Goal: Information Seeking & Learning: Learn about a topic

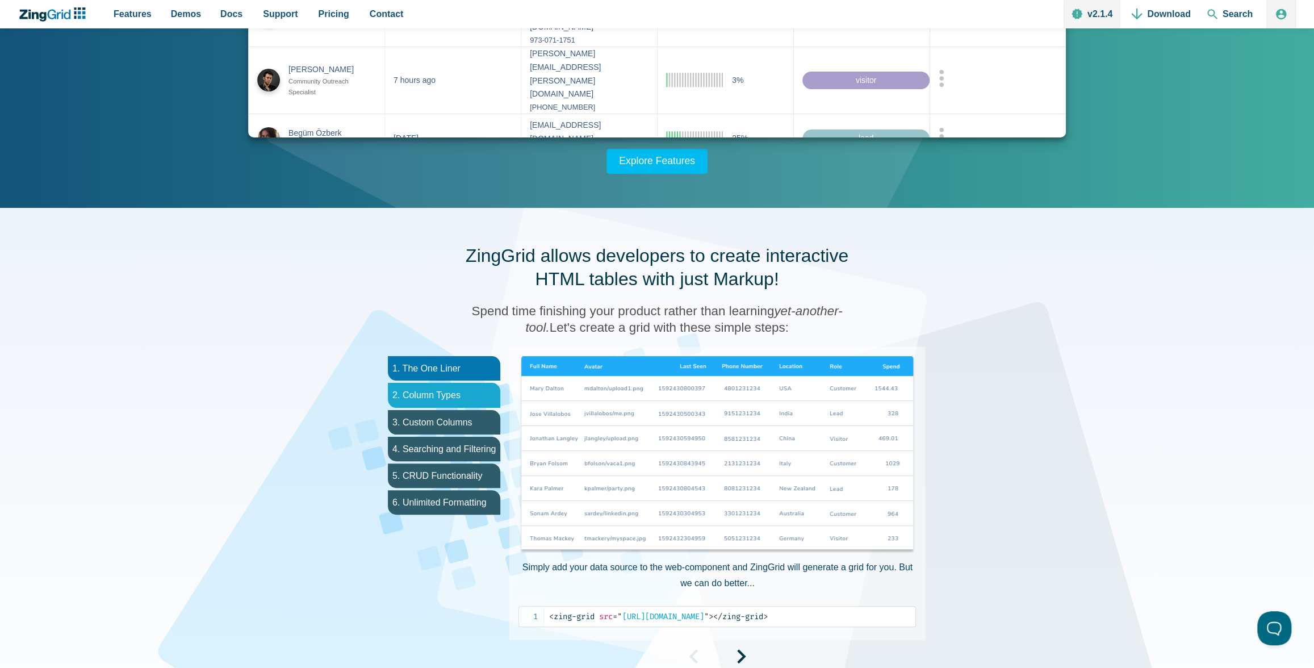
click at [421, 395] on li "2. Column Types" at bounding box center [444, 395] width 112 height 24
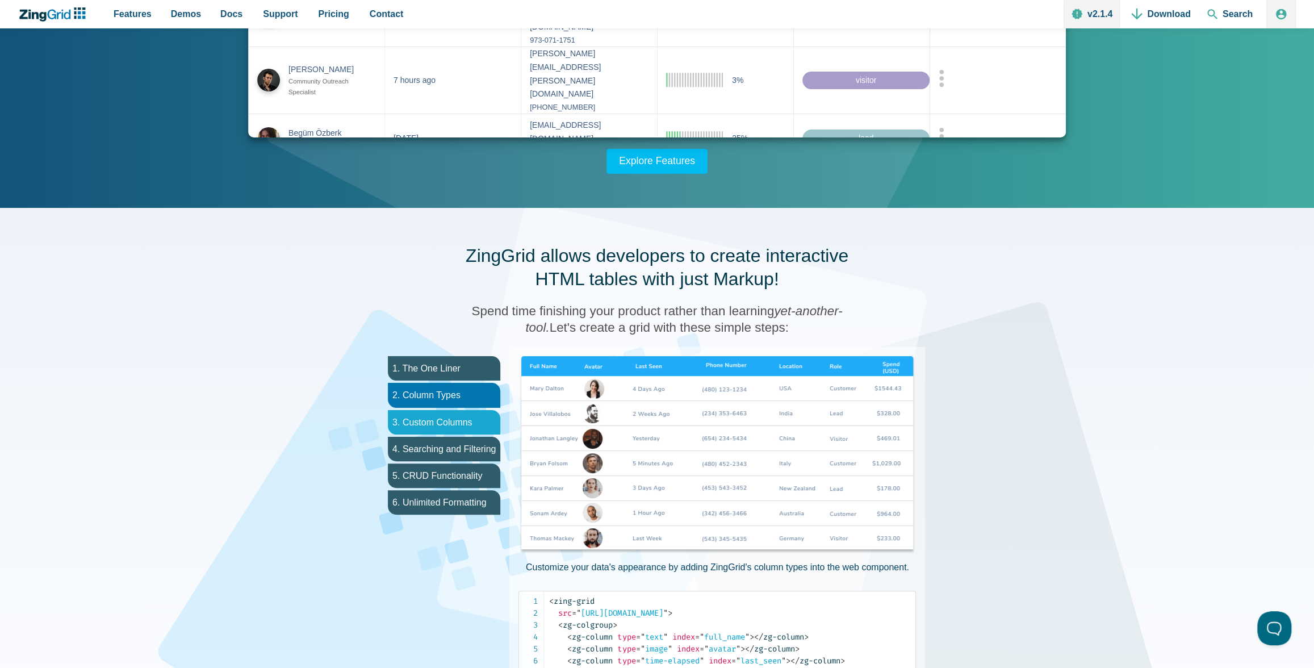
click at [431, 416] on li "3. Custom Columns" at bounding box center [444, 422] width 112 height 24
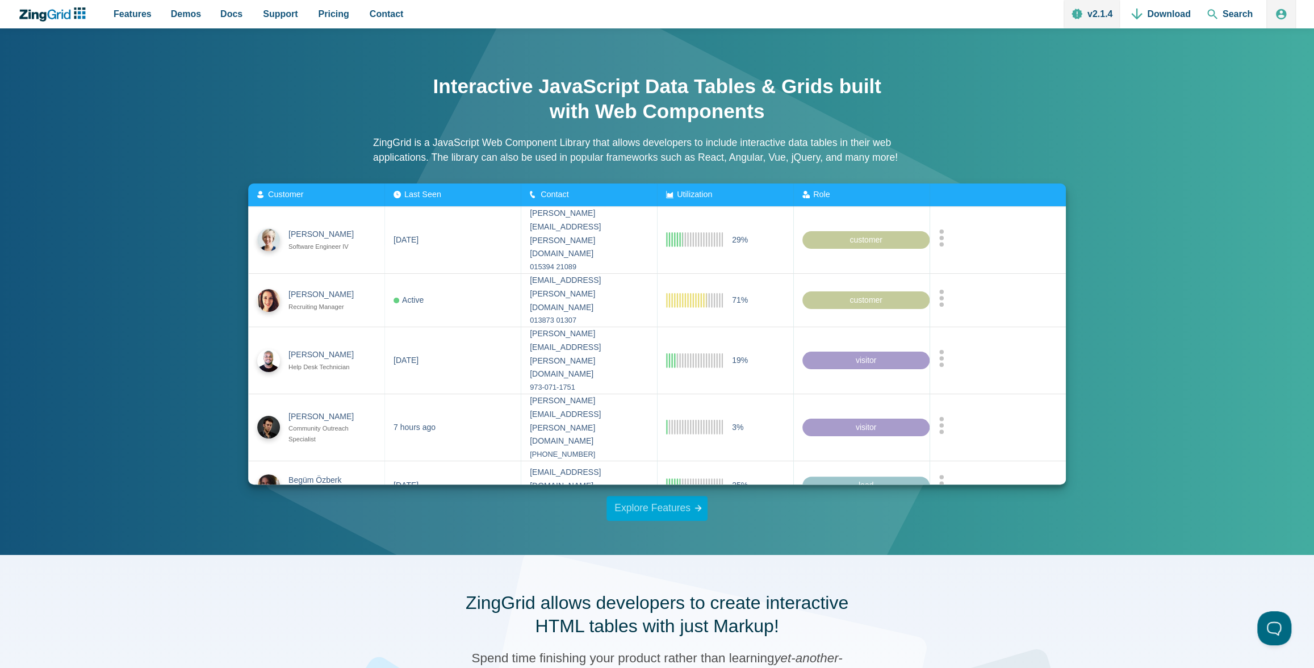
click at [630, 509] on link "Explore Features" at bounding box center [656, 508] width 101 height 25
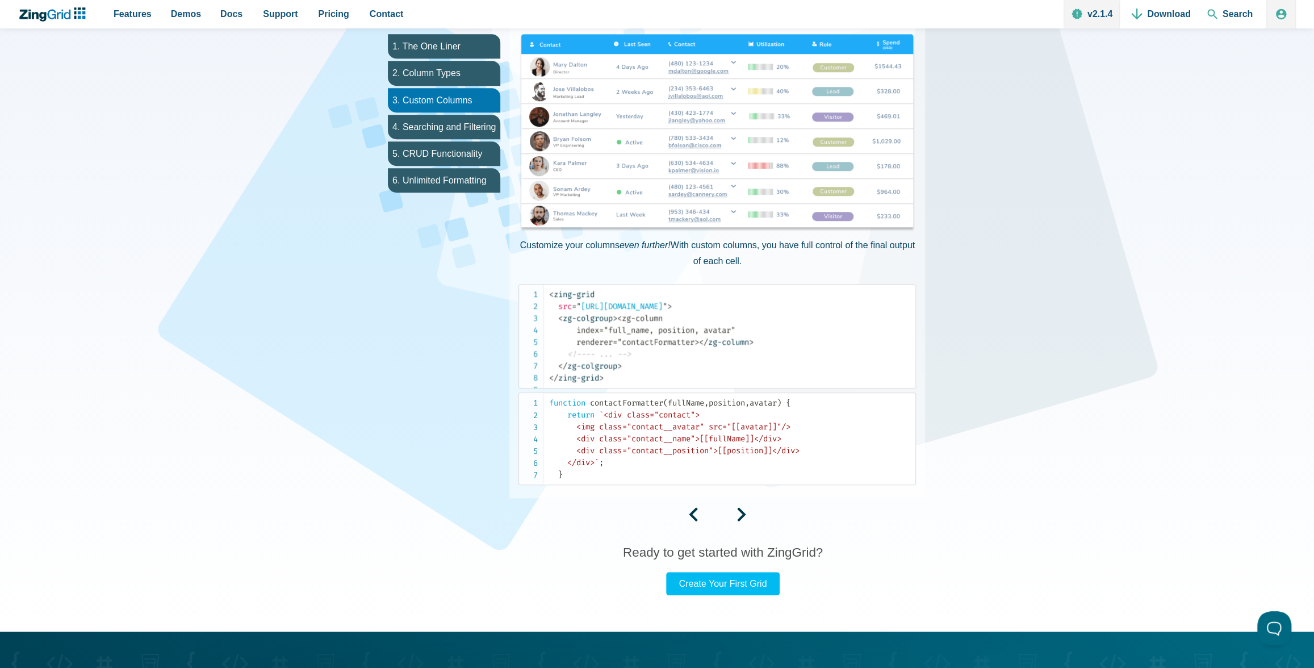
scroll to position [648, 0]
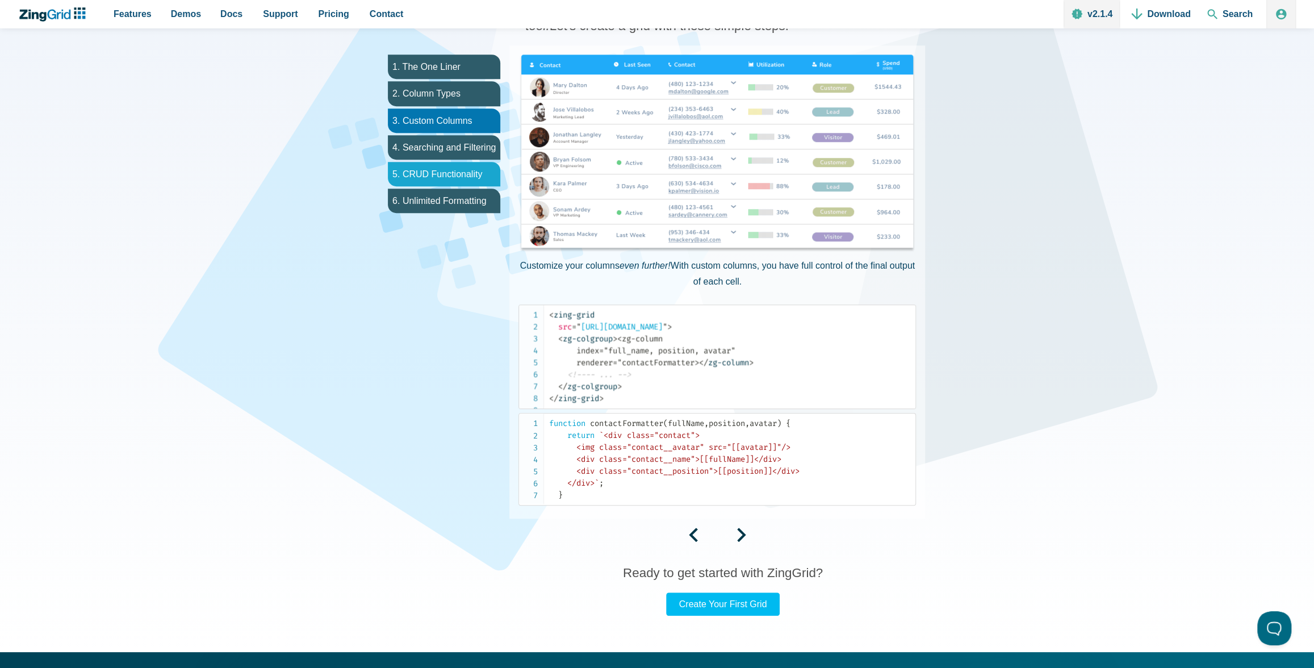
click at [431, 167] on li "5. CRUD Functionality" at bounding box center [444, 174] width 112 height 24
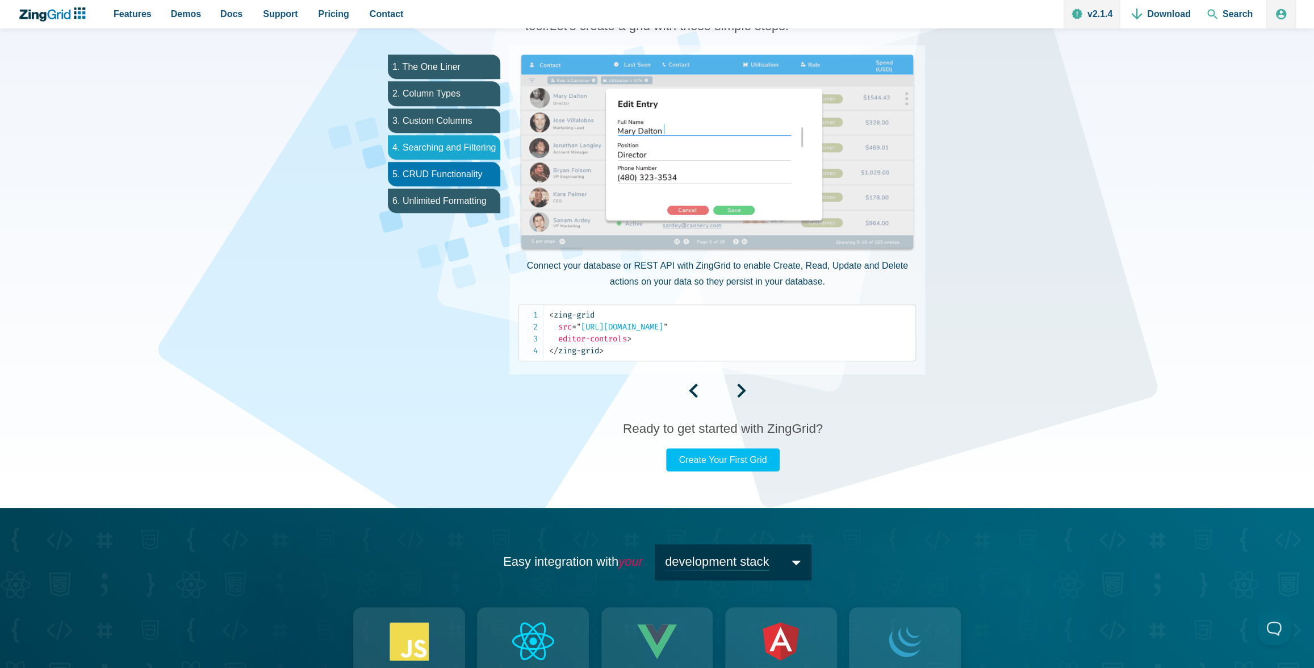
click at [433, 148] on li "4. Searching and Filtering" at bounding box center [444, 147] width 112 height 24
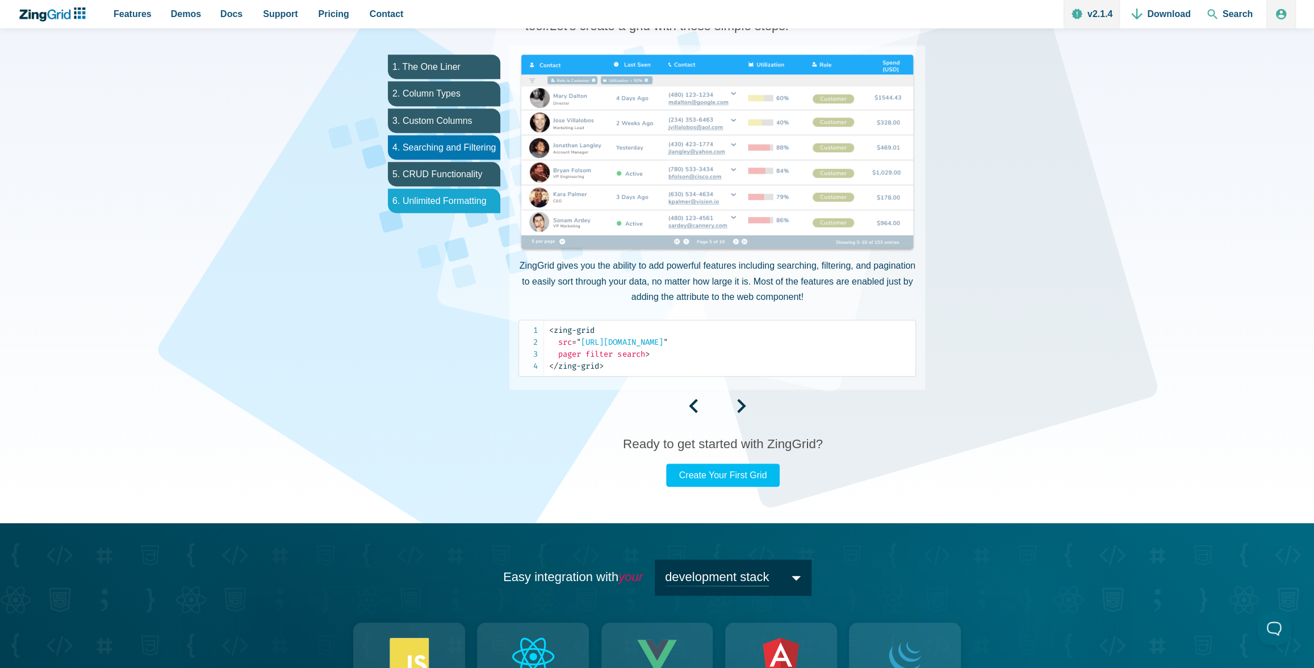
click at [442, 200] on li "6. Unlimited Formatting" at bounding box center [444, 200] width 112 height 24
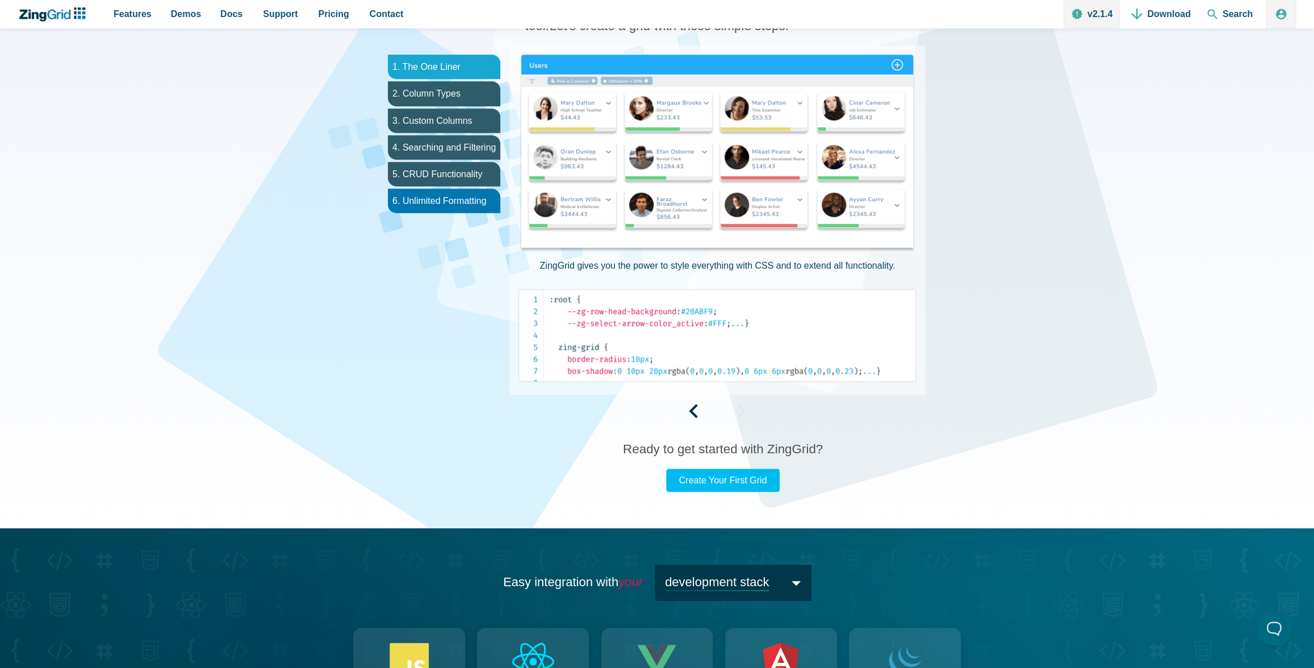
click at [439, 65] on li "1. The One Liner" at bounding box center [444, 67] width 112 height 24
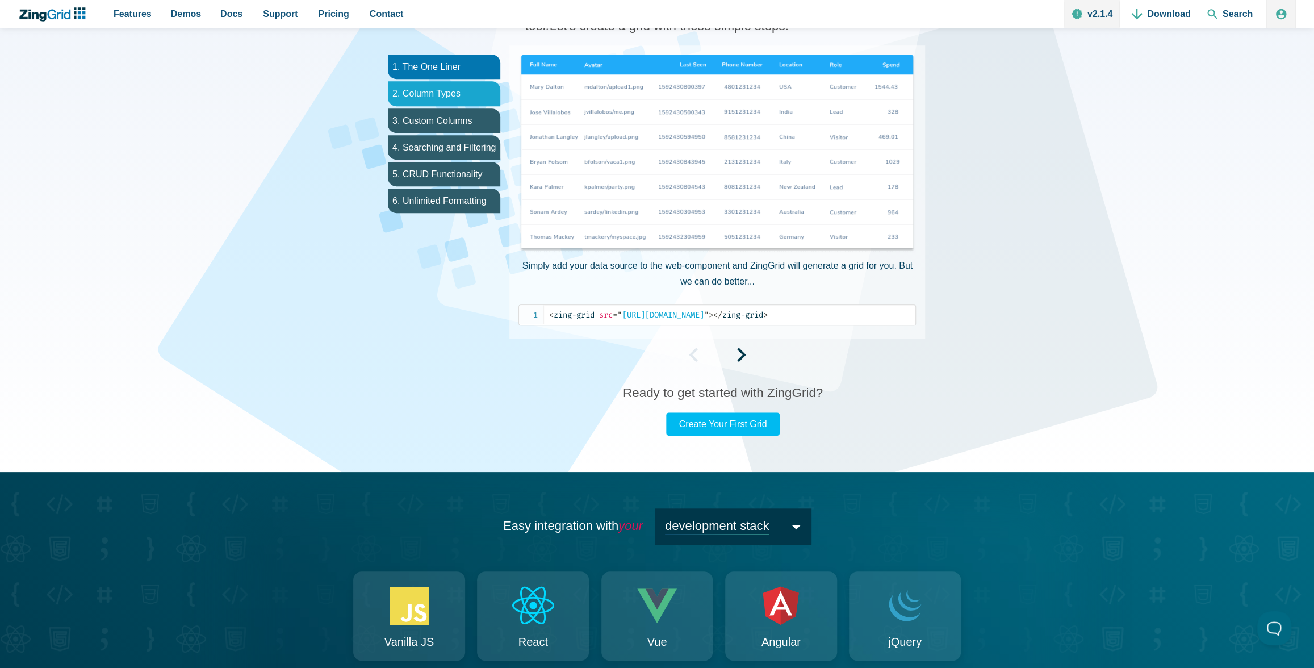
click at [437, 81] on li "2. Column Types" at bounding box center [444, 93] width 112 height 24
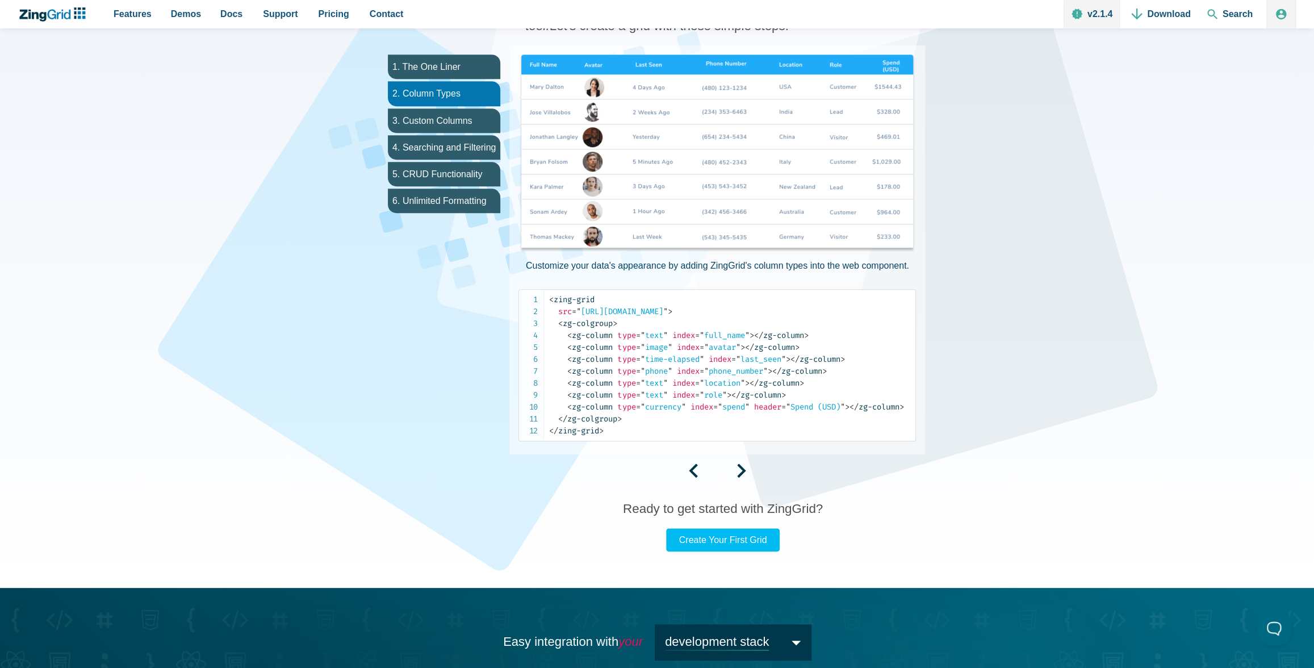
click at [710, 96] on img "App Content" at bounding box center [716, 154] width 397 height 199
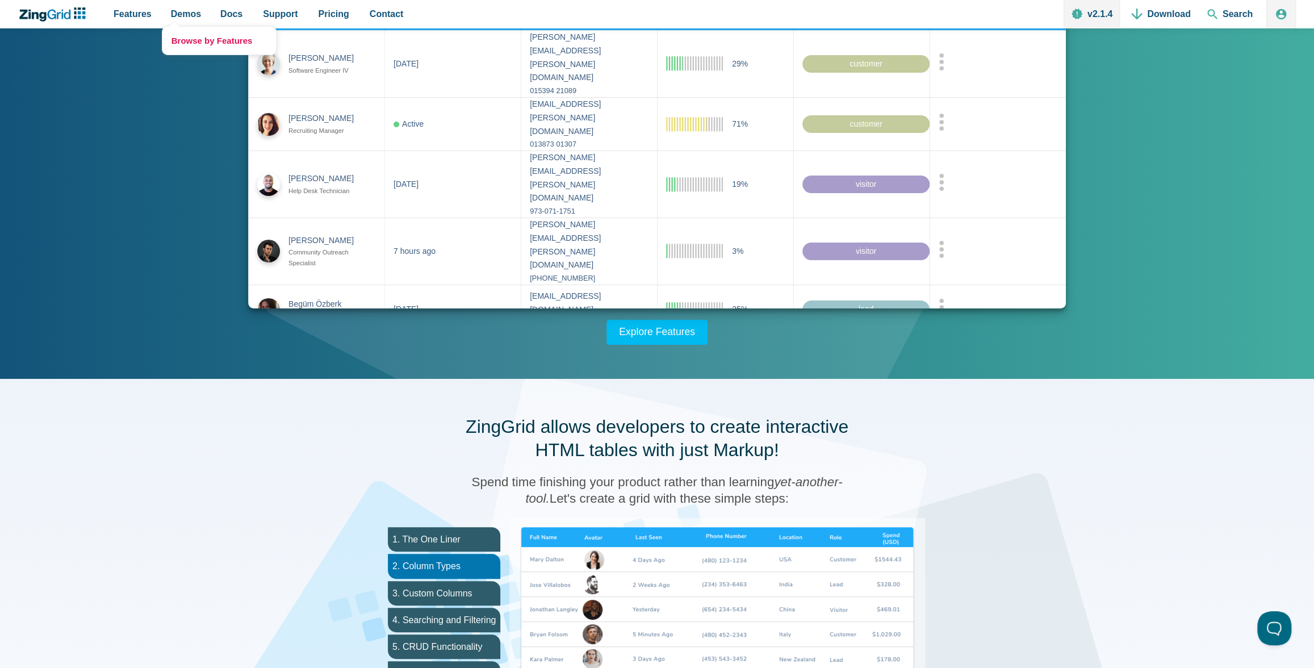
click at [195, 37] on link "Browse by Features" at bounding box center [219, 41] width 114 height 28
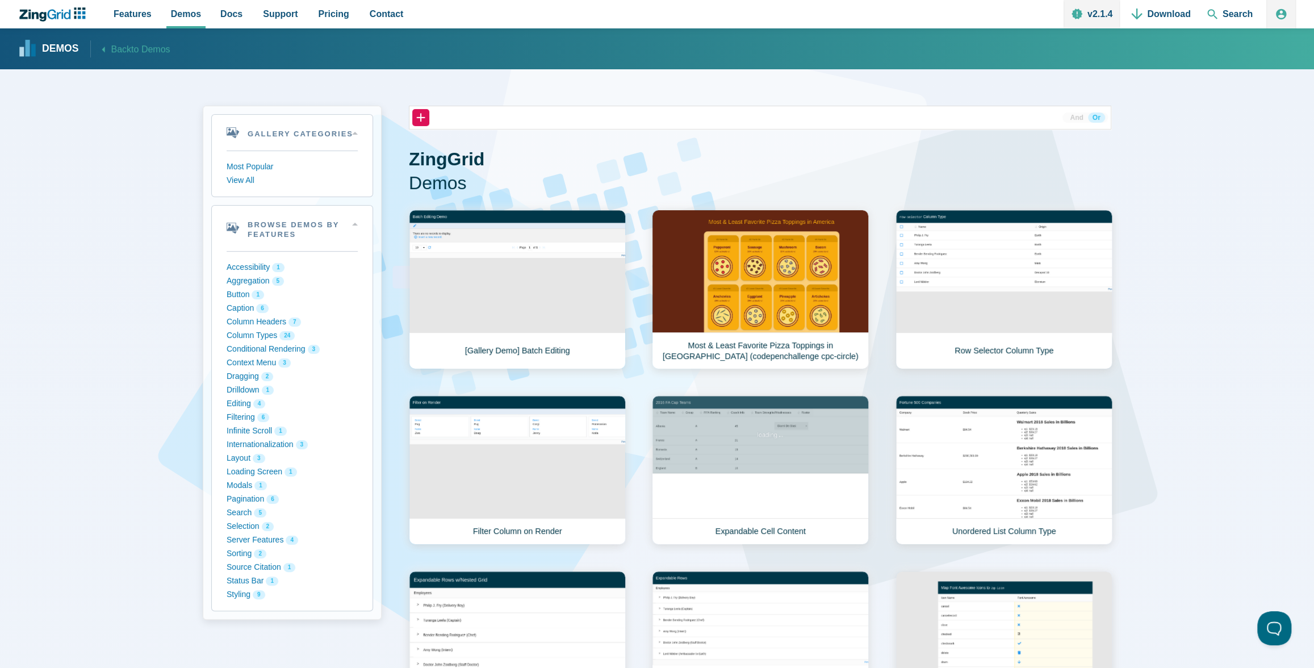
click at [244, 332] on button "Column Types 24" at bounding box center [292, 336] width 131 height 14
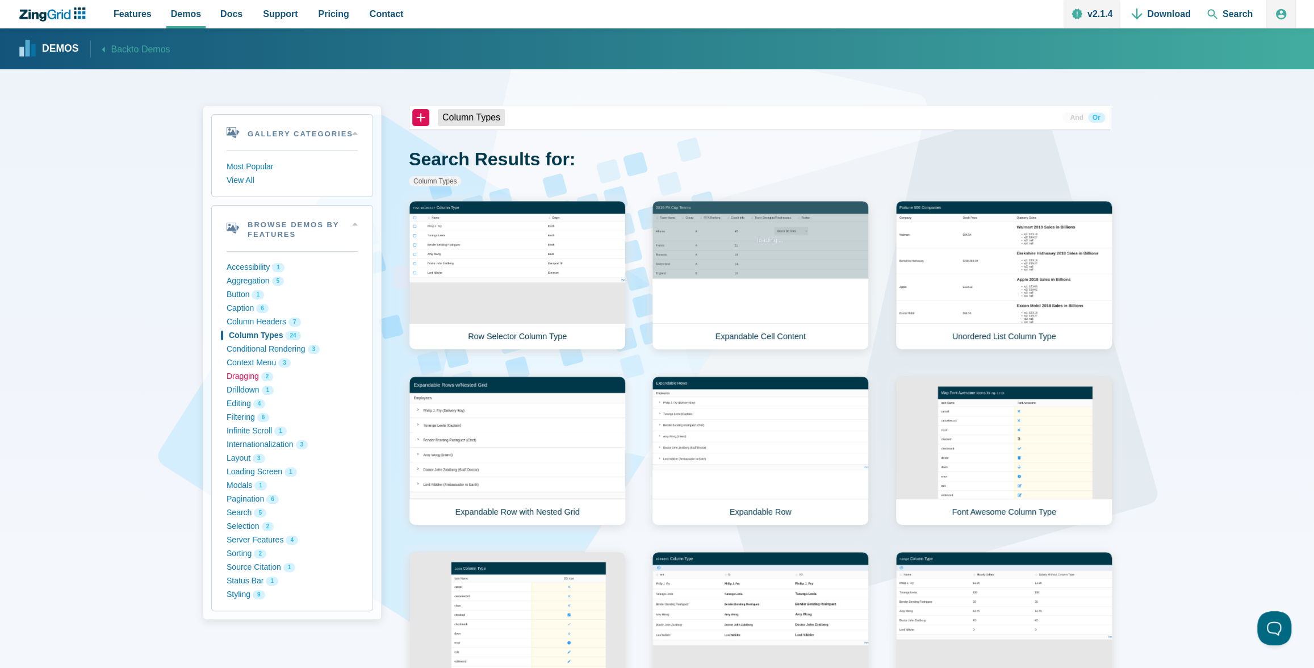
click at [232, 373] on button "Dragging 2" at bounding box center [292, 377] width 131 height 14
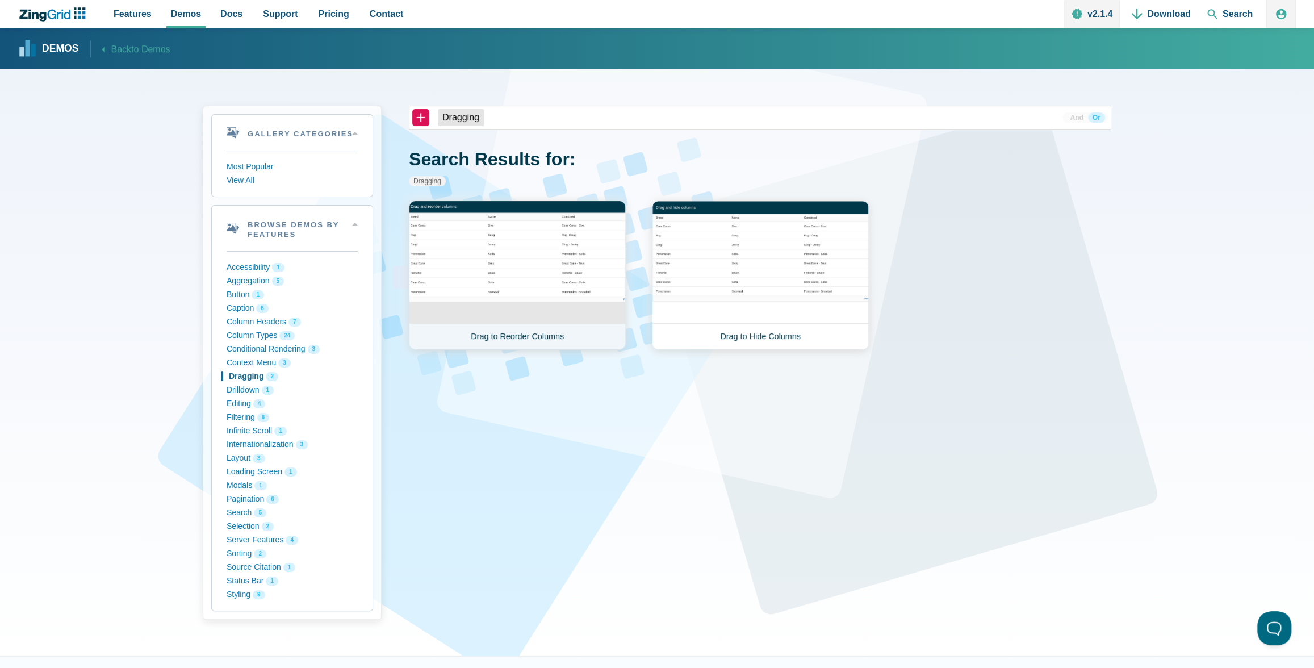
click at [459, 269] on link "Drag to Reorder Columns" at bounding box center [517, 274] width 217 height 149
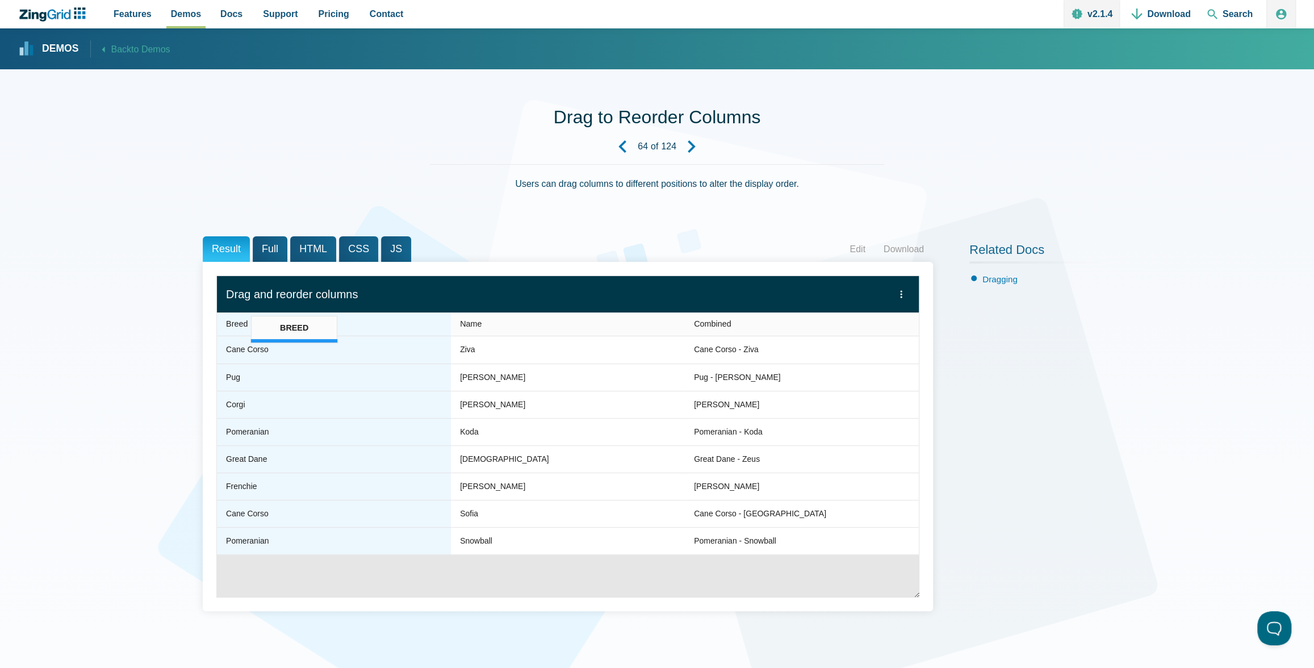
drag, startPoint x: 525, startPoint y: 322, endPoint x: 256, endPoint y: 321, distance: 269.1
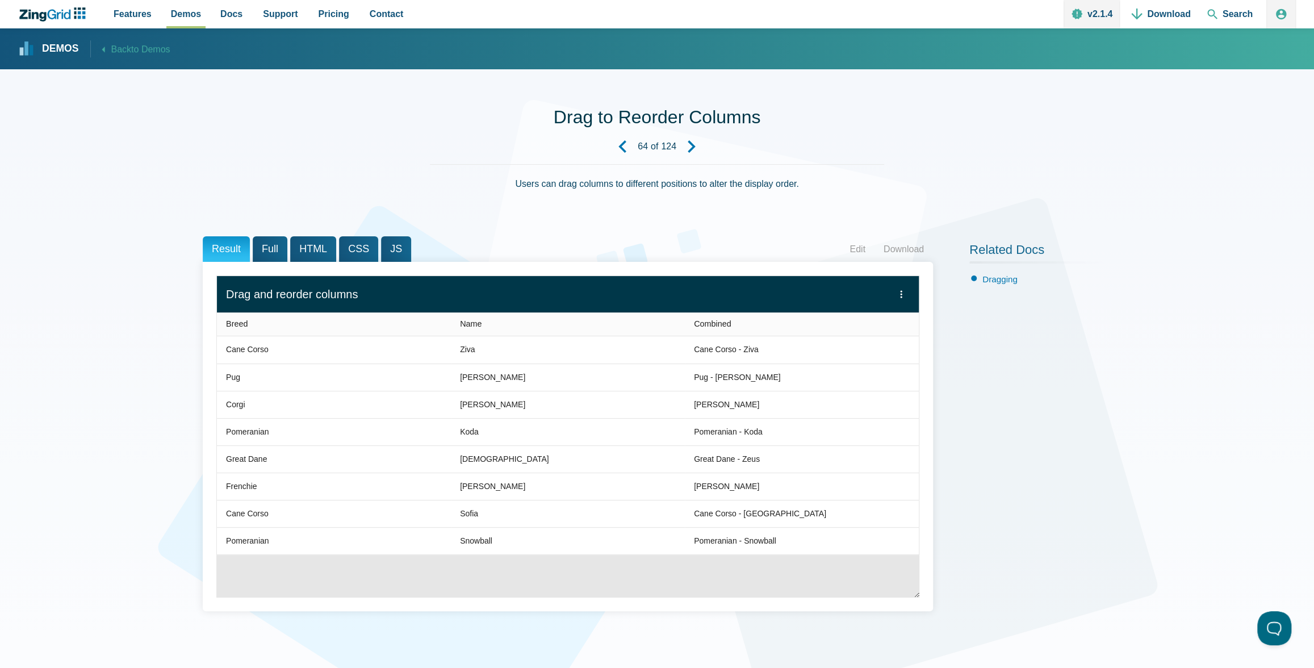
click at [266, 248] on span "Full" at bounding box center [270, 249] width 35 height 26
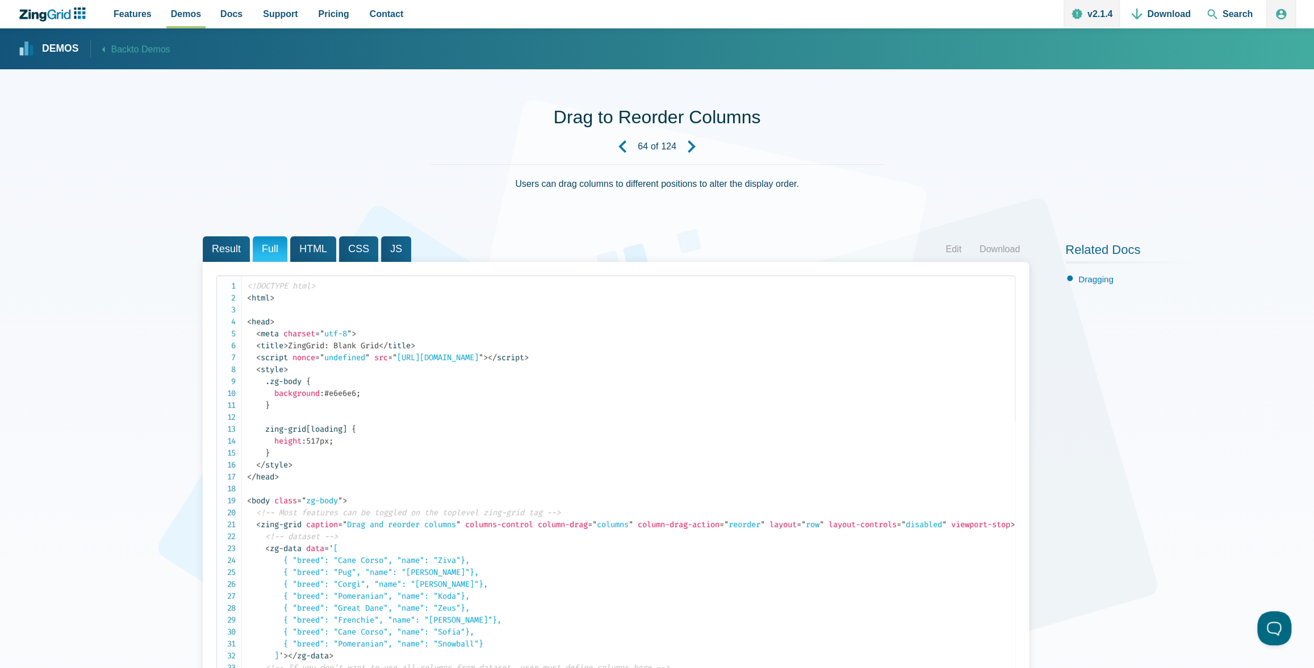
click at [308, 246] on span "HTML" at bounding box center [313, 249] width 46 height 26
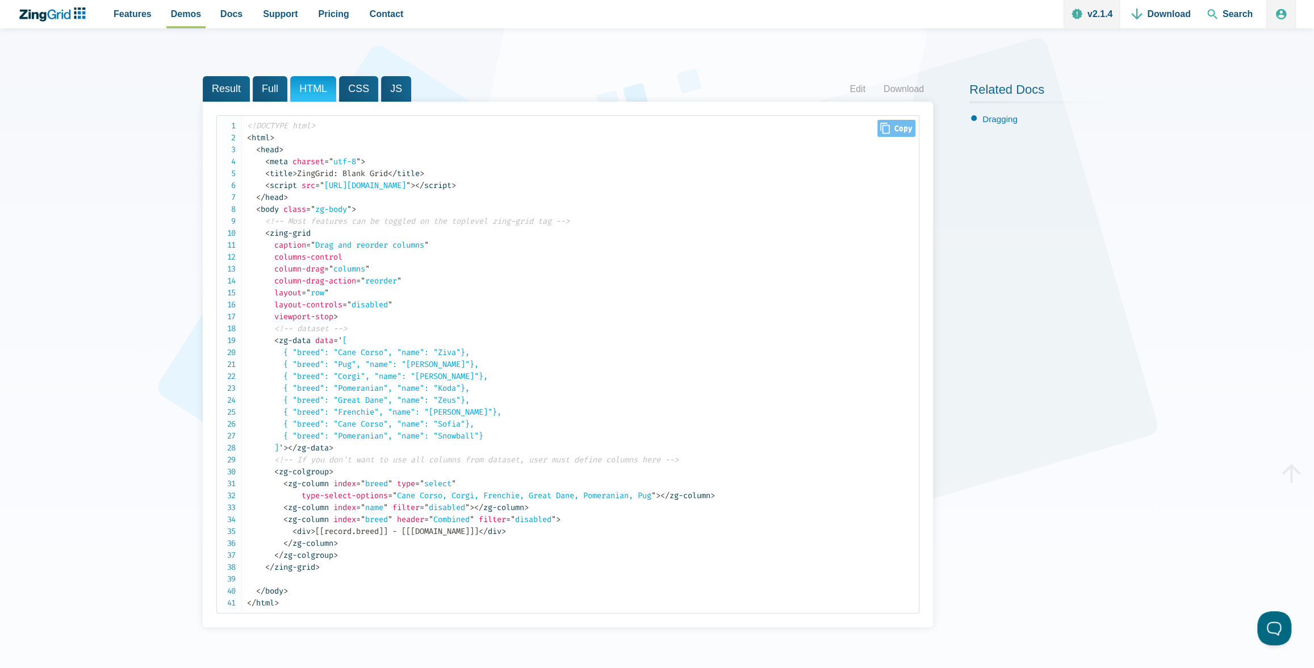
scroll to position [138, 0]
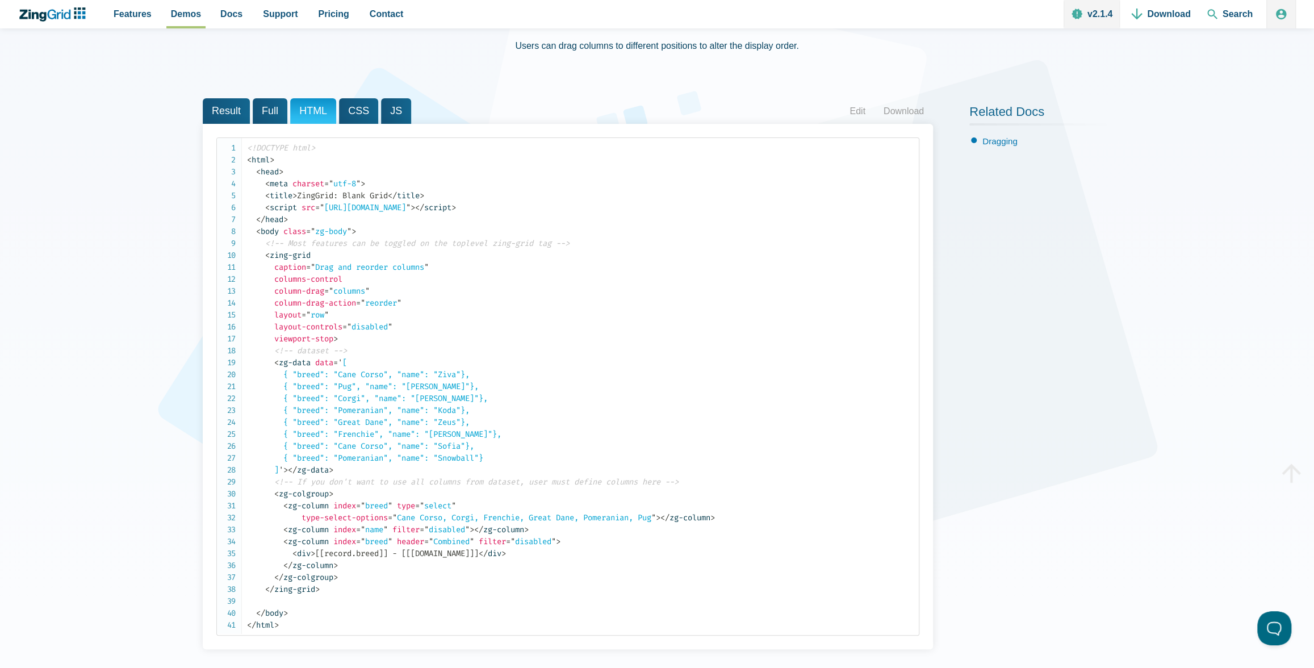
click at [266, 108] on span "Full" at bounding box center [270, 111] width 35 height 26
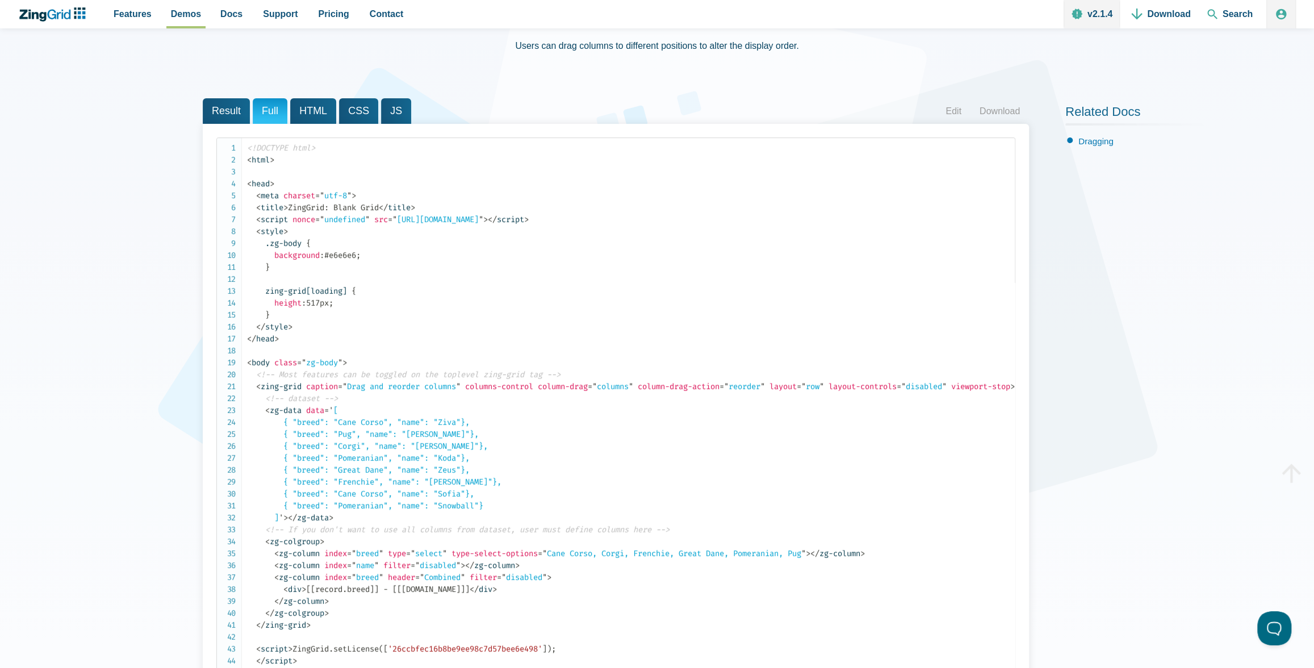
click at [360, 110] on span "CSS" at bounding box center [358, 111] width 39 height 26
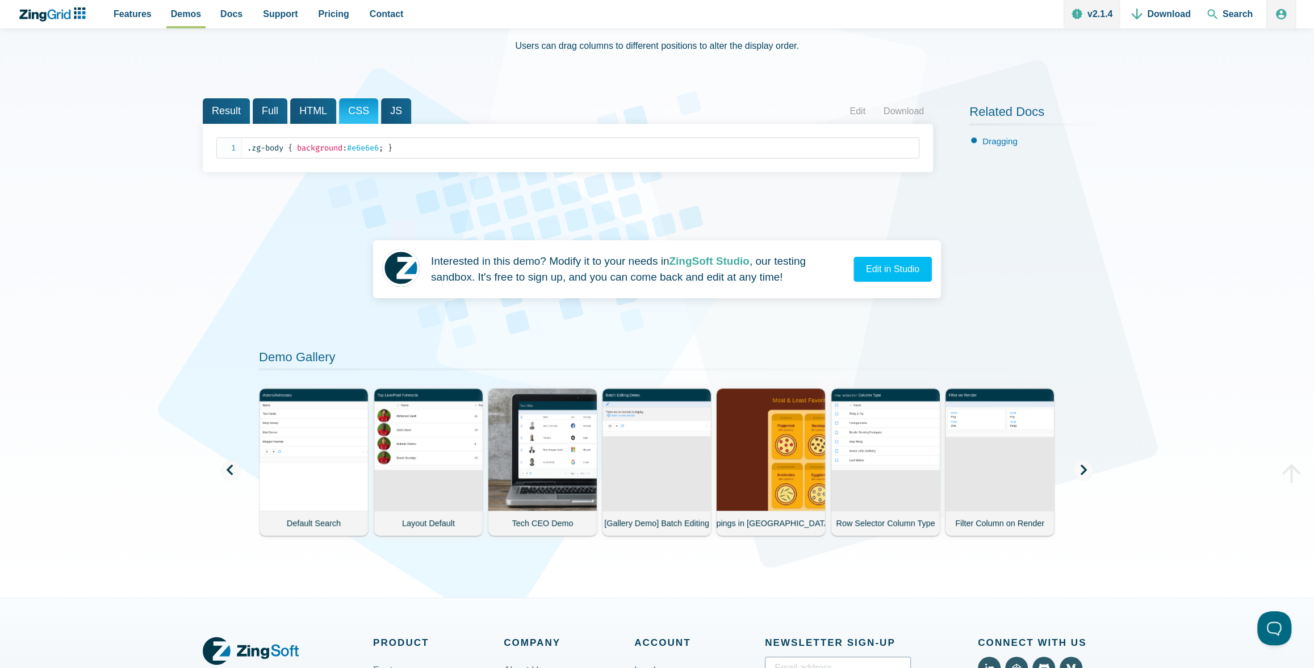
scroll to position [136, 0]
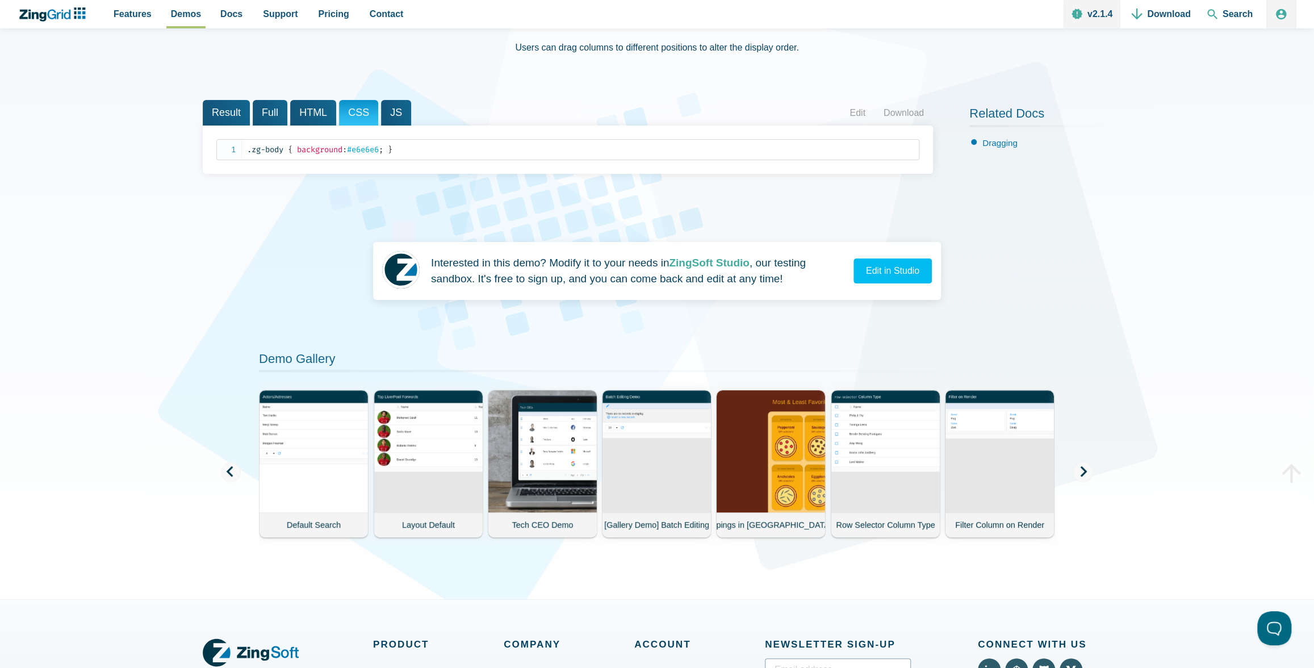
click at [392, 108] on span "JS" at bounding box center [396, 113] width 30 height 26
click at [225, 114] on span "Result" at bounding box center [226, 113] width 47 height 26
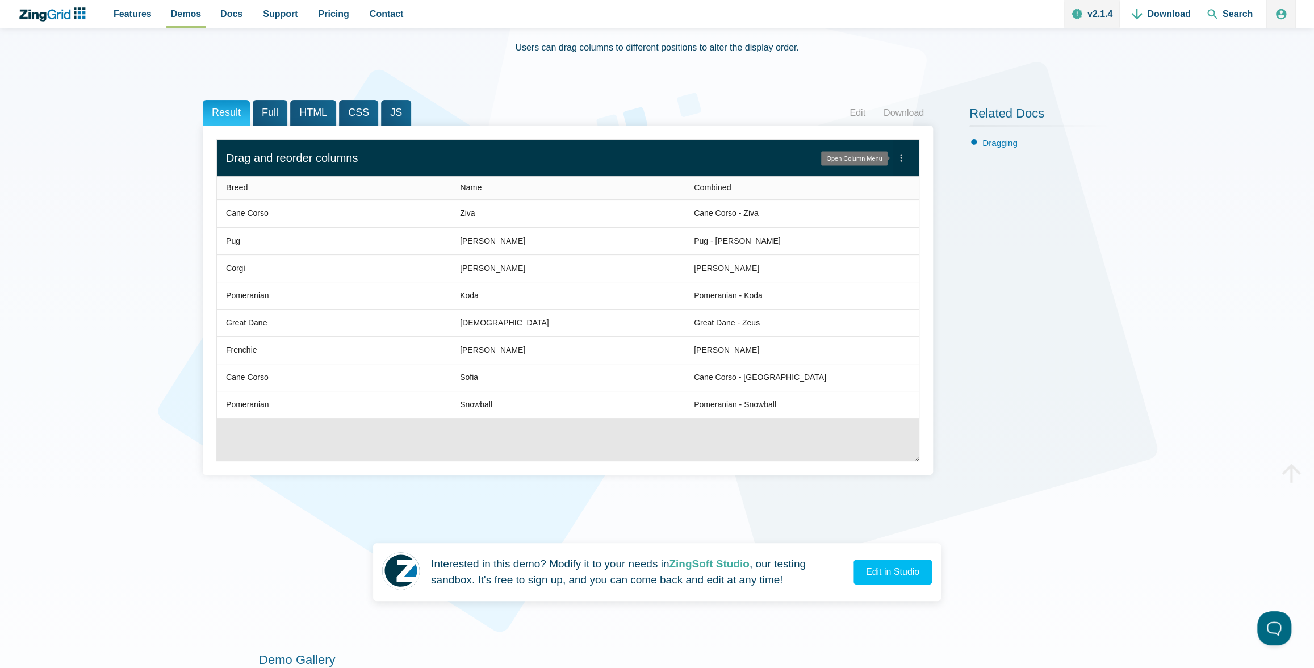
click at [903, 160] on zg-icon "menu" at bounding box center [900, 157] width 11 height 11
click at [892, 110] on link "Download" at bounding box center [903, 112] width 58 height 17
click at [857, 110] on link "Edit" at bounding box center [857, 112] width 34 height 17
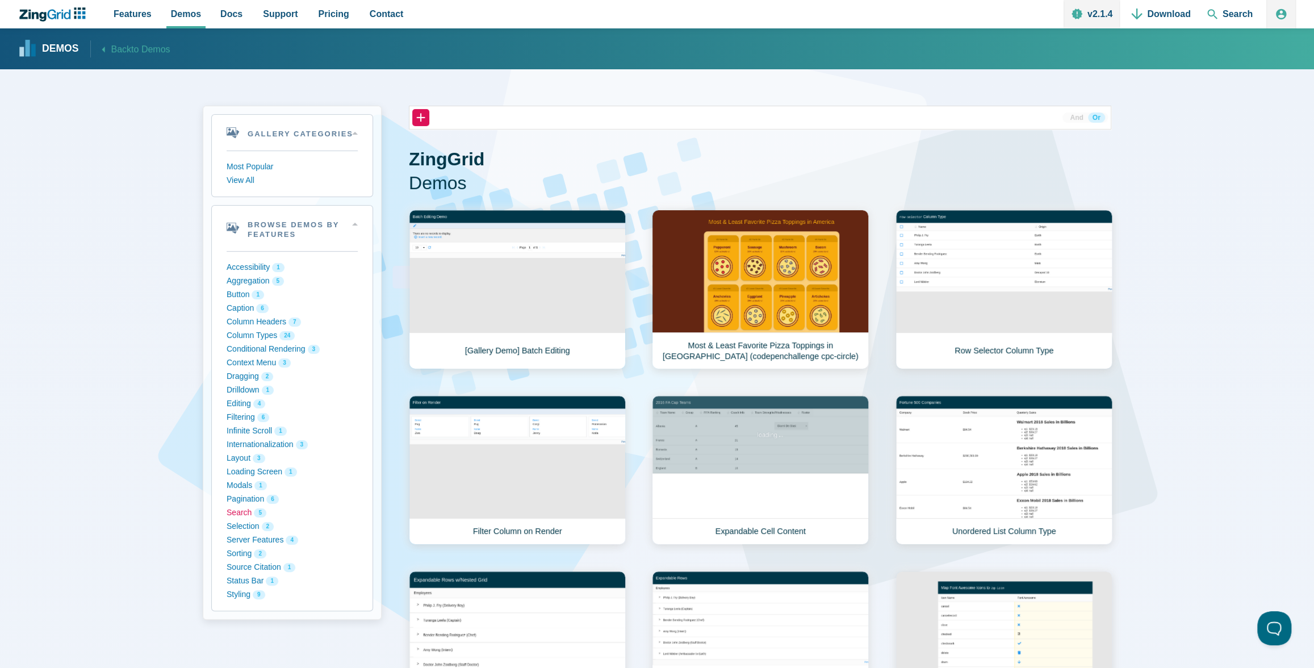
click at [234, 513] on button "Search 5" at bounding box center [292, 513] width 131 height 14
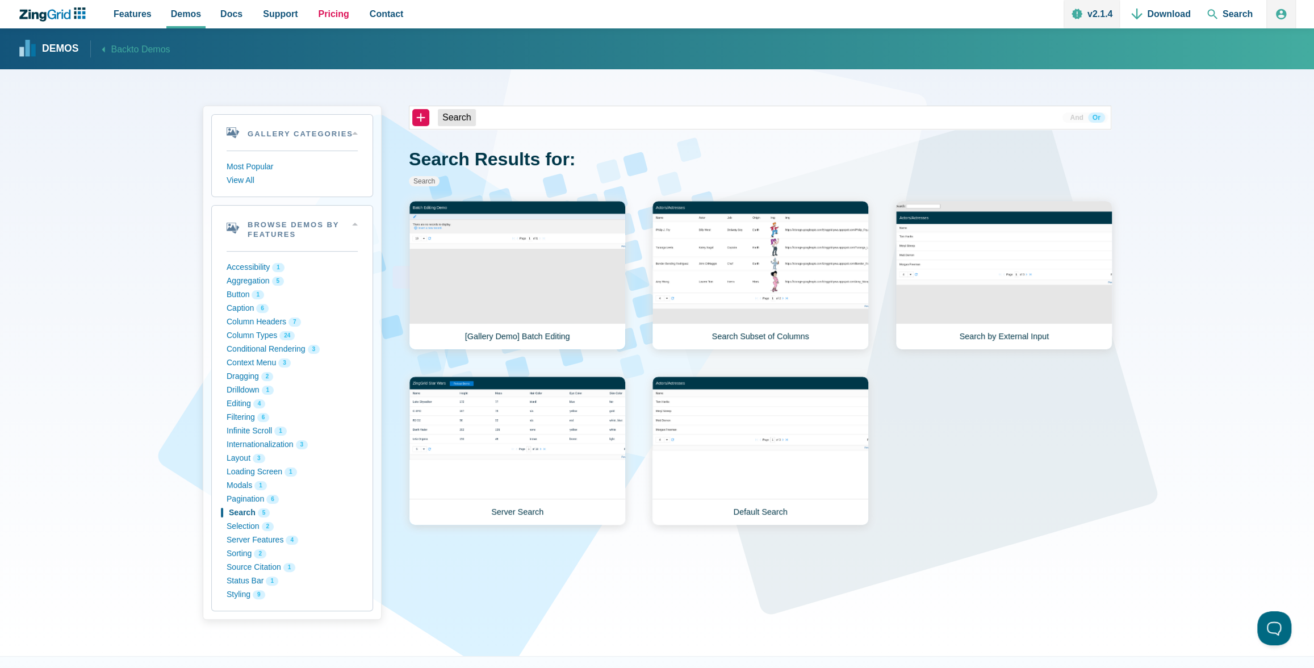
click at [331, 16] on span "Pricing" at bounding box center [333, 13] width 31 height 15
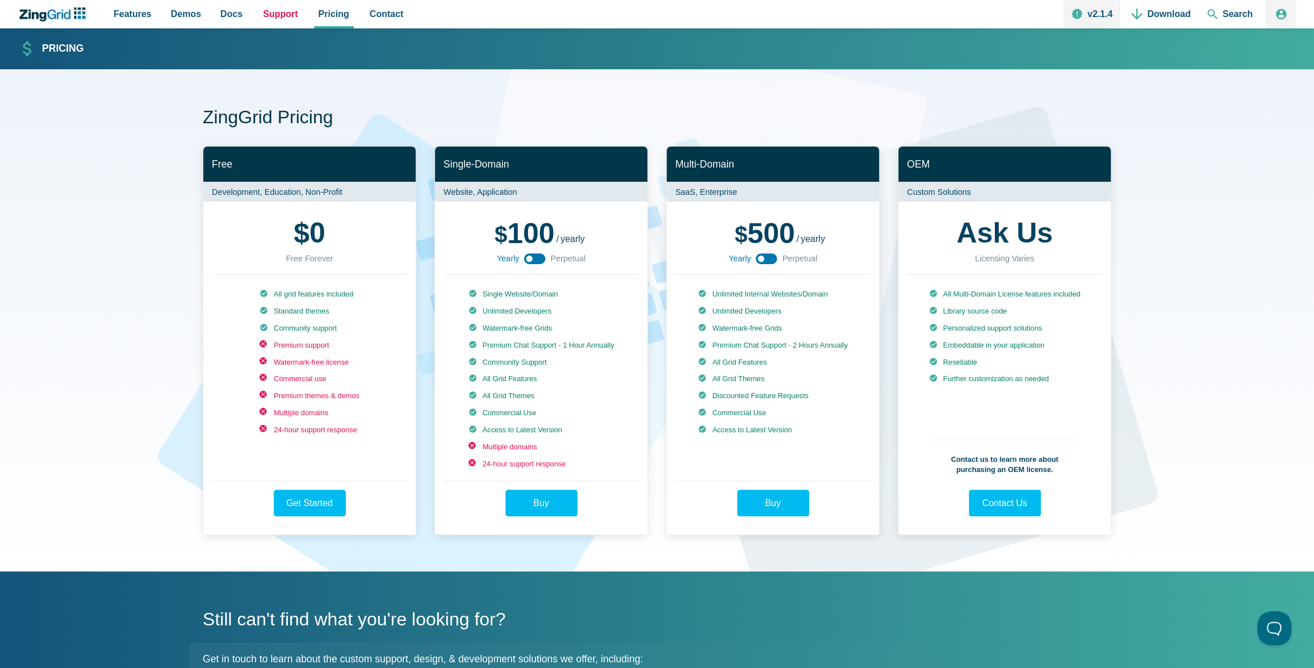
click at [267, 17] on span "Support" at bounding box center [280, 13] width 35 height 15
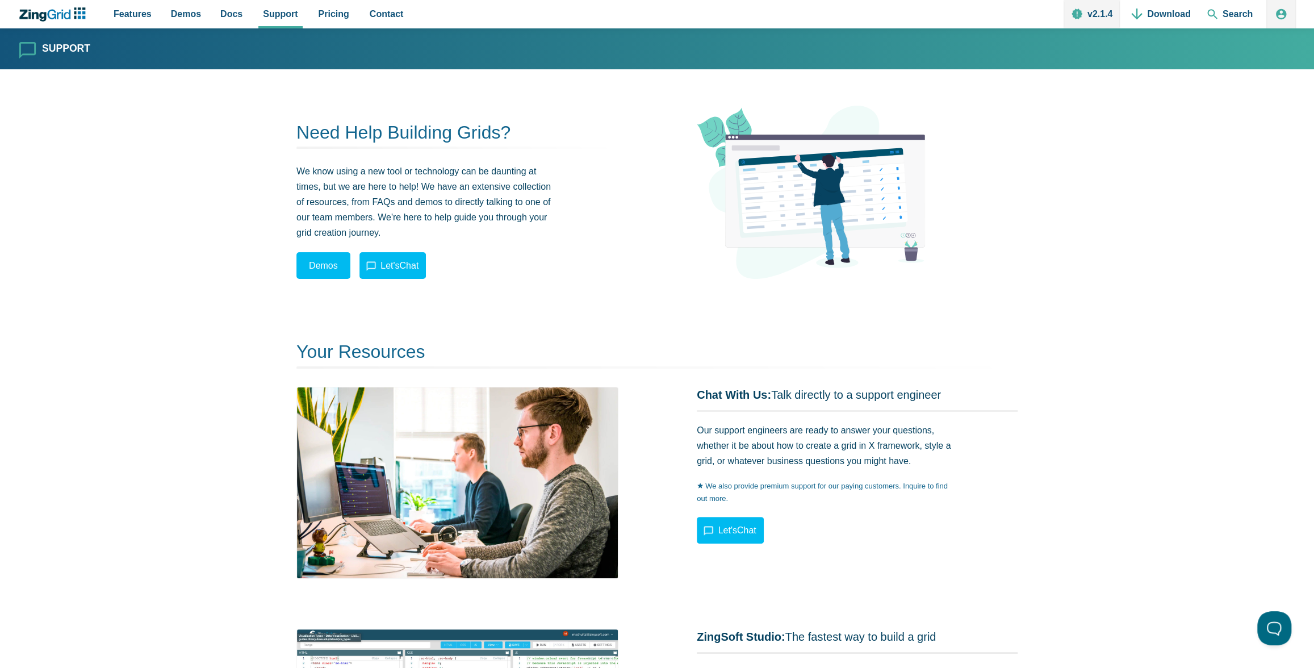
click at [300, 262] on link "Demos" at bounding box center [323, 265] width 54 height 27
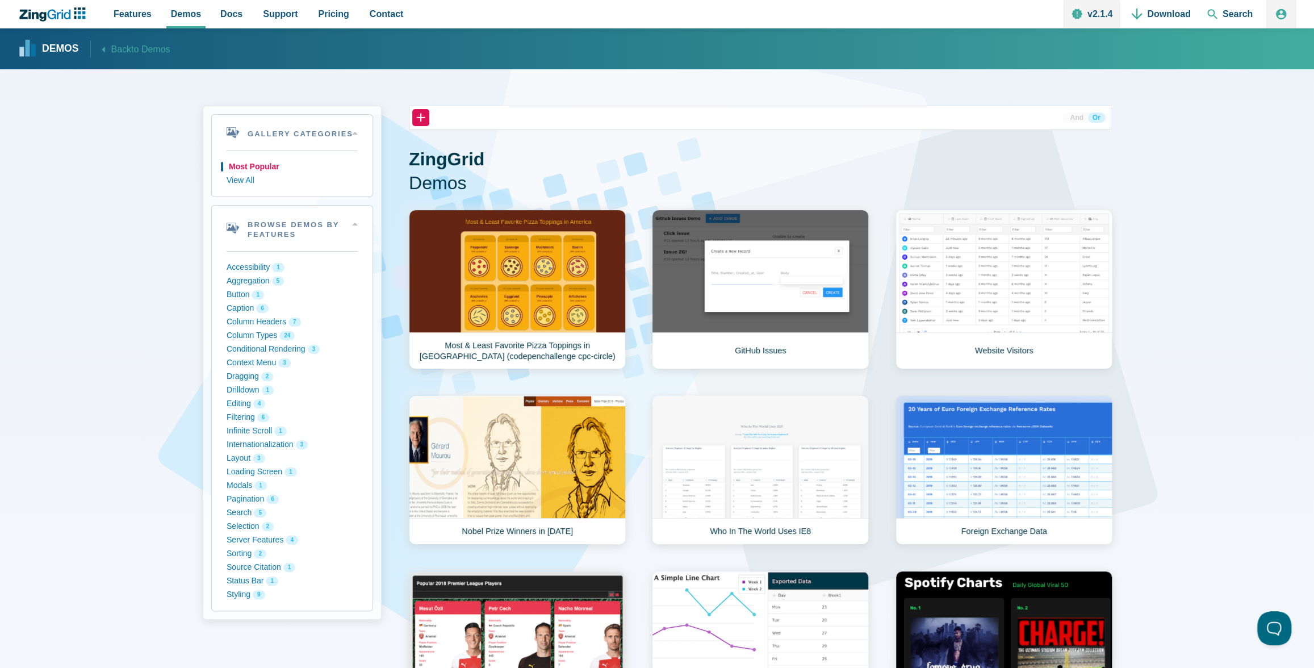
click at [245, 168] on button "Most Popular" at bounding box center [292, 167] width 131 height 14
click at [243, 457] on button "Layout 3" at bounding box center [292, 458] width 131 height 14
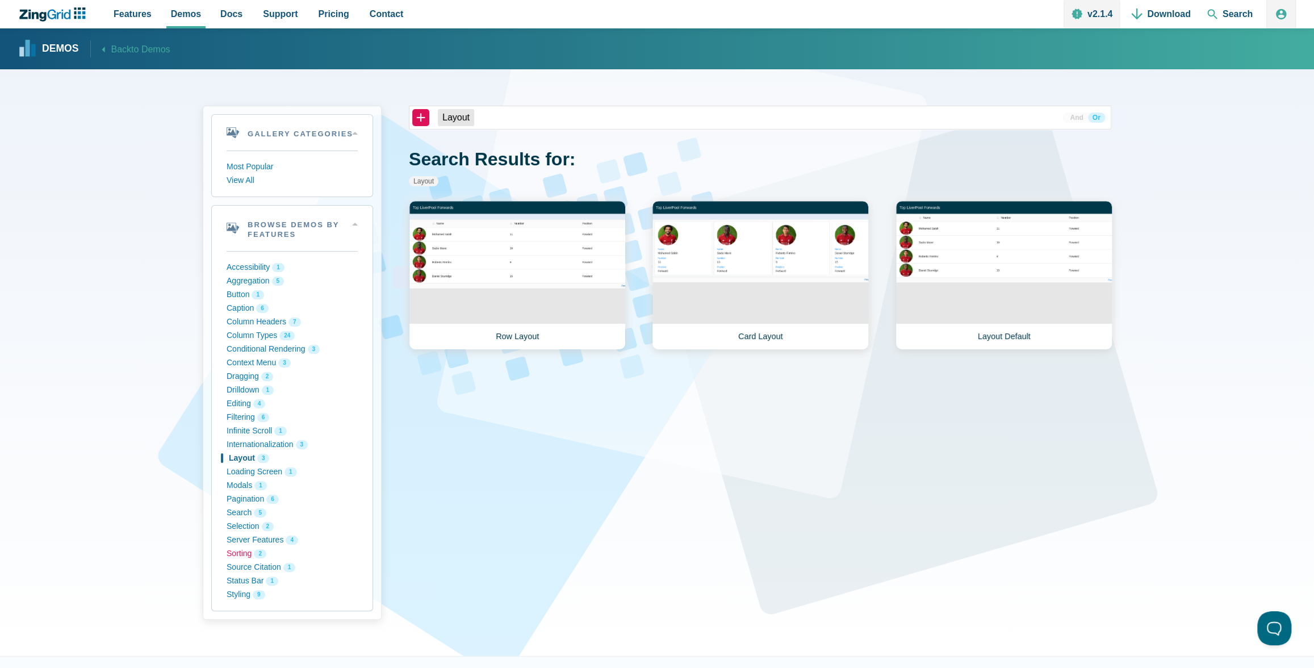
click button "Sorting 2"
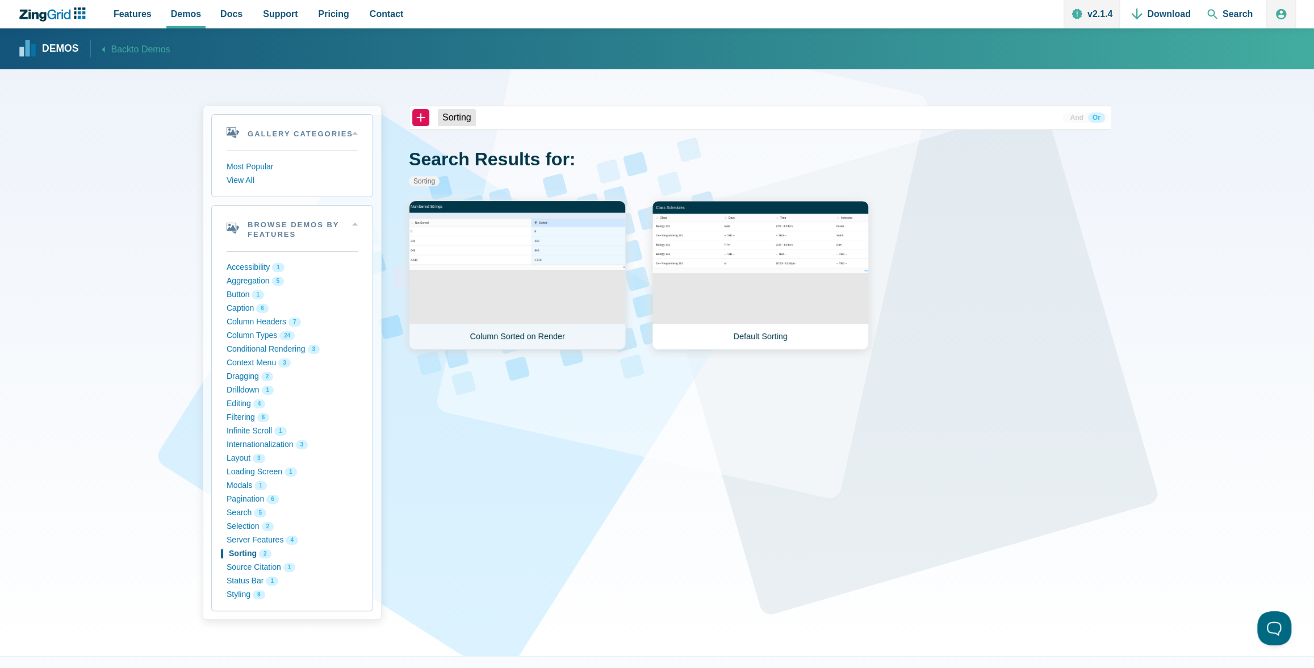
click link "Column Sorted on Render"
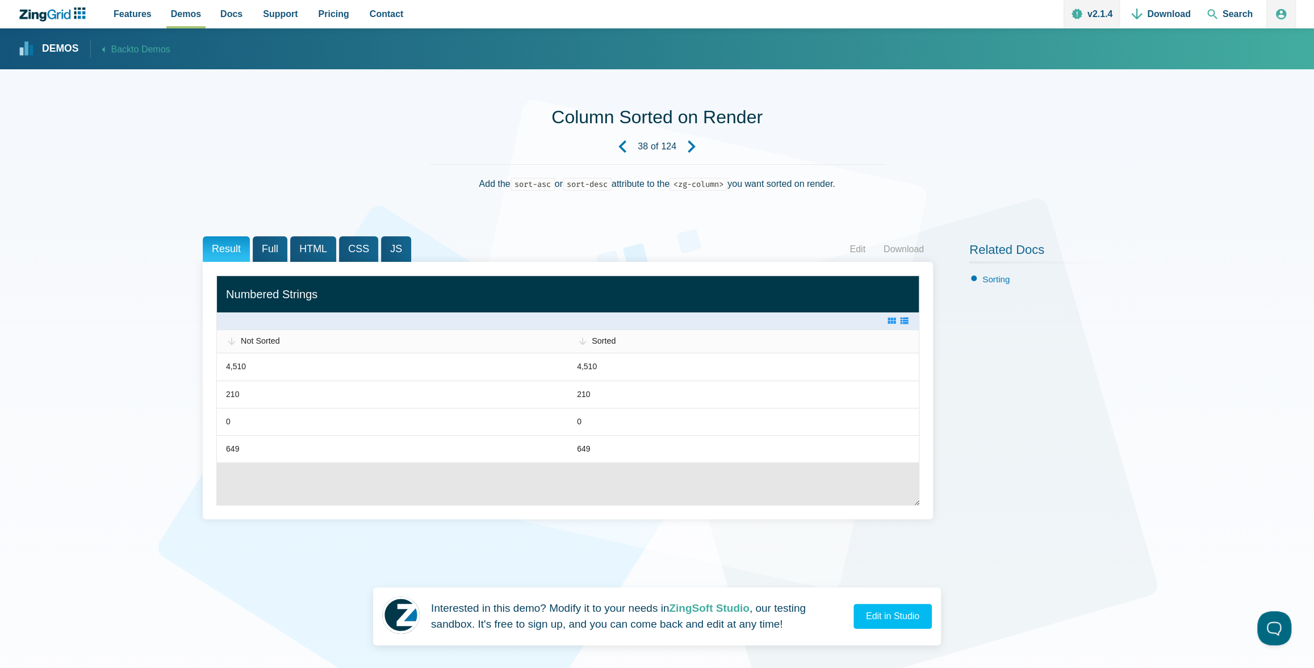
click at [592, 345] on span "Sorted" at bounding box center [604, 340] width 24 height 9
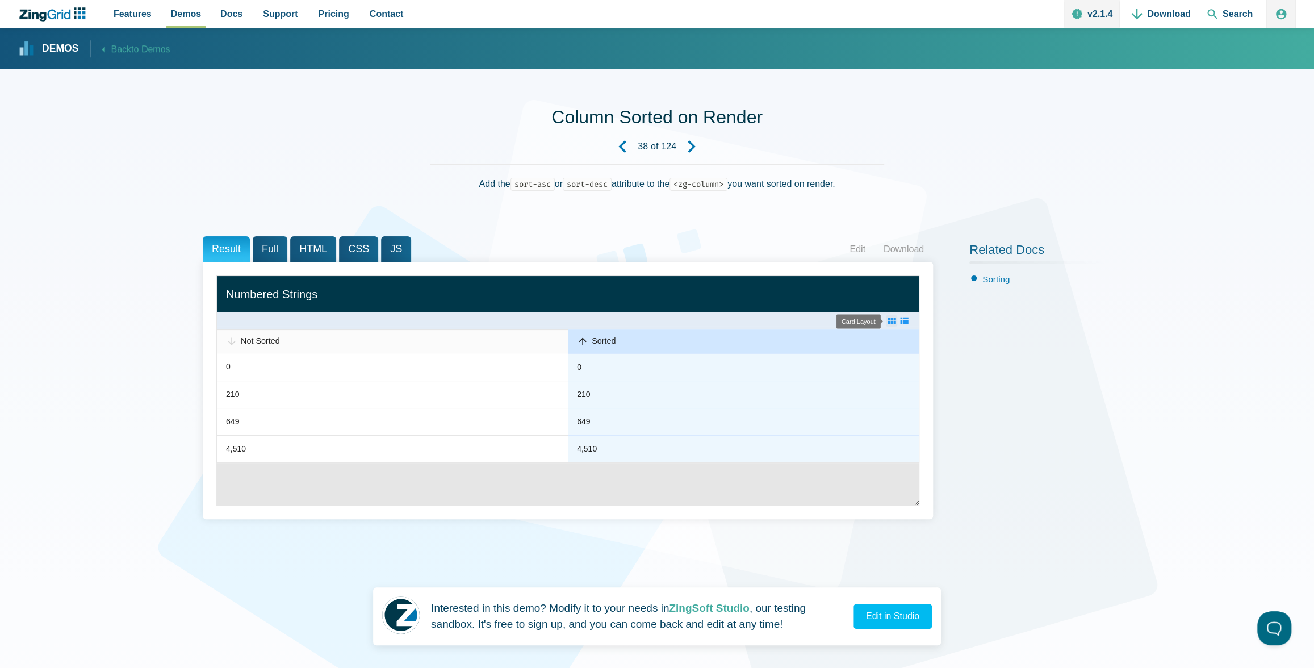
click at [893, 319] on zg-icon "layoutcard" at bounding box center [891, 320] width 11 height 11
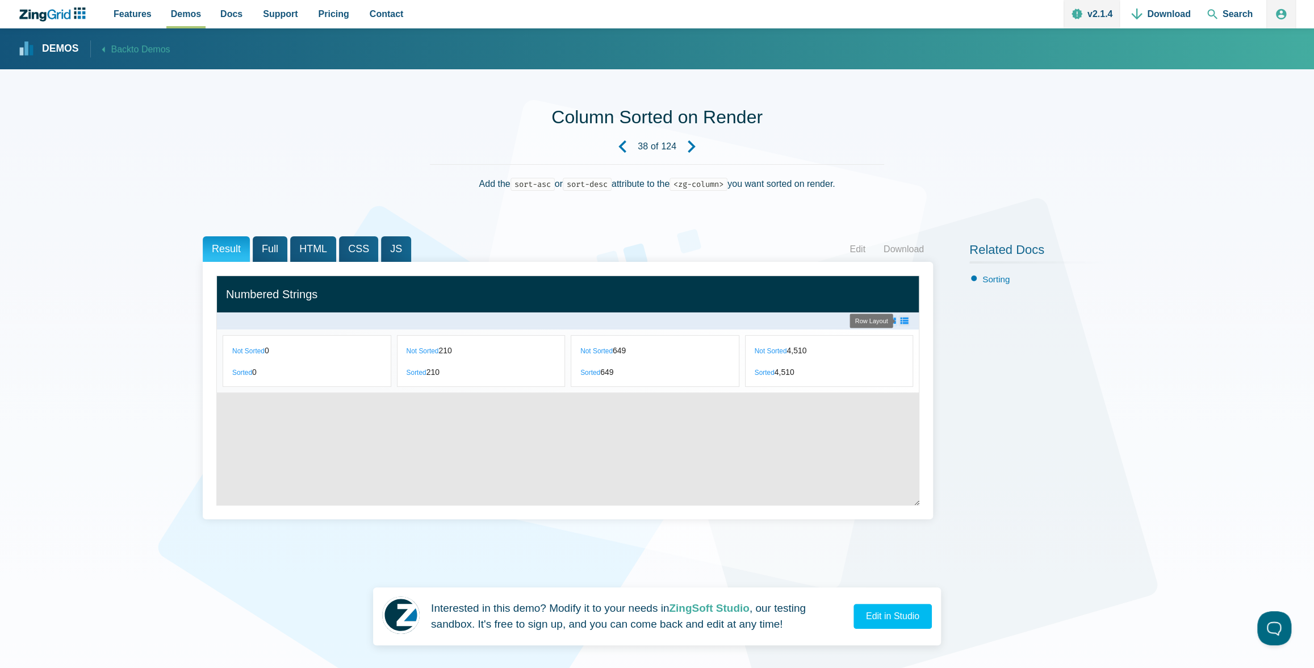
click at [904, 319] on zg-icon "layoutrow" at bounding box center [903, 320] width 11 height 11
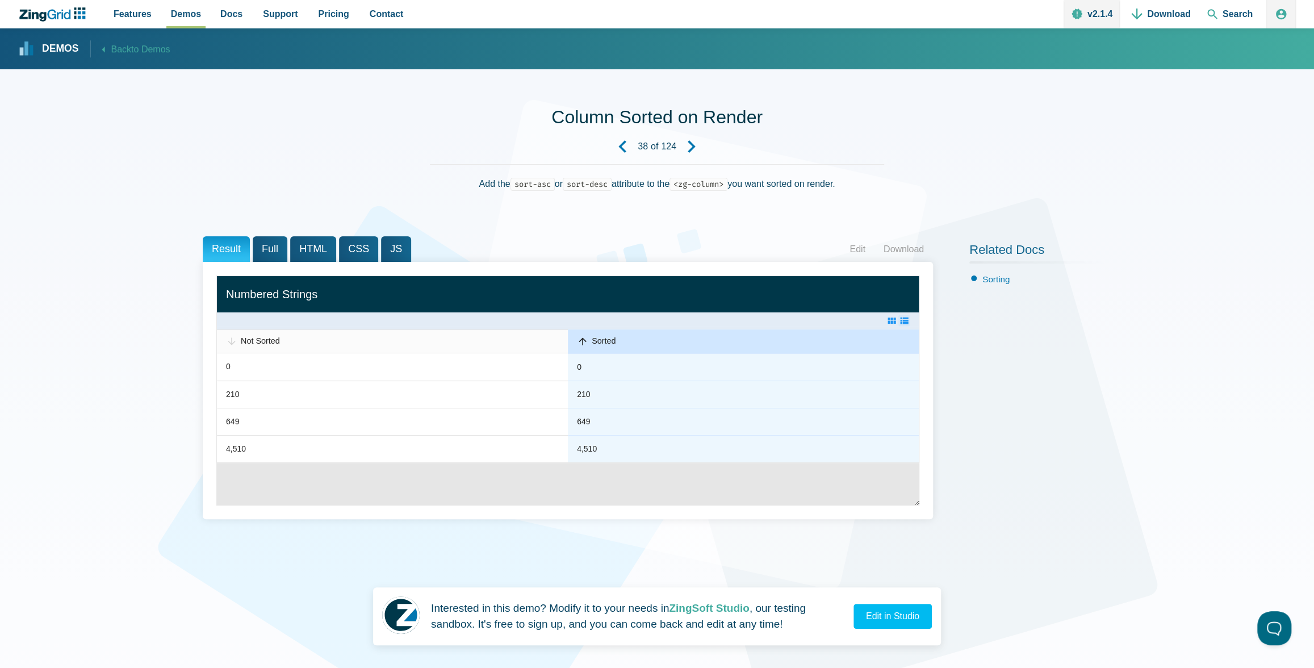
click at [269, 252] on span "Full" at bounding box center [270, 249] width 35 height 26
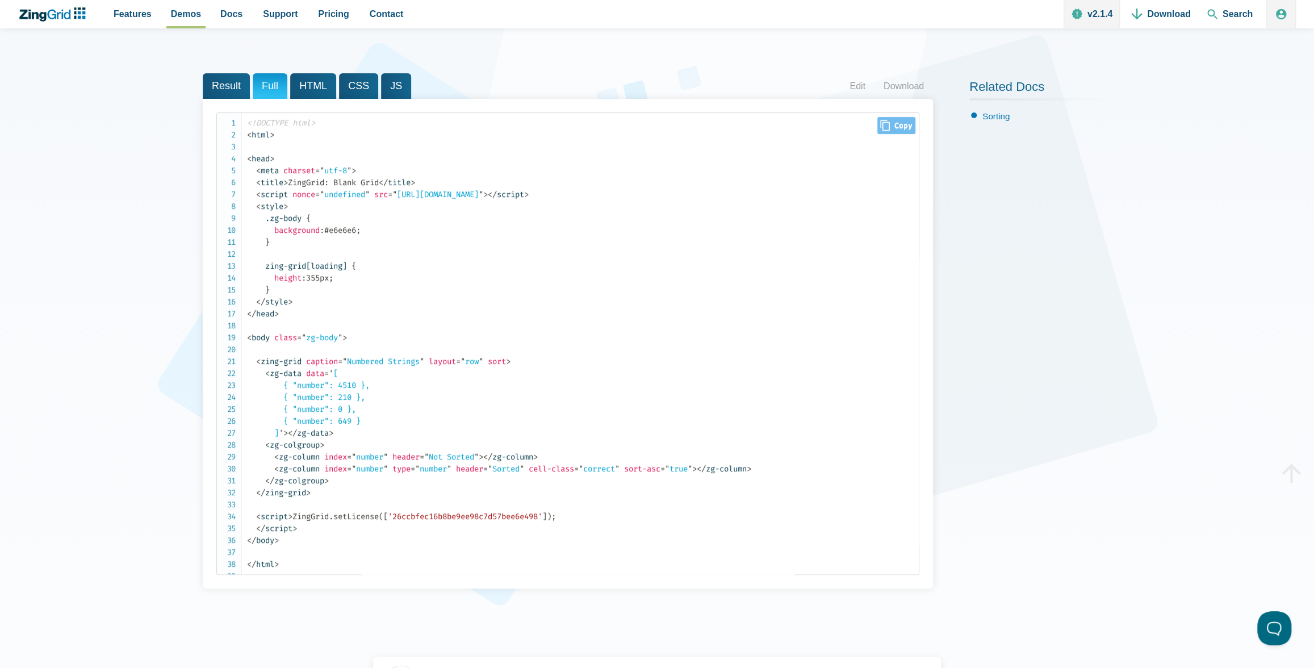
scroll to position [93, 0]
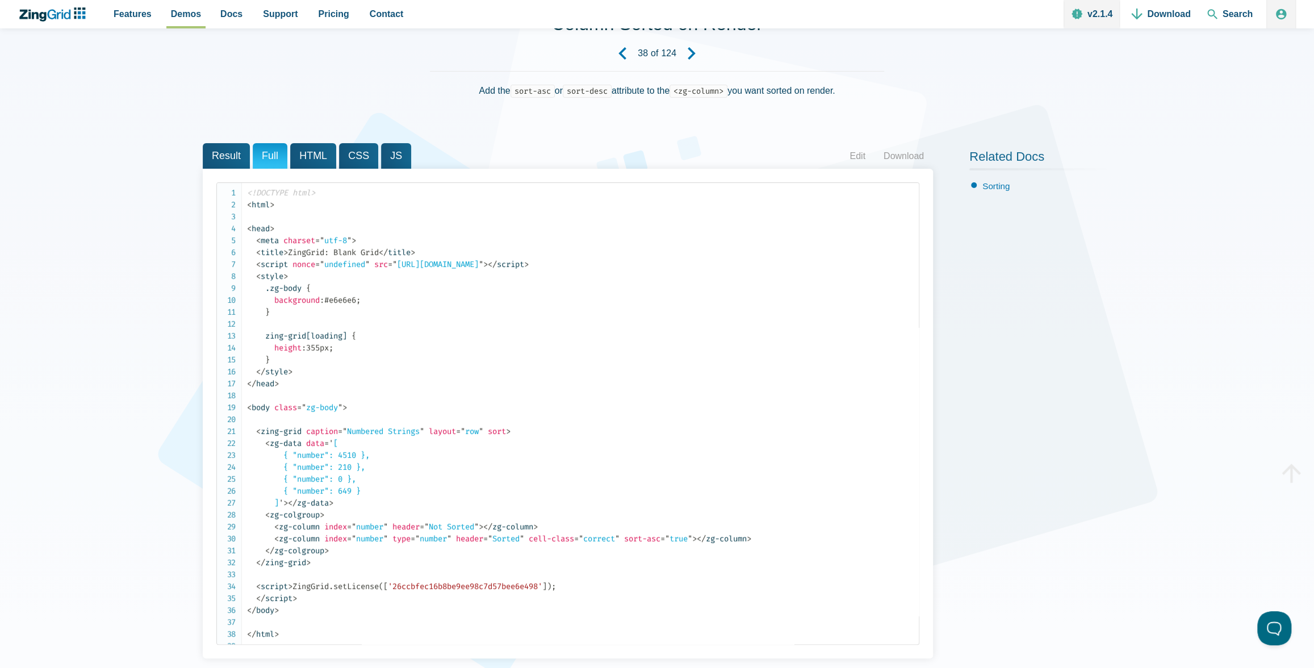
click at [296, 155] on span "HTML" at bounding box center [313, 156] width 46 height 26
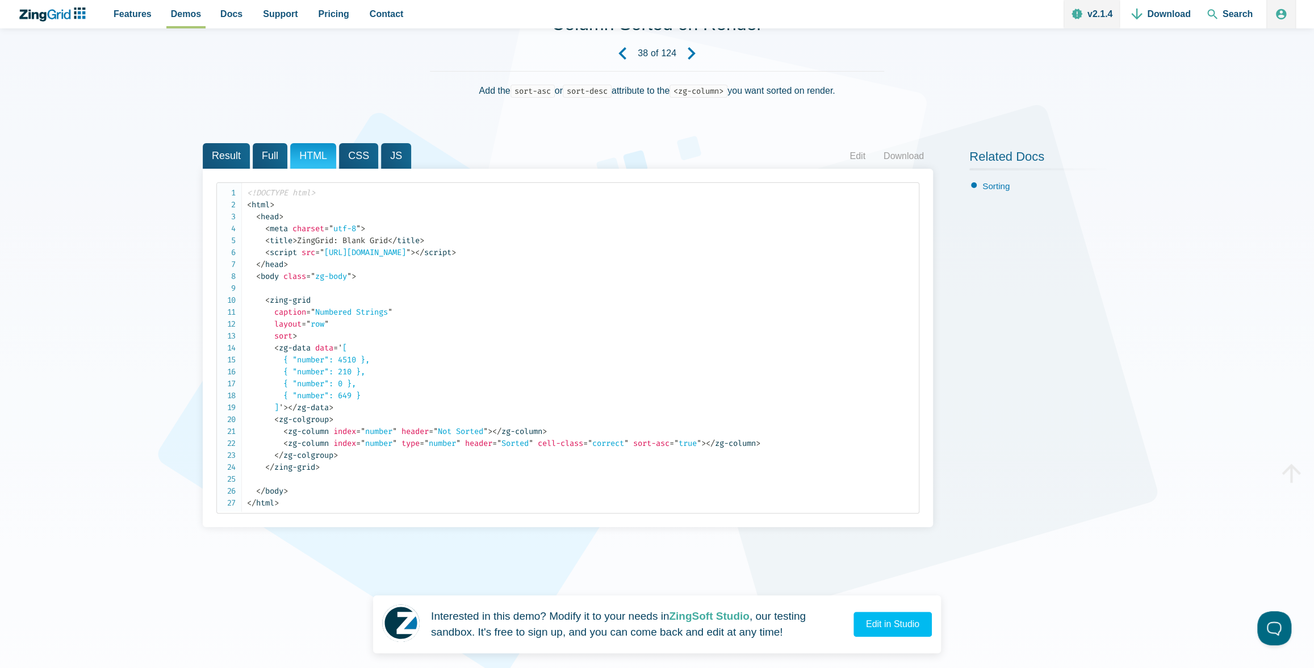
click at [264, 157] on span "Full" at bounding box center [270, 156] width 35 height 26
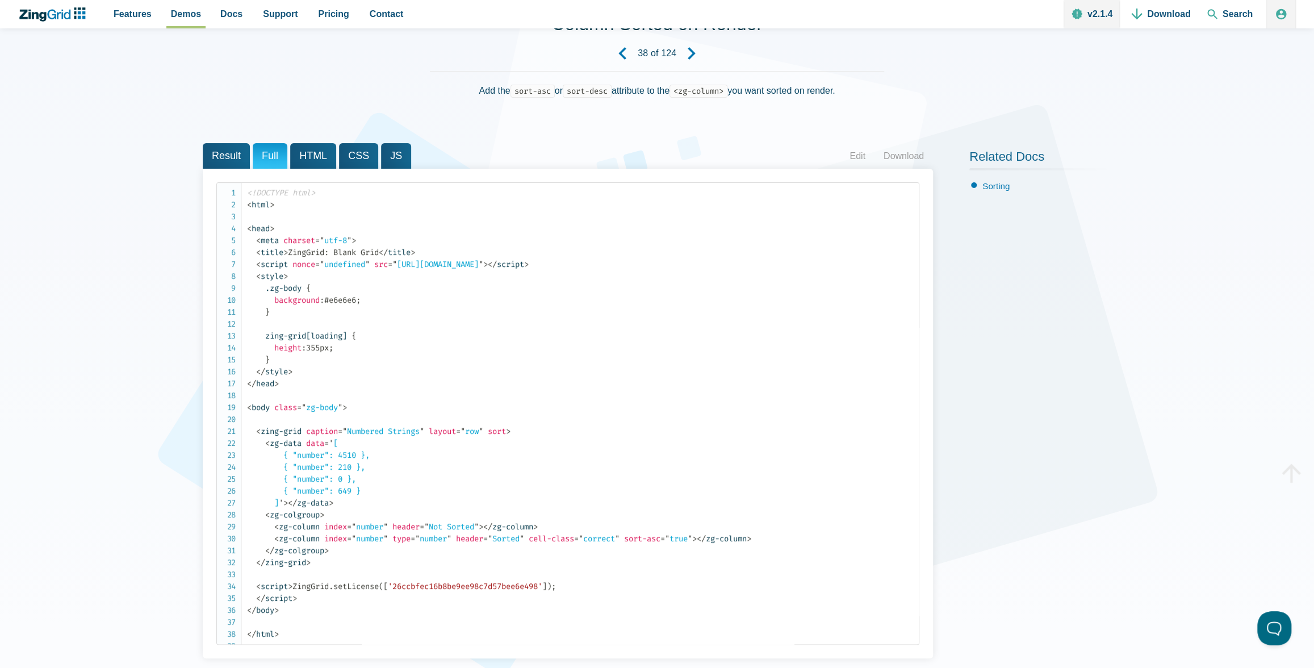
click at [303, 156] on span "HTML" at bounding box center [313, 156] width 46 height 26
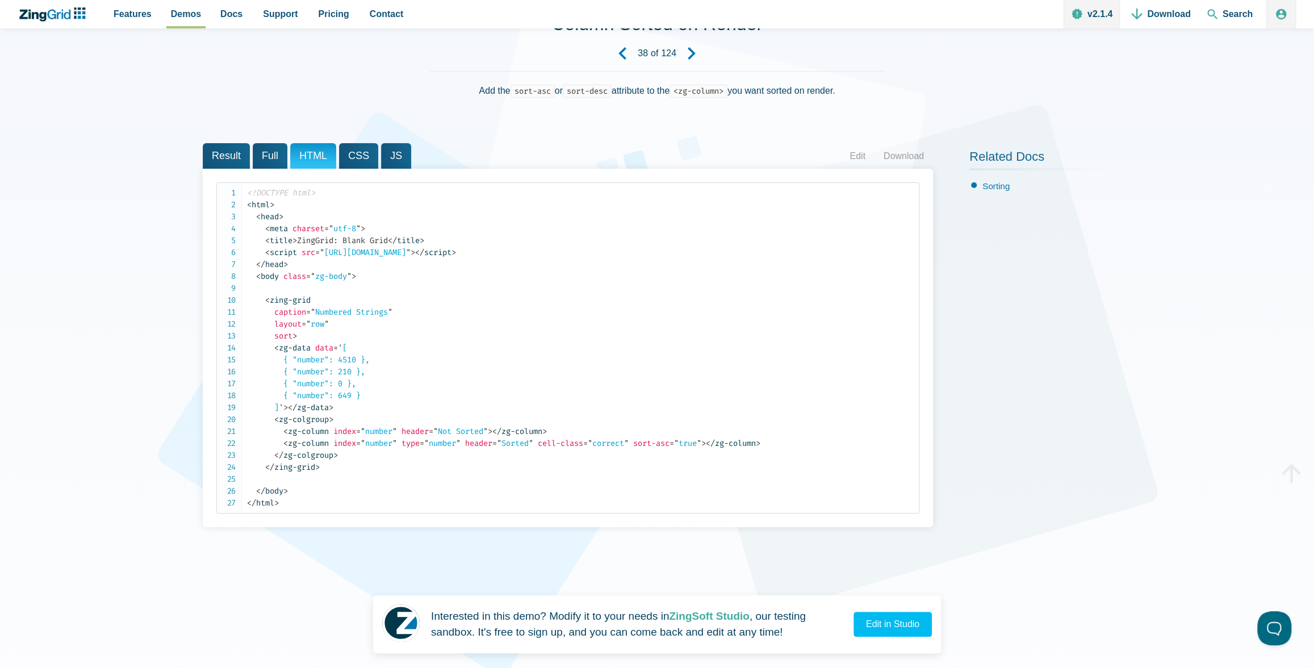
drag, startPoint x: 363, startPoint y: 154, endPoint x: 400, endPoint y: 154, distance: 37.5
click at [363, 154] on span "CSS" at bounding box center [358, 156] width 39 height 26
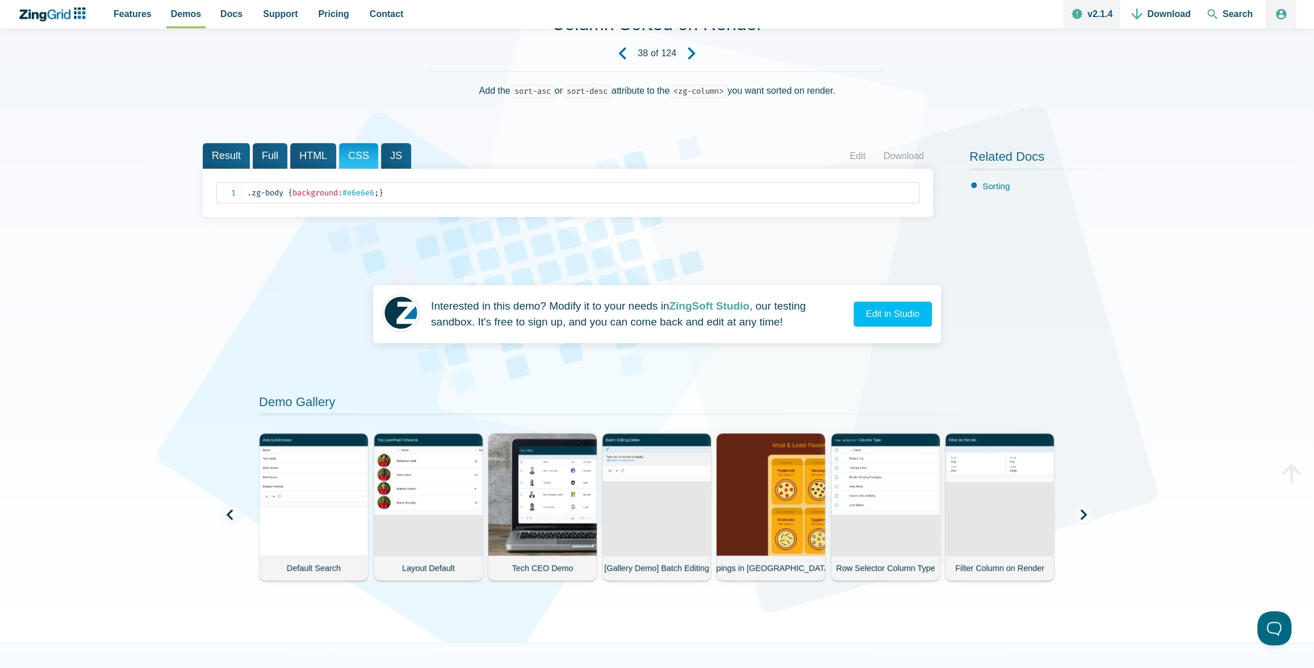
click at [400, 154] on span "JS" at bounding box center [396, 156] width 30 height 26
click at [266, 151] on span "Full" at bounding box center [270, 156] width 35 height 26
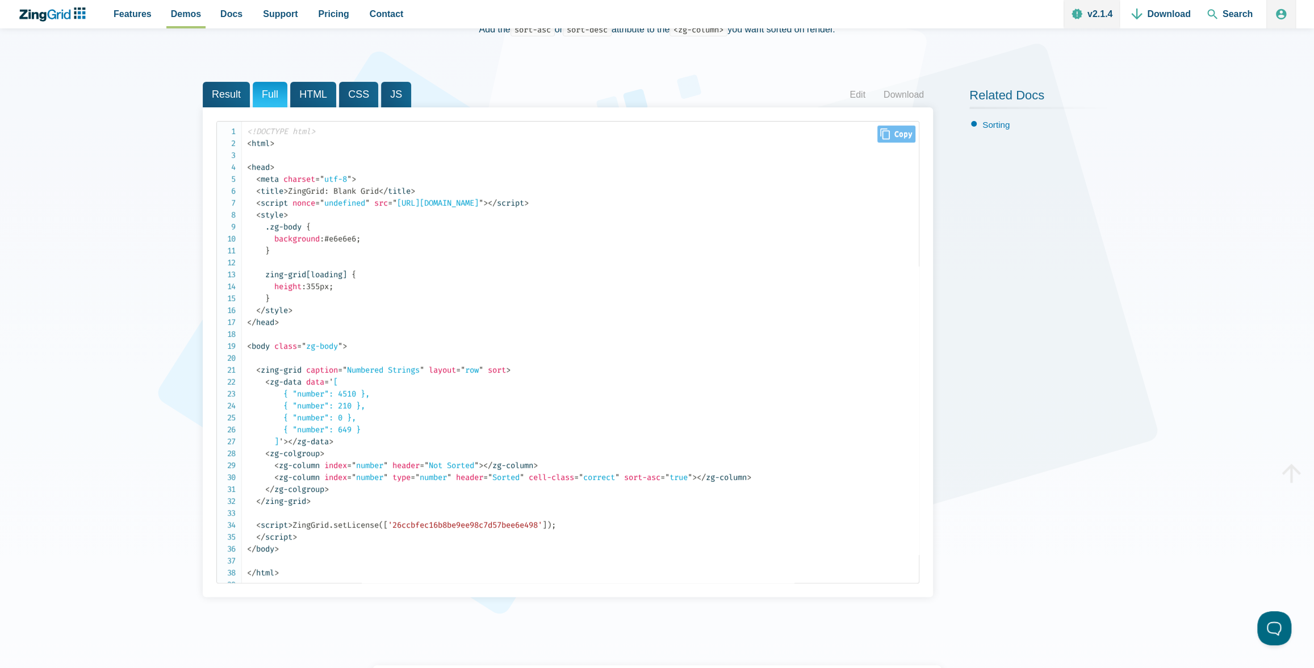
scroll to position [155, 0]
click at [232, 94] on span "Result" at bounding box center [226, 94] width 47 height 26
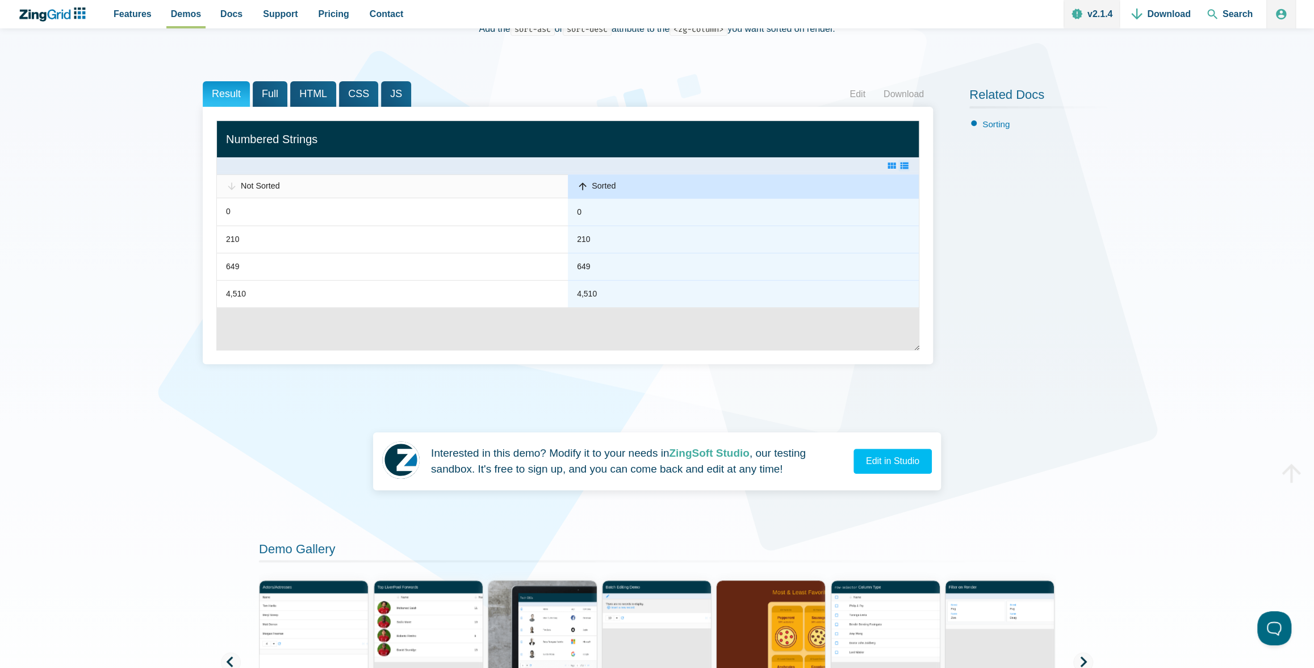
click at [245, 184] on span "Not Sorted" at bounding box center [260, 185] width 39 height 9
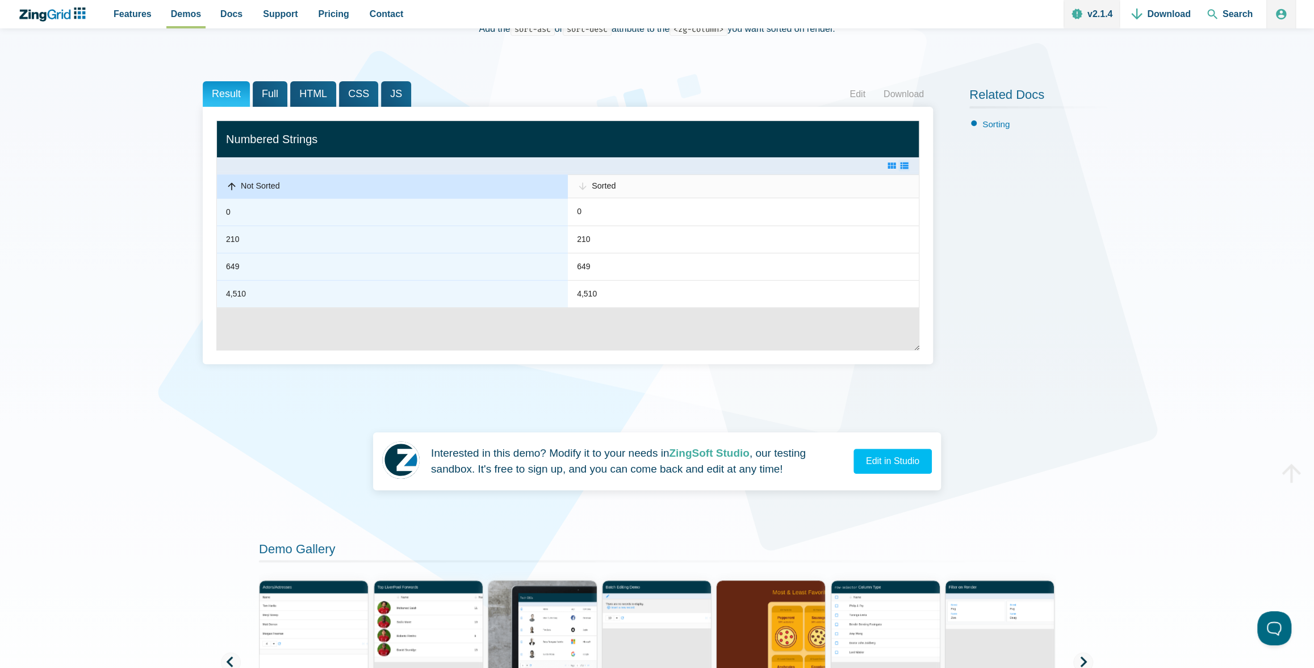
click at [259, 186] on span "Not Sorted" at bounding box center [260, 185] width 39 height 9
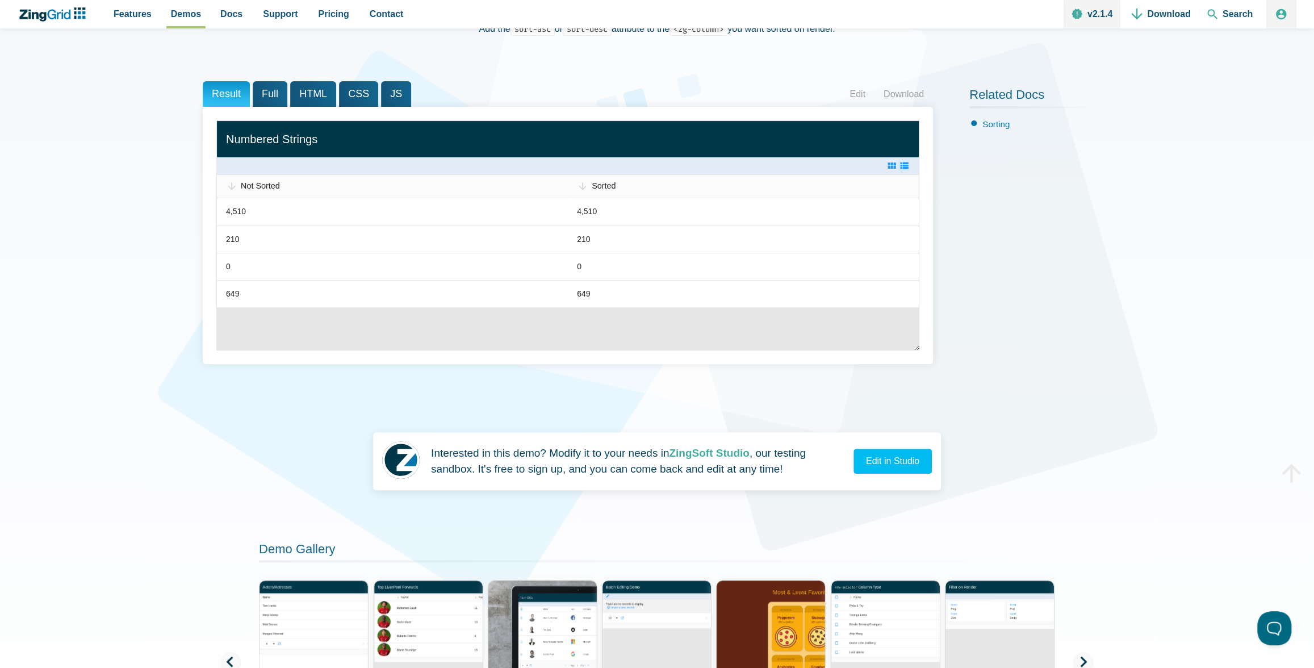
click at [273, 98] on span "Full" at bounding box center [270, 94] width 35 height 26
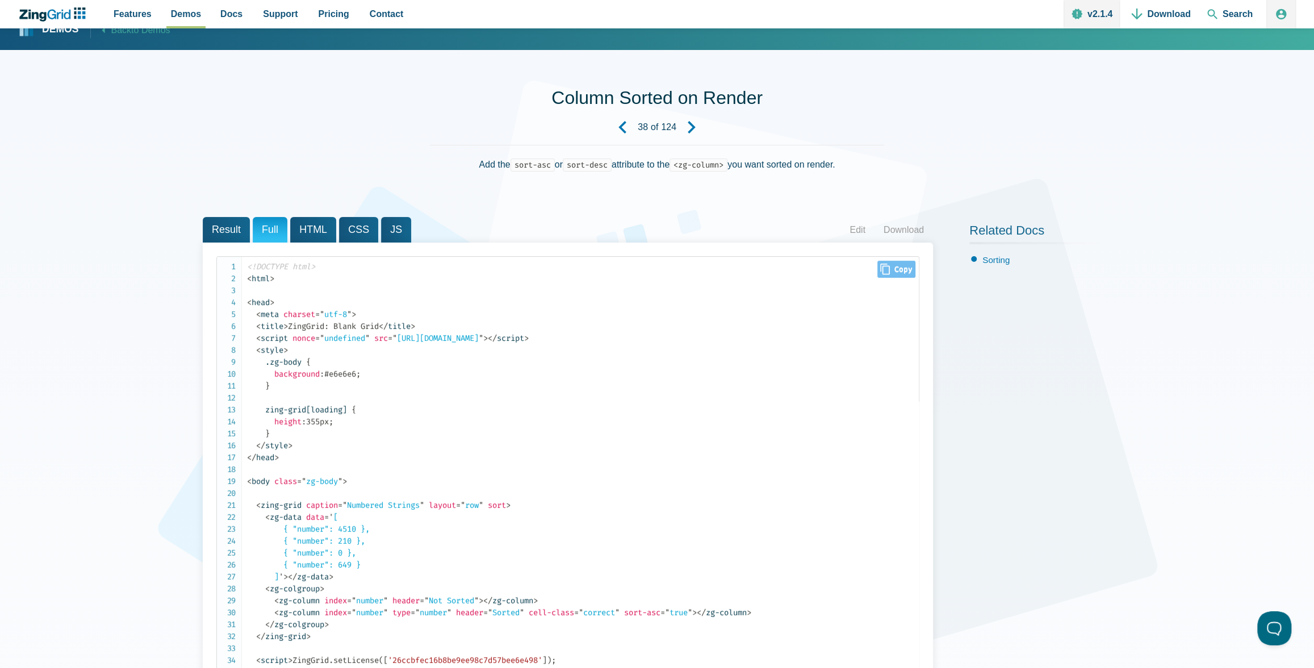
scroll to position [0, 0]
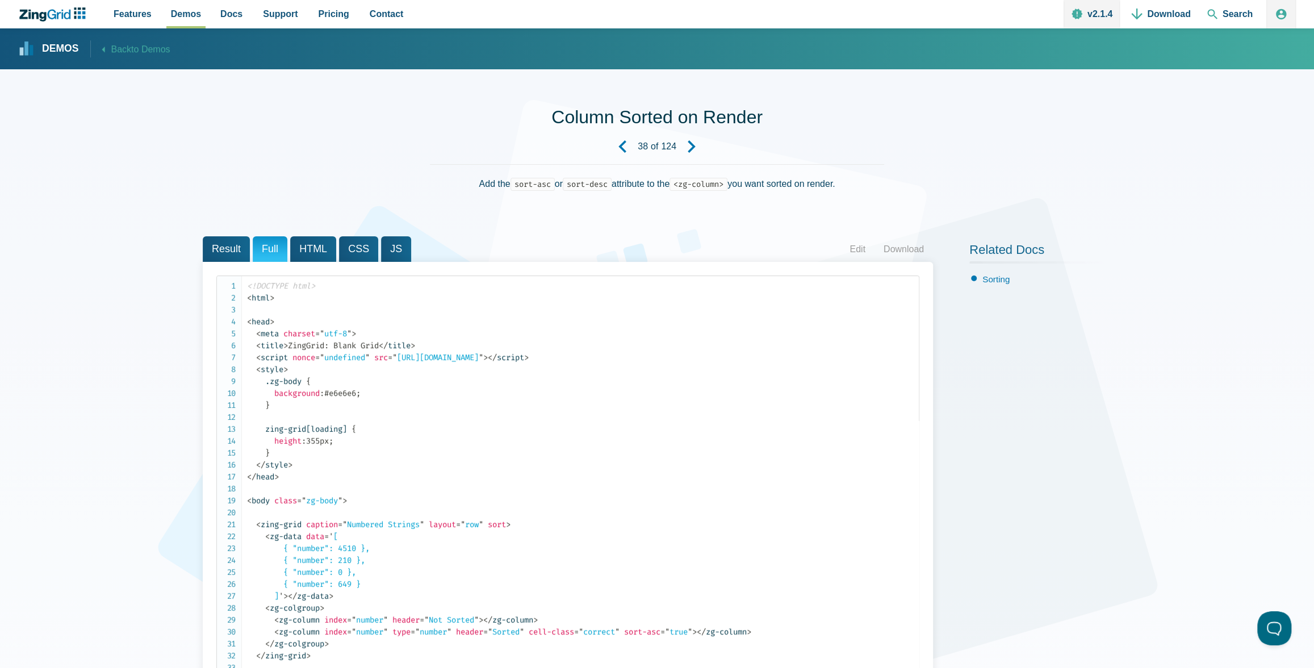
click at [69, 18] on icon "ZingChart Logo. Click to return to the homepage" at bounding box center [58, 14] width 23 height 10
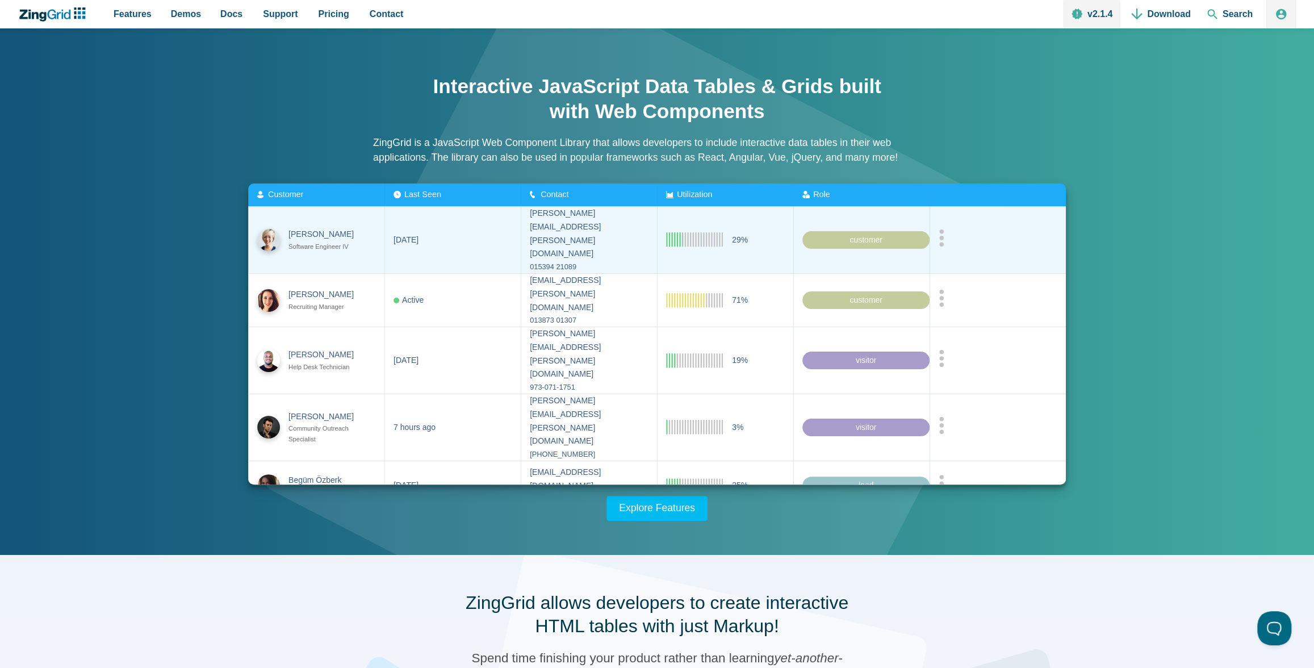
click at [308, 241] on div "Software Engineer IV" at bounding box center [326, 246] width 76 height 11
click at [449, 230] on zg-cell "[DATE]" at bounding box center [452, 240] width 136 height 66
click at [909, 234] on div "customer" at bounding box center [865, 239] width 127 height 18
click at [940, 236] on circle "App Content" at bounding box center [941, 238] width 5 height 5
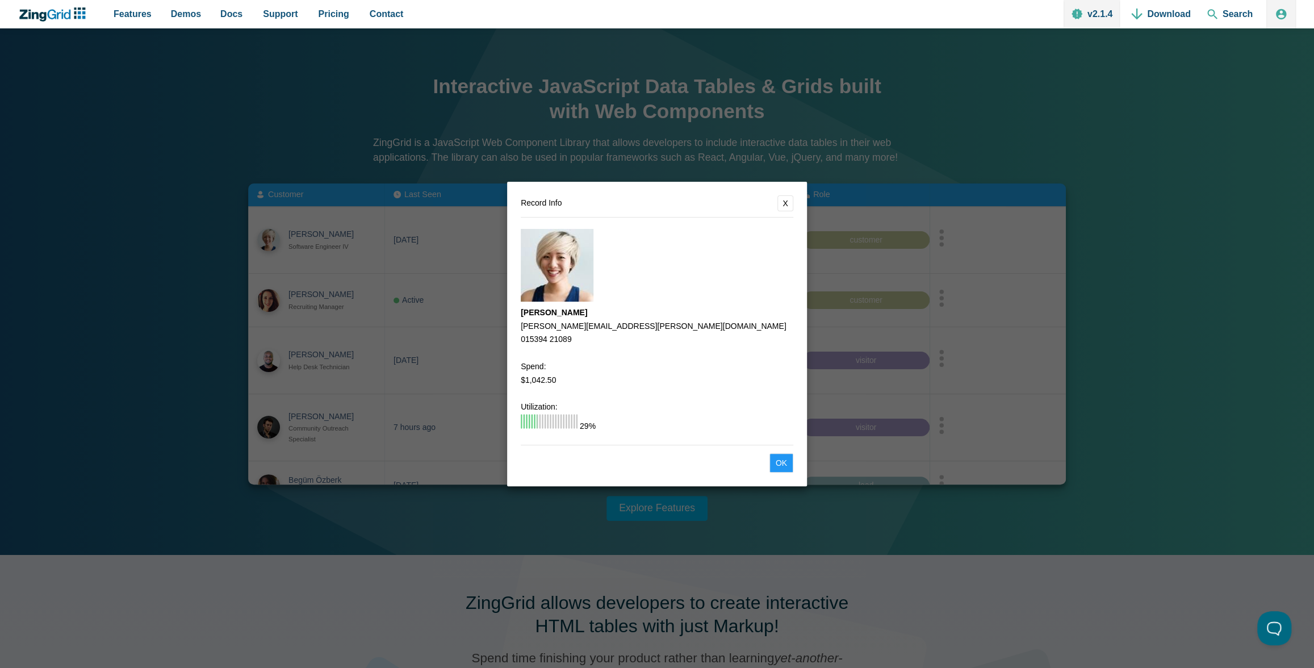
click at [781, 200] on button "X" at bounding box center [785, 203] width 16 height 16
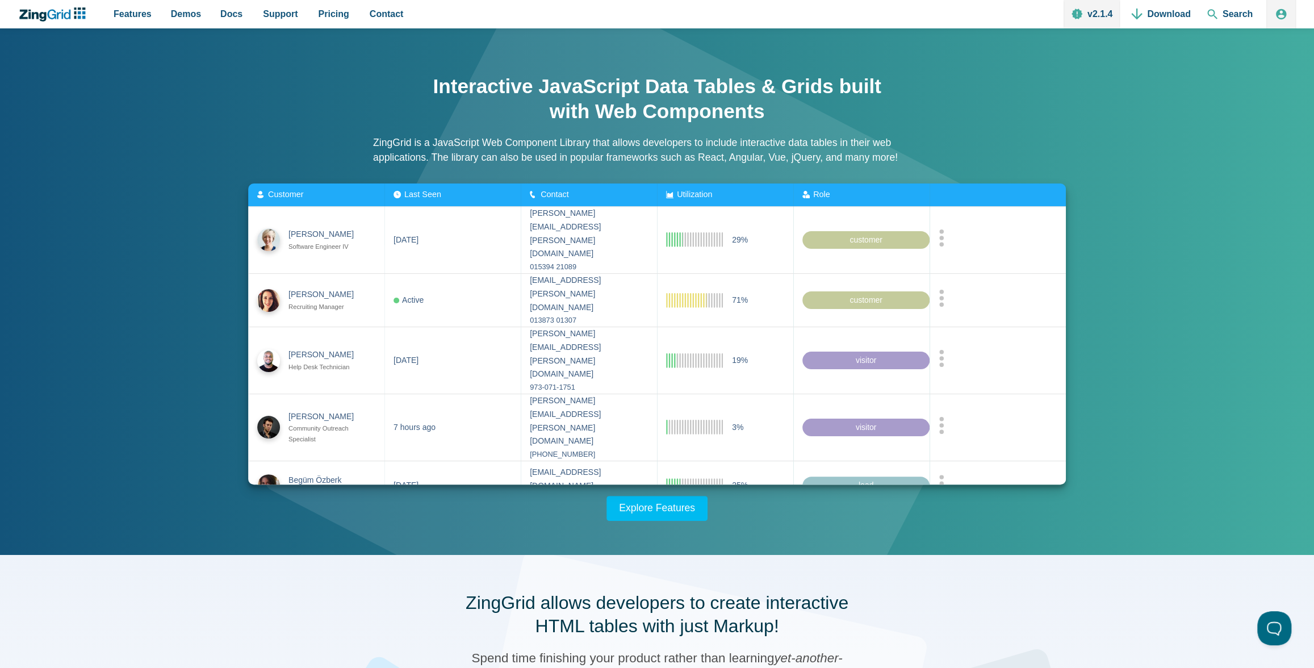
click at [414, 191] on span "Last Seen" at bounding box center [422, 194] width 37 height 9
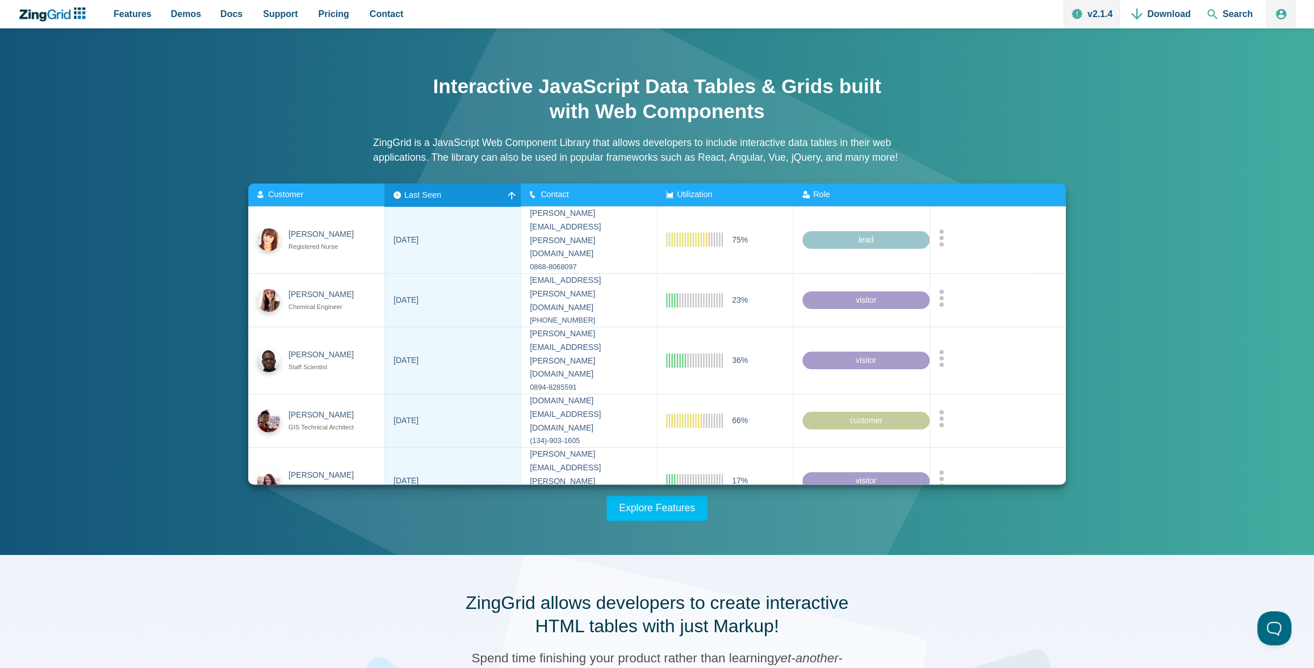
click at [290, 194] on span "Customer" at bounding box center [285, 194] width 35 height 9
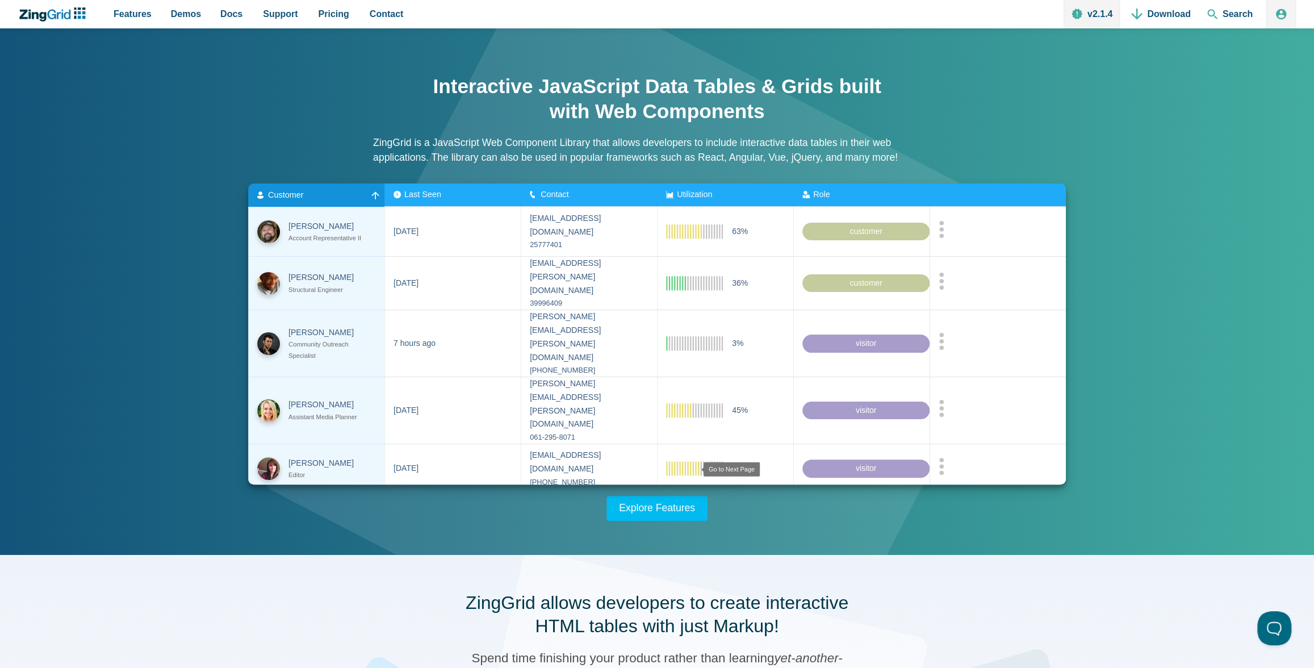
click at [689, 503] on zg-icon "nextpage" at bounding box center [689, 508] width 11 height 11
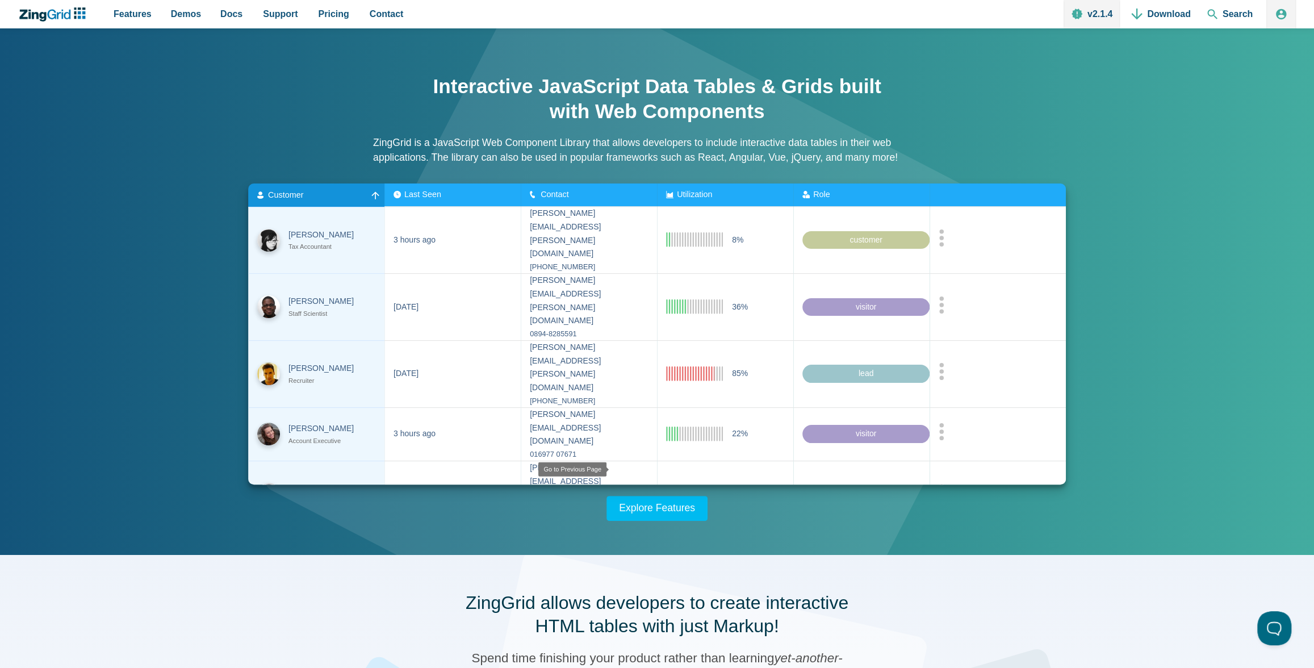
click at [618, 538] on zg-icon "prevpage" at bounding box center [615, 543] width 11 height 11
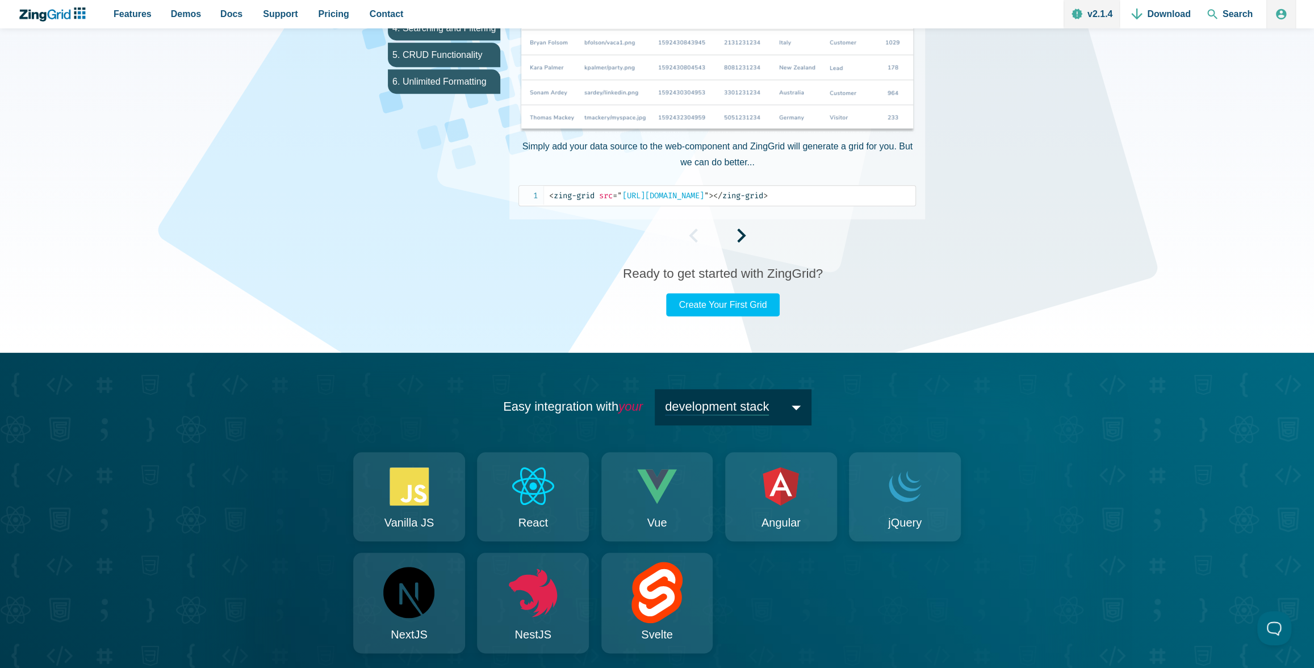
scroll to position [890, 0]
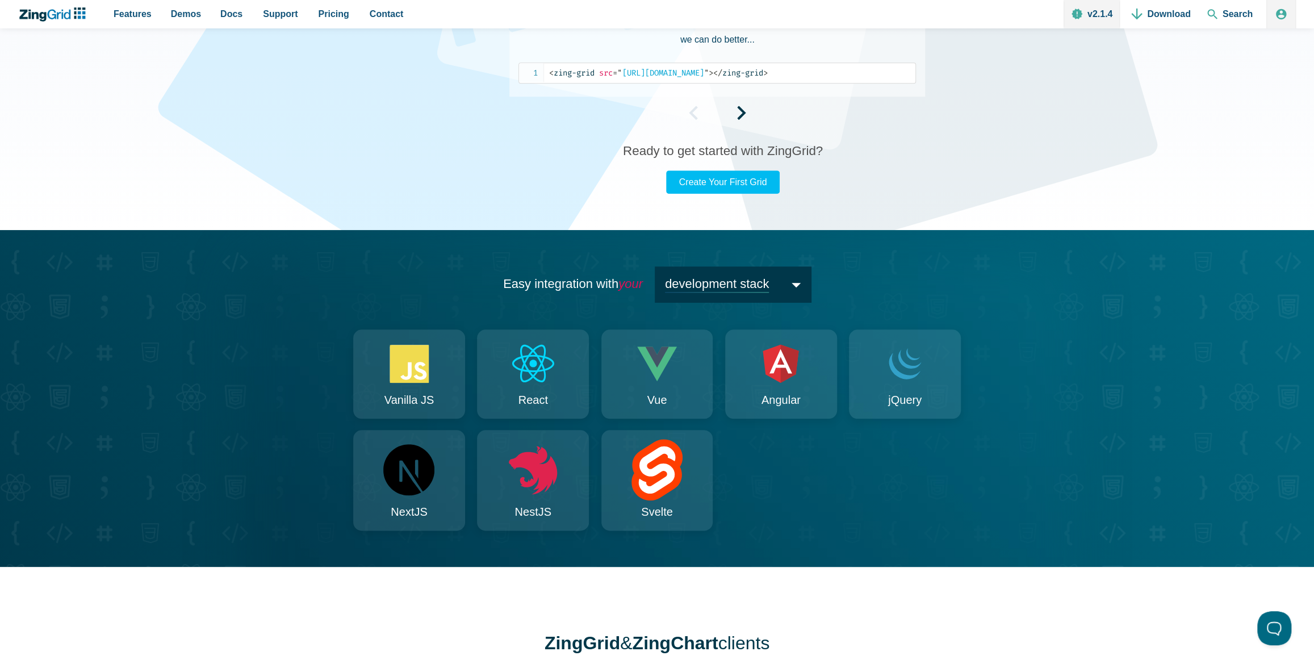
click at [739, 280] on span "development stack" at bounding box center [733, 284] width 156 height 36
click at [867, 269] on h2 "Easy integration with your development stack development stack data sources sty…" at bounding box center [657, 284] width 908 height 36
click at [900, 360] on icon "App Content" at bounding box center [910, 359] width 24 height 20
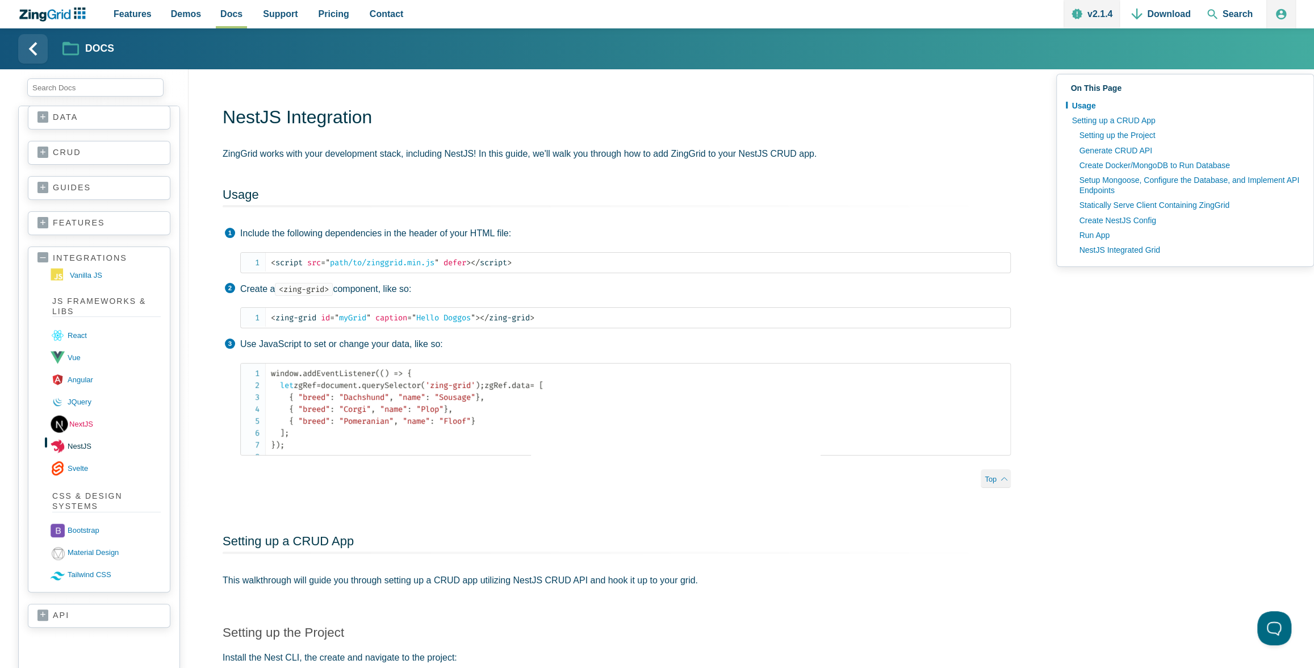
scroll to position [97, 0]
click at [76, 334] on link "react" at bounding box center [107, 335] width 110 height 22
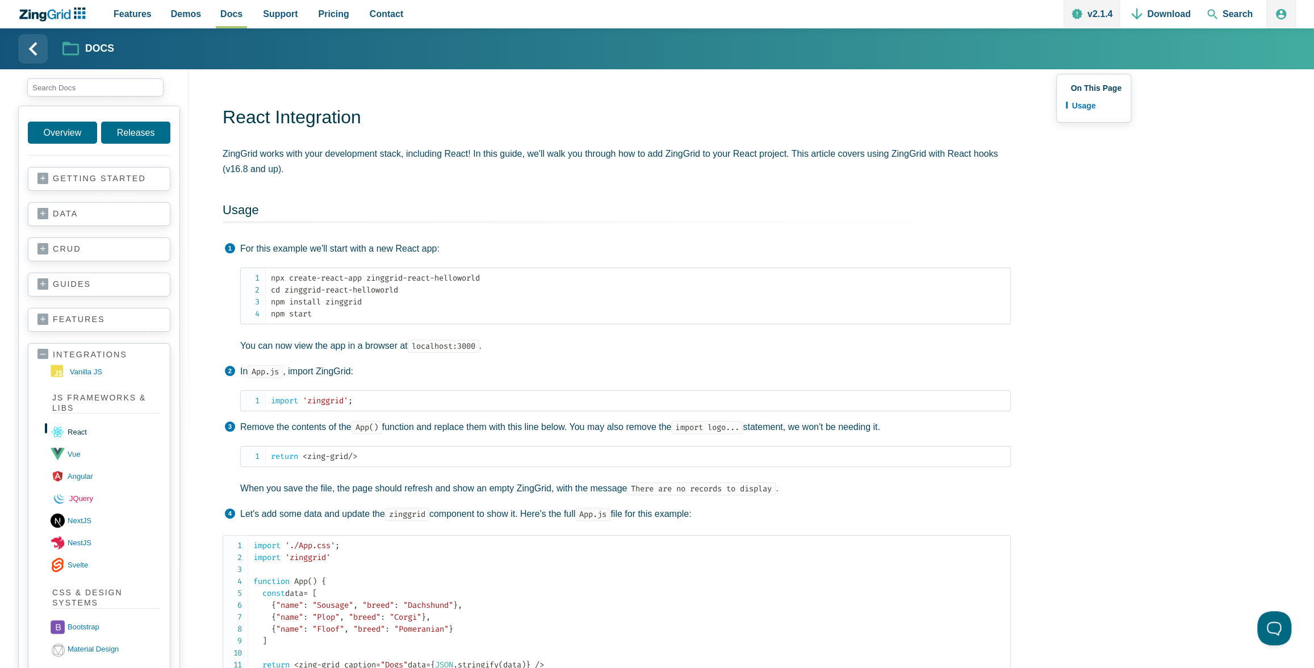
click at [78, 496] on link "JQuery" at bounding box center [107, 498] width 110 height 22
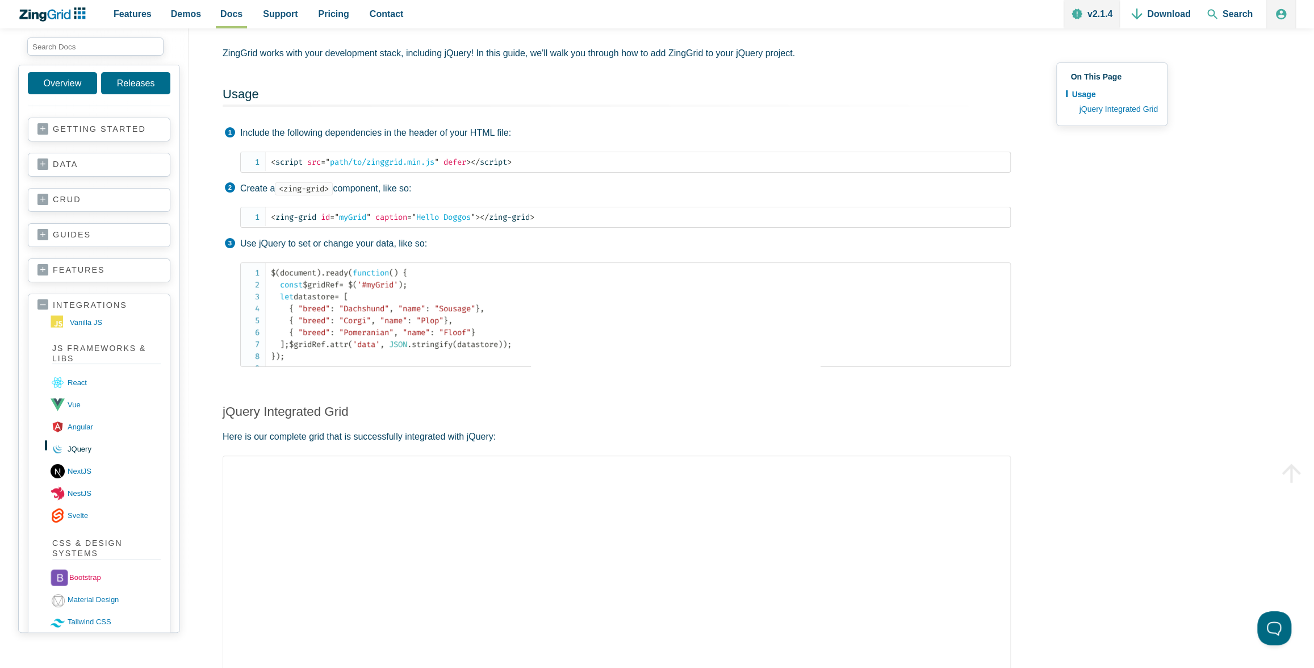
scroll to position [66, 0]
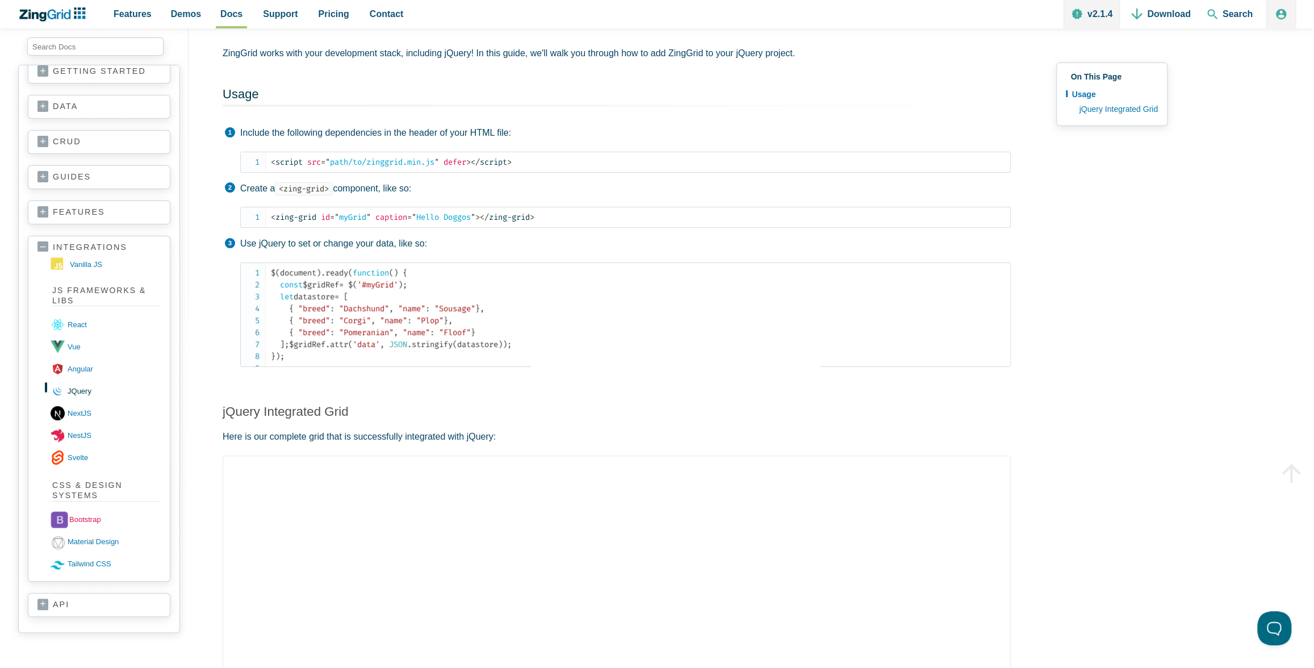
click at [88, 516] on link "bootstrap" at bounding box center [107, 520] width 110 height 22
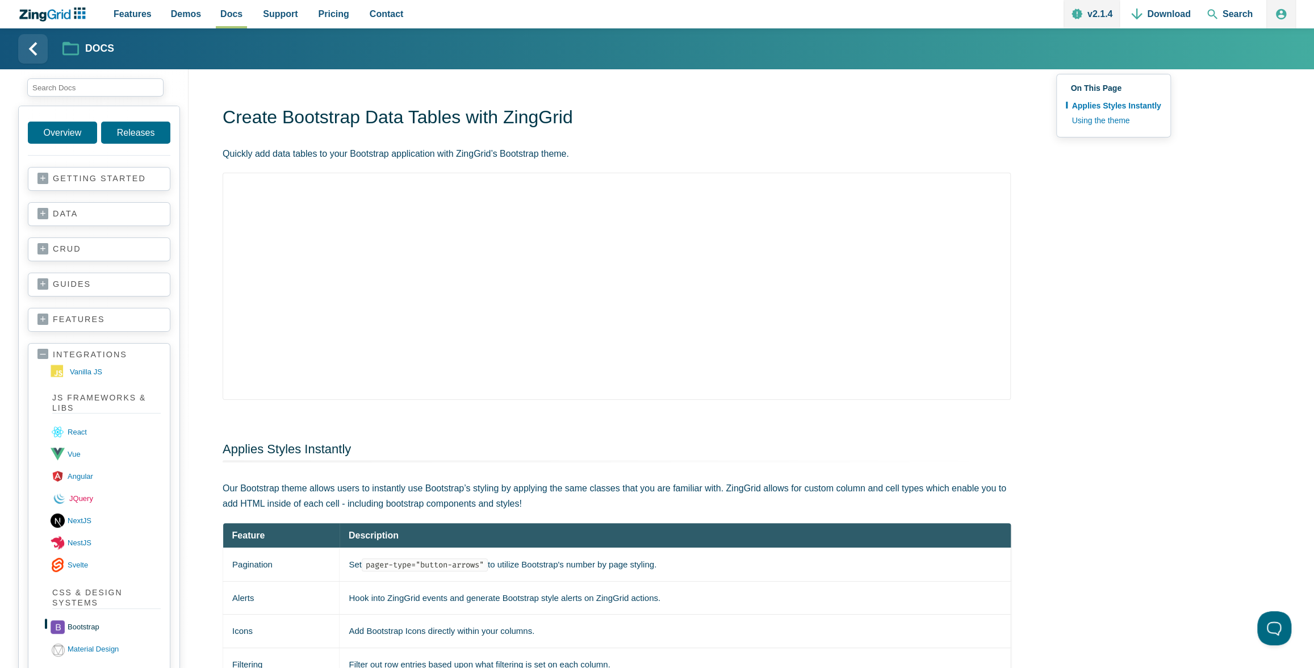
click at [72, 497] on link "JQuery" at bounding box center [107, 498] width 110 height 22
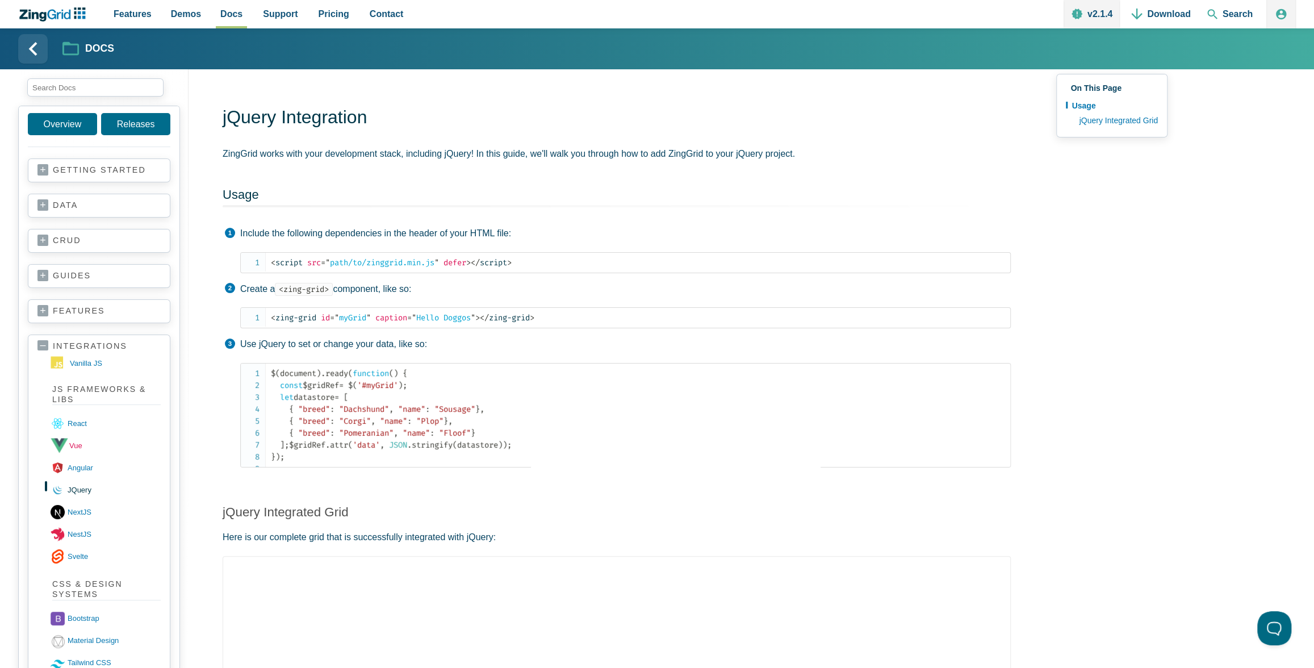
scroll to position [6, 0]
click at [83, 365] on link "vanilla JS" at bounding box center [107, 366] width 110 height 18
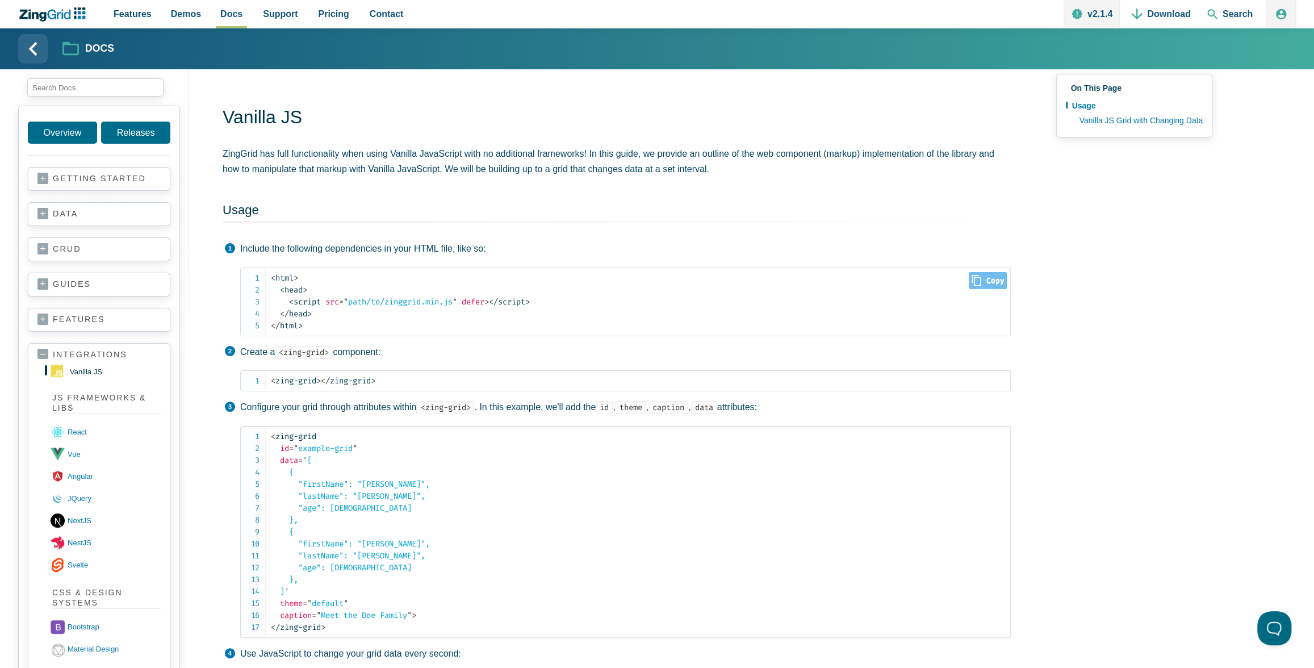
click at [436, 301] on span "= " path/to/zinggrid.min.js "" at bounding box center [398, 302] width 118 height 10
click at [42, 177] on link "getting started" at bounding box center [98, 178] width 123 height 11
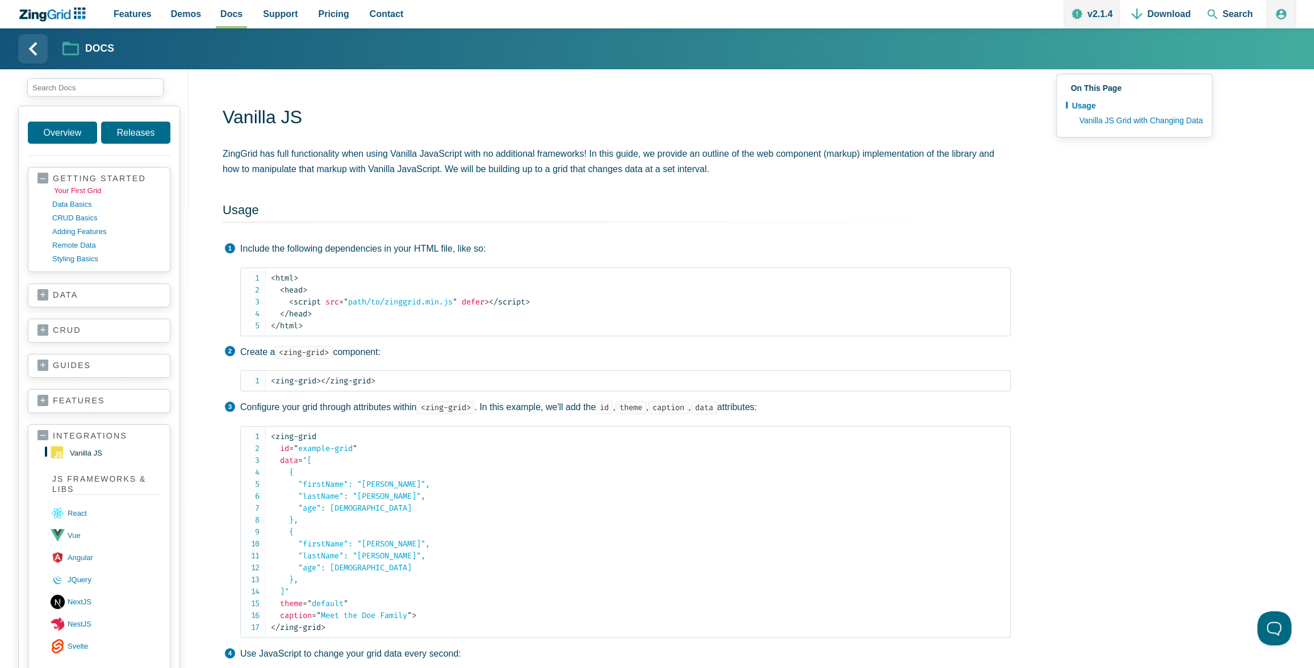
click at [65, 189] on link "your first grid" at bounding box center [108, 191] width 108 height 14
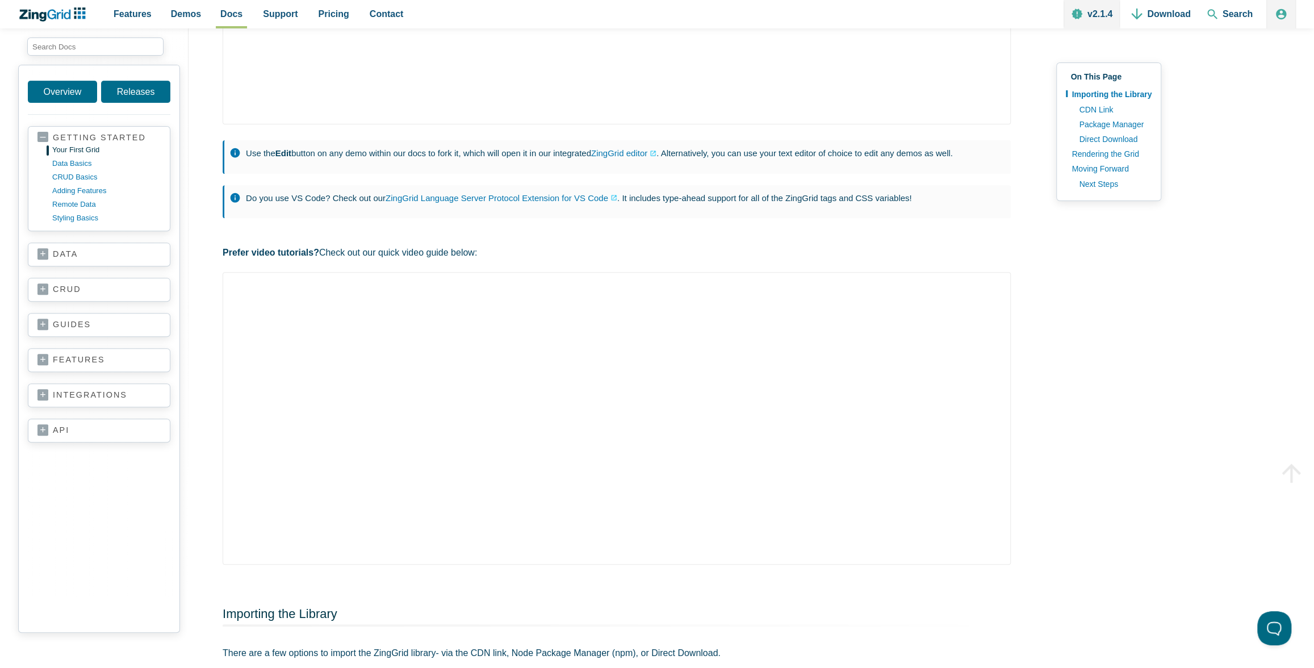
scroll to position [290, 0]
click at [67, 160] on link "data basics" at bounding box center [108, 164] width 108 height 14
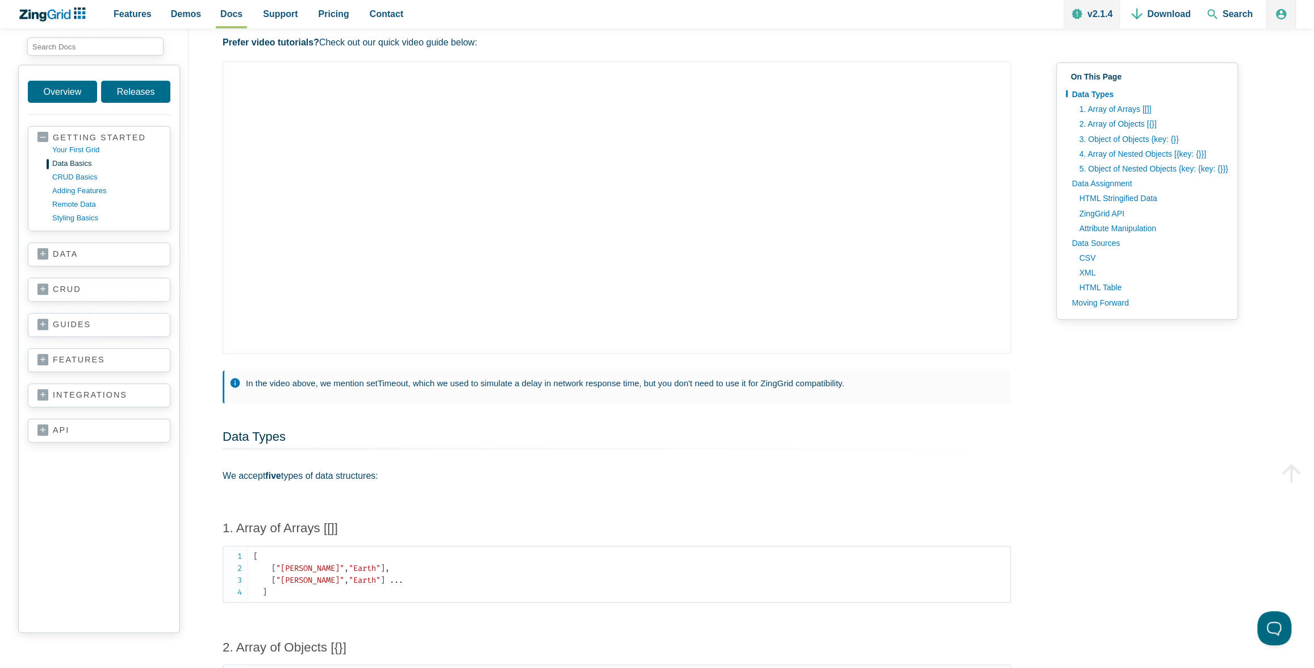
scroll to position [153, 0]
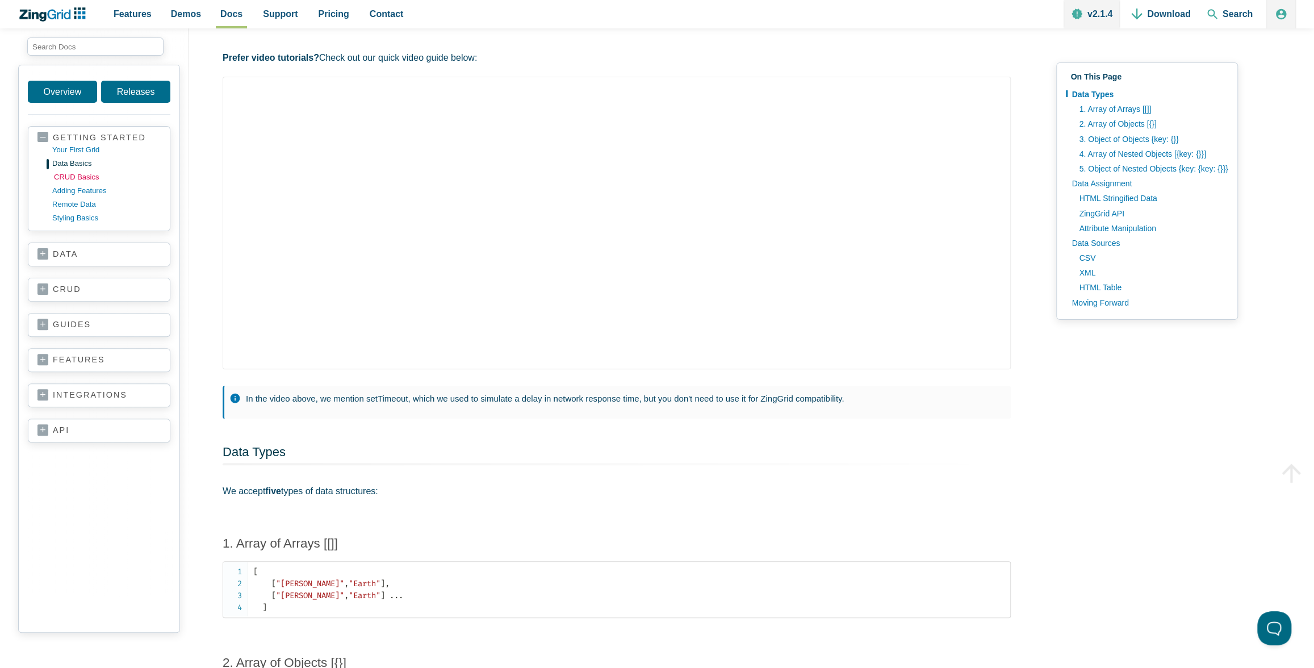
click at [62, 174] on link "CRUD basics" at bounding box center [108, 177] width 108 height 14
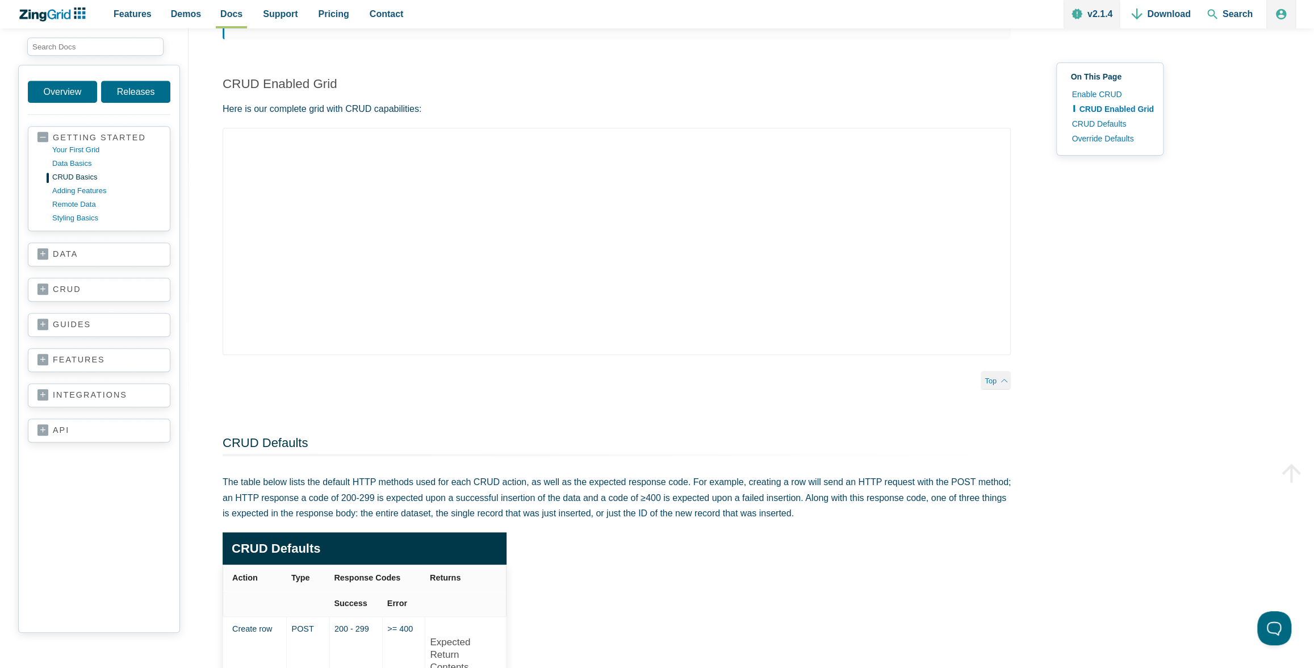
scroll to position [707, 0]
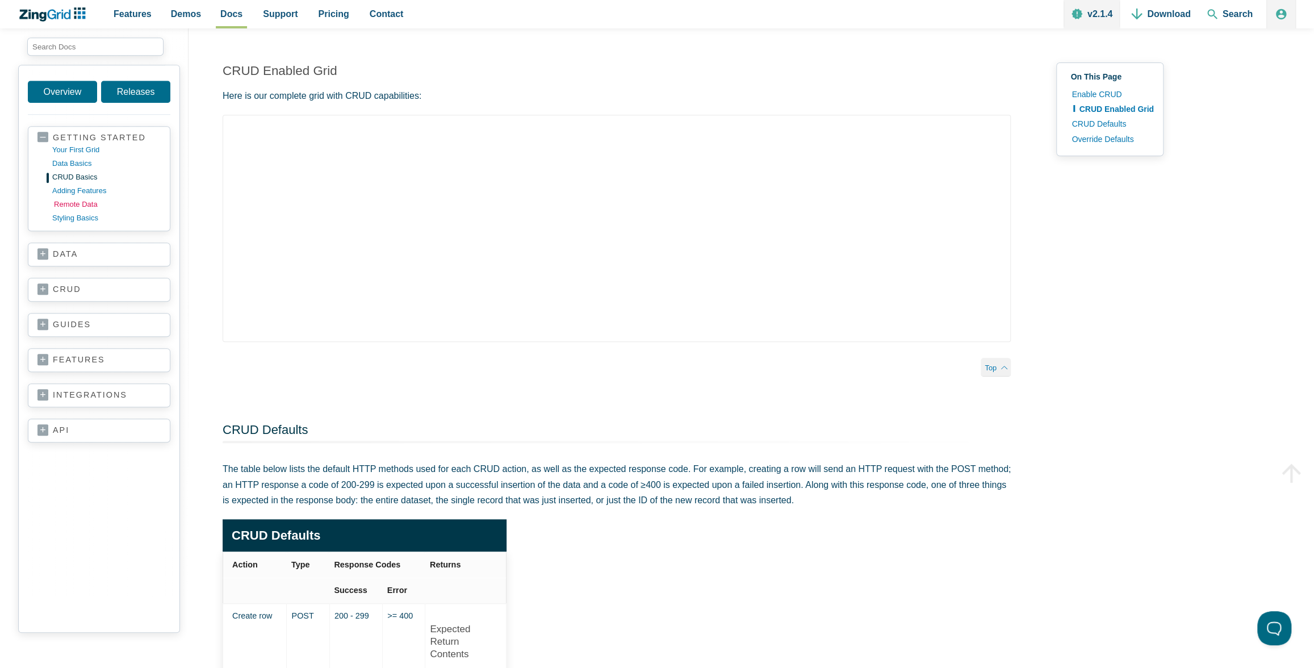
click at [74, 199] on link "remote data" at bounding box center [108, 205] width 108 height 14
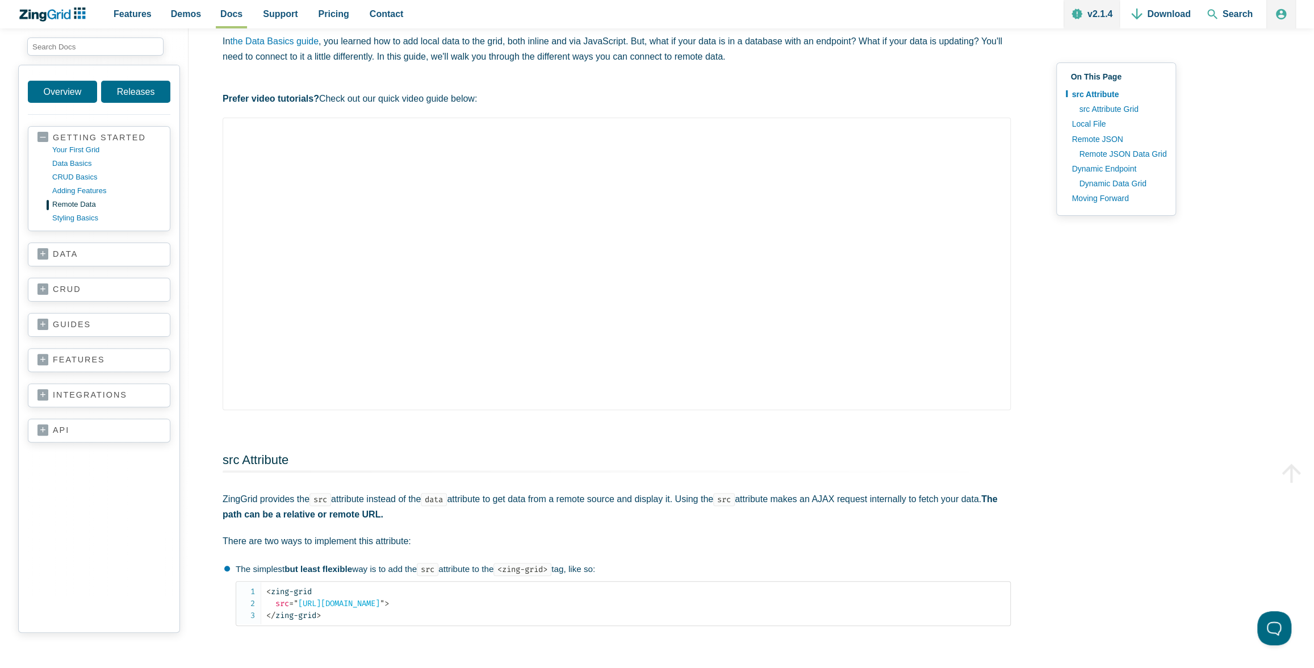
scroll to position [104, 0]
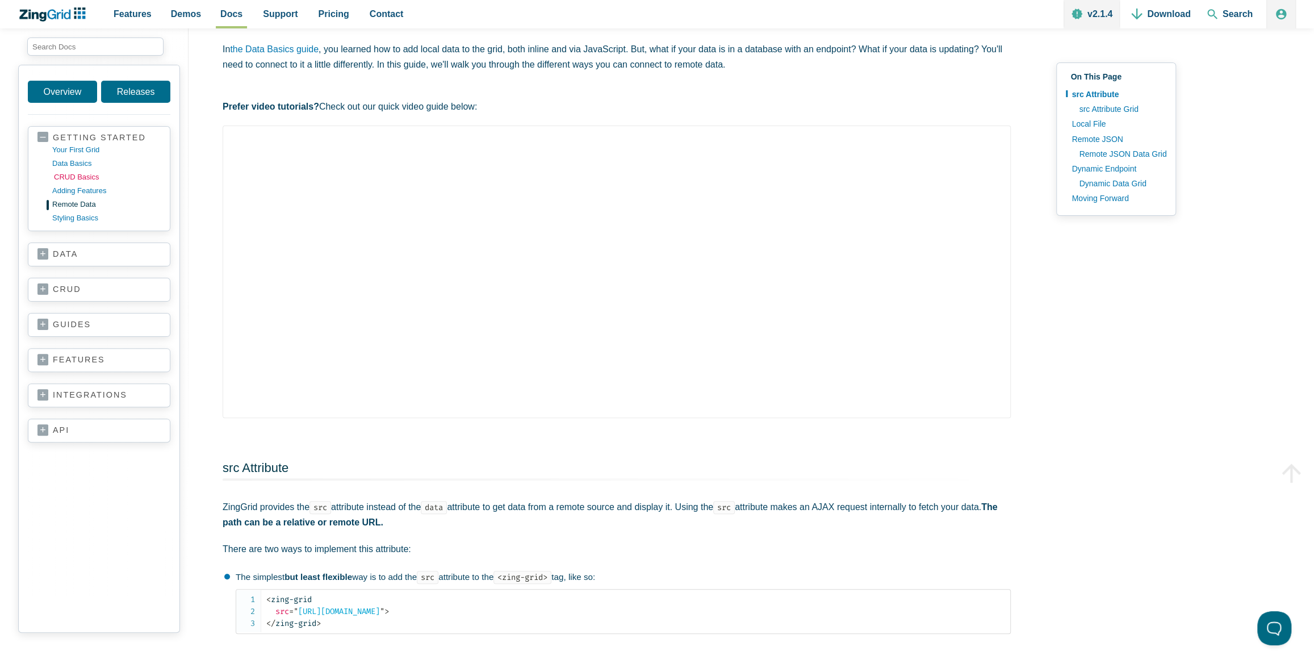
click at [74, 175] on link "CRUD basics" at bounding box center [108, 177] width 108 height 14
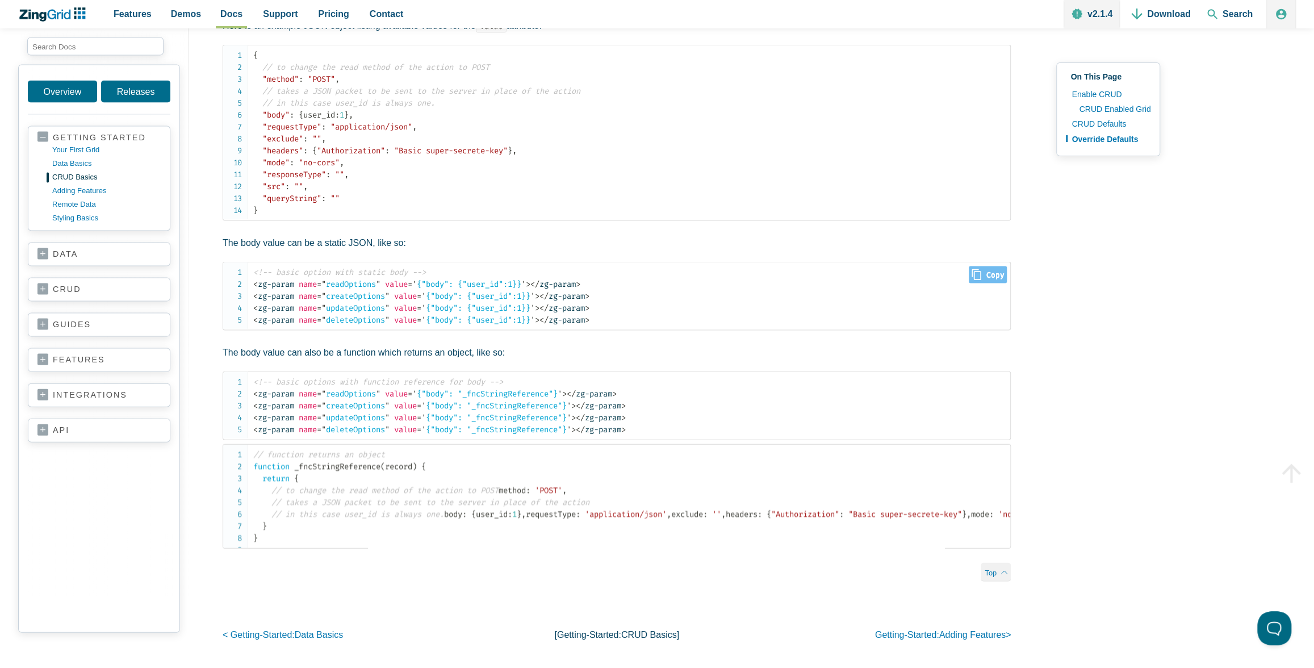
scroll to position [1839, 0]
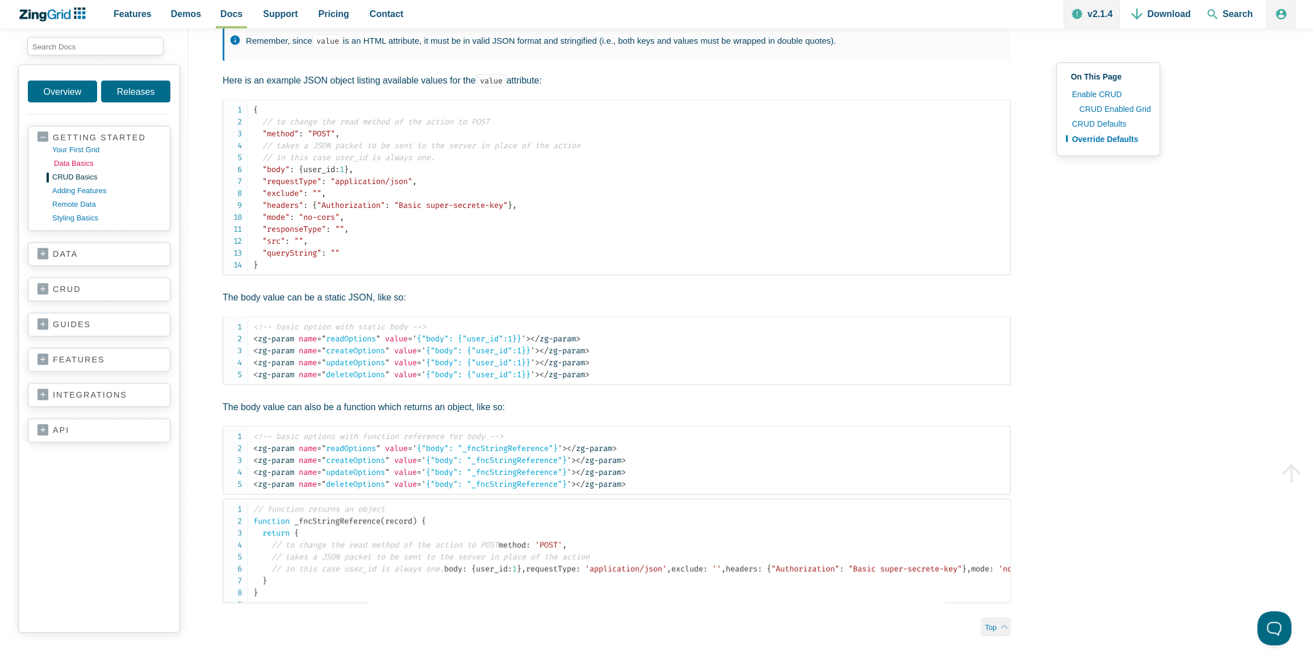
click at [76, 165] on link "data basics" at bounding box center [108, 164] width 108 height 14
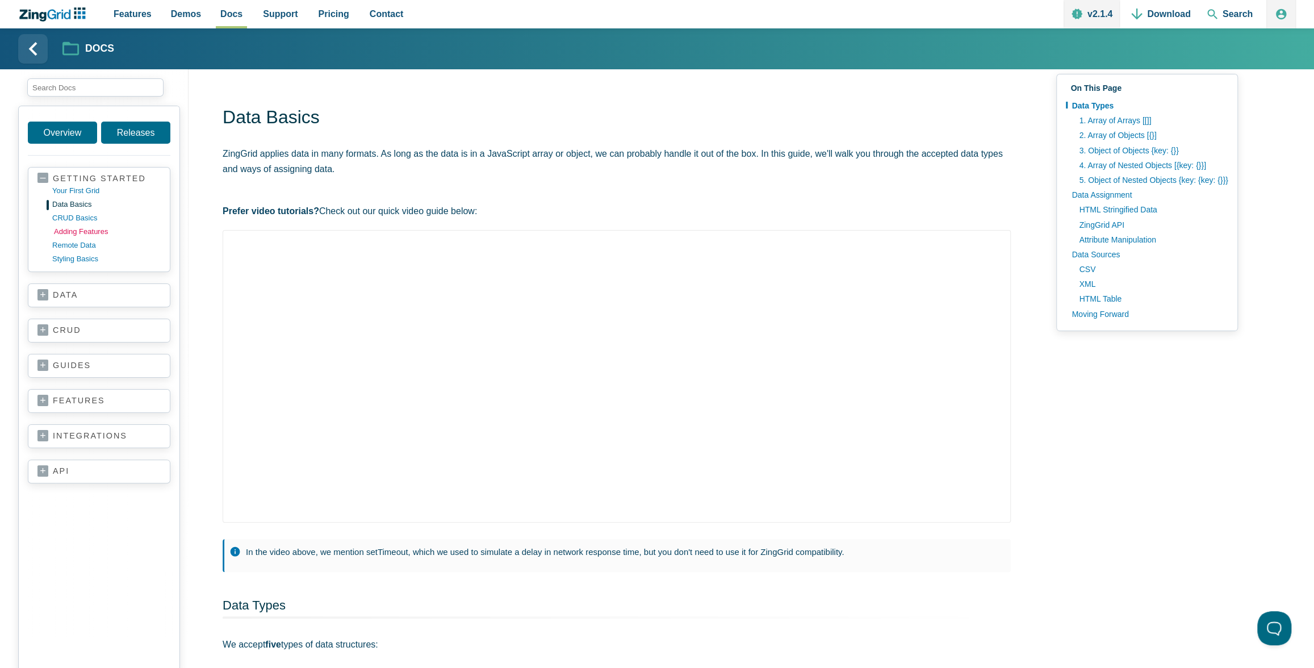
click at [91, 229] on link "adding features" at bounding box center [108, 232] width 108 height 14
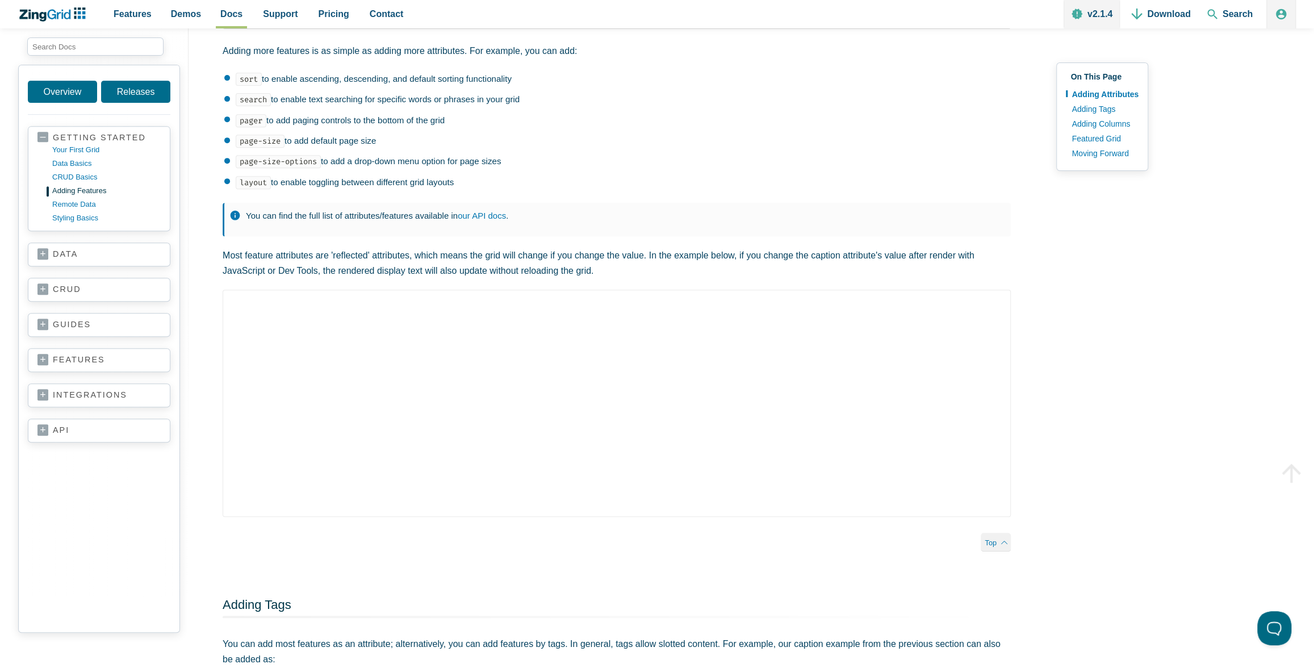
scroll to position [339, 0]
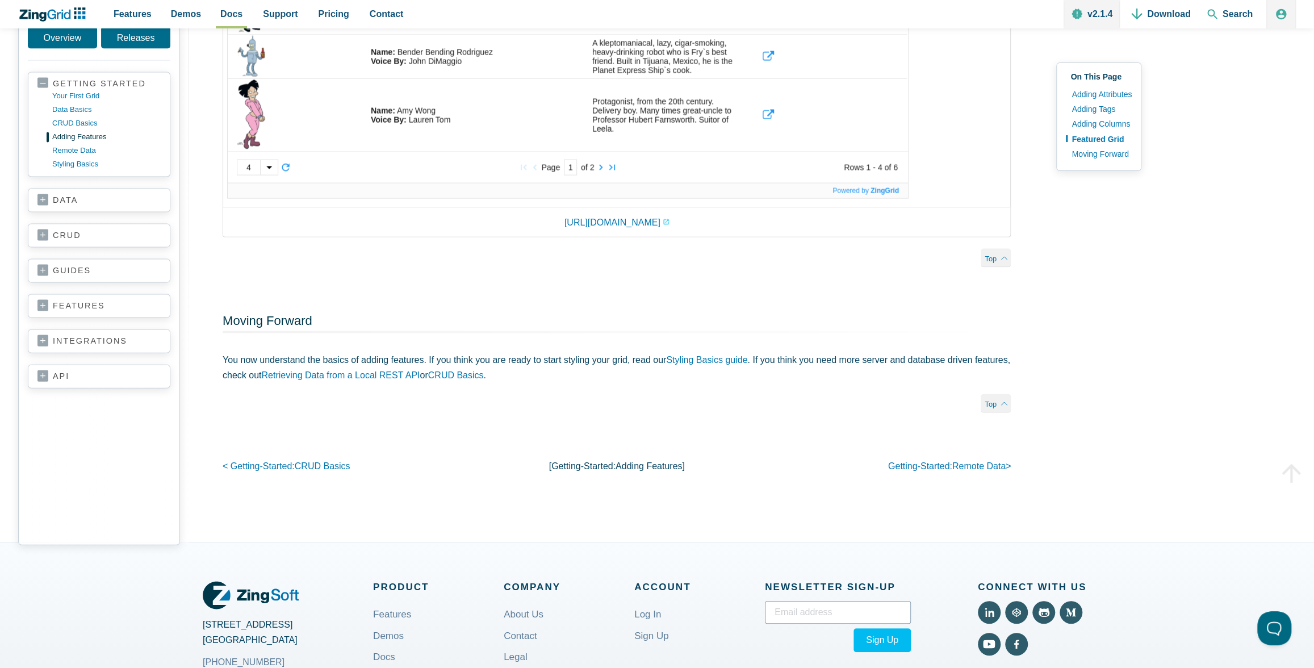
scroll to position [1946, 0]
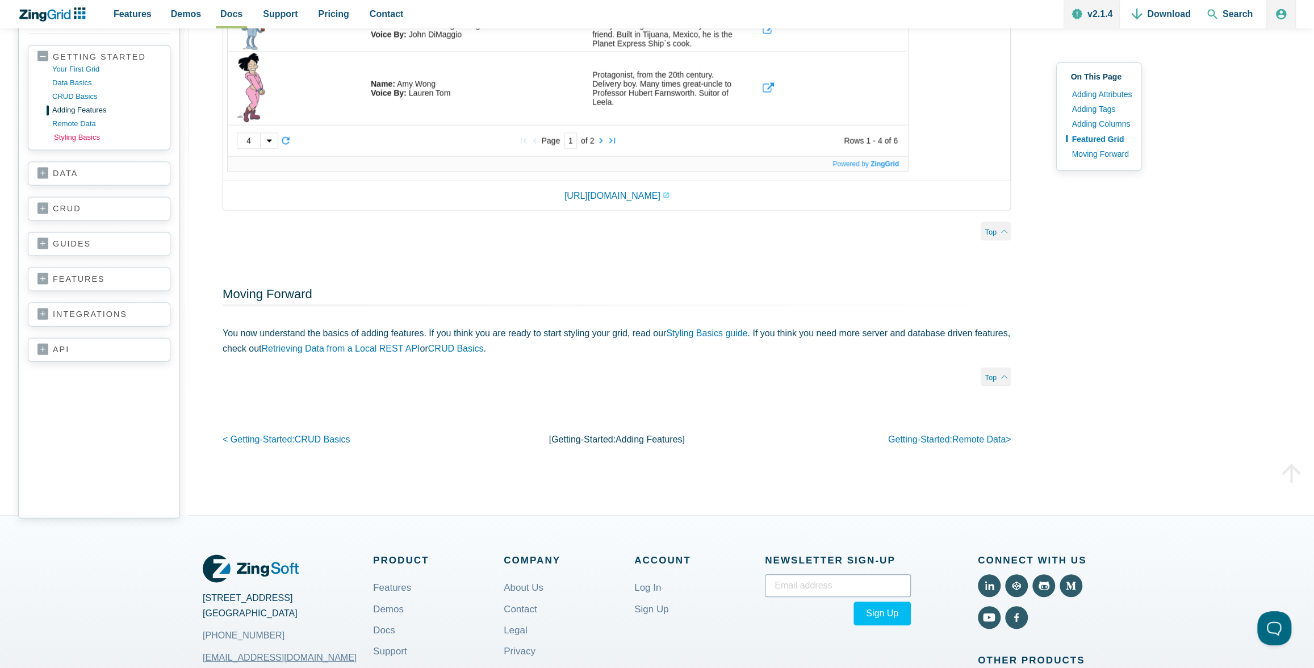
click at [87, 136] on link "styling basics" at bounding box center [108, 138] width 108 height 14
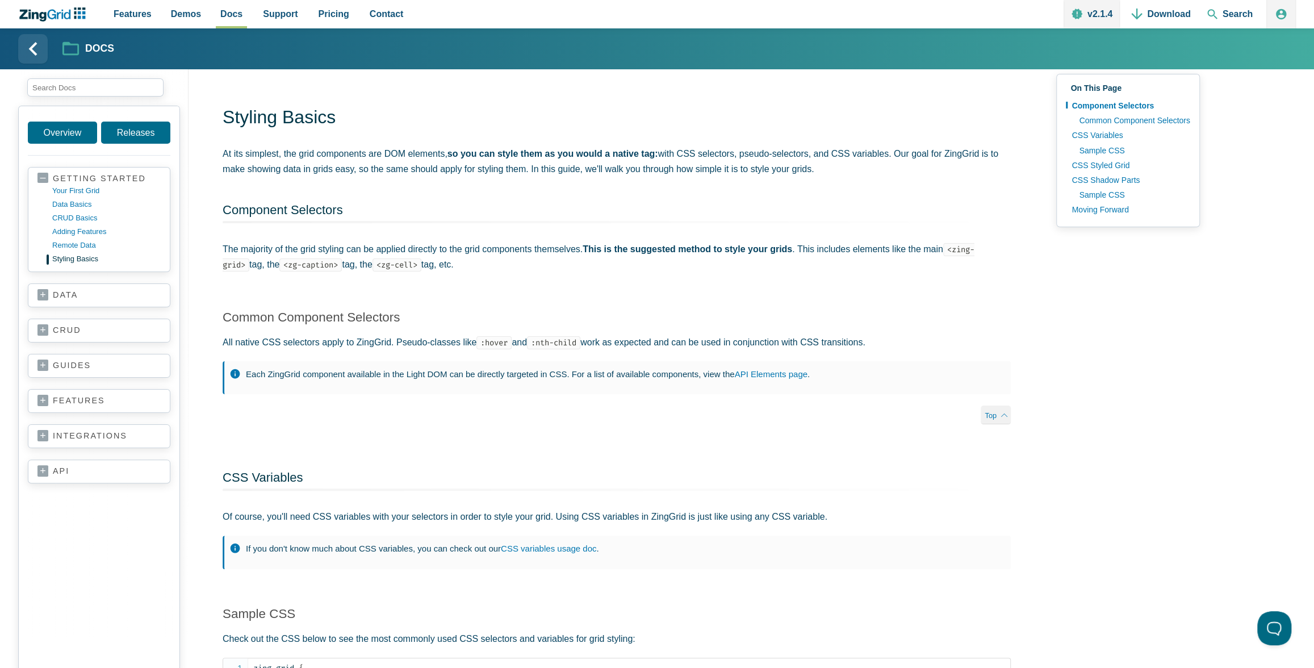
click at [48, 470] on link "api" at bounding box center [98, 471] width 123 height 11
click at [58, 490] on link "user content model" at bounding box center [108, 497] width 108 height 14
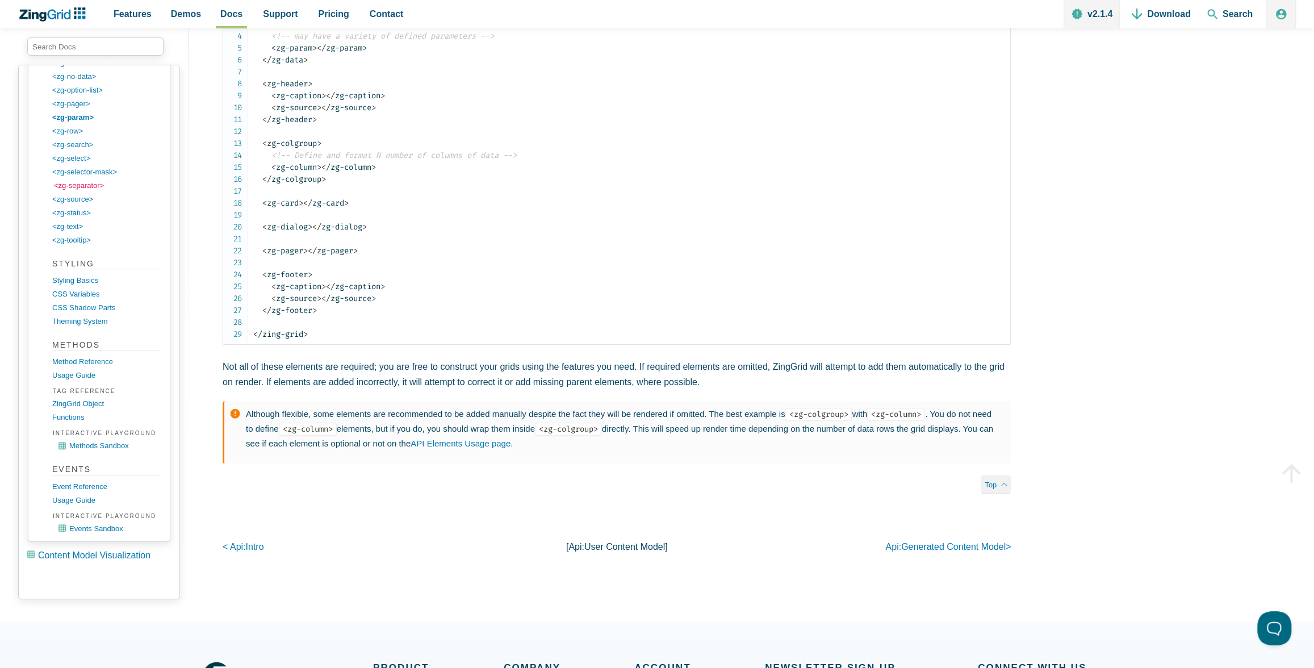
scroll to position [937, 0]
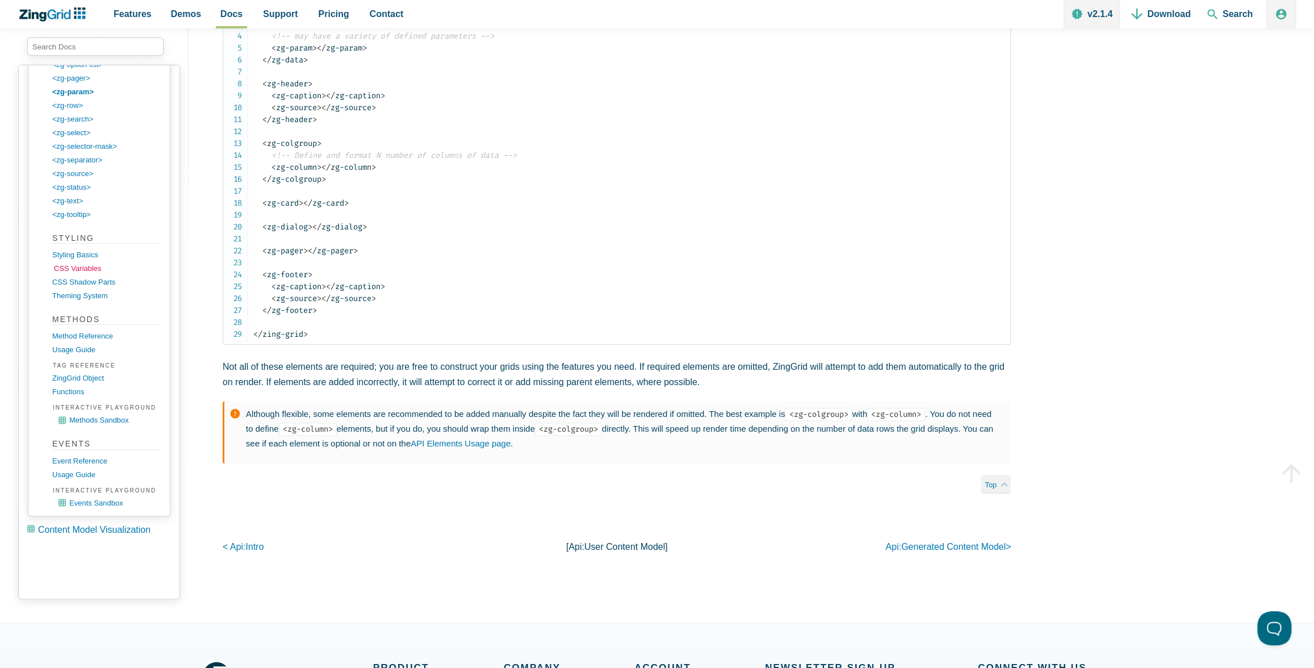
click at [77, 262] on link "CSS Variables" at bounding box center [108, 269] width 108 height 14
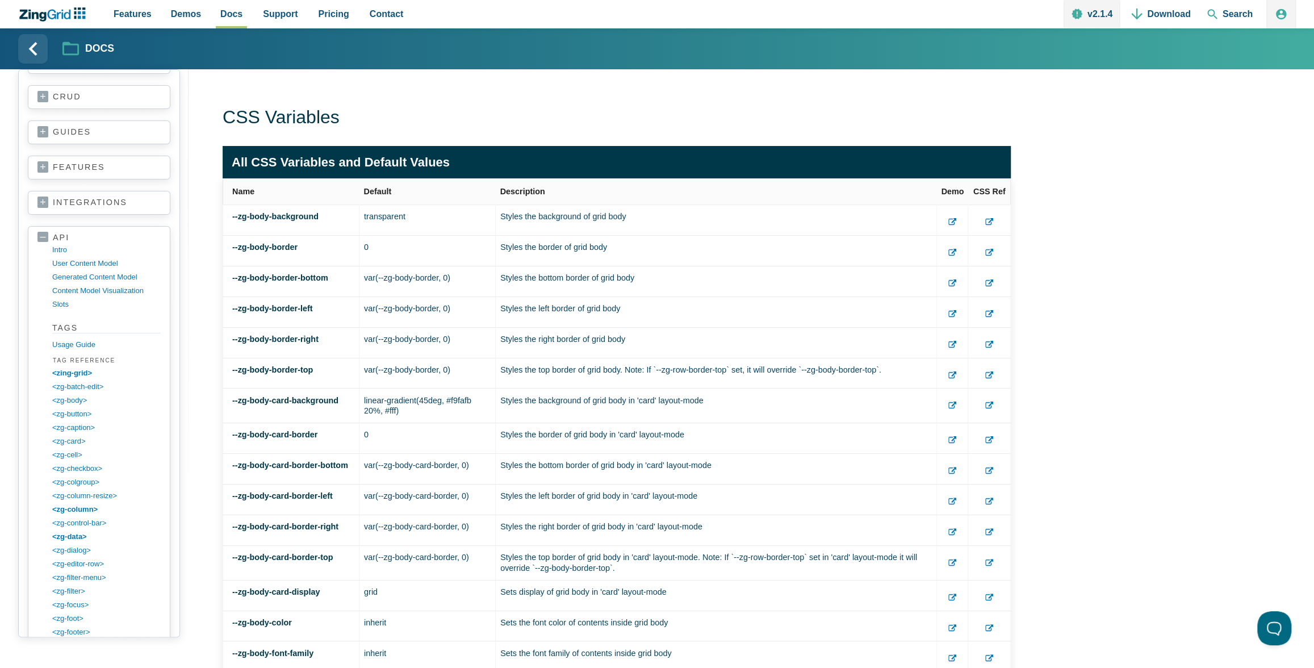
scroll to position [233, 0]
click at [81, 341] on link "Usage Guide" at bounding box center [108, 345] width 108 height 14
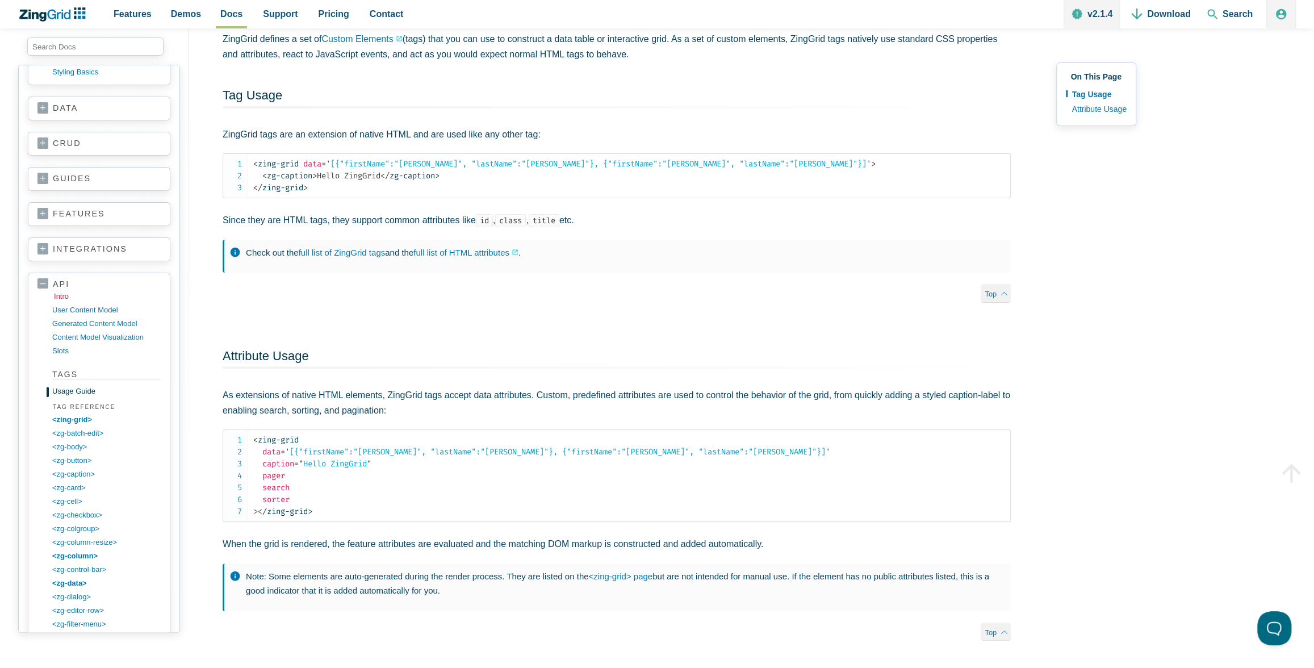
scroll to position [154, 0]
click at [79, 418] on link "<zg-batch-edit>" at bounding box center [108, 425] width 108 height 14
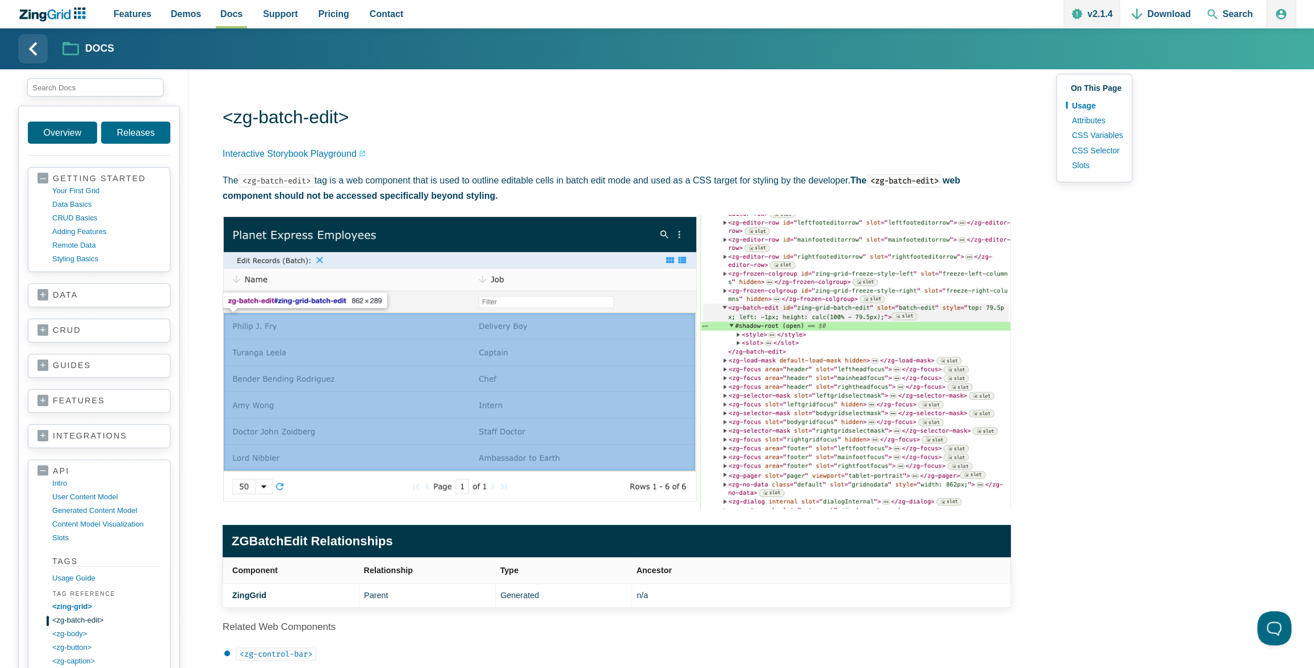
click at [64, 131] on link "Overview" at bounding box center [62, 132] width 69 height 22
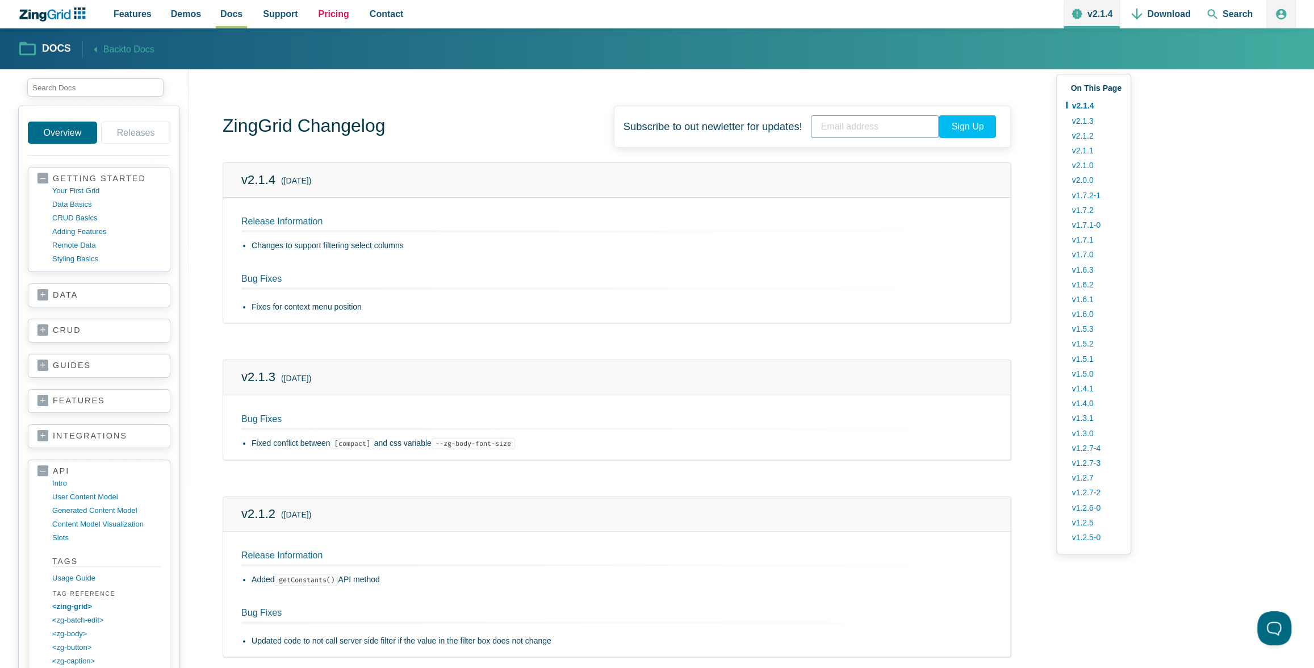
click at [326, 14] on span "Pricing" at bounding box center [333, 13] width 31 height 15
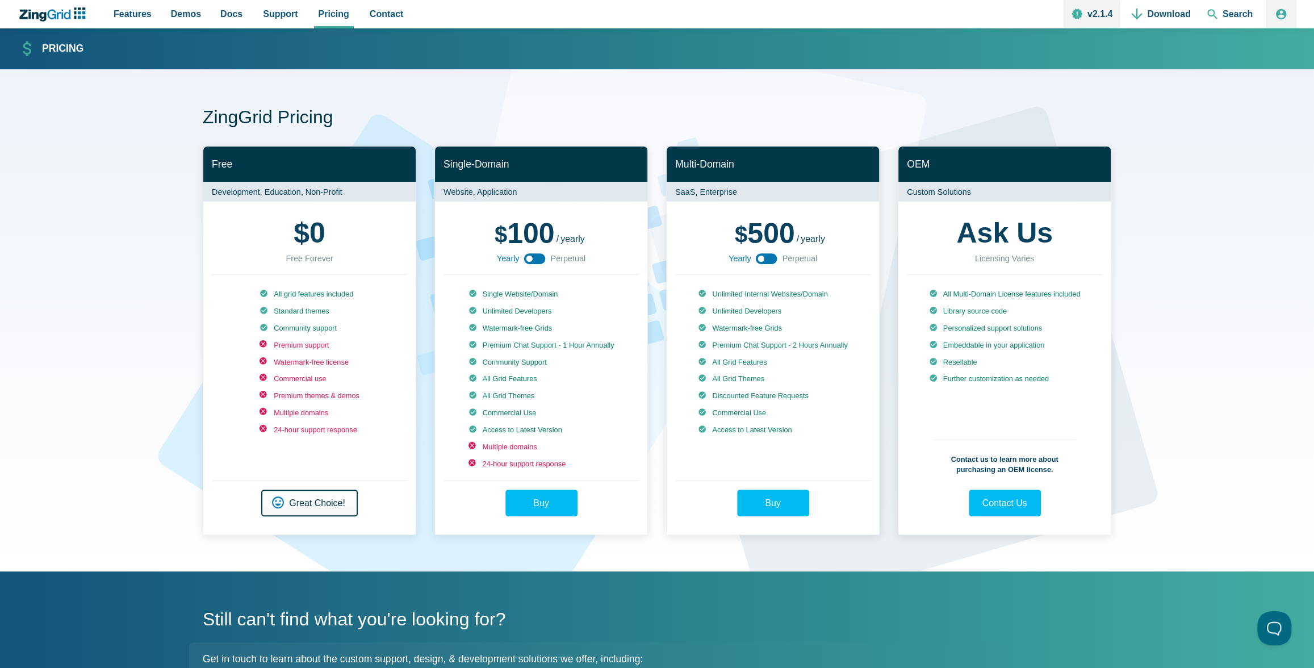
click at [290, 498] on link "Get Started Great Choice!" at bounding box center [309, 502] width 97 height 27
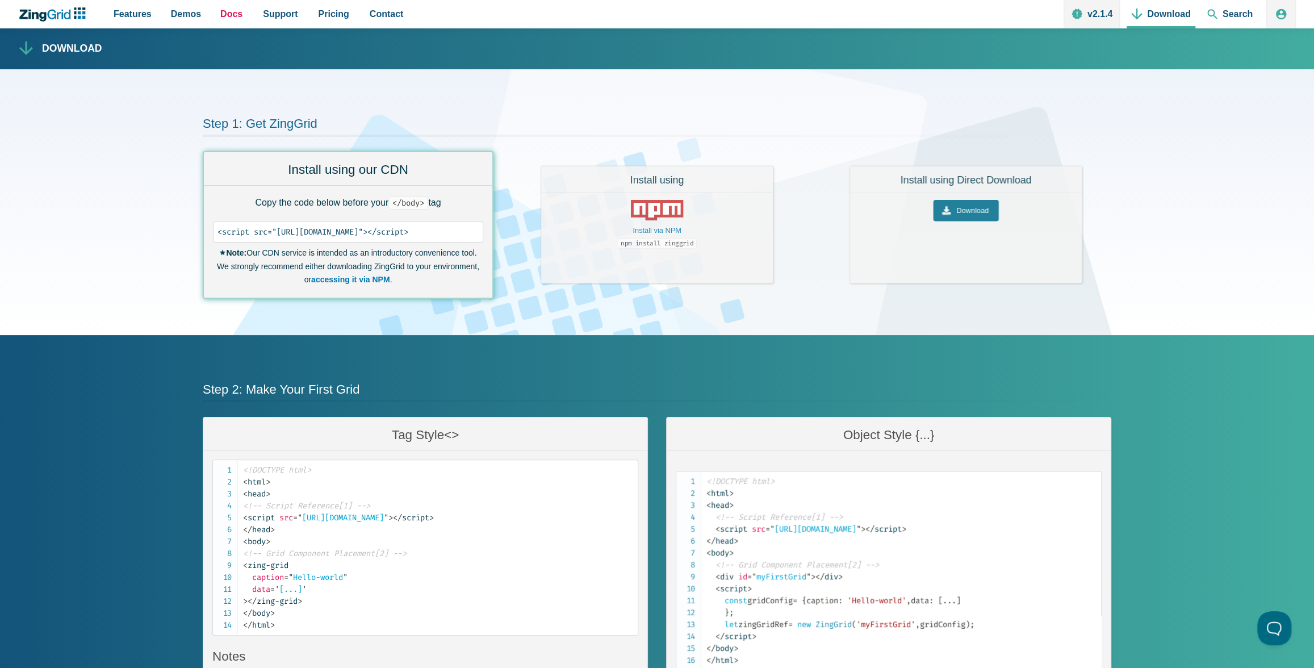
click at [223, 16] on span "Docs" at bounding box center [231, 13] width 22 height 15
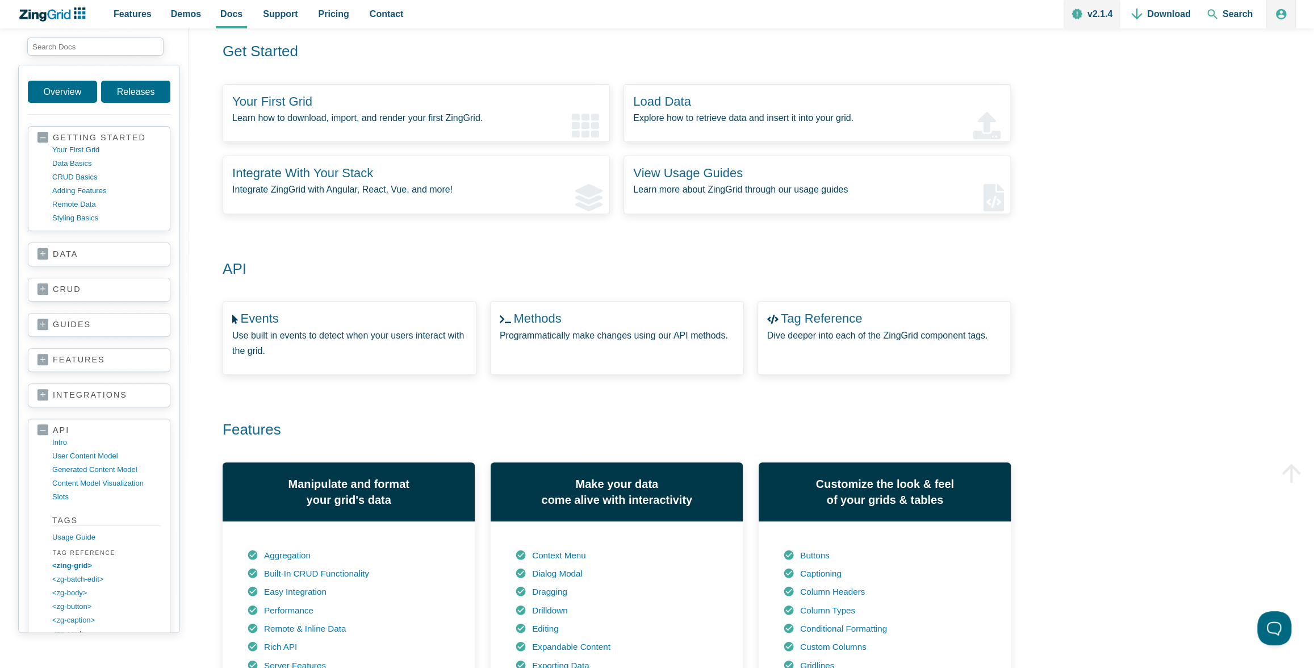
scroll to position [144, 0]
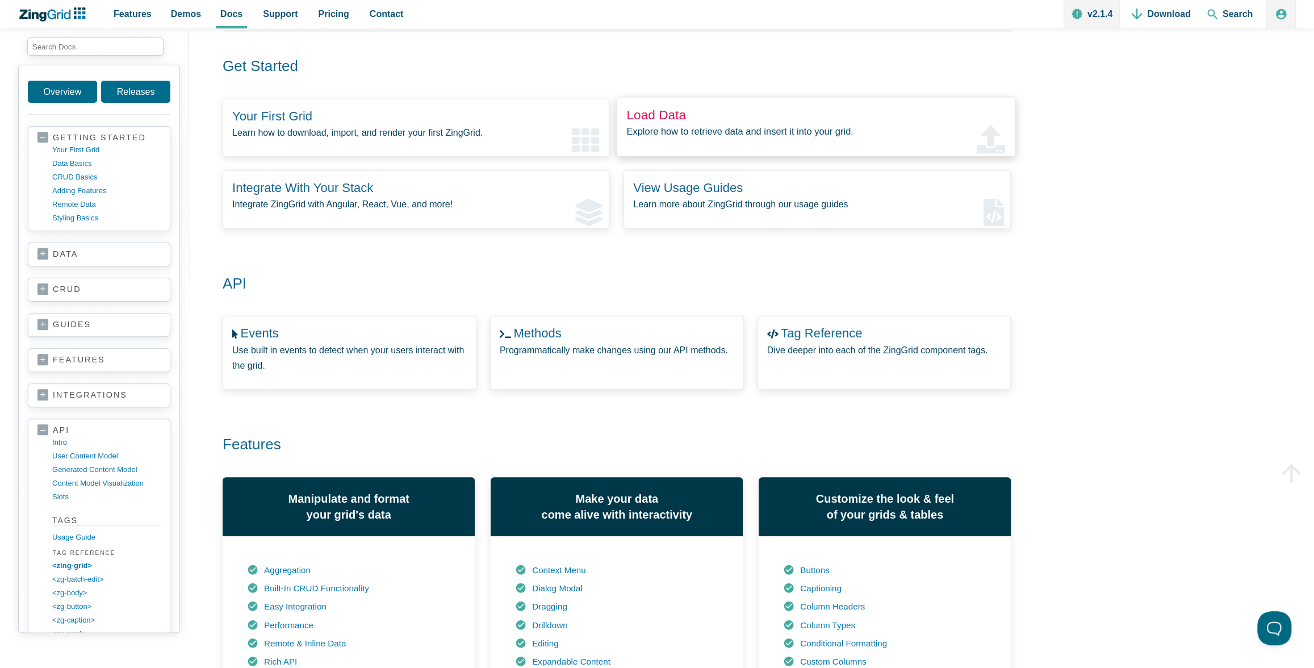
click at [667, 114] on link "Load Data" at bounding box center [656, 114] width 60 height 15
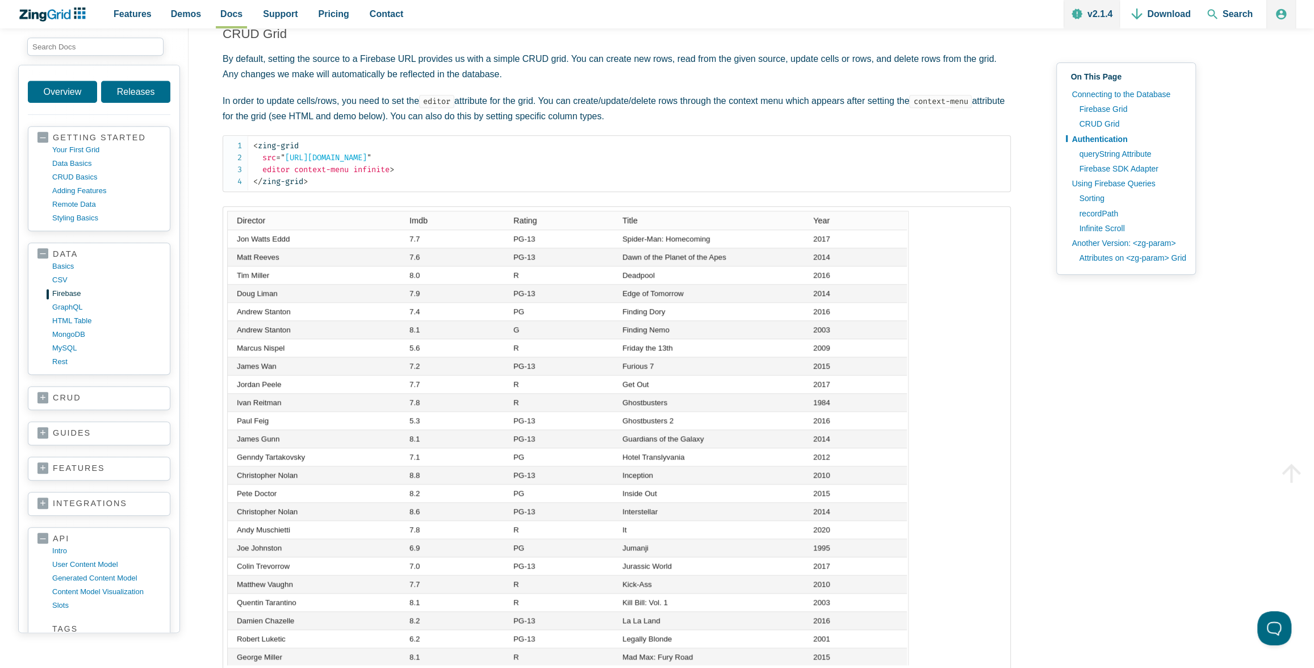
scroll to position [271, 0]
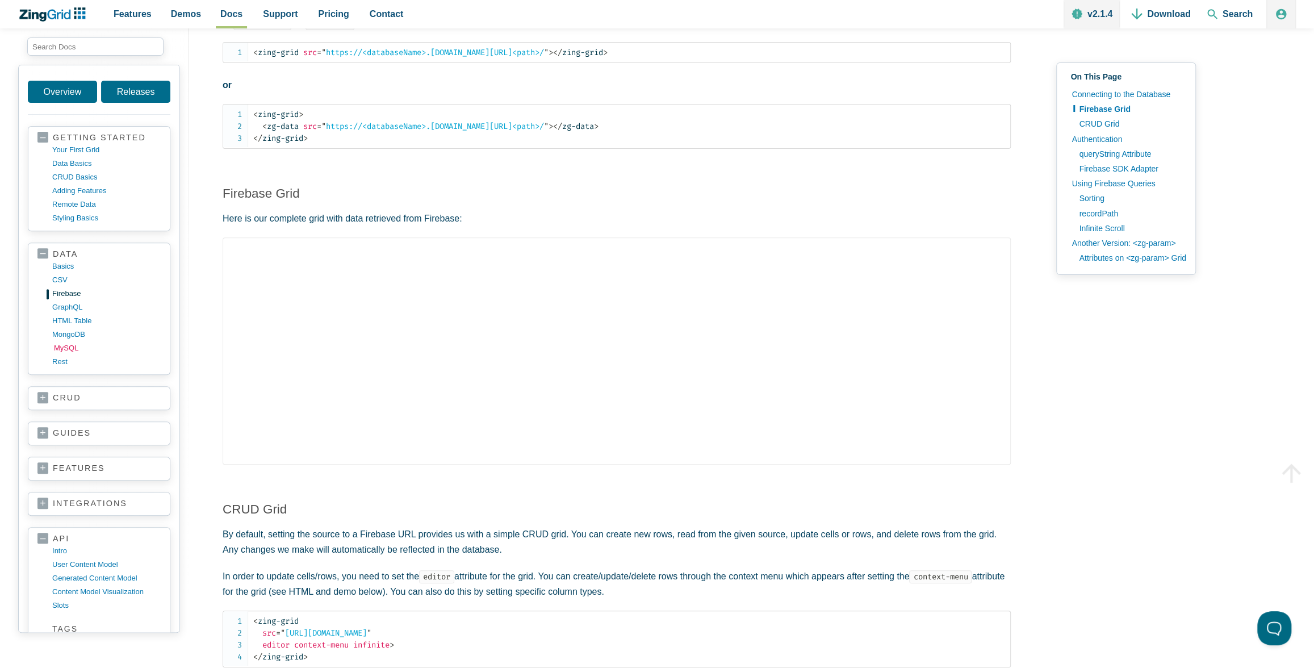
click at [62, 344] on link "MySQL" at bounding box center [108, 348] width 108 height 14
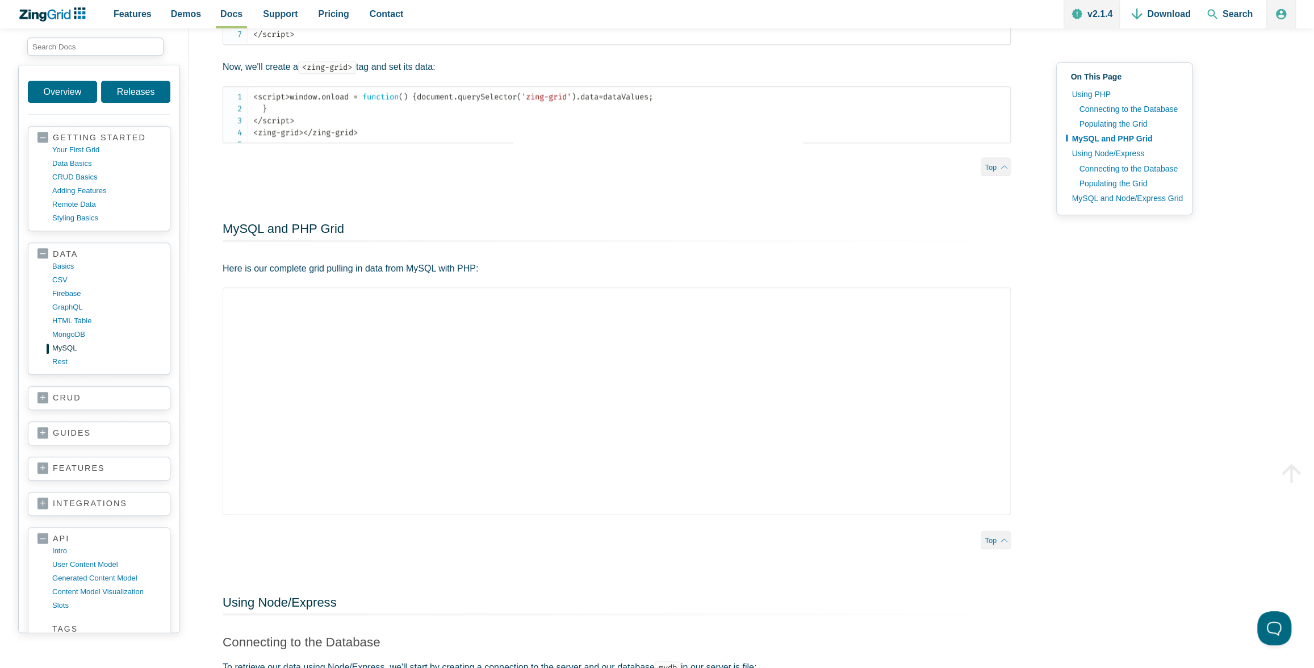
scroll to position [843, 0]
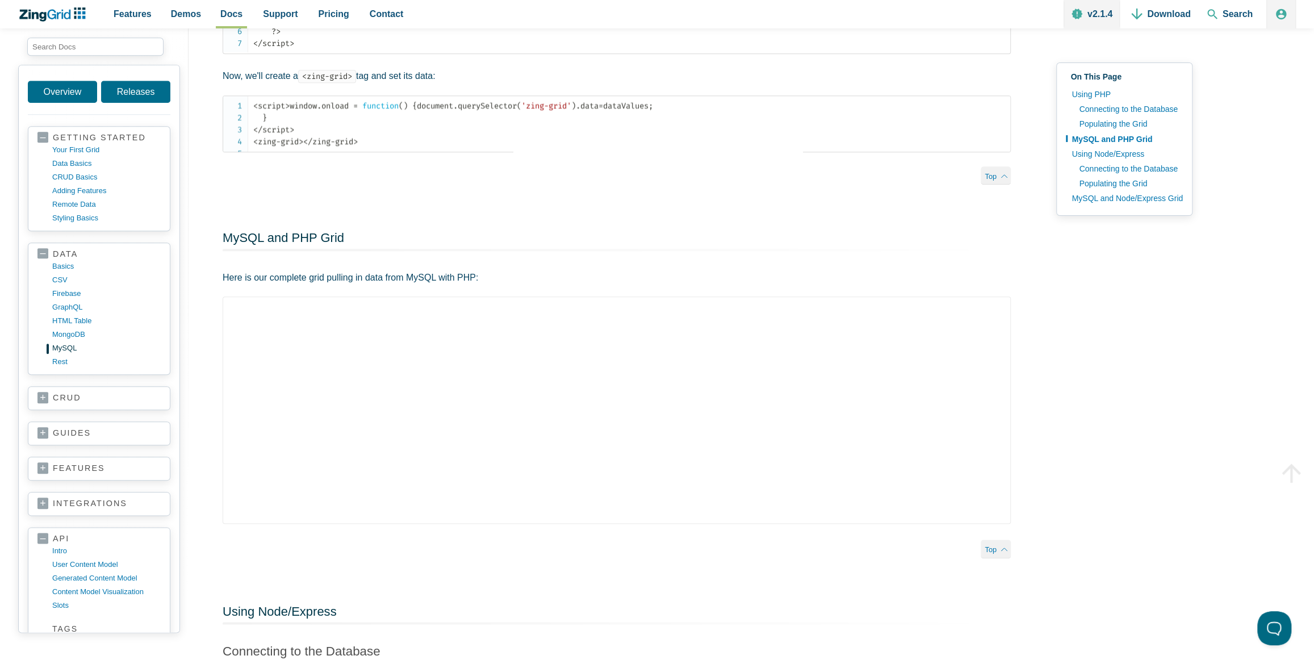
click at [242, 285] on p "Here is our complete grid pulling in data from MySQL with PHP:" at bounding box center [617, 277] width 788 height 15
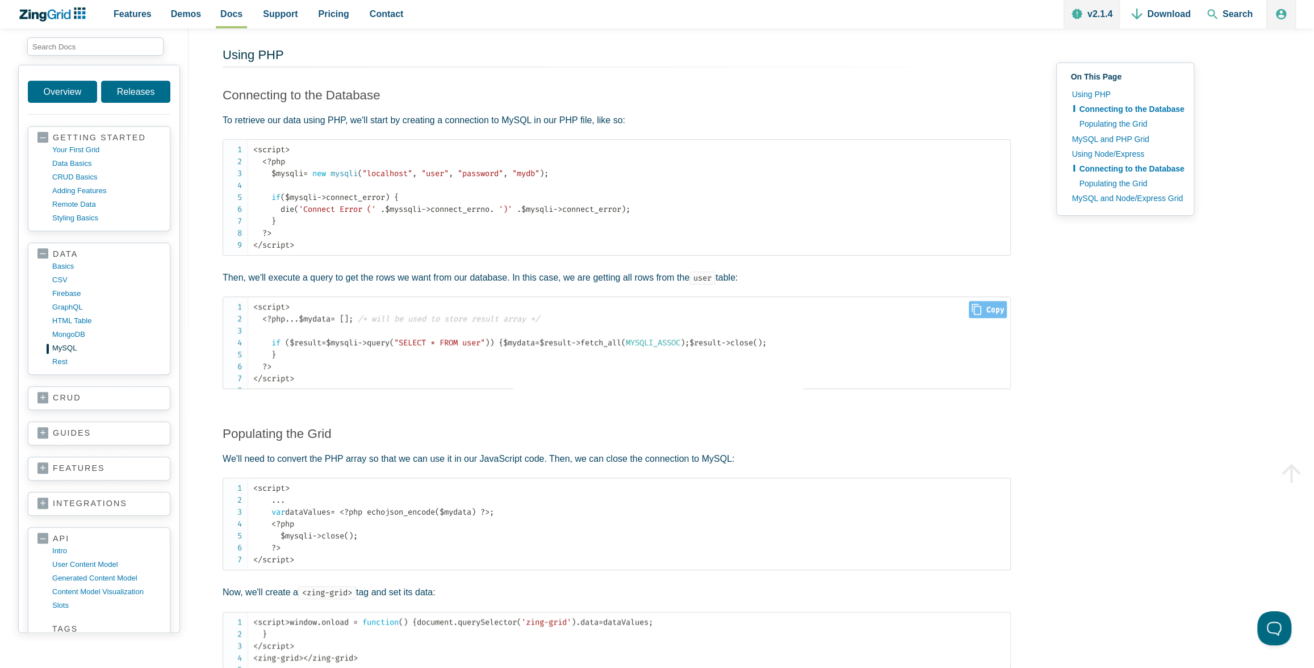
scroll to position [346, 0]
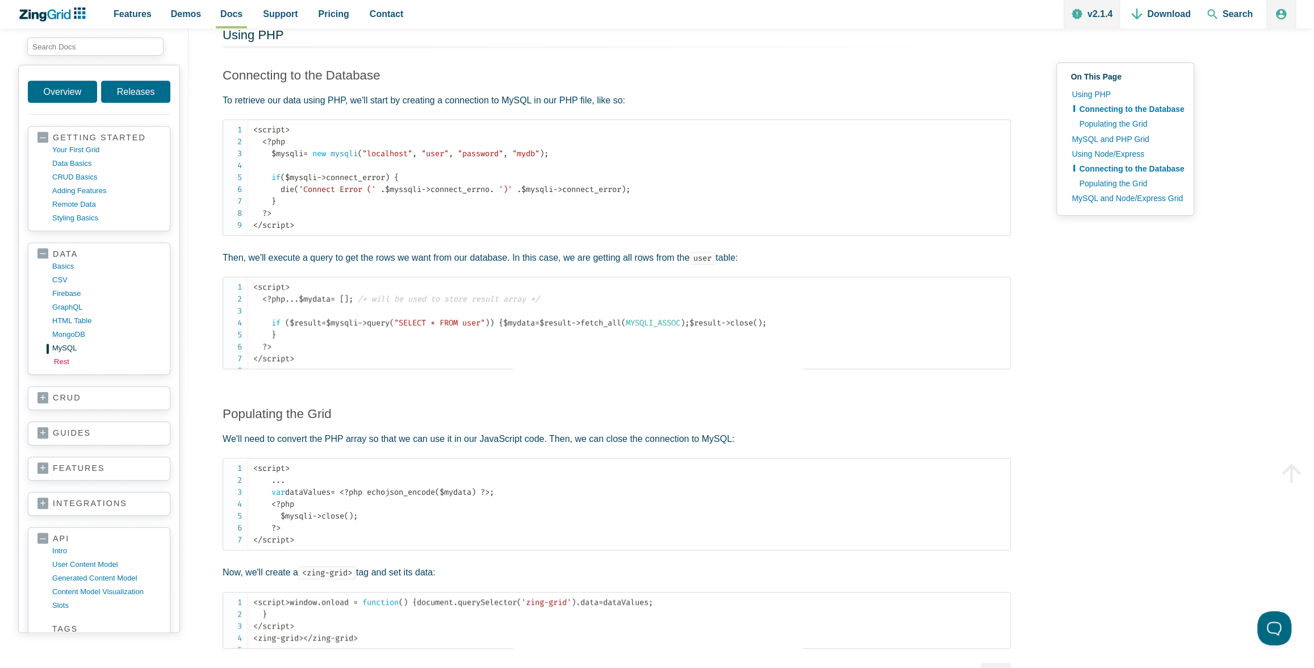
click at [58, 355] on link "rest" at bounding box center [108, 362] width 108 height 14
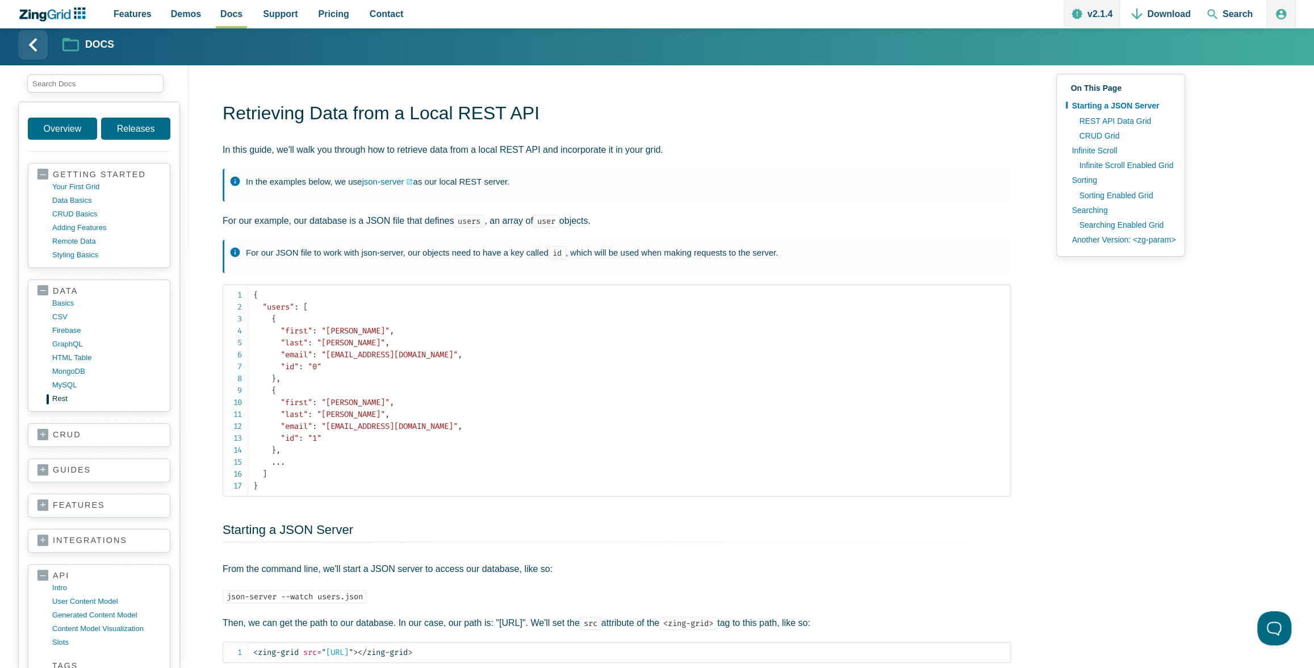
scroll to position [3, 0]
click at [71, 501] on link "features" at bounding box center [98, 505] width 123 height 11
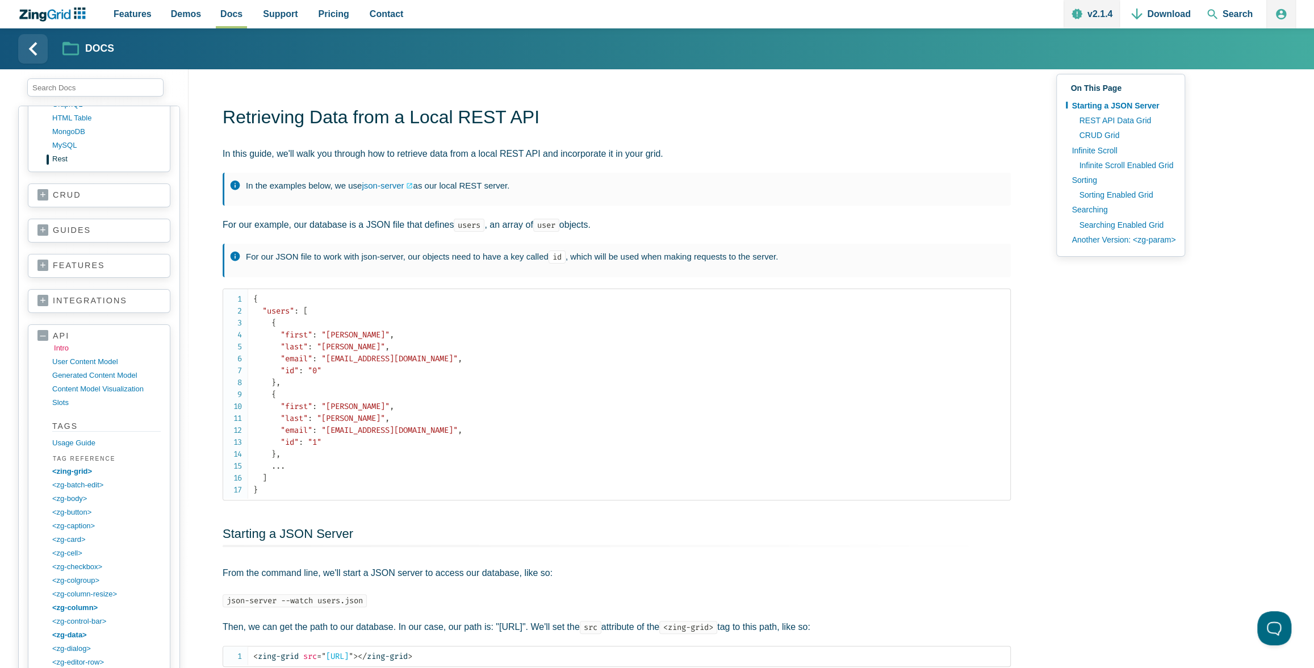
scroll to position [16, 0]
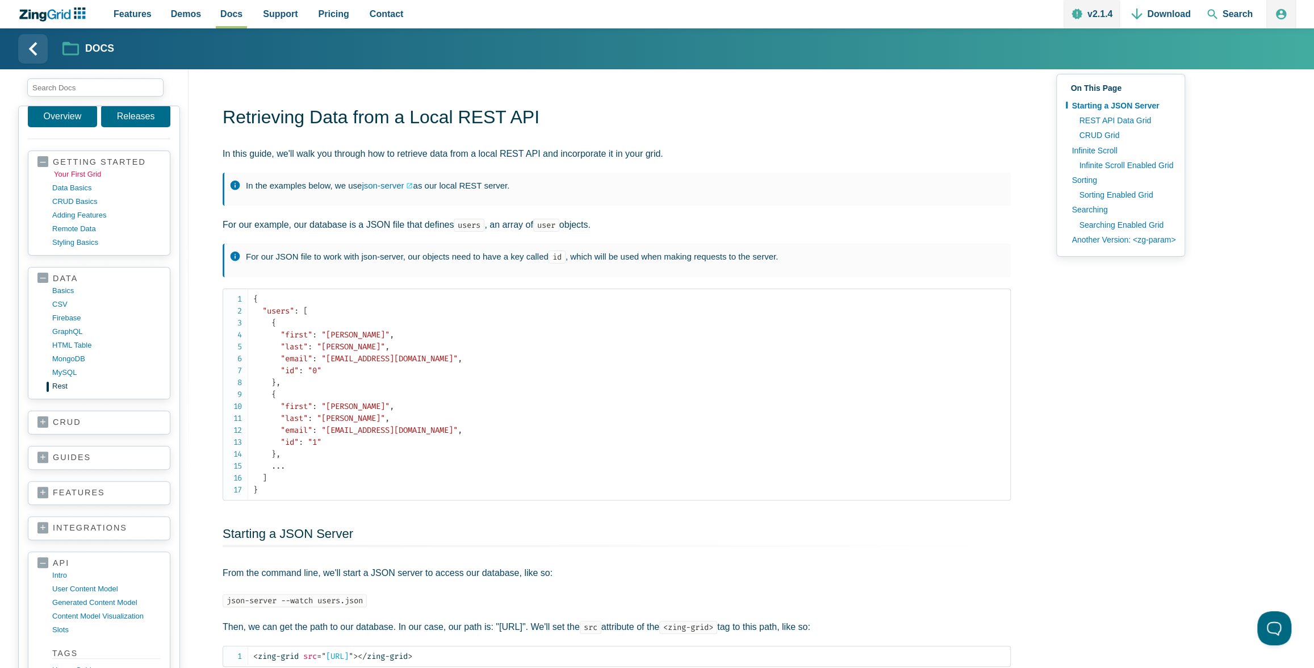
click at [74, 173] on link "your first grid" at bounding box center [108, 174] width 108 height 14
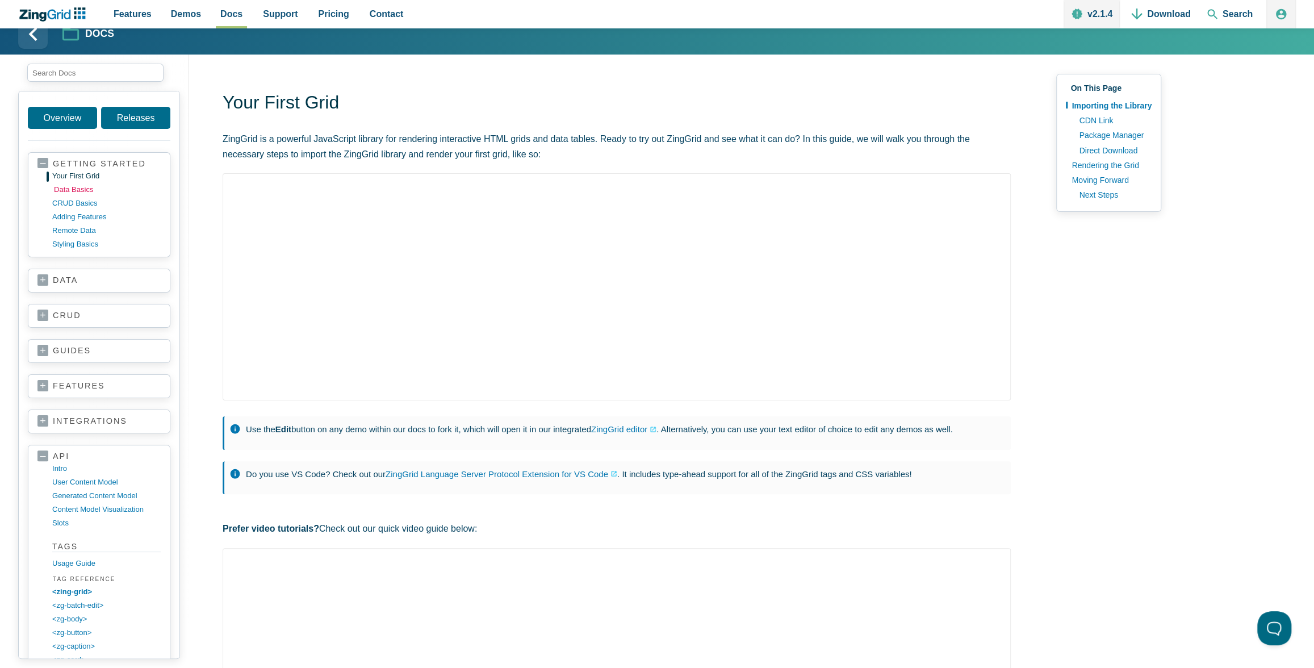
click at [68, 188] on link "data basics" at bounding box center [108, 190] width 108 height 14
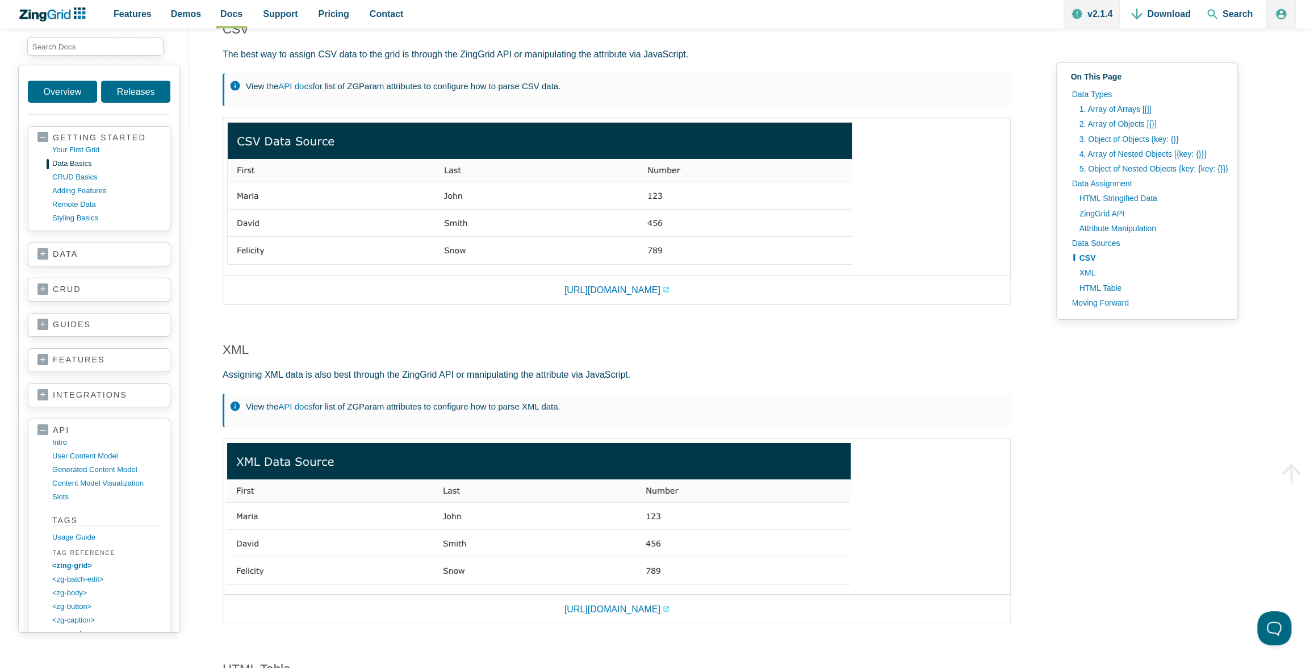
scroll to position [3023, 0]
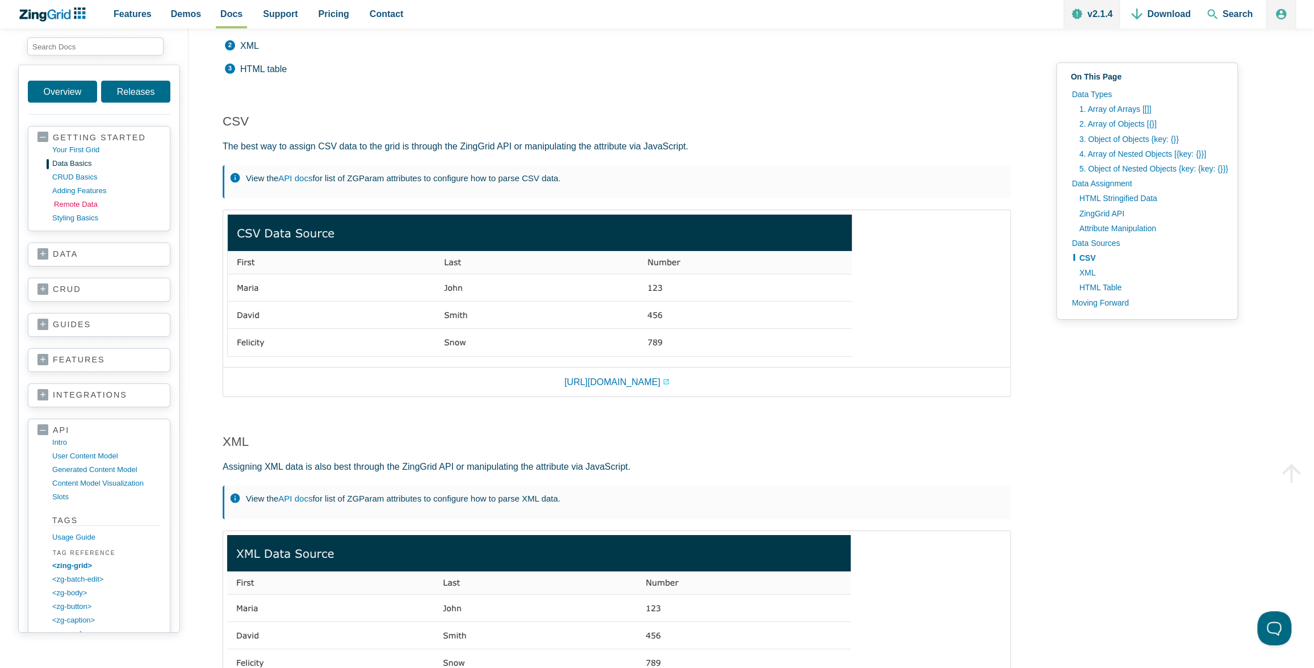
click at [72, 202] on link "remote data" at bounding box center [108, 205] width 108 height 14
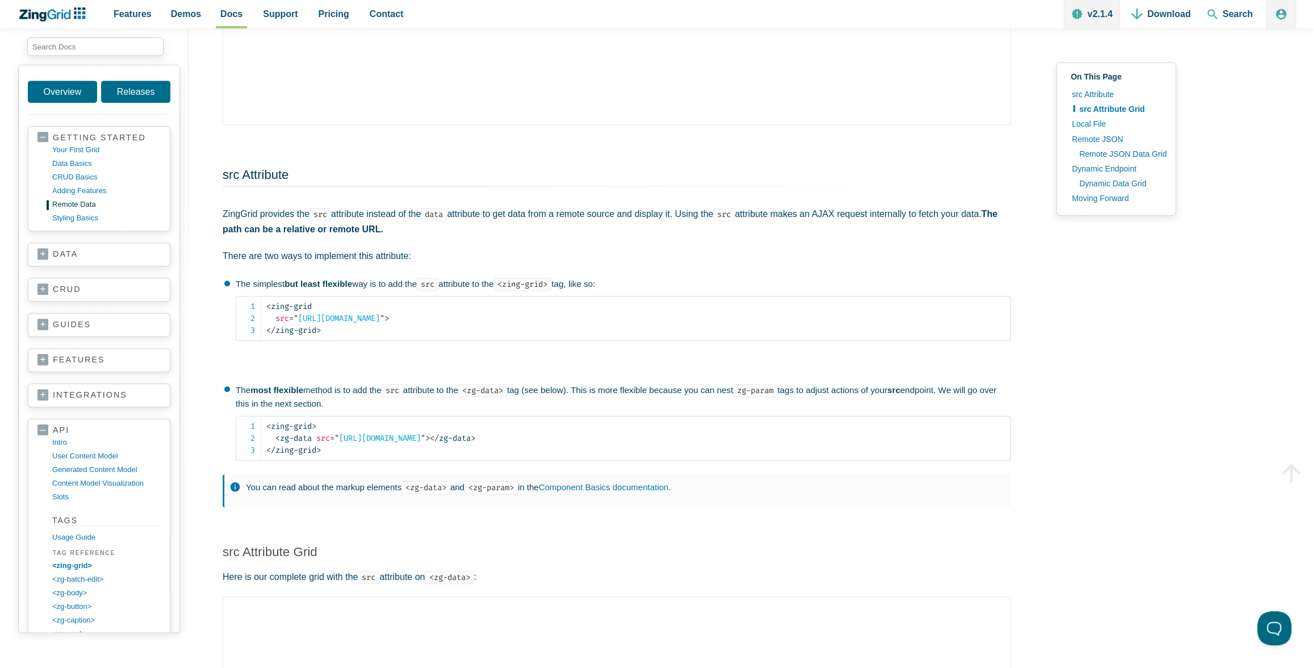
scroll to position [396, 0]
click at [72, 176] on link "CRUD basics" at bounding box center [108, 177] width 108 height 14
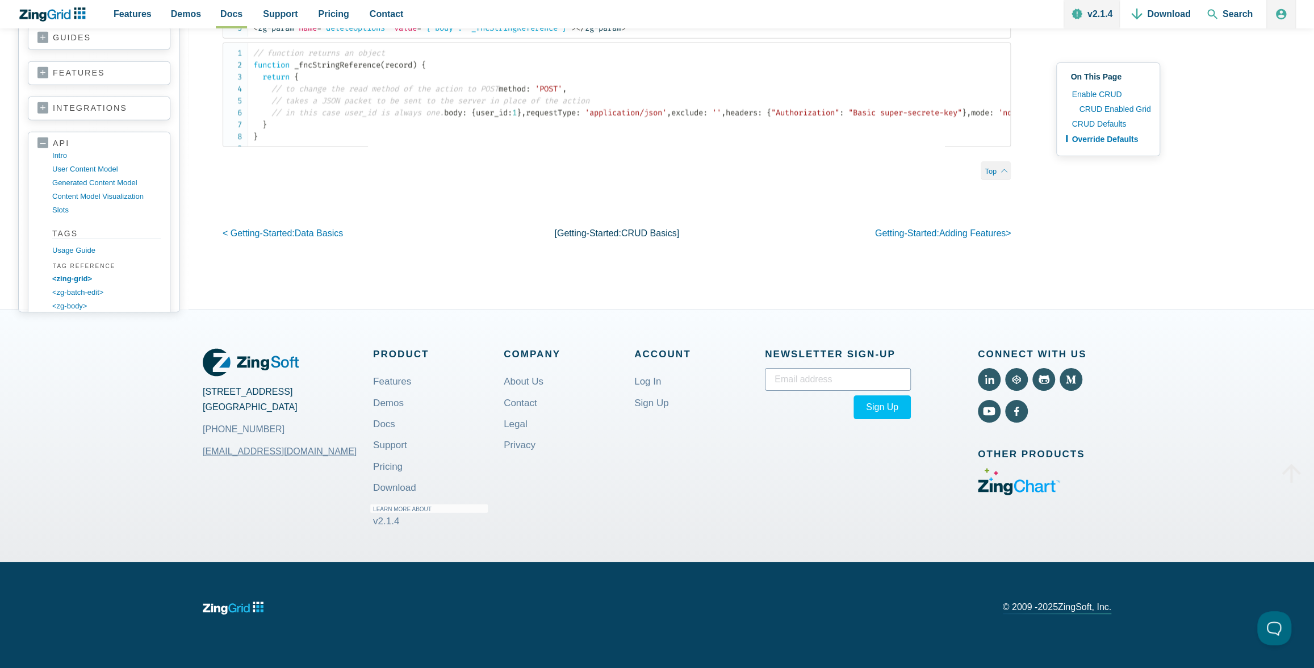
scroll to position [2409, 0]
click at [381, 409] on link "Demos" at bounding box center [388, 402] width 31 height 27
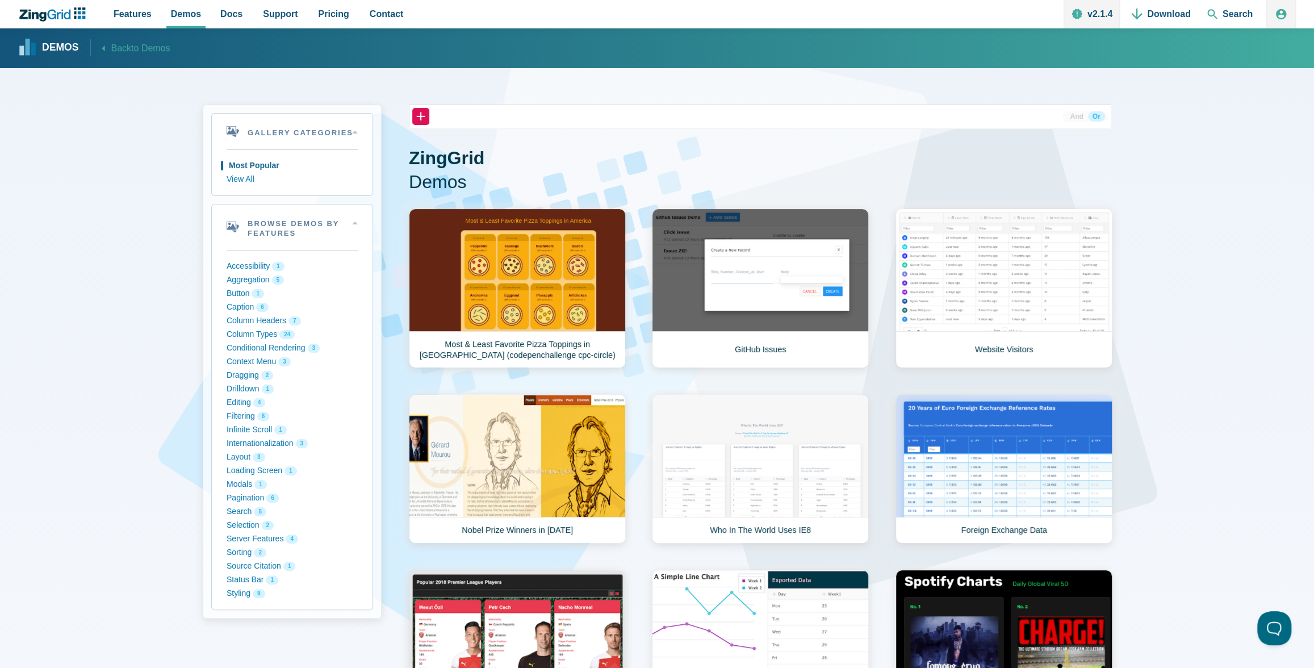
scroll to position [2, 0]
click at [972, 259] on link "Website Visitors" at bounding box center [1003, 288] width 217 height 160
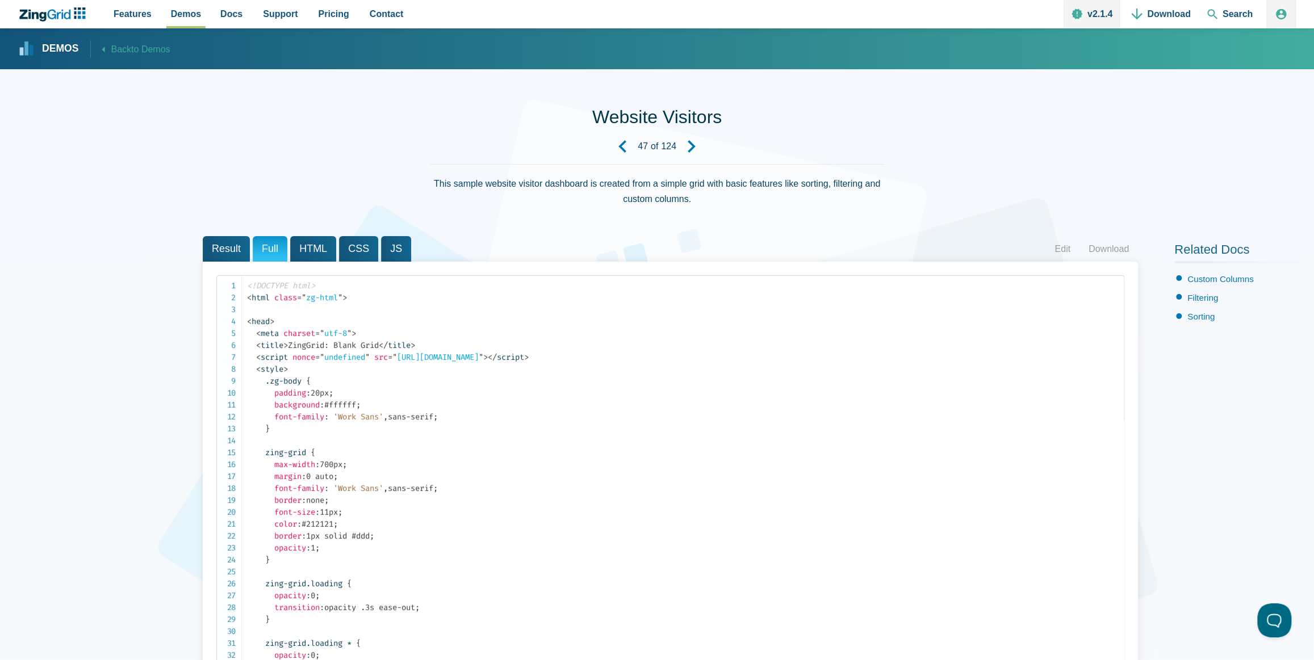
click at [304, 244] on span "HTML" at bounding box center [313, 249] width 46 height 26
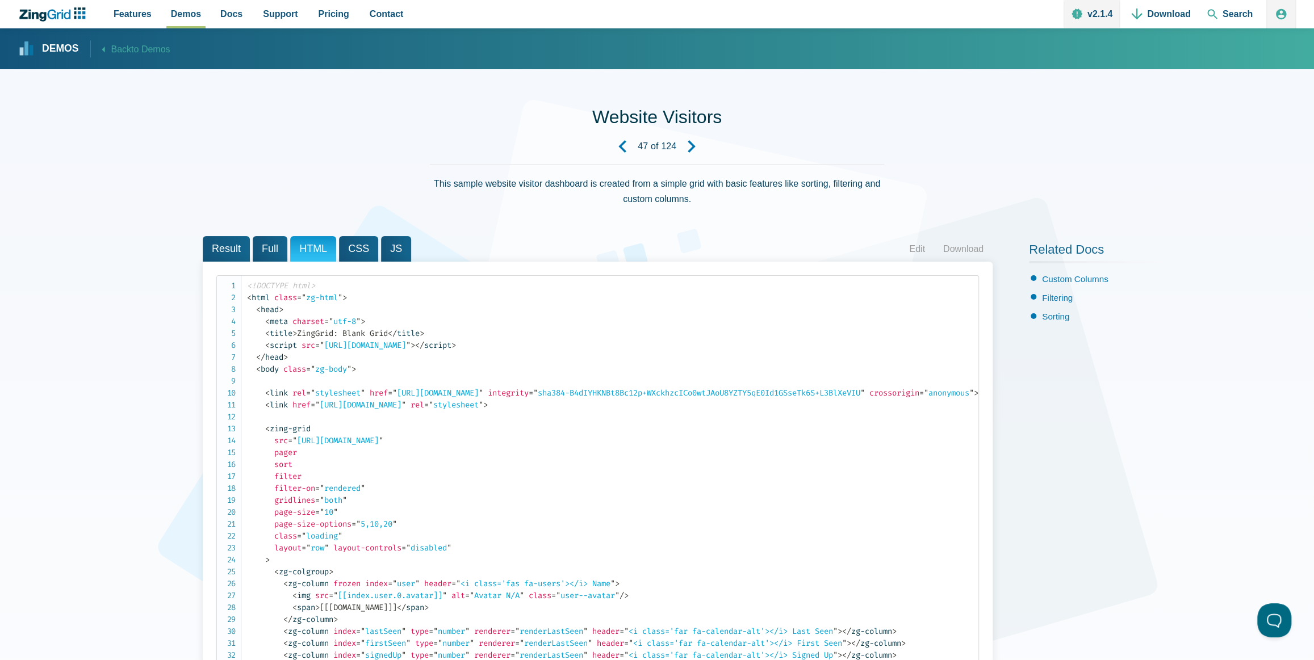
click at [216, 245] on span "Result" at bounding box center [226, 249] width 47 height 26
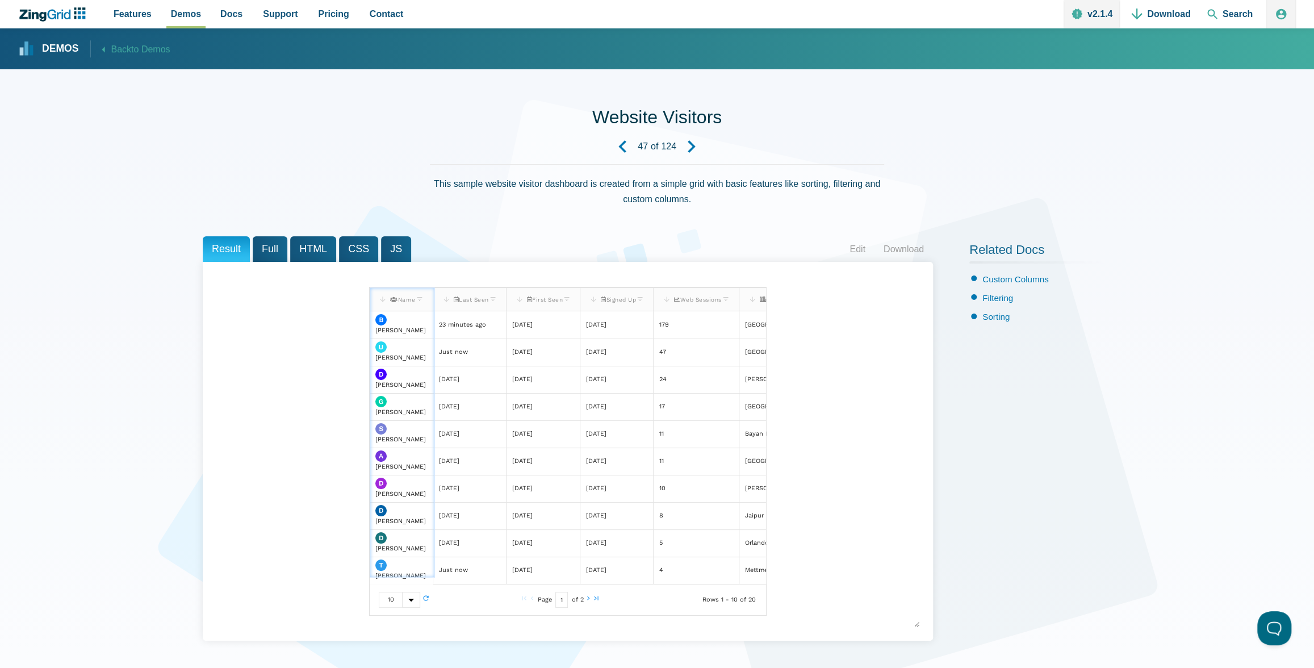
click at [414, 607] on div "App Content" at bounding box center [411, 599] width 18 height 15
click at [401, 555] on span "5" at bounding box center [399, 546] width 40 height 18
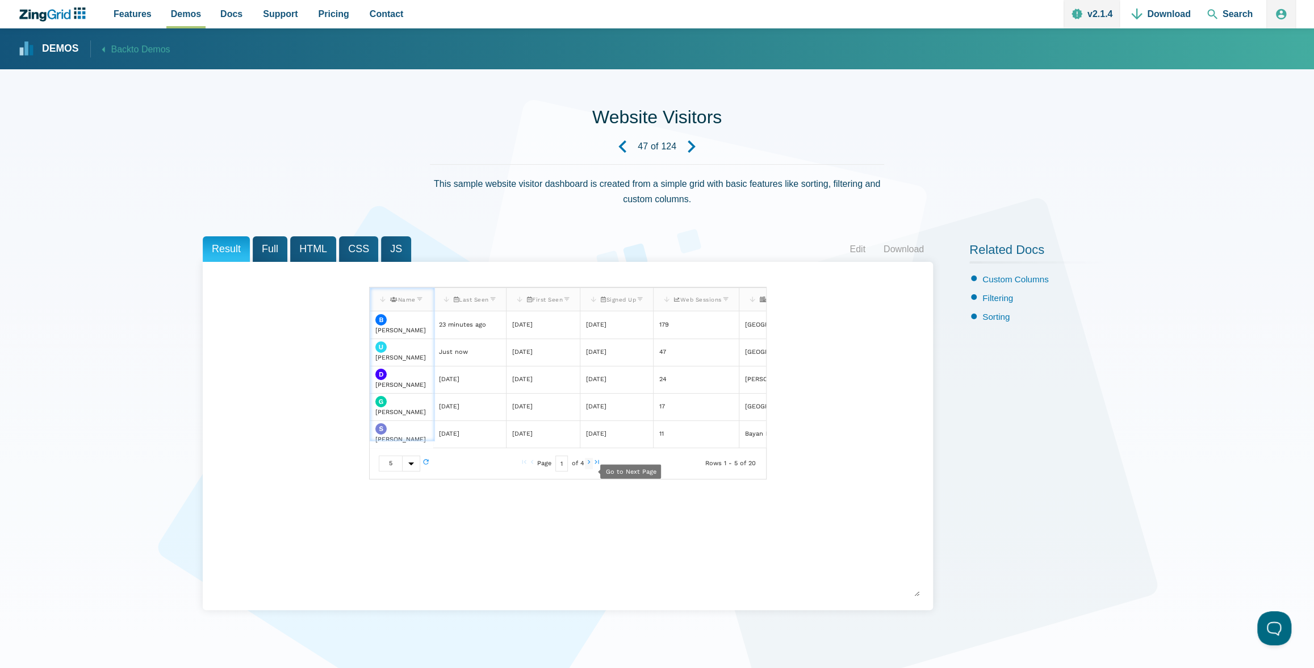
click at [587, 469] on zg-icon "nextpage" at bounding box center [589, 463] width 8 height 11
type input "4"
click at [587, 469] on zg-icon "nextpage" at bounding box center [589, 463] width 8 height 11
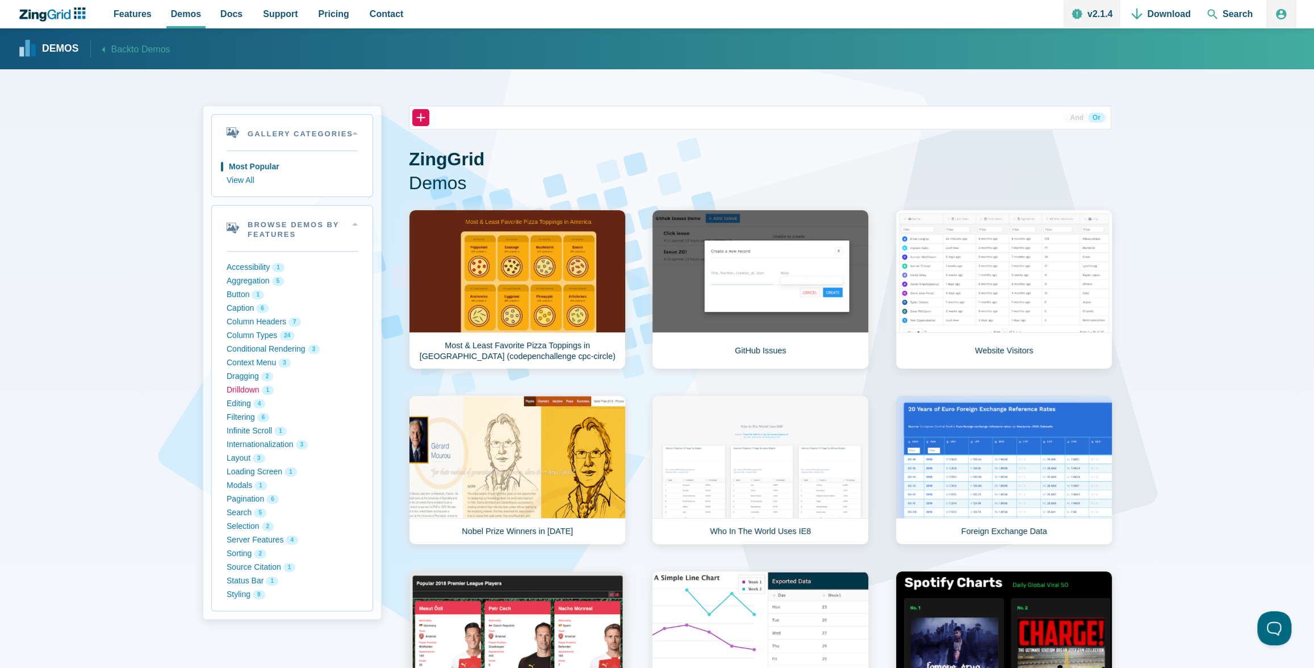
click at [237, 384] on button "Drilldown 1" at bounding box center [292, 390] width 131 height 14
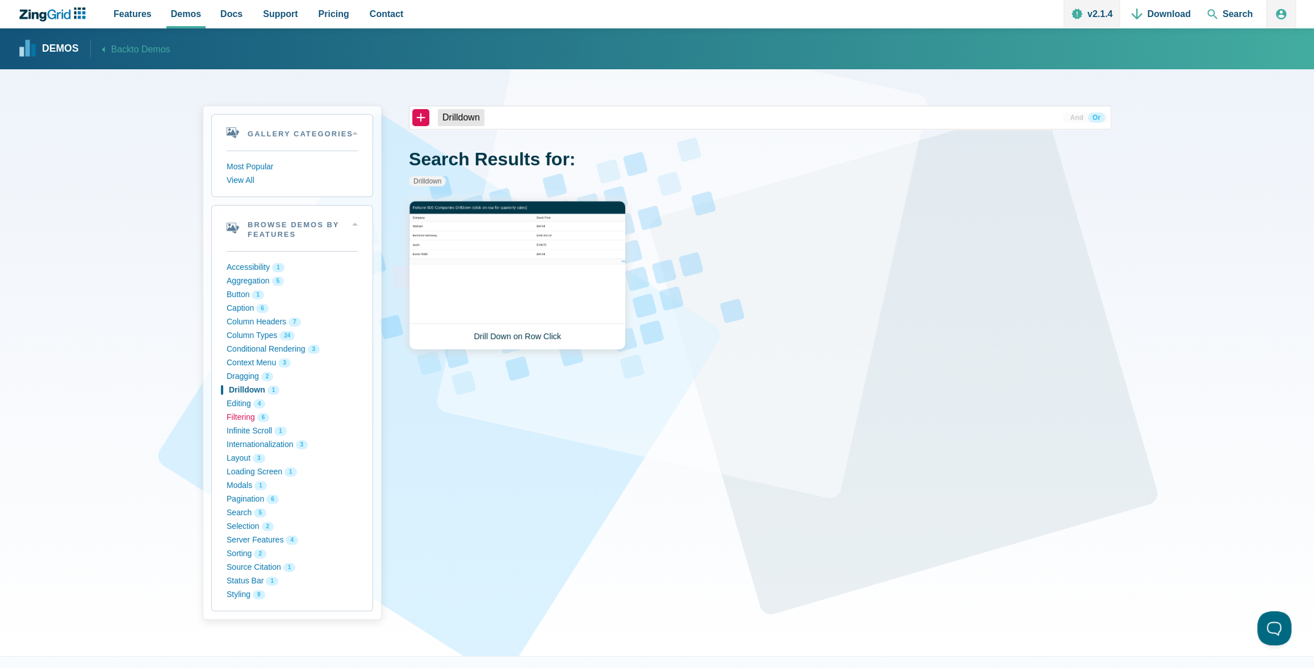
click at [242, 413] on button "Filtering 6" at bounding box center [292, 417] width 131 height 14
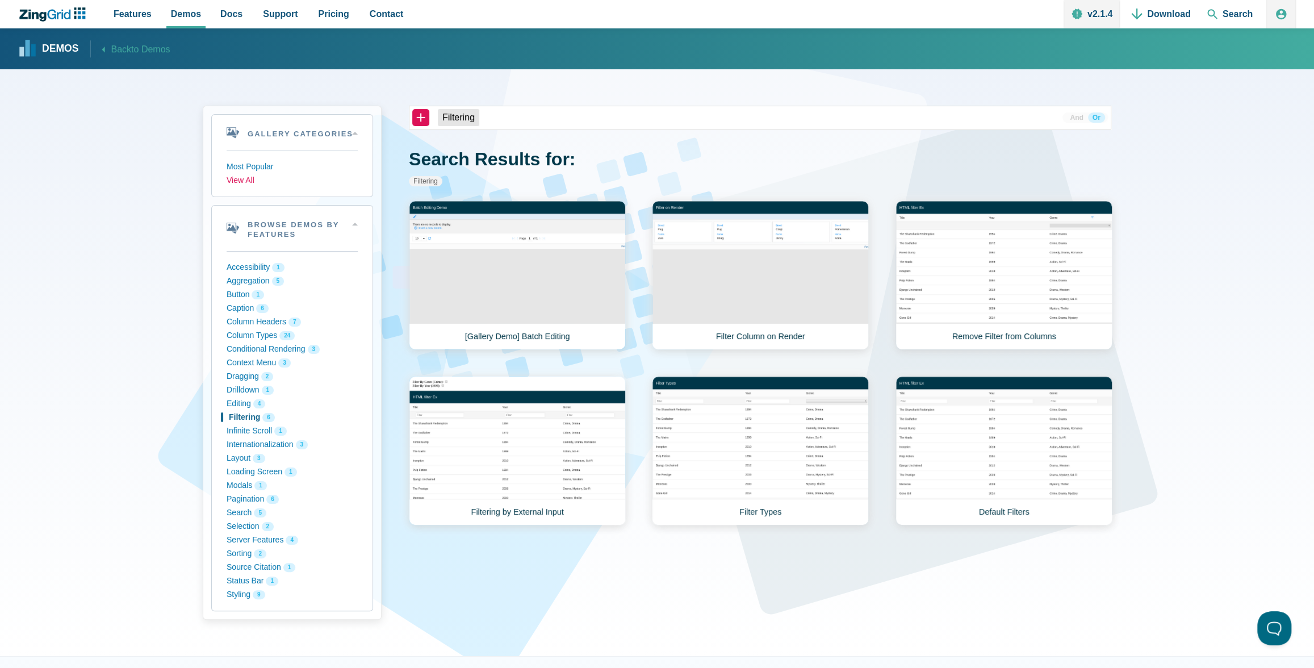
click at [234, 178] on button "View All" at bounding box center [292, 181] width 131 height 14
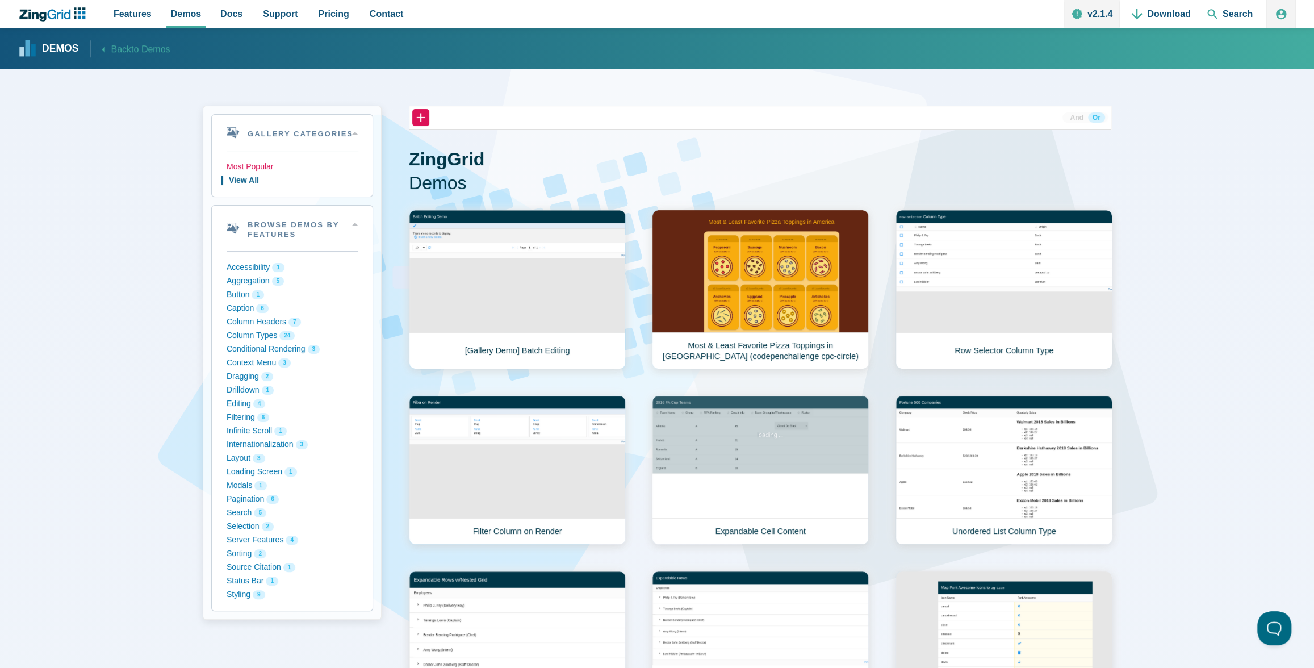
click at [267, 167] on button "Most Popular" at bounding box center [292, 167] width 131 height 14
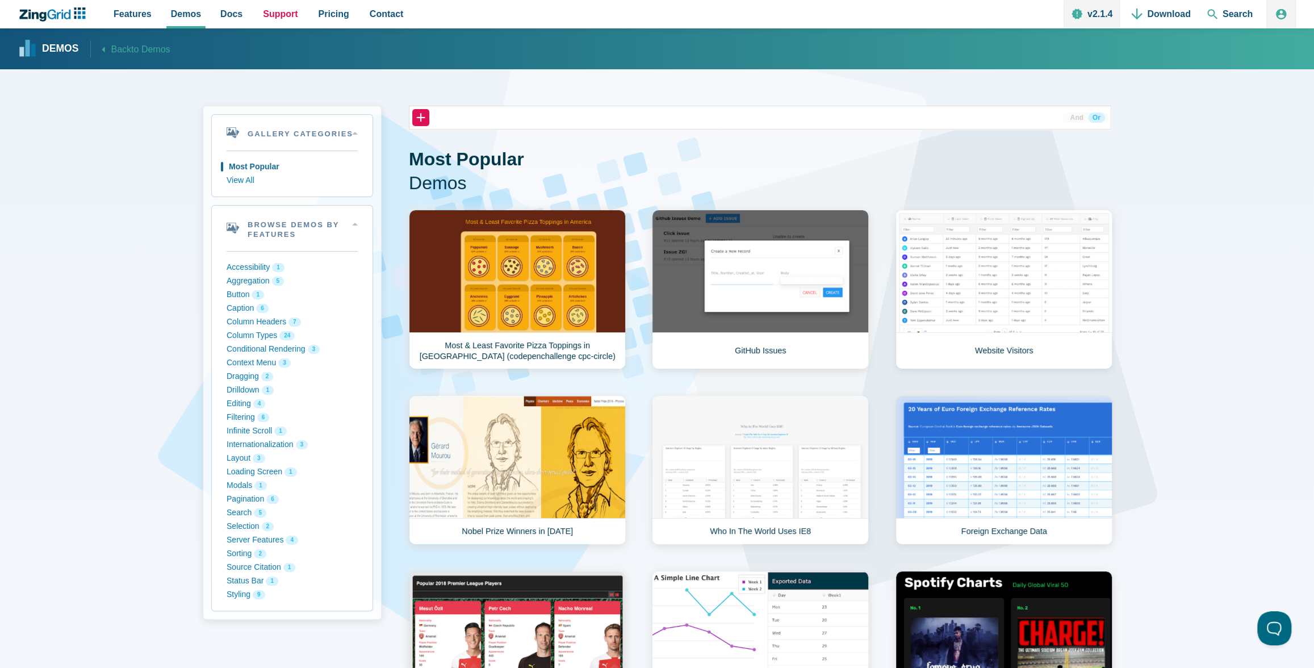
click at [277, 18] on span "Support" at bounding box center [280, 13] width 35 height 15
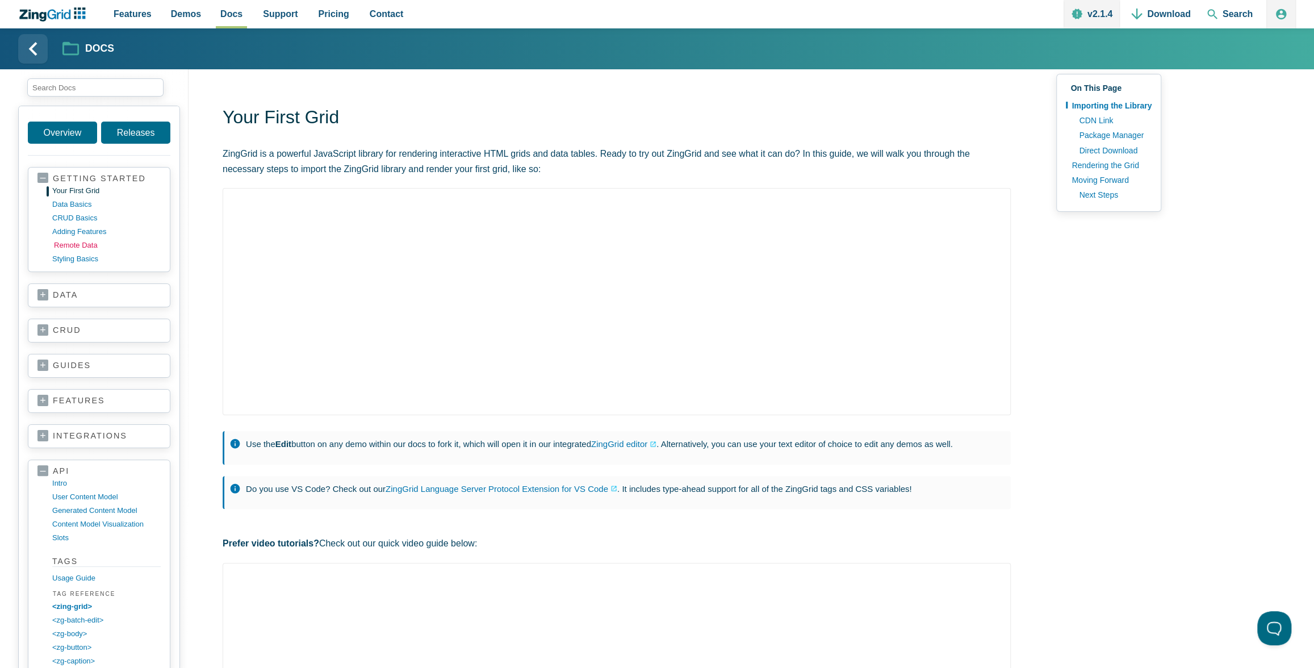
click at [64, 241] on link "remote data" at bounding box center [108, 245] width 108 height 14
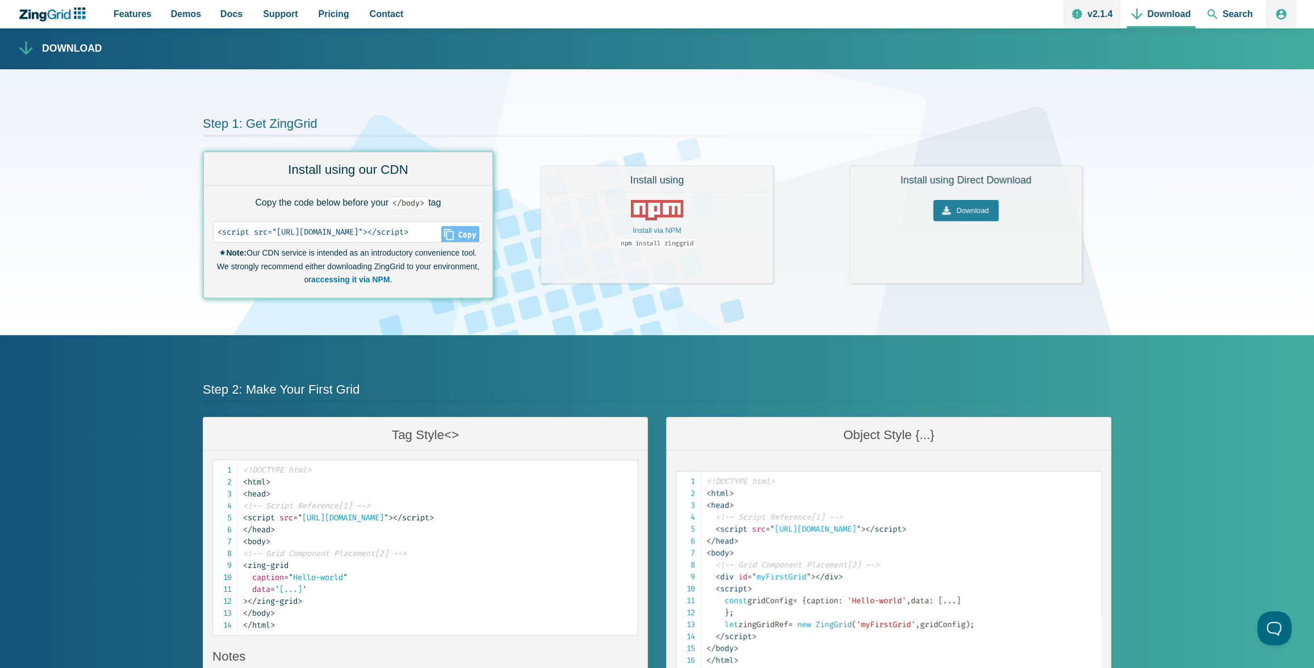
click at [454, 236] on icon "Close" at bounding box center [449, 234] width 10 height 11
type input "<script src="https://cdn.zinggrid.com/zinggrid.min.js"></script>"
drag, startPoint x: 399, startPoint y: 232, endPoint x: 471, endPoint y: 228, distance: 72.7
click at [471, 228] on code "<script src="https://cdn.zinggrid.com/zinggrid.min.js"></script>" at bounding box center [347, 232] width 261 height 12
copy code "zinggrid.min.js"
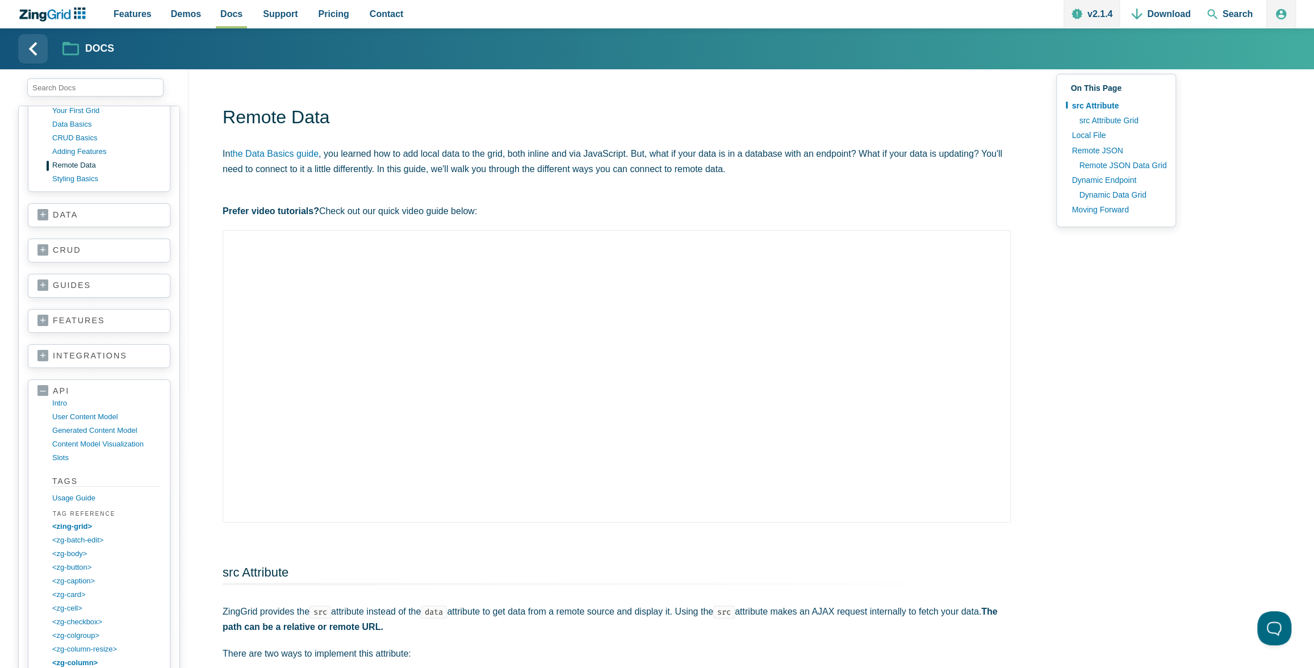
scroll to position [63, 0]
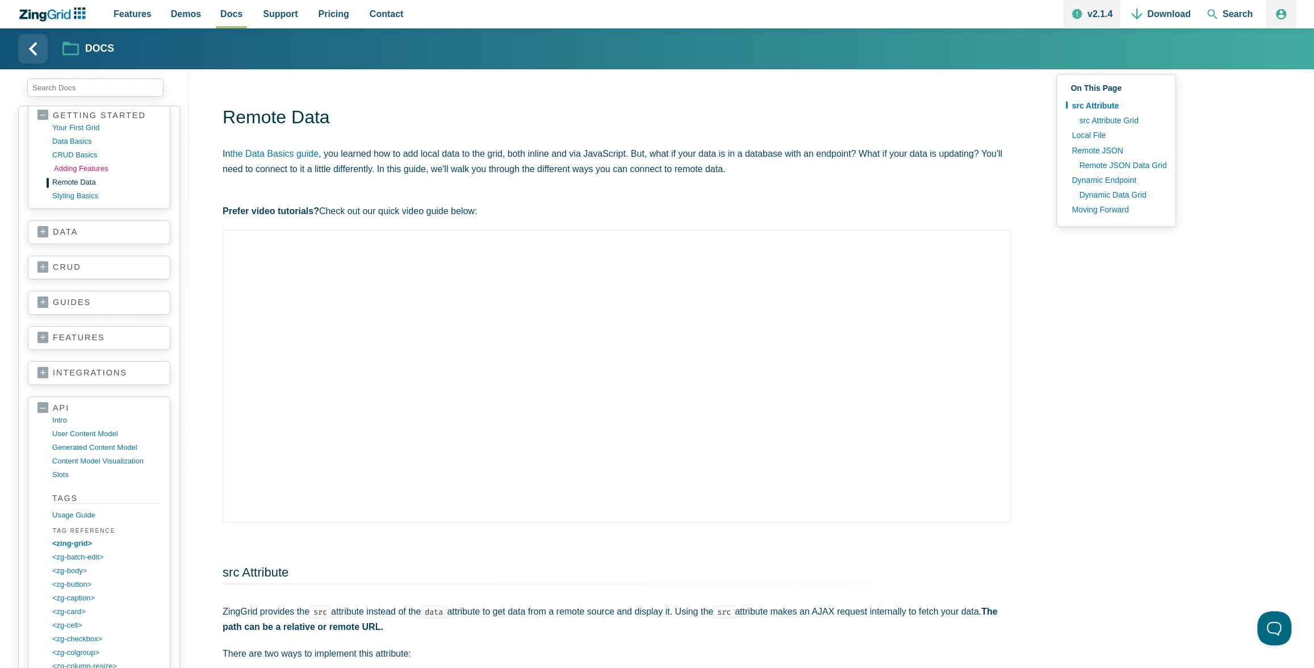
click at [73, 168] on link "adding features" at bounding box center [108, 169] width 108 height 14
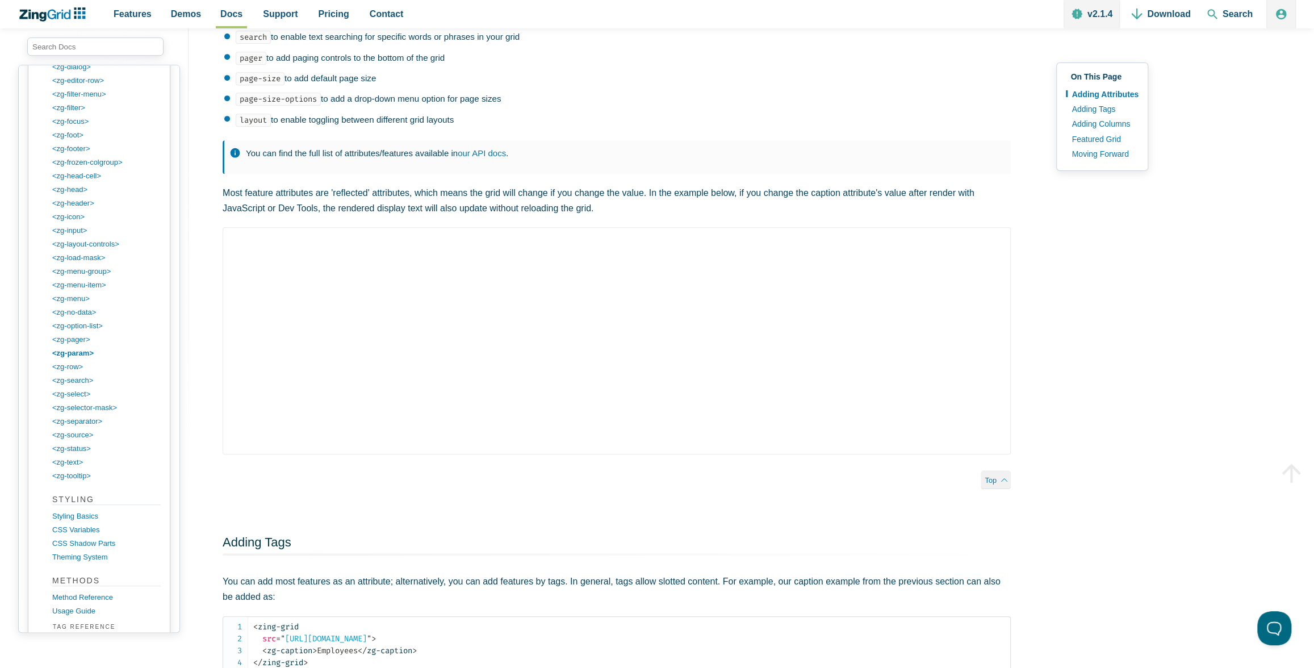
scroll to position [735, 0]
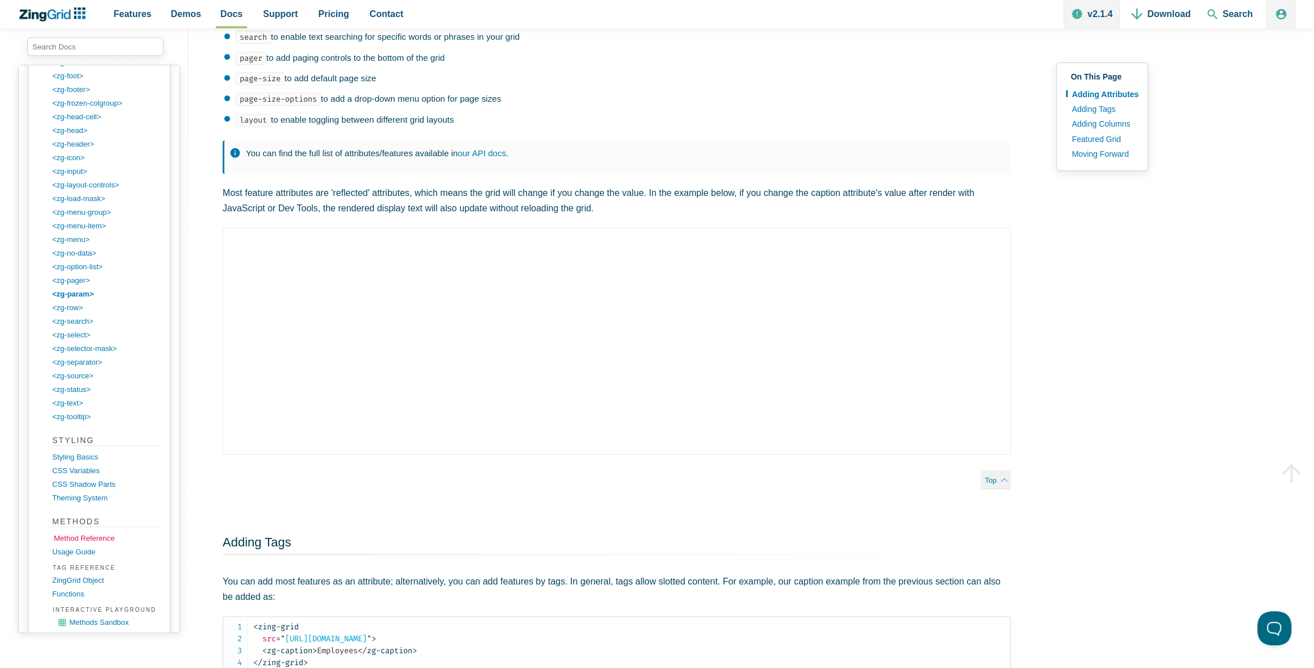
click at [78, 531] on link "Method Reference" at bounding box center [108, 538] width 108 height 14
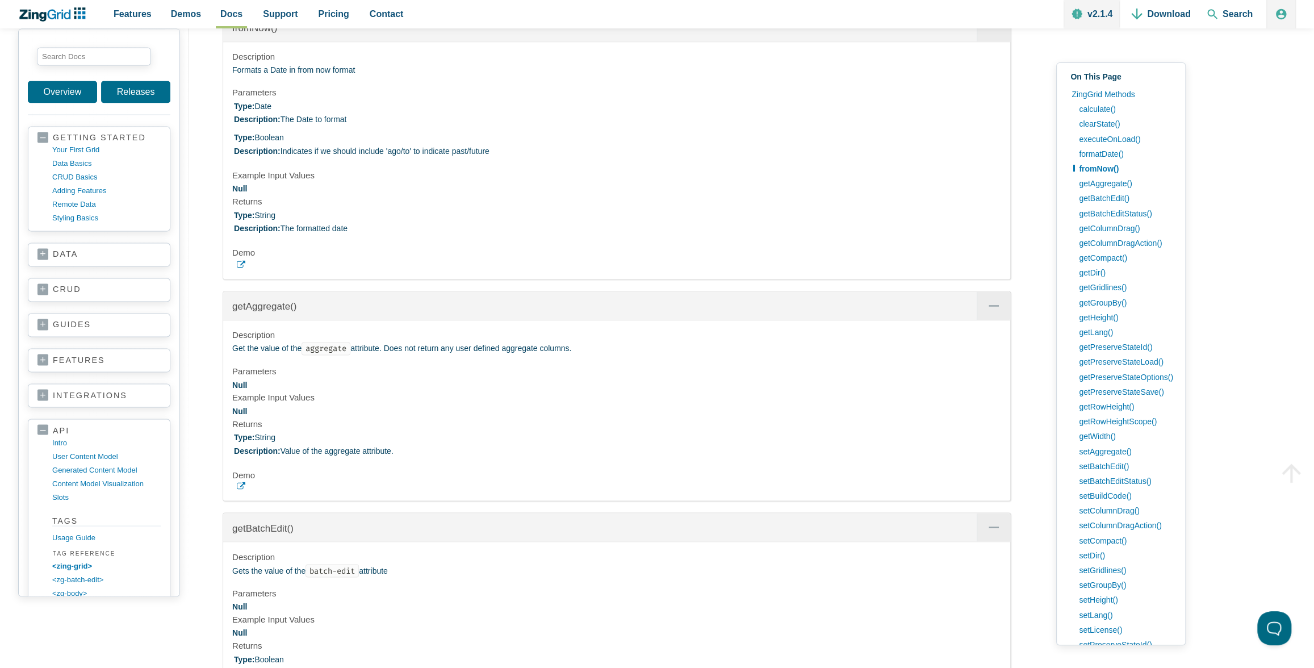
click at [55, 254] on link "data" at bounding box center [98, 254] width 123 height 11
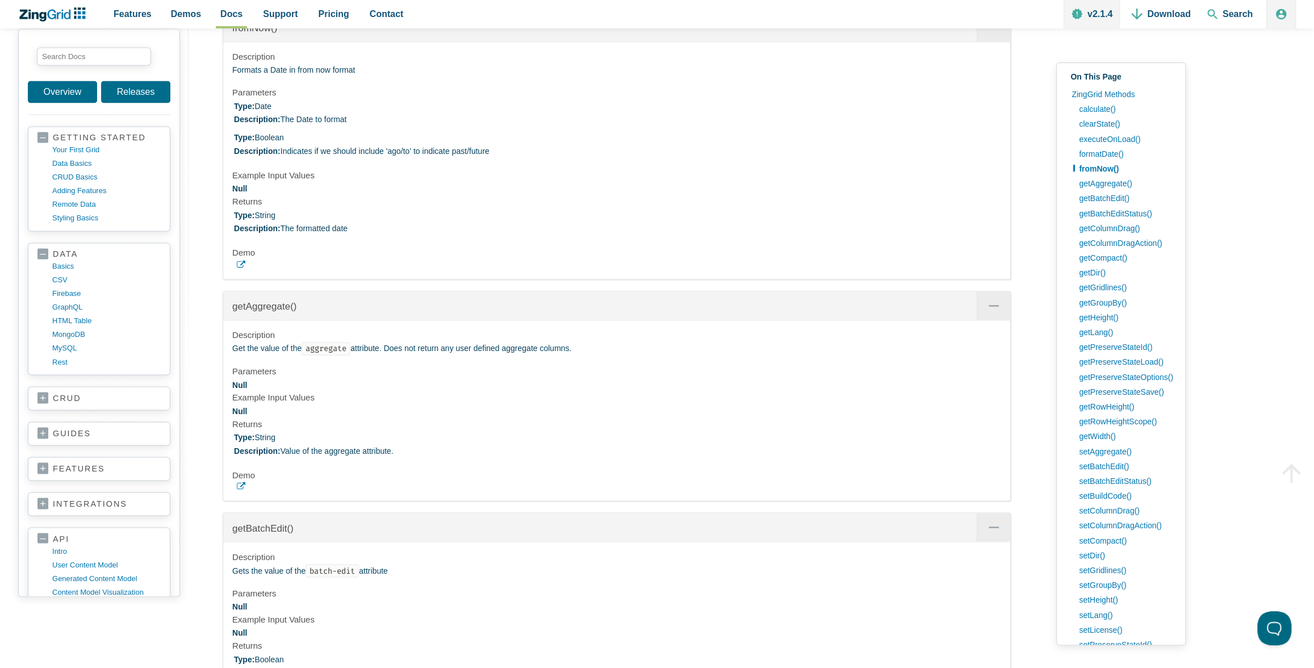
click at [57, 254] on link "data" at bounding box center [98, 254] width 123 height 11
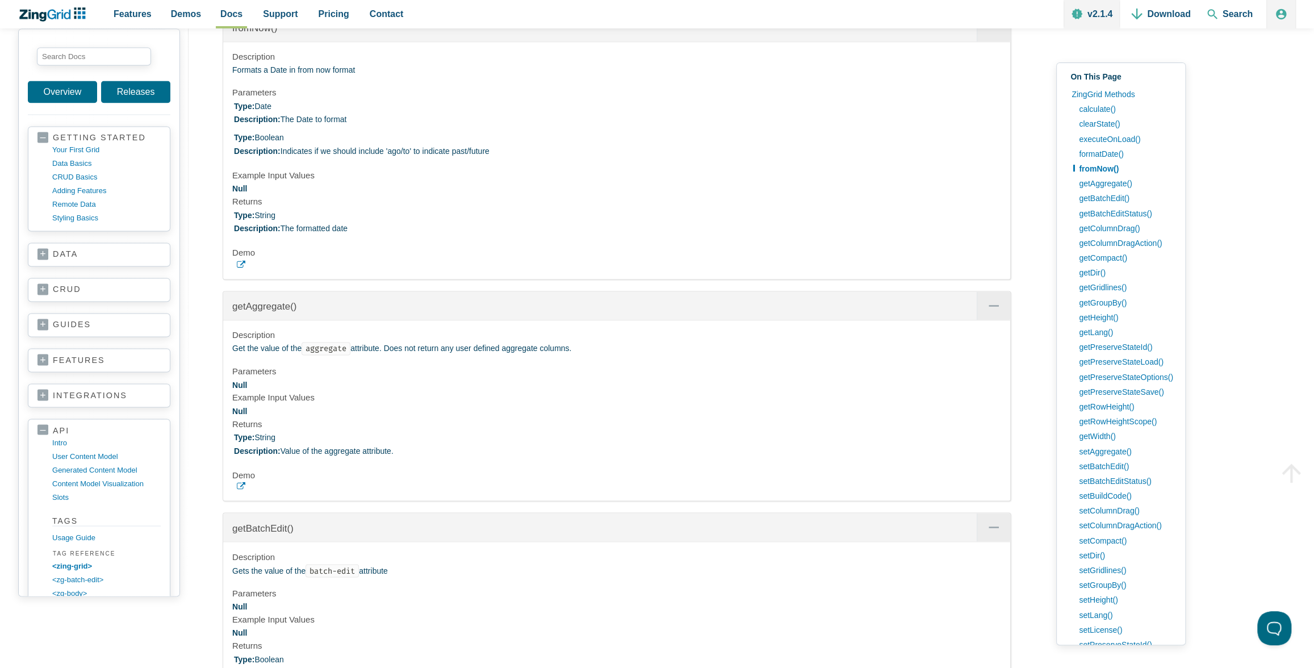
click at [51, 287] on link "crud" at bounding box center [98, 289] width 123 height 11
click at [48, 320] on link "guides" at bounding box center [98, 324] width 123 height 11
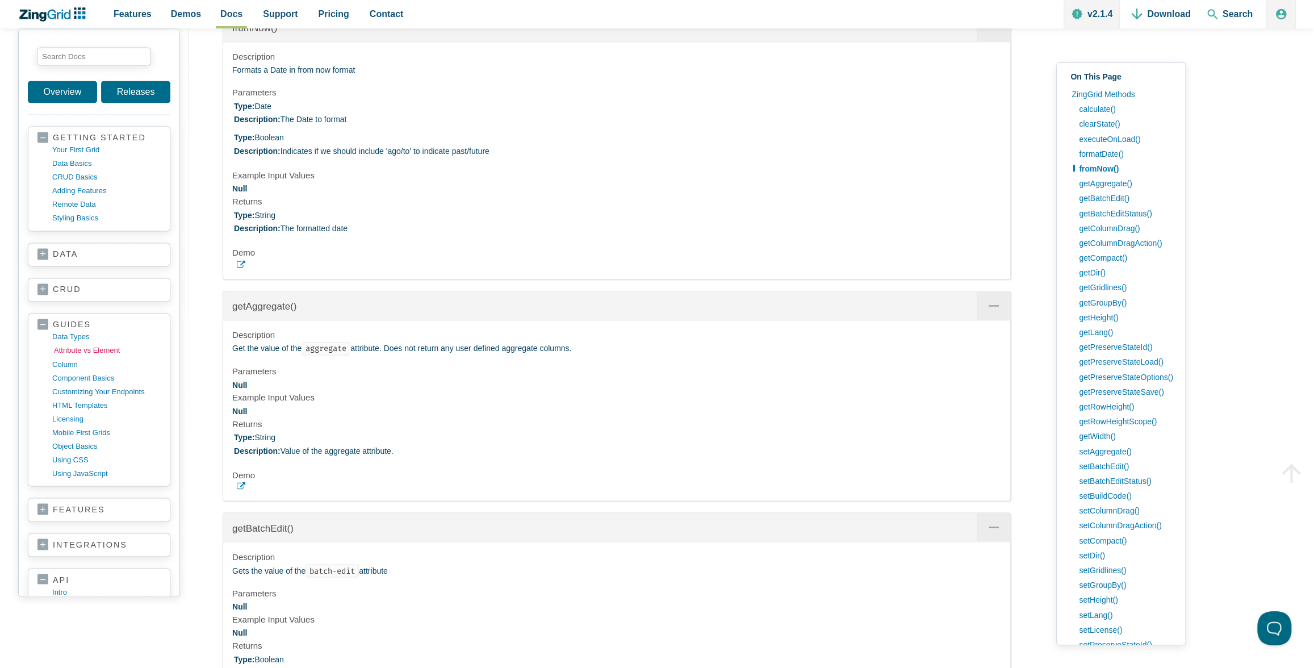
click at [72, 343] on link "Attribute vs Element" at bounding box center [108, 350] width 108 height 14
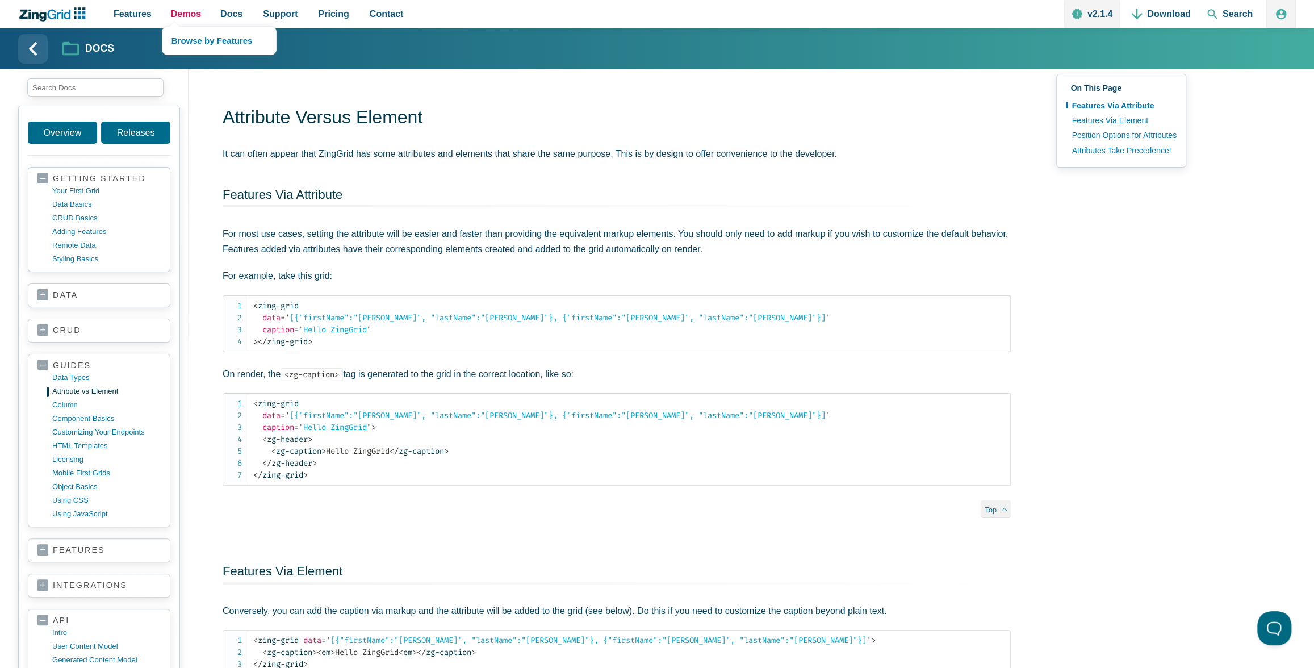
click at [179, 13] on span "Demos" at bounding box center [186, 13] width 30 height 15
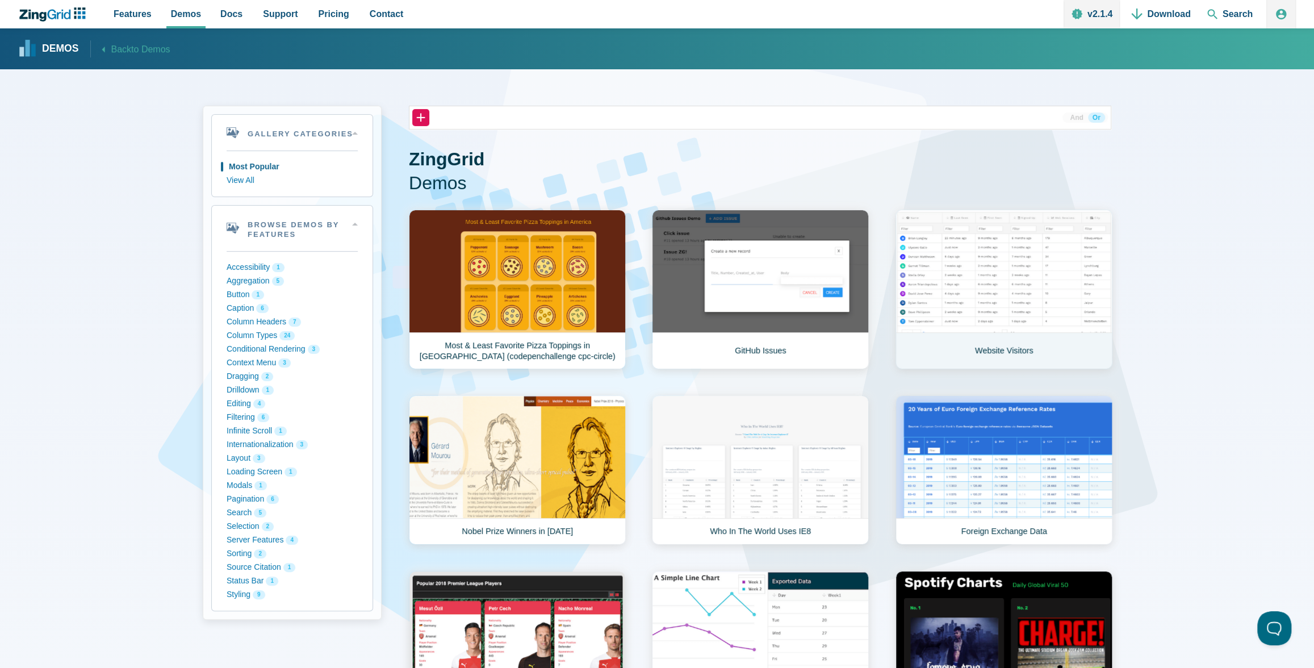
click at [920, 284] on link "Website Visitors" at bounding box center [1003, 289] width 217 height 160
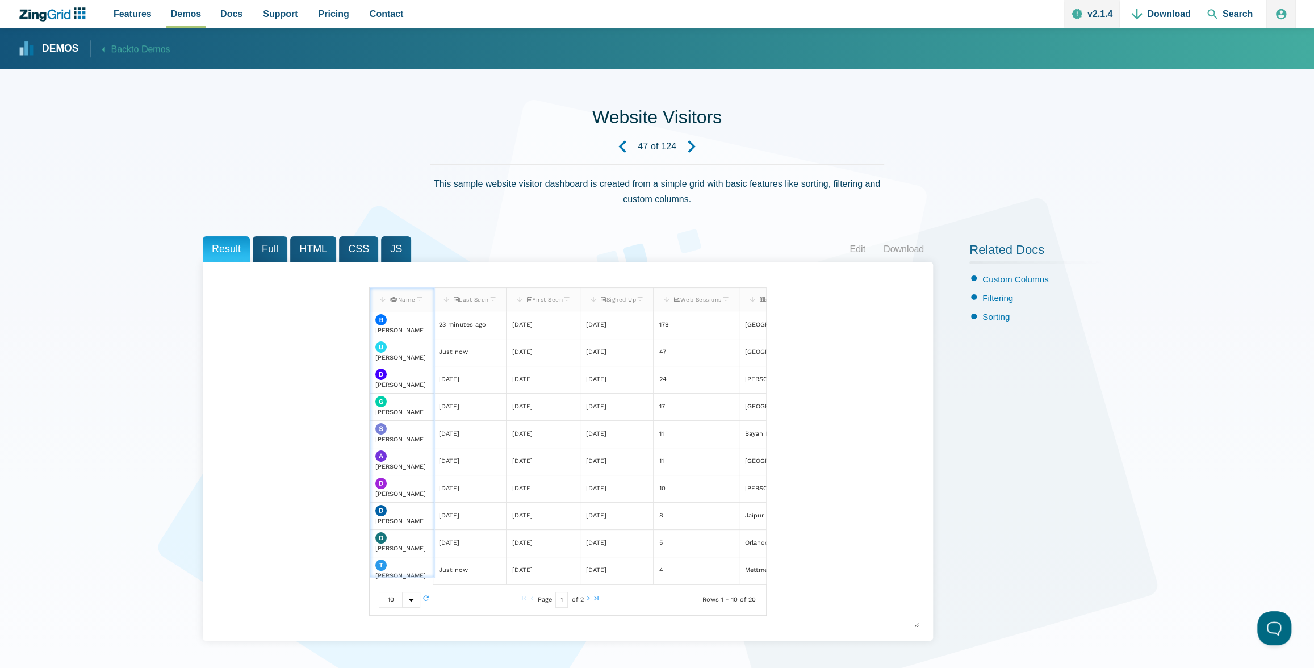
click at [274, 246] on span "Full" at bounding box center [270, 249] width 35 height 26
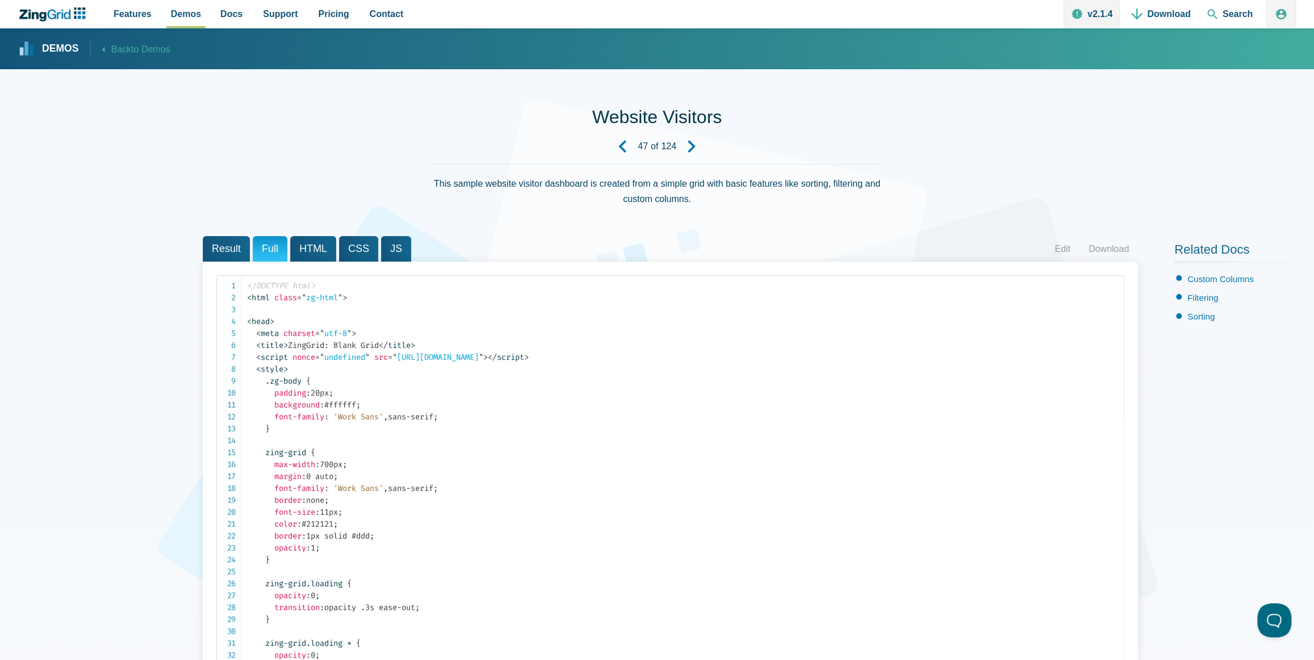
click at [240, 244] on span "Result" at bounding box center [226, 249] width 47 height 26
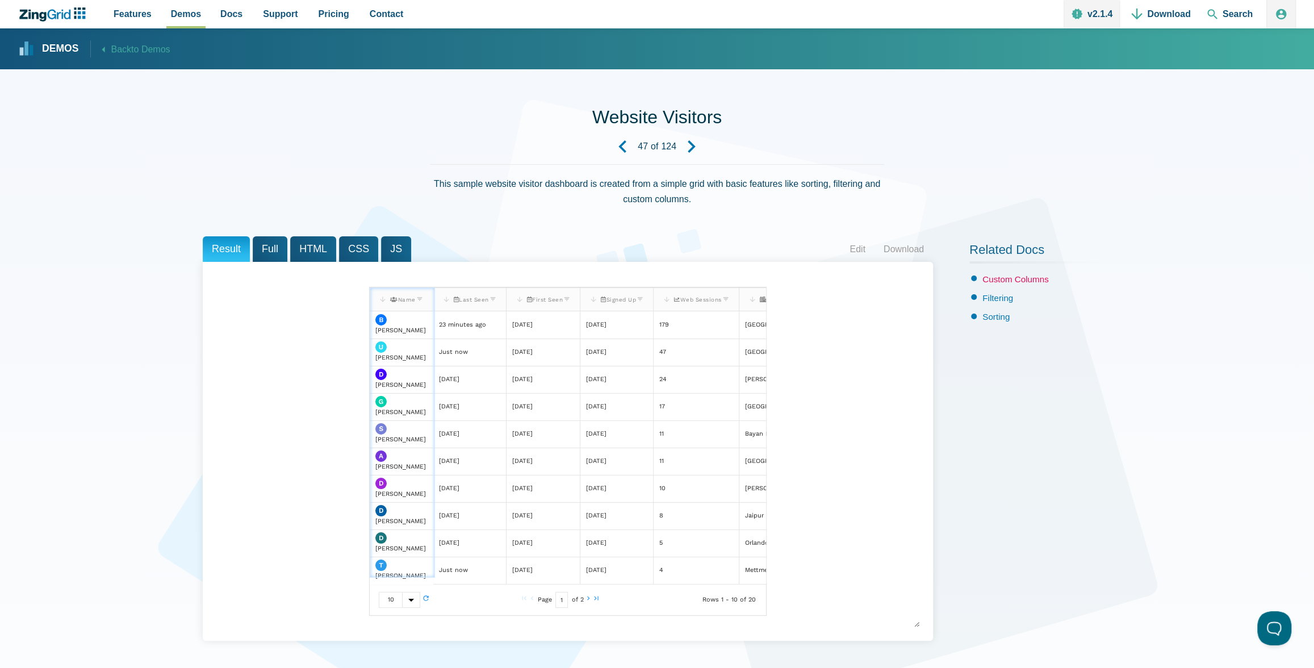
click at [997, 280] on link "Custom Columns" at bounding box center [1015, 279] width 66 height 10
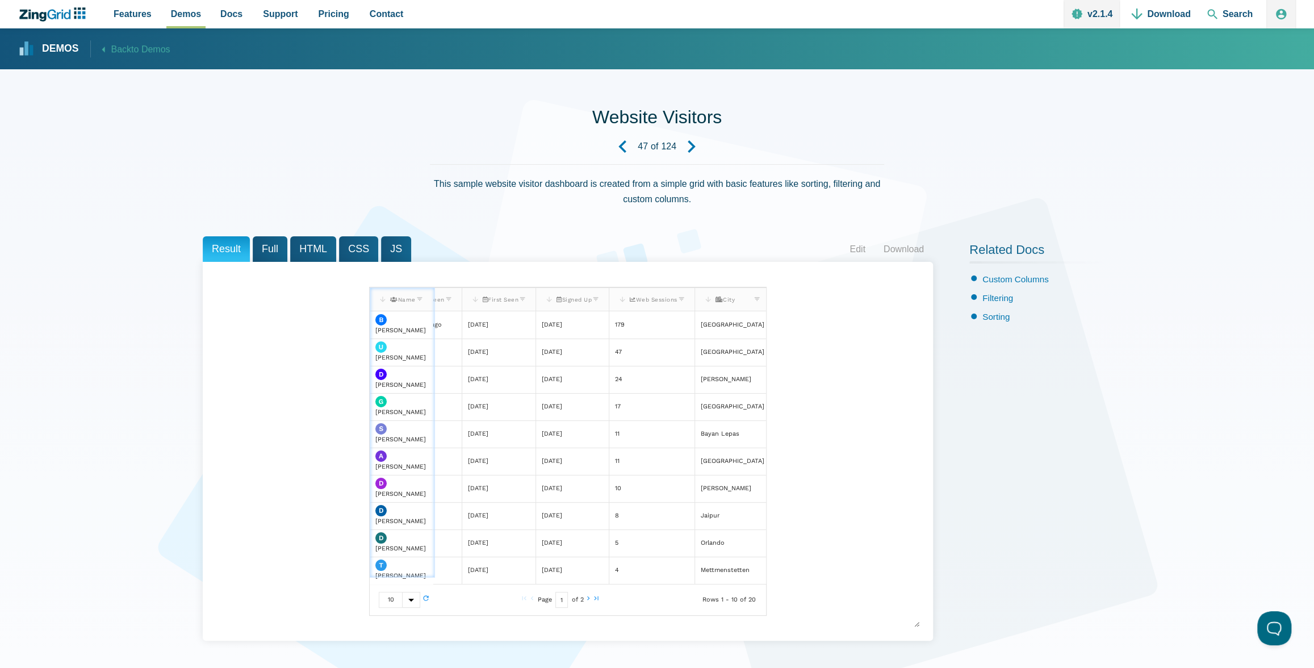
click at [723, 298] on icon "App Content" at bounding box center [719, 299] width 8 height 6
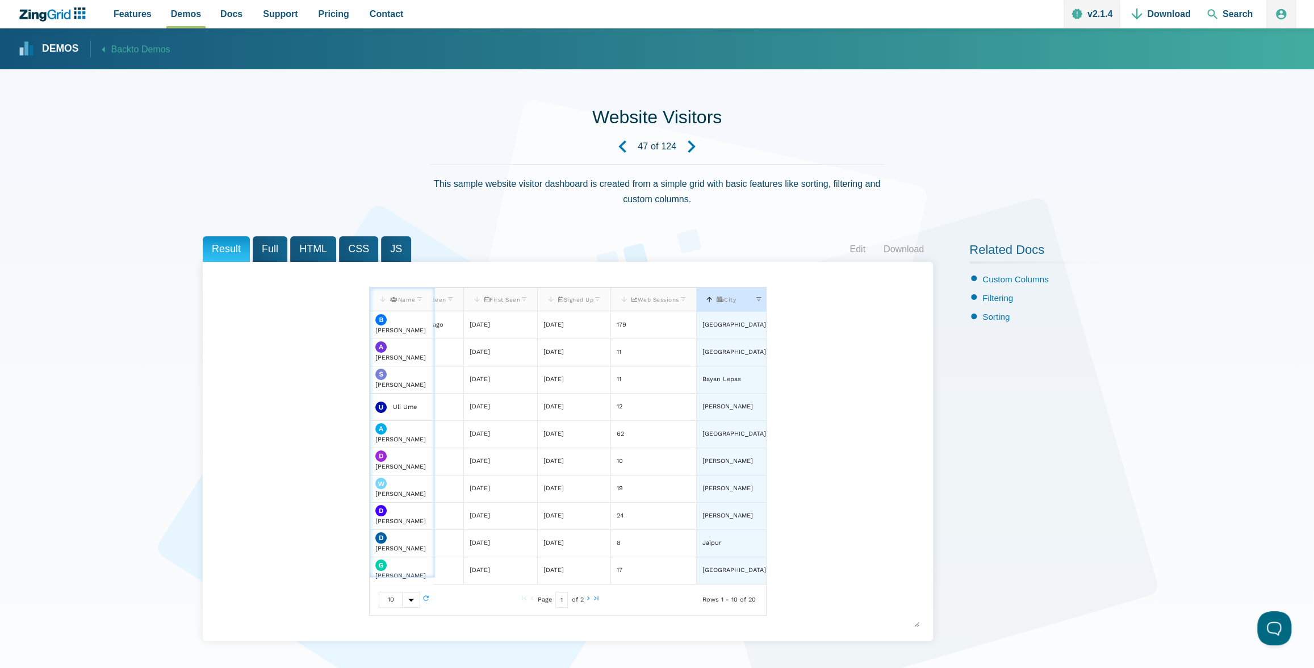
click at [724, 299] on icon "App Content" at bounding box center [720, 299] width 8 height 6
click at [128, 51] on span "Back to Demos" at bounding box center [140, 49] width 59 height 15
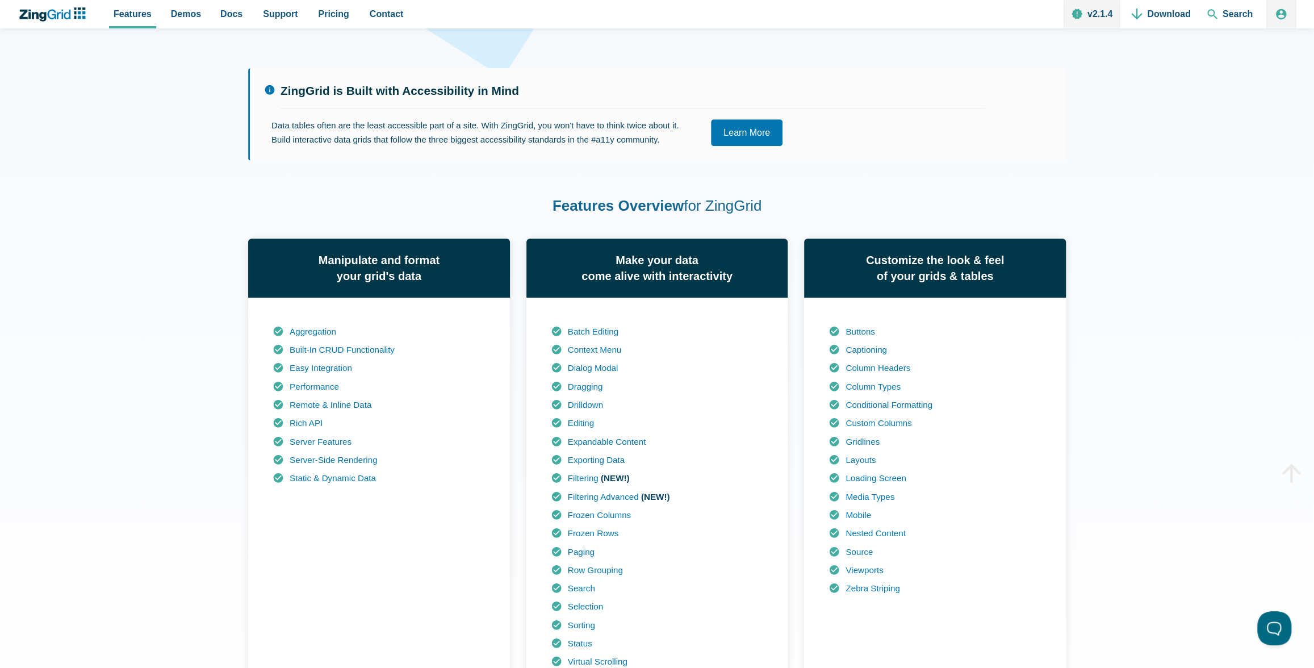
scroll to position [131, 0]
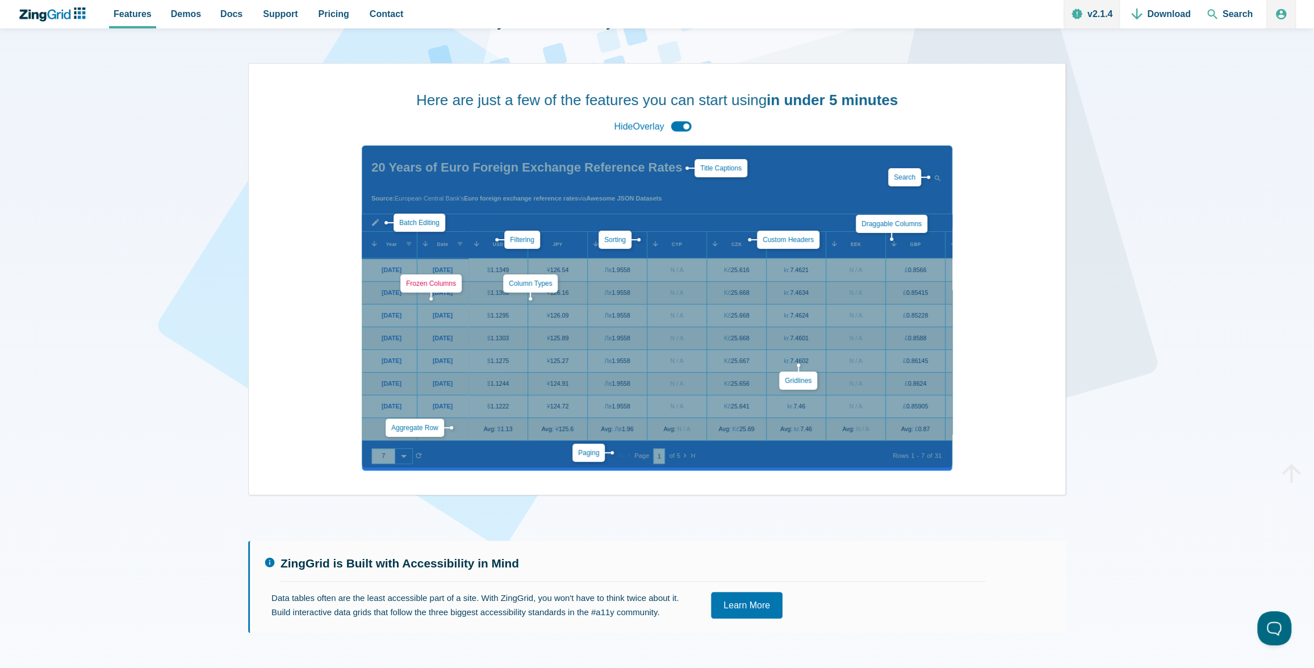
click at [421, 282] on link "Frozen Columns" at bounding box center [431, 283] width 50 height 8
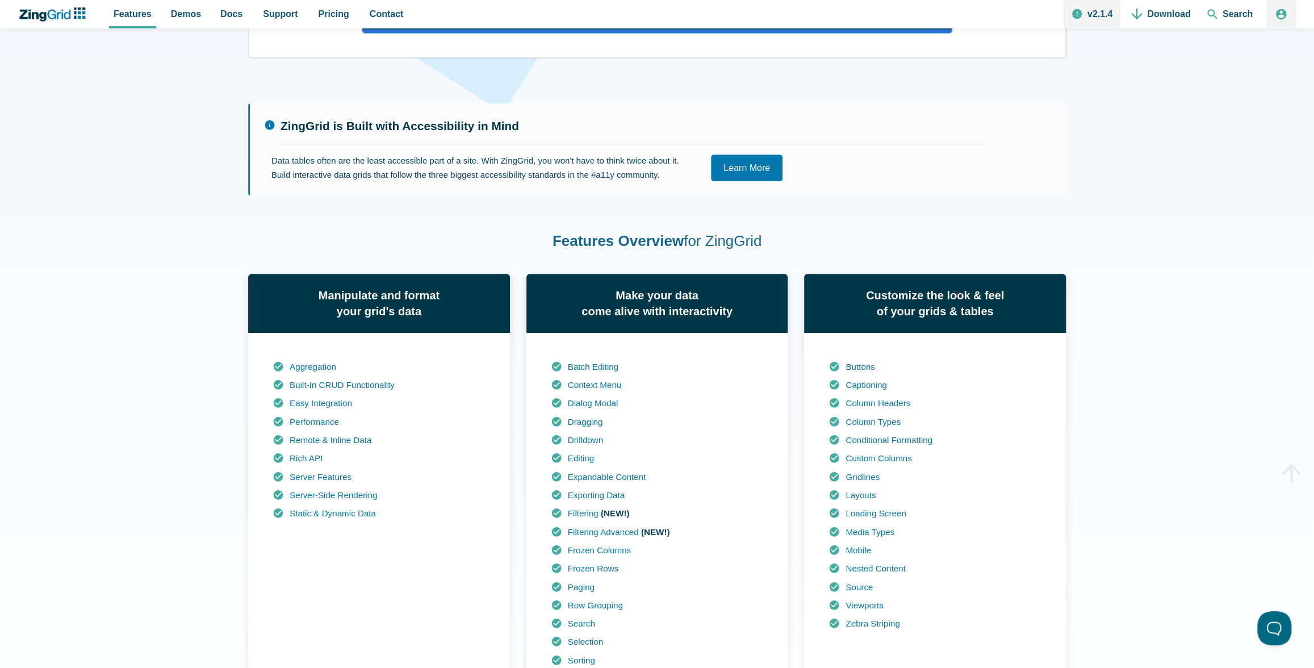
scroll to position [0, 0]
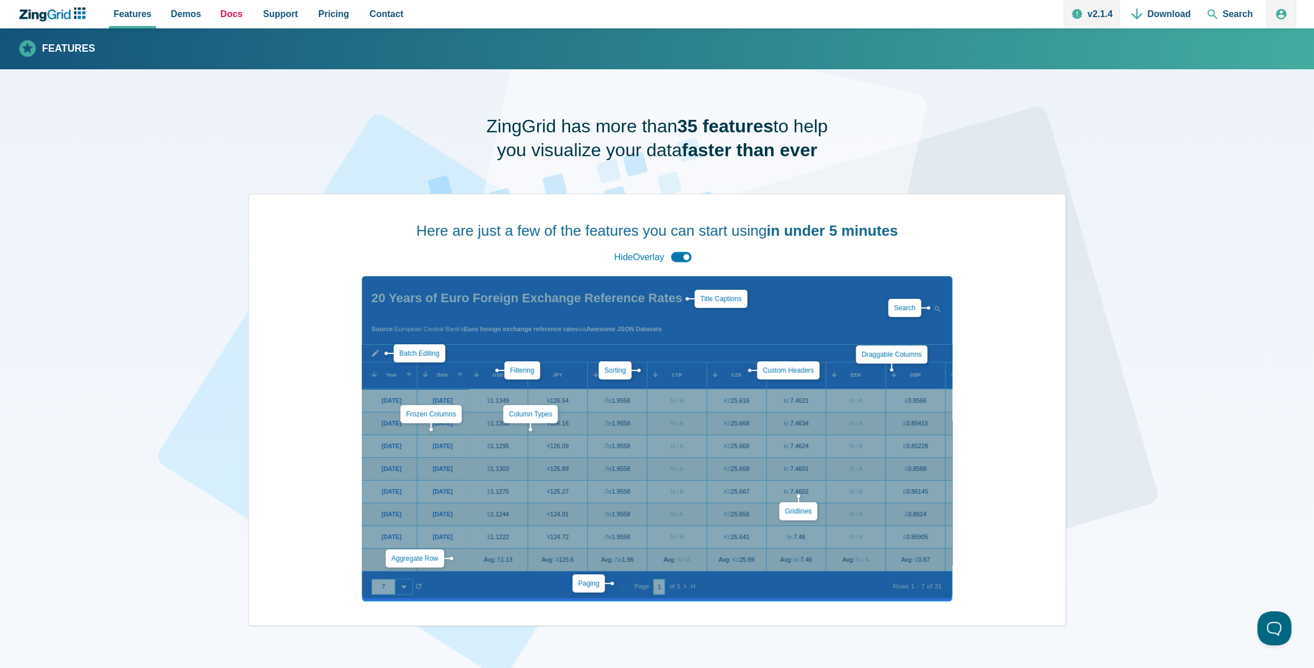
click at [234, 11] on span "Docs" at bounding box center [231, 13] width 22 height 15
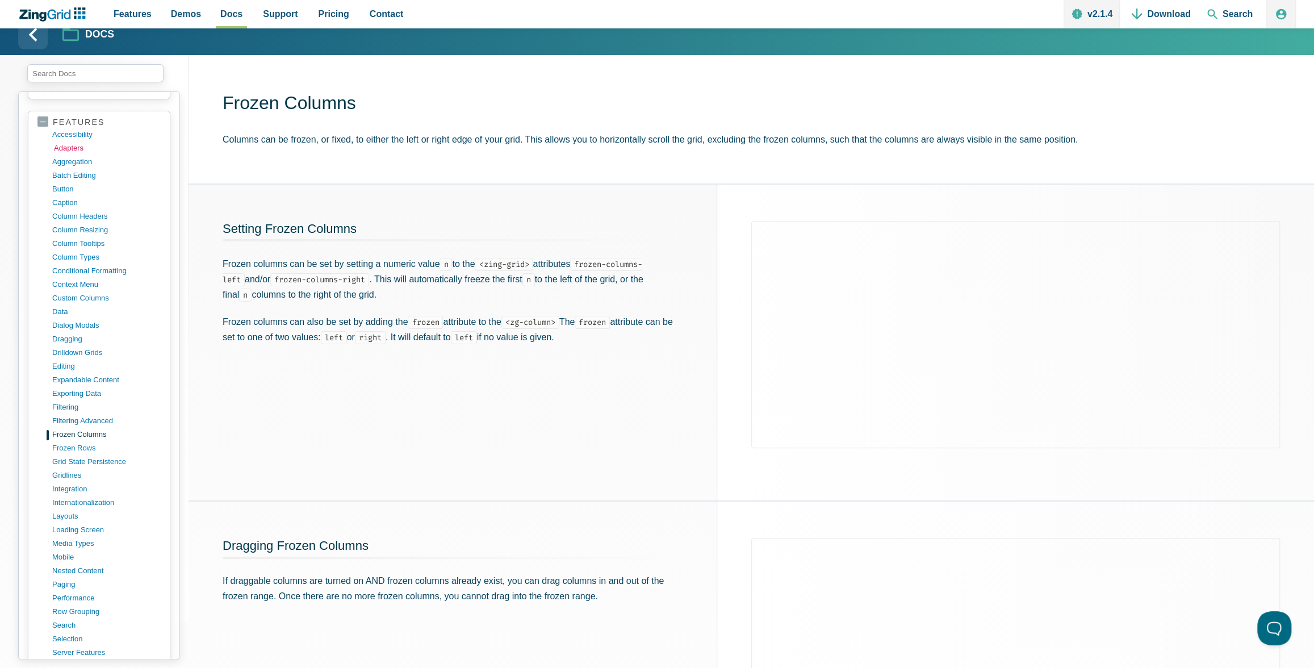
scroll to position [441, 0]
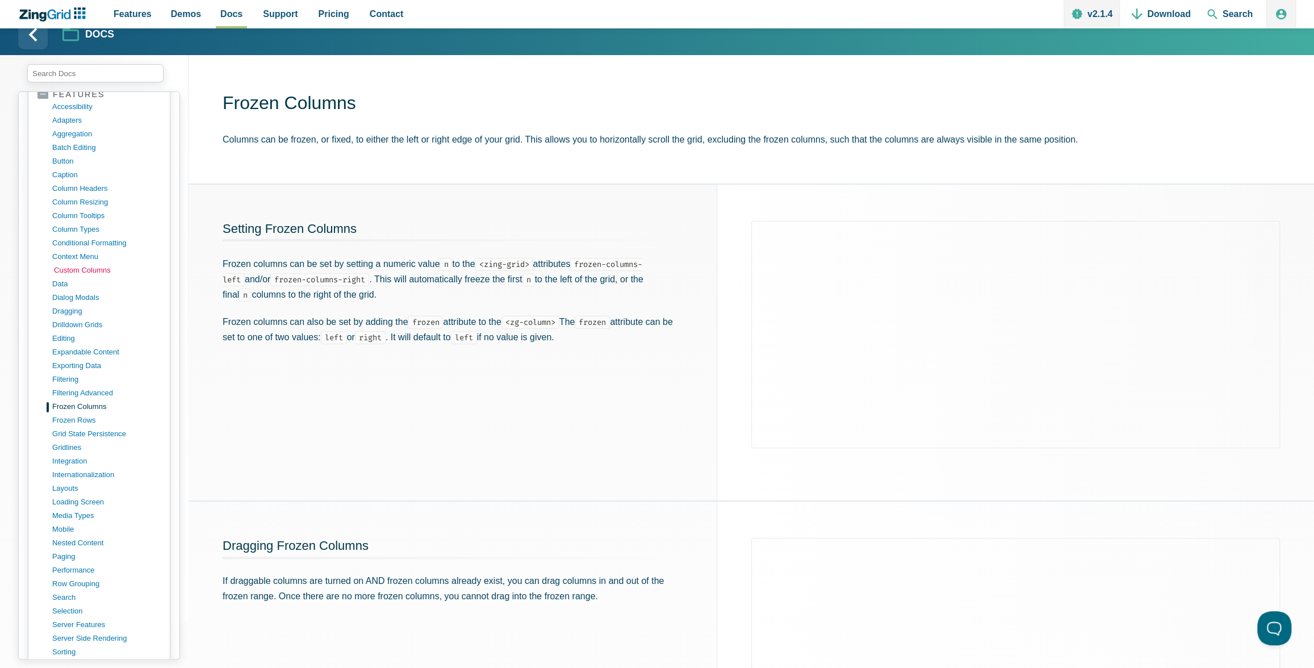
click at [70, 263] on link "custom columns" at bounding box center [108, 270] width 108 height 14
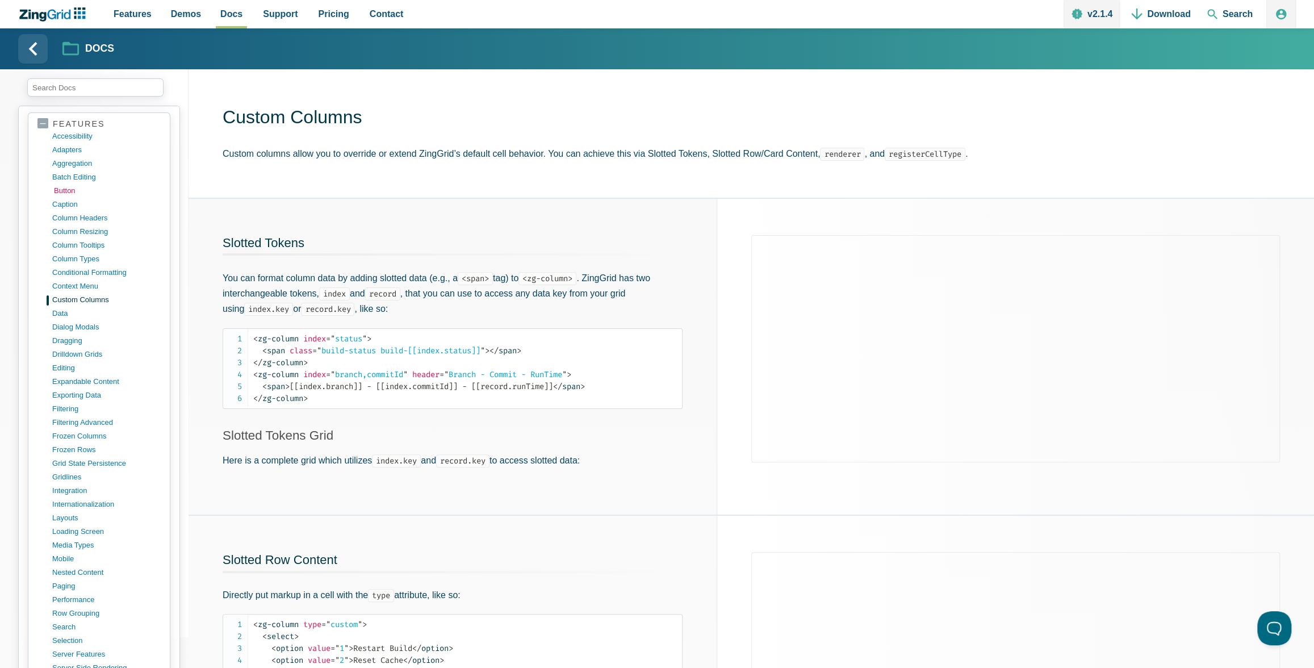
scroll to position [364, 0]
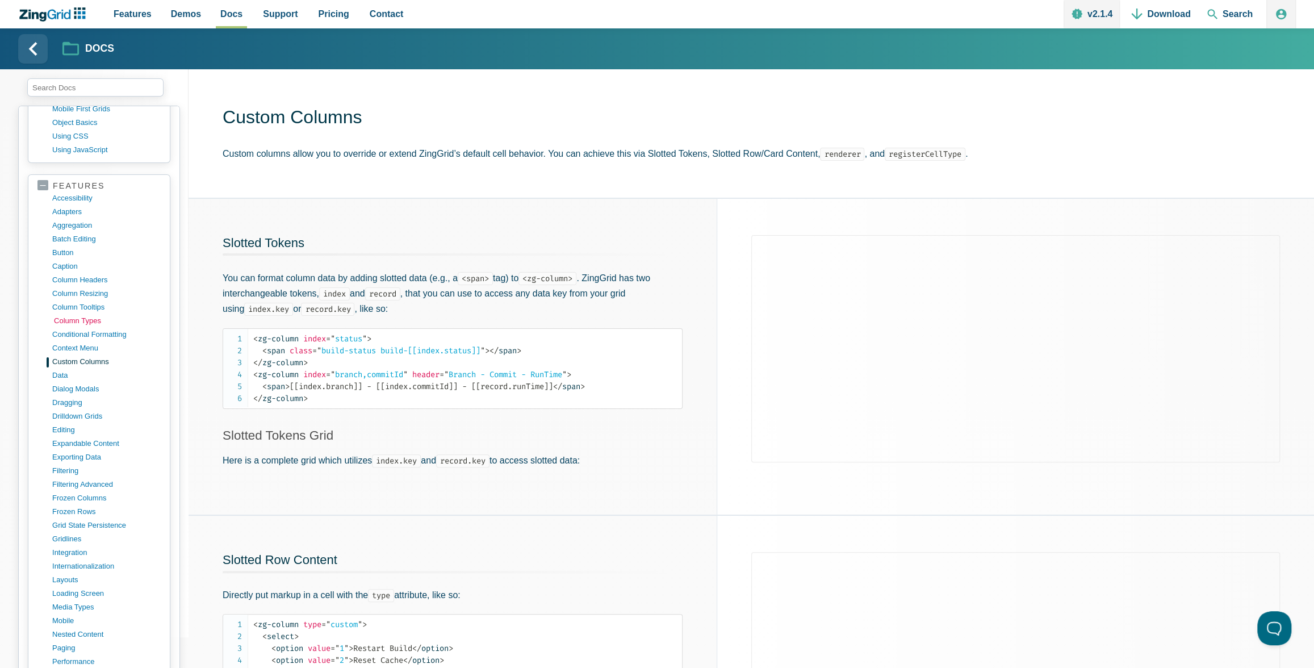
click at [79, 315] on link "column types" at bounding box center [108, 321] width 108 height 14
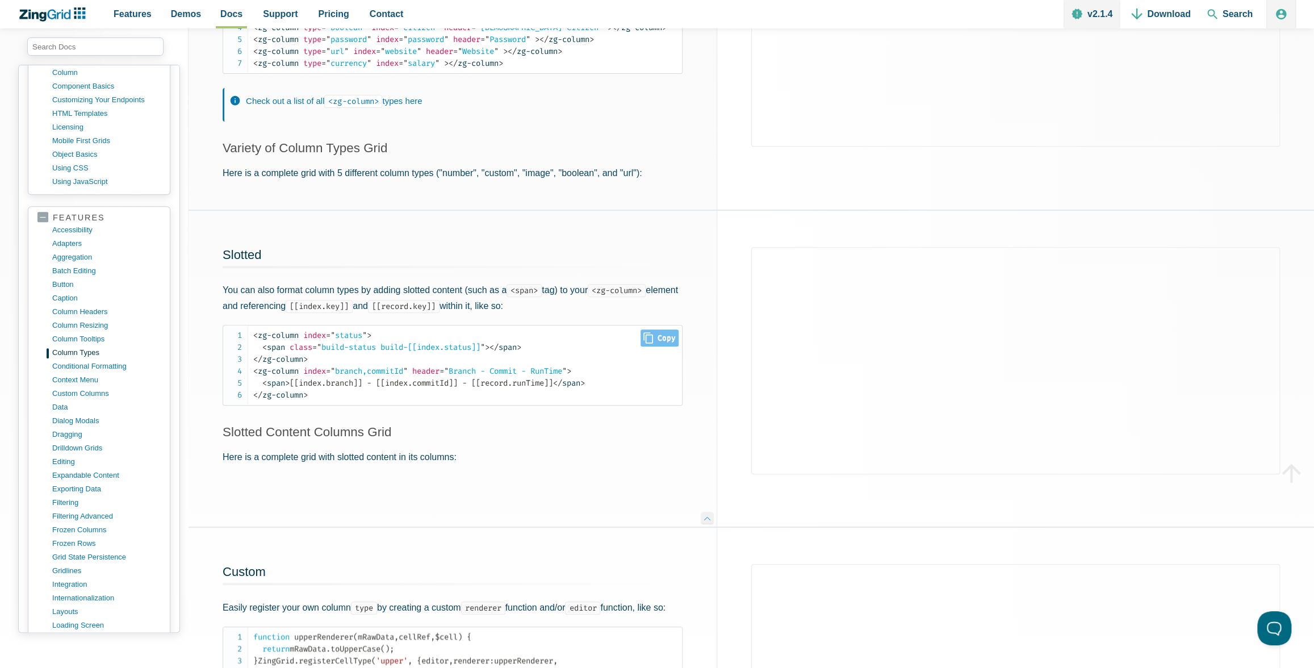
scroll to position [317, 0]
click at [242, 136] on div "All Types Easily add a new column type with the type attribute on <zg-column> ,…" at bounding box center [452, 44] width 528 height 327
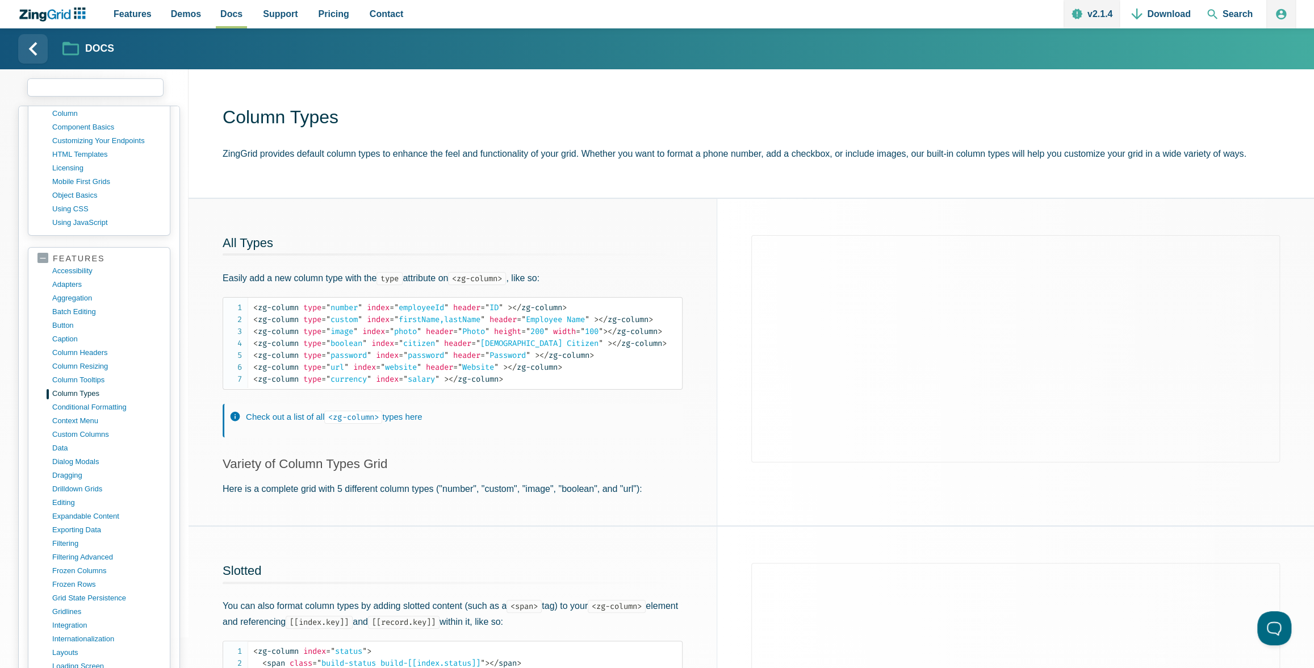
click at [99, 94] on input "search input" at bounding box center [95, 87] width 136 height 18
type input "date"
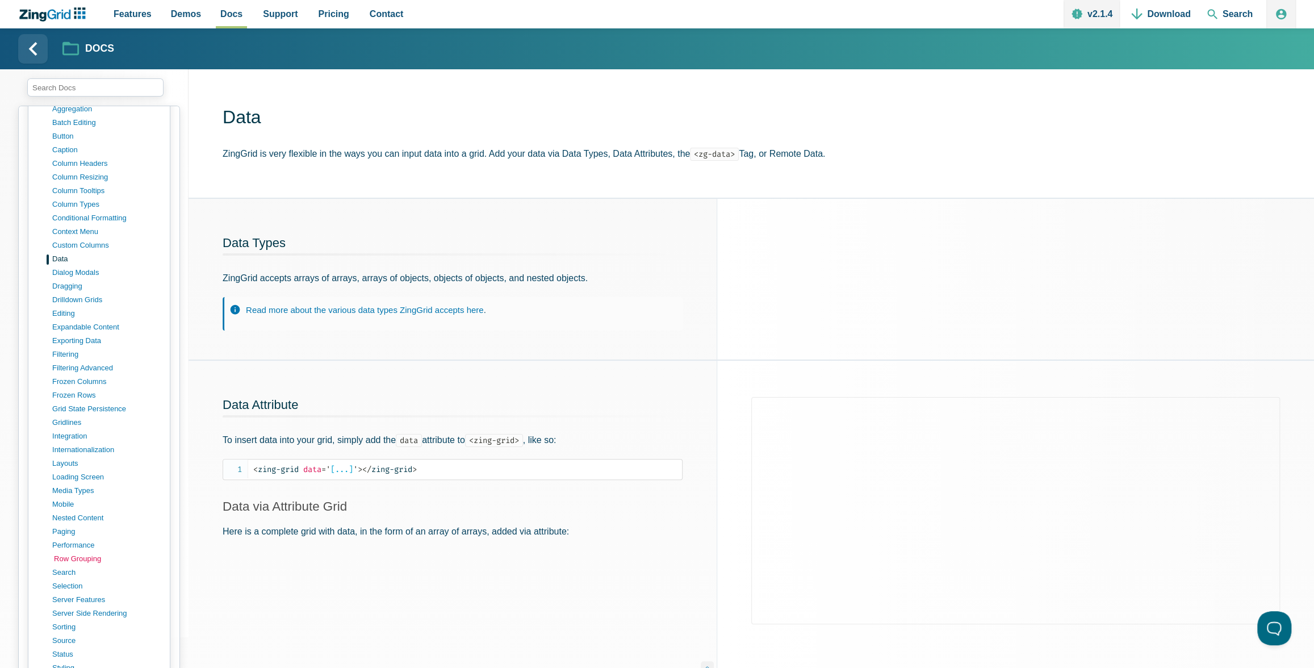
scroll to position [504, 0]
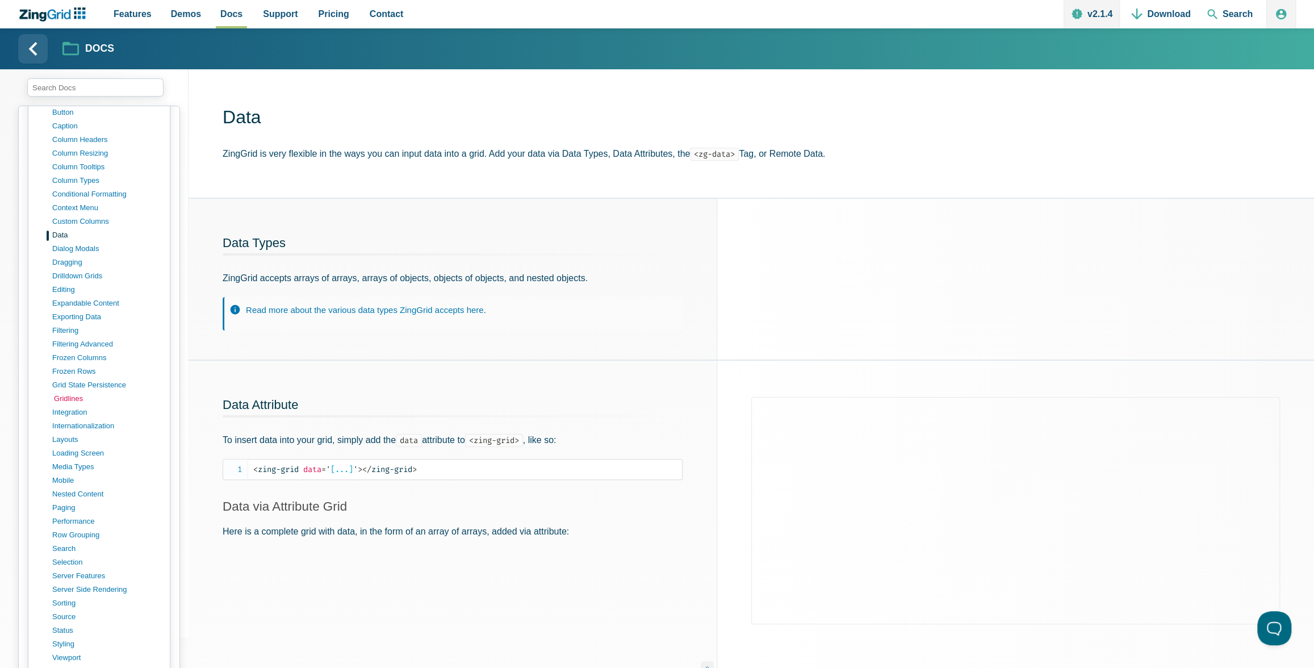
click at [68, 392] on link "gridlines" at bounding box center [108, 399] width 108 height 14
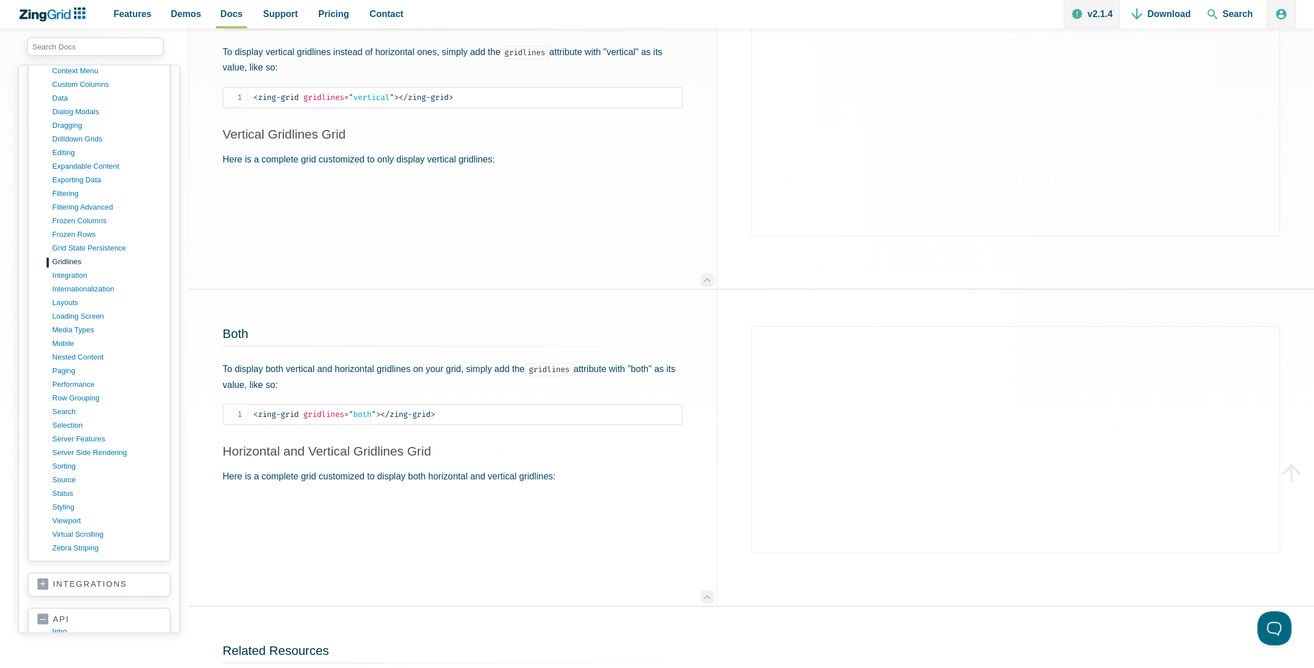
scroll to position [604, 0]
click at [68, 265] on link "integration" at bounding box center [108, 272] width 108 height 14
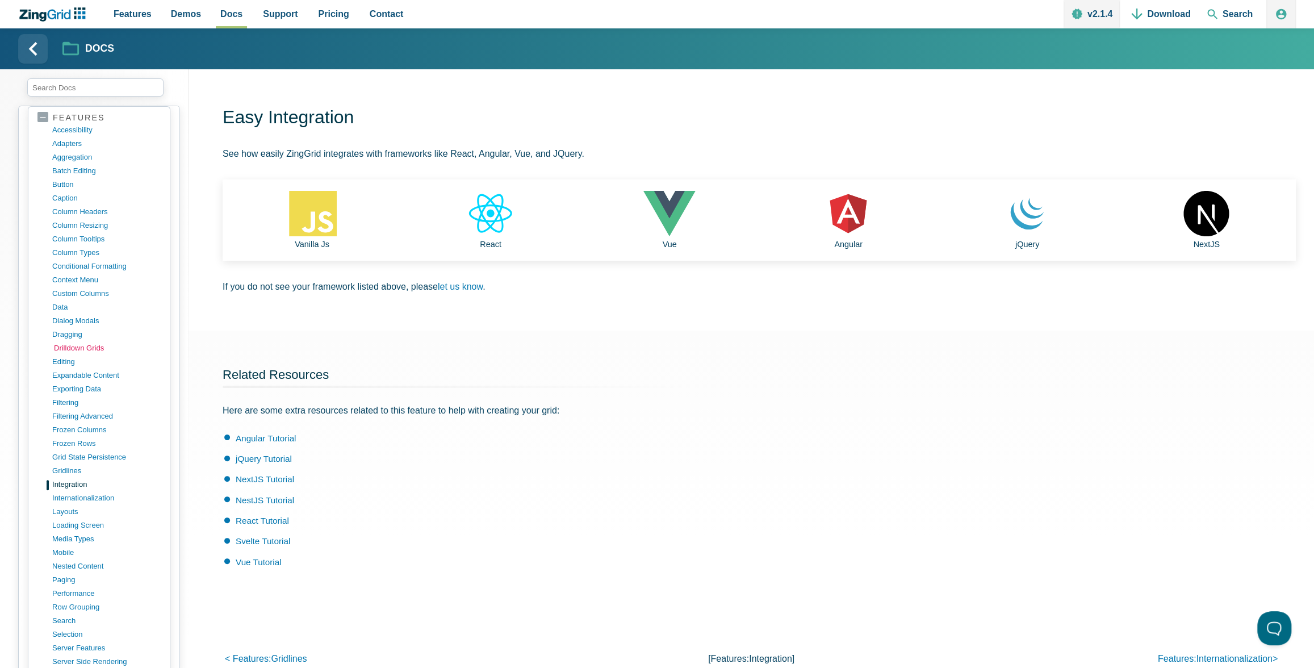
scroll to position [443, 0]
click at [85, 209] on link "column resizing" at bounding box center [108, 215] width 108 height 14
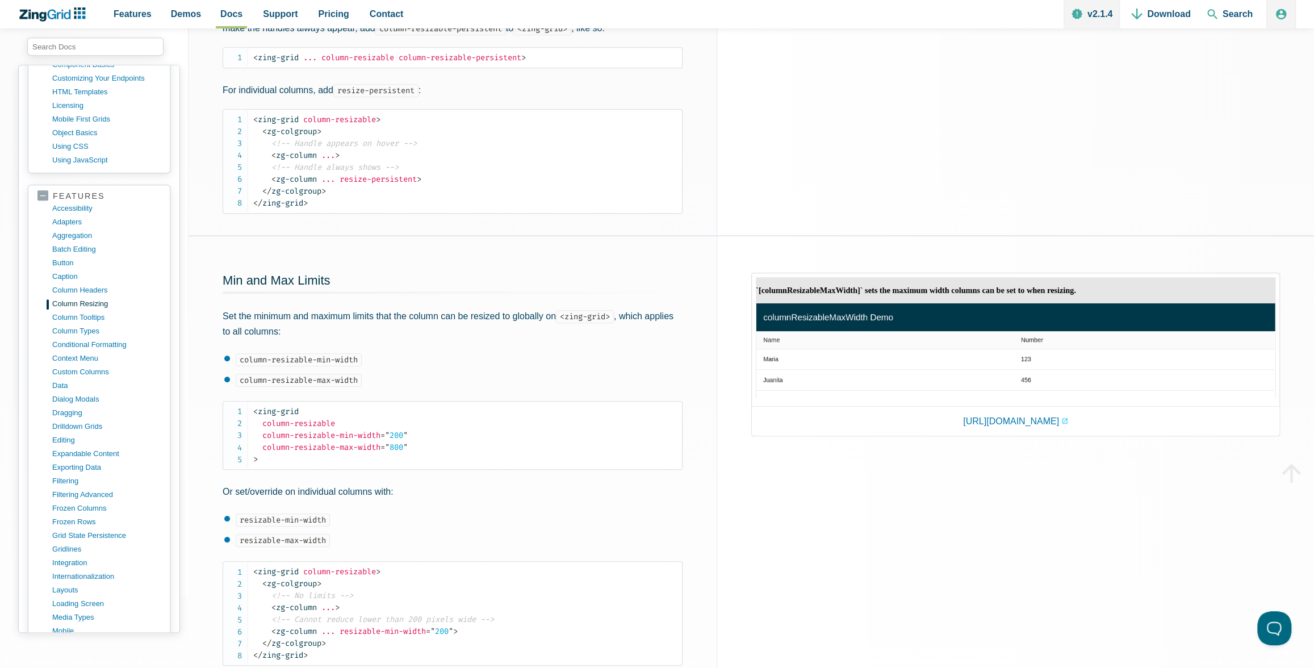
scroll to position [313, 0]
click at [81, 324] on link "column types" at bounding box center [108, 331] width 108 height 14
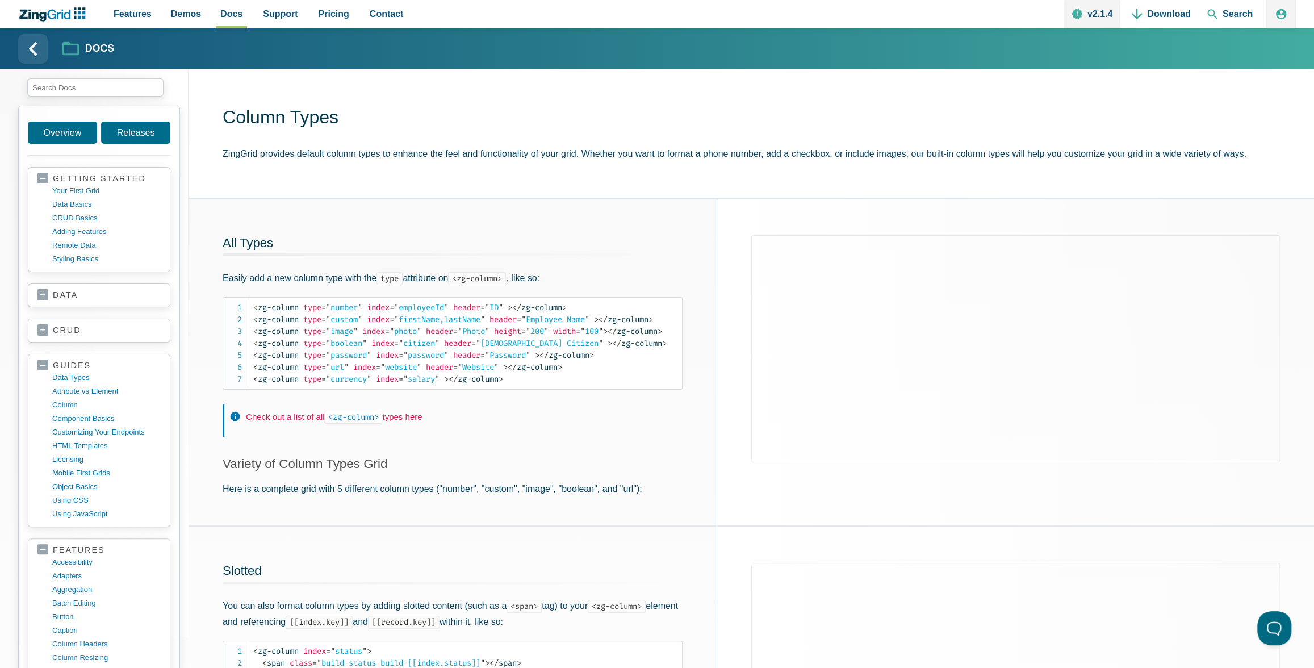
click at [410, 421] on link "Check out a list of all <zg-column> types here" at bounding box center [334, 417] width 176 height 10
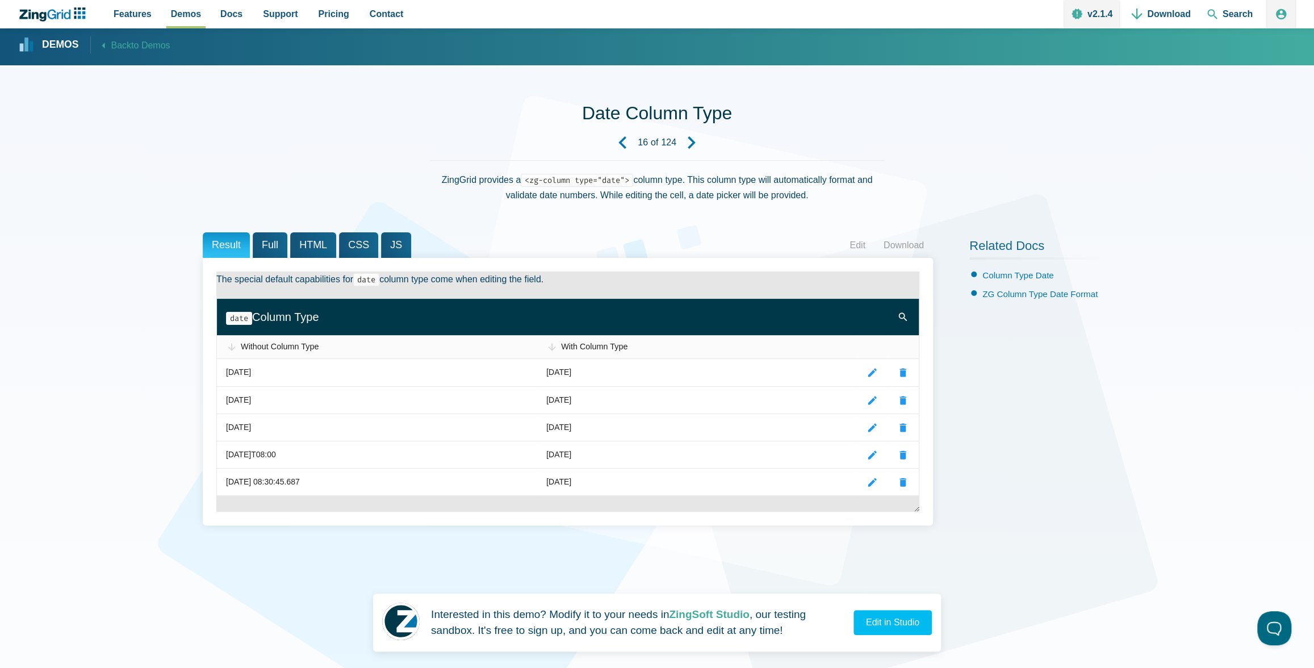
click at [279, 247] on span "Full" at bounding box center [270, 245] width 35 height 26
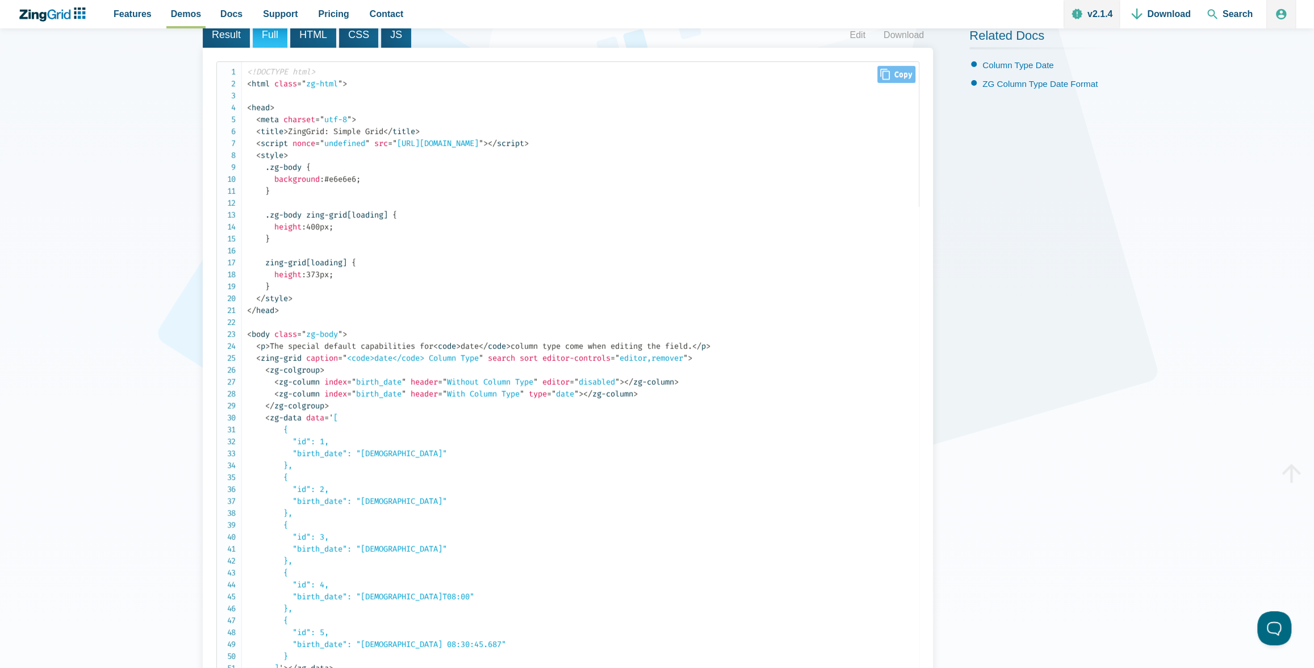
scroll to position [91, 0]
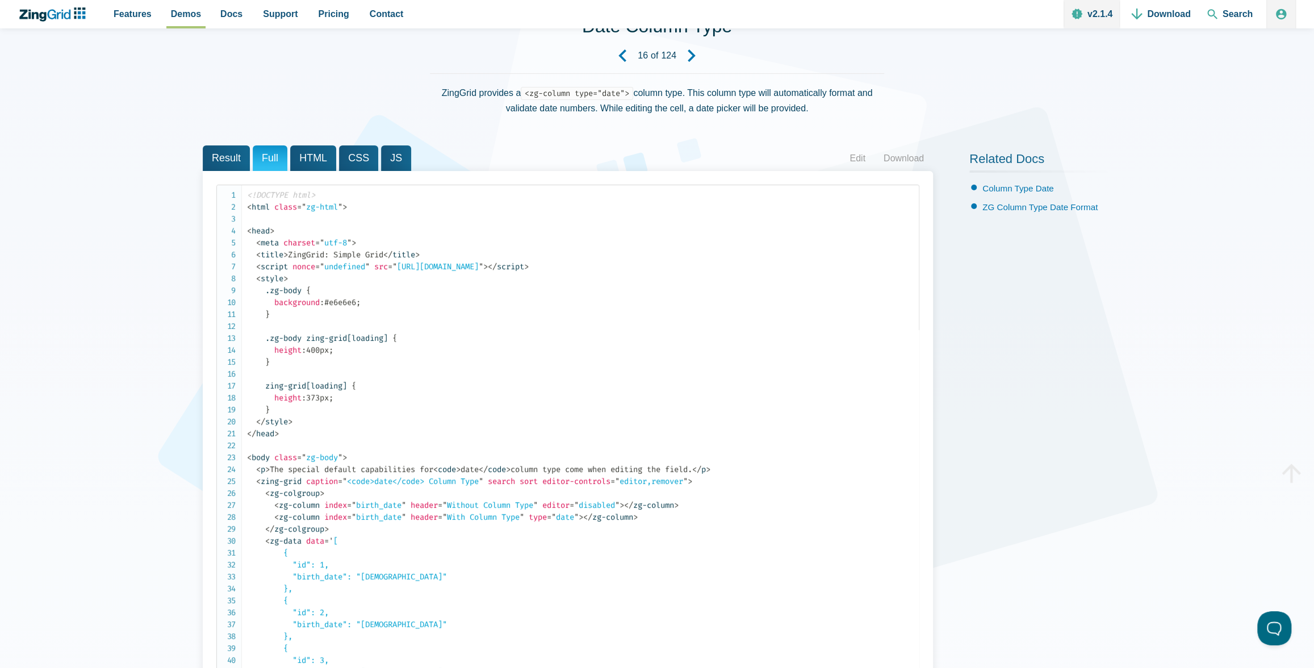
click at [220, 161] on span "Result" at bounding box center [226, 158] width 47 height 26
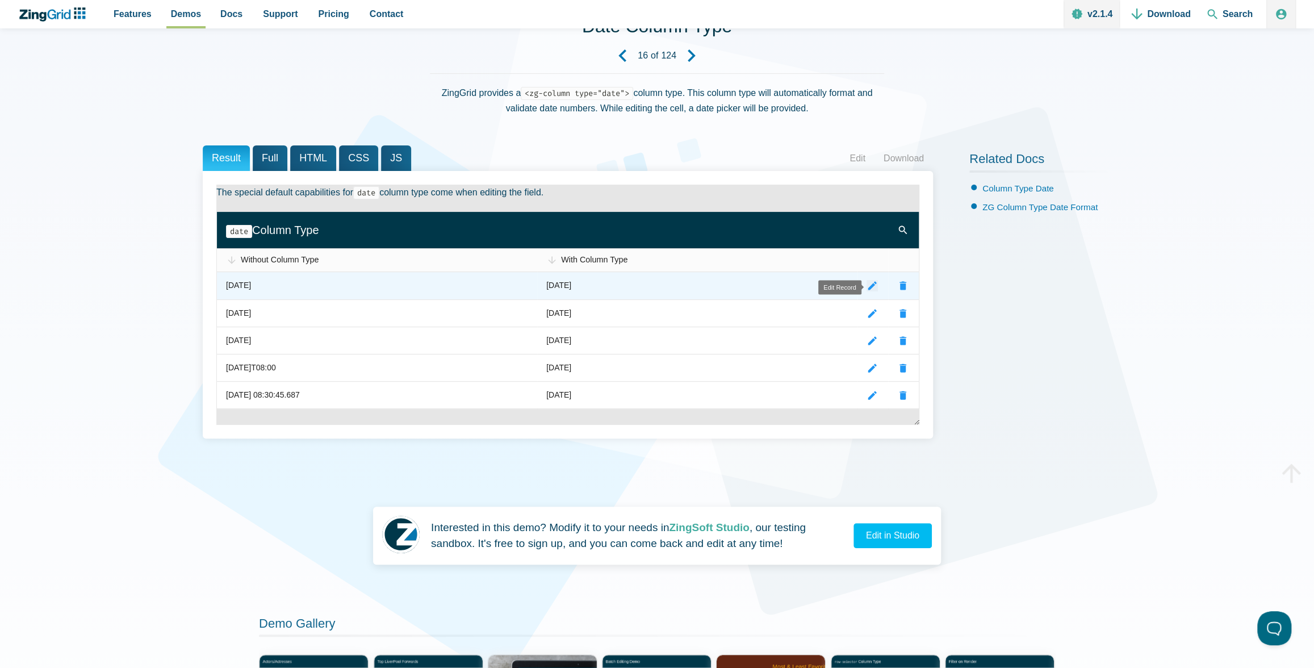
click at [871, 283] on zg-icon "editrecord" at bounding box center [871, 285] width 11 height 11
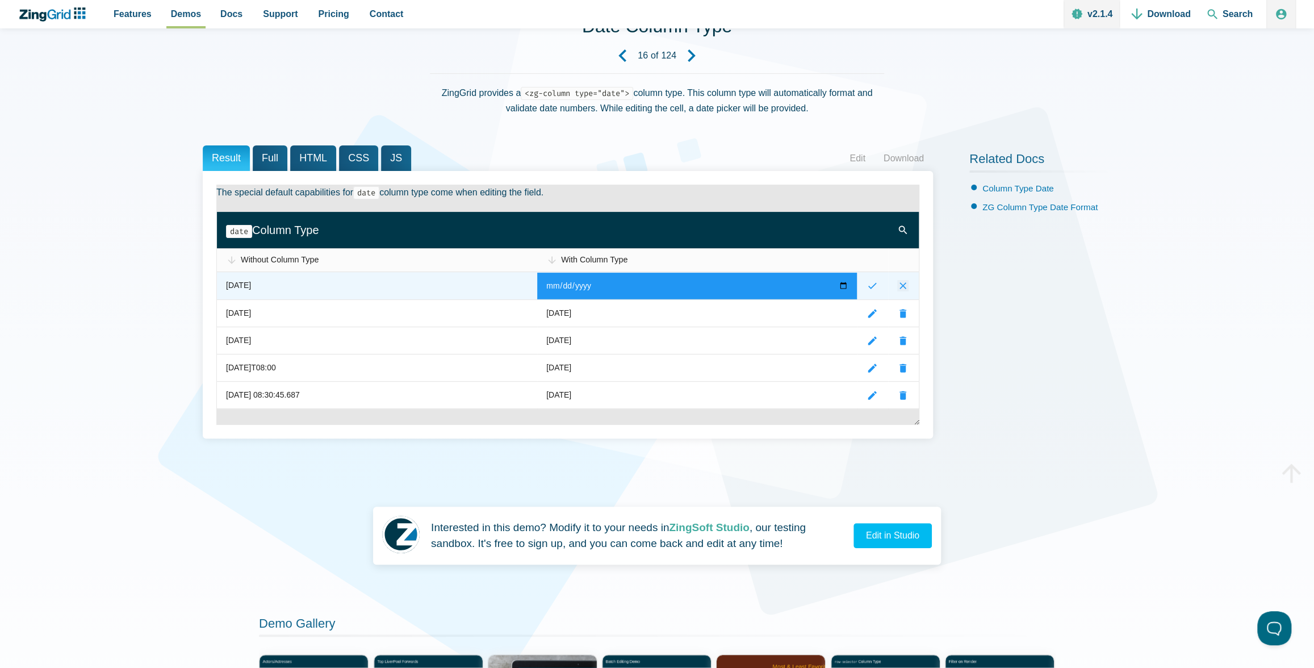
click at [900, 284] on zg-icon "cancelrecord" at bounding box center [902, 285] width 11 height 11
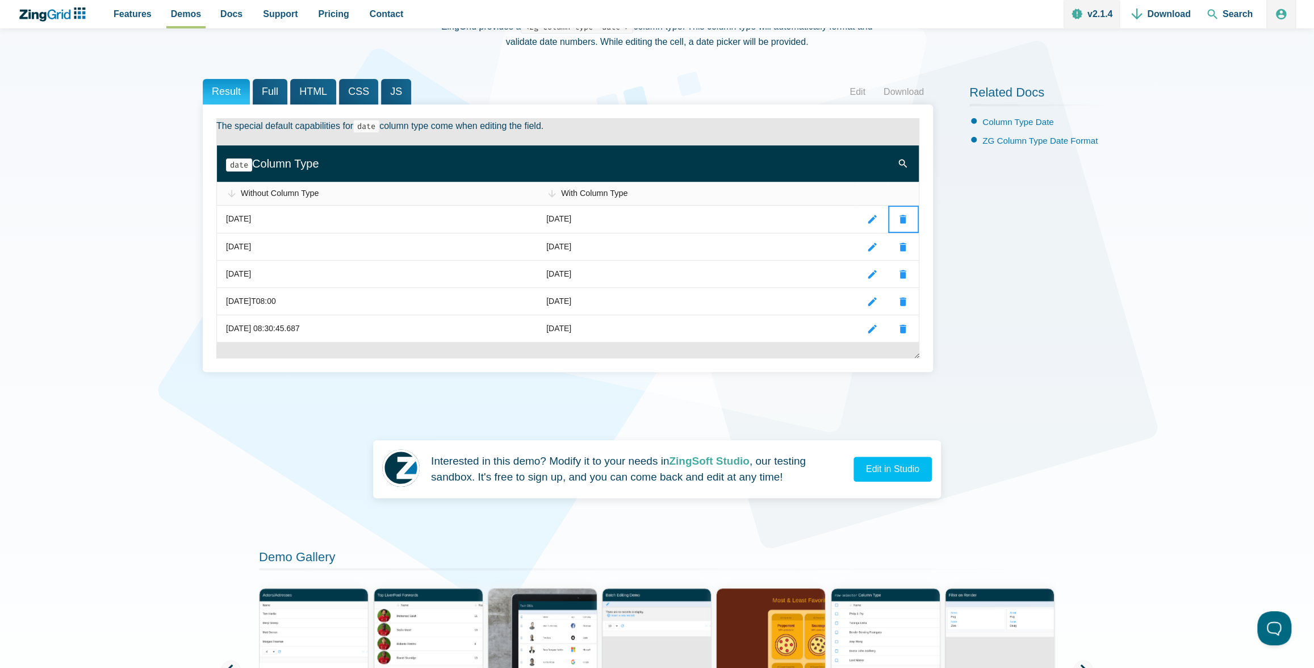
scroll to position [0, 0]
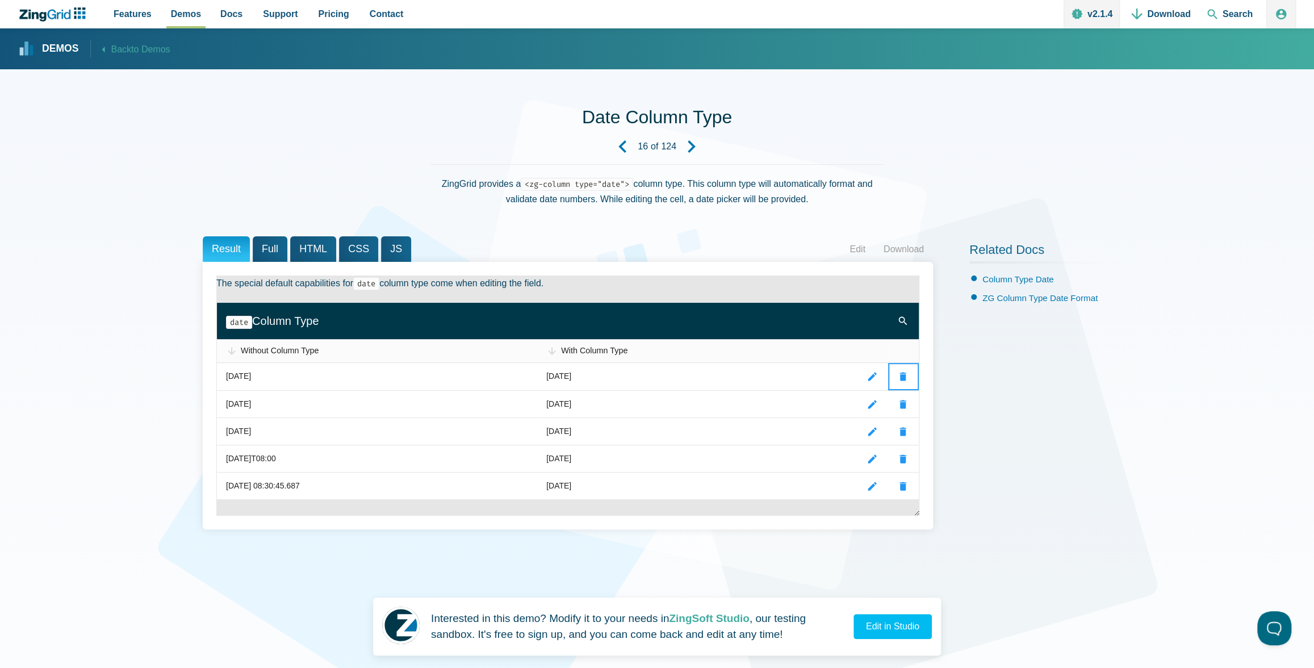
click at [618, 145] on icon "Previous Demo" at bounding box center [622, 146] width 12 height 12
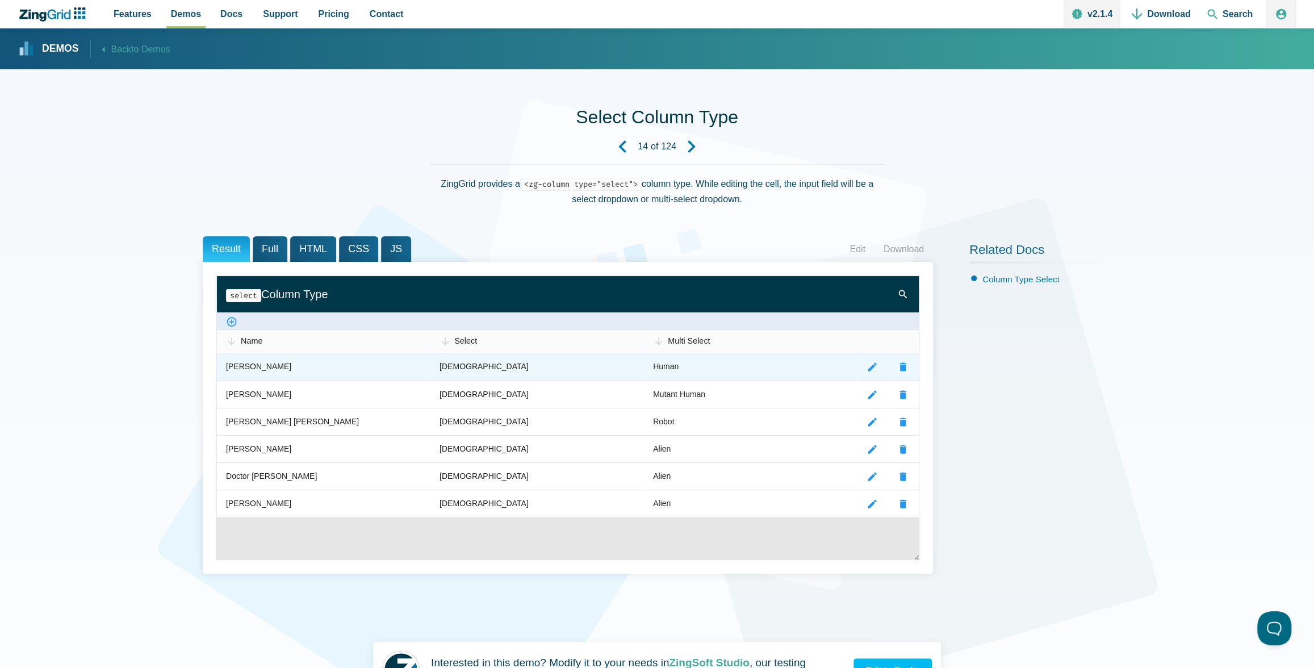
click at [451, 370] on div "Male" at bounding box center [483, 367] width 89 height 14
click at [455, 367] on div "Male" at bounding box center [483, 367] width 89 height 14
click at [451, 362] on div "Male" at bounding box center [483, 367] width 89 height 14
click at [693, 366] on zg-cell "Human" at bounding box center [750, 366] width 213 height 27
click at [869, 368] on zg-icon "editrecord" at bounding box center [871, 366] width 11 height 11
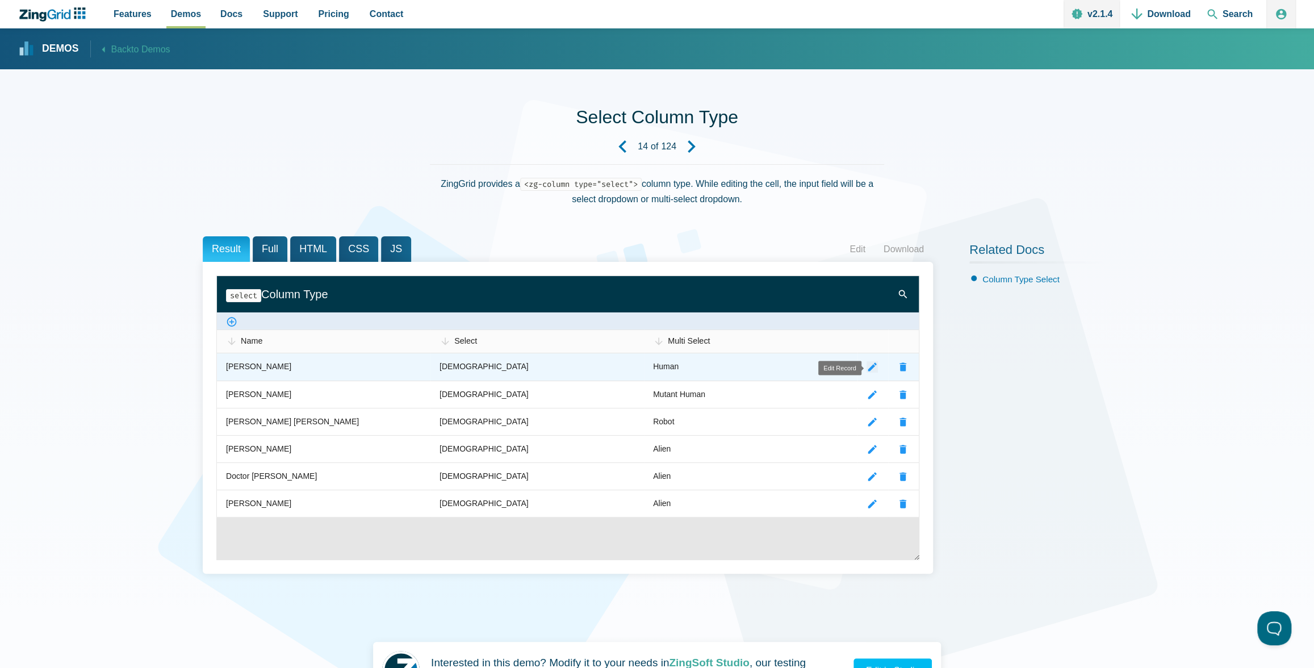
select select "Human"
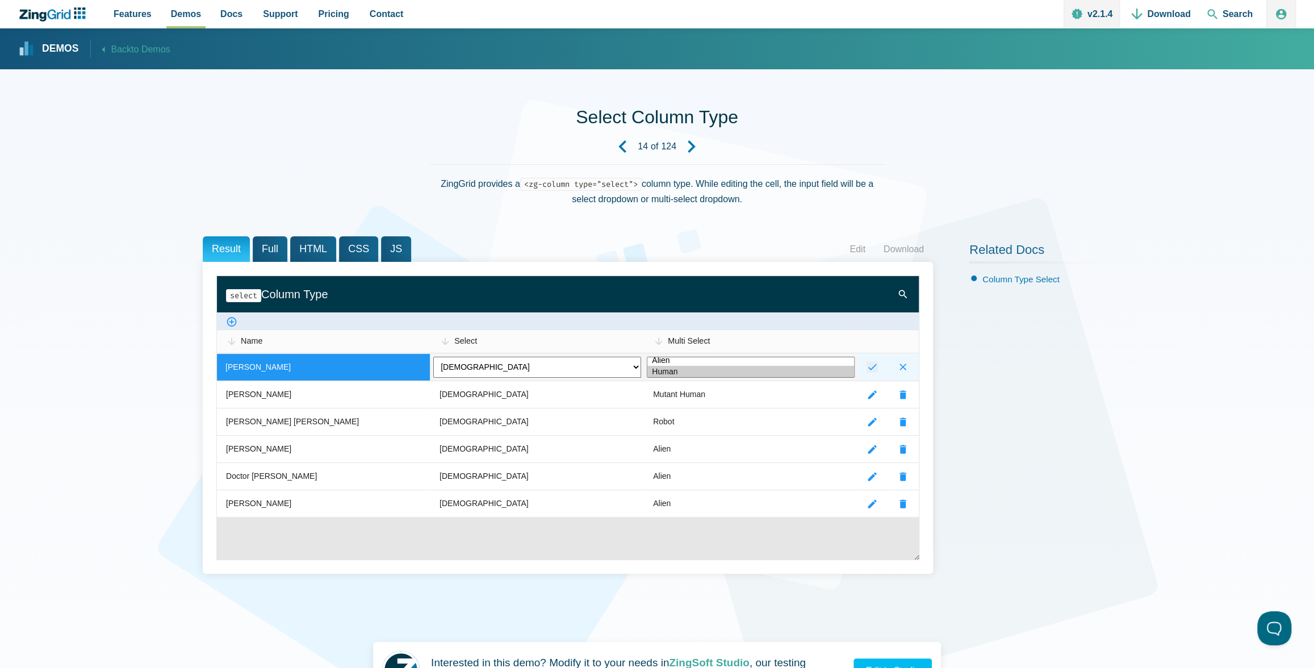
click at [869, 368] on zg-icon "submitrecord" at bounding box center [871, 366] width 11 height 11
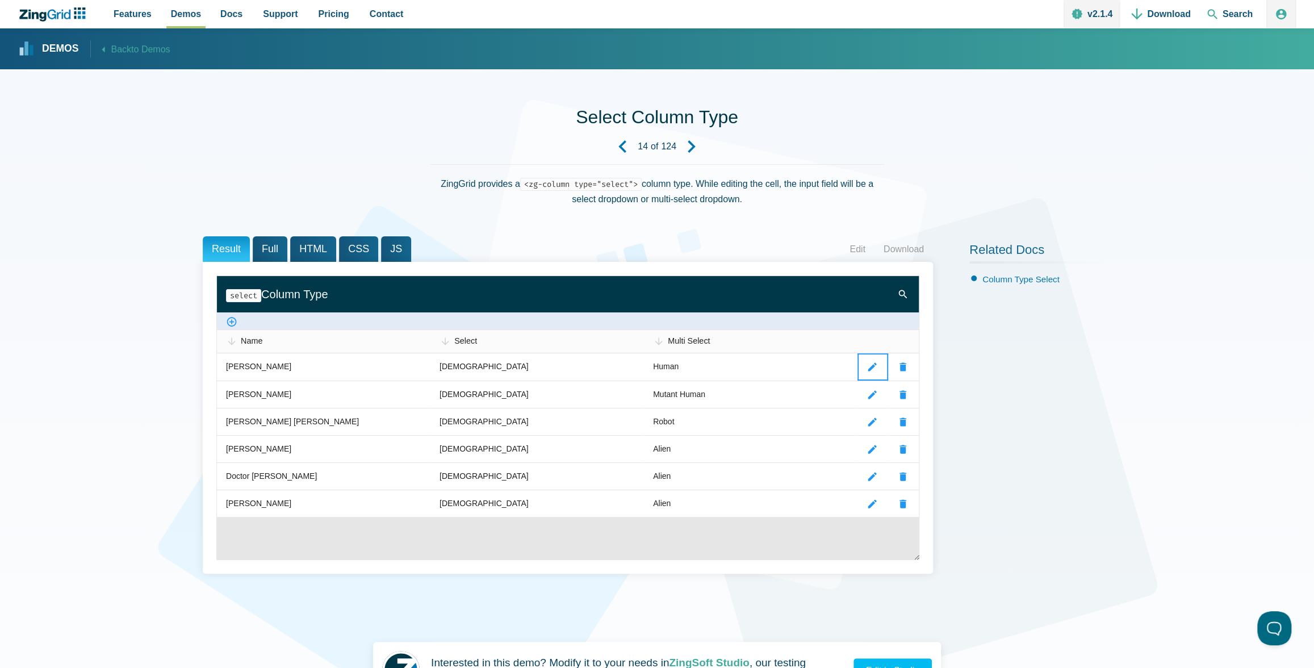
click at [622, 145] on icon "Previous Demo" at bounding box center [622, 146] width 12 height 12
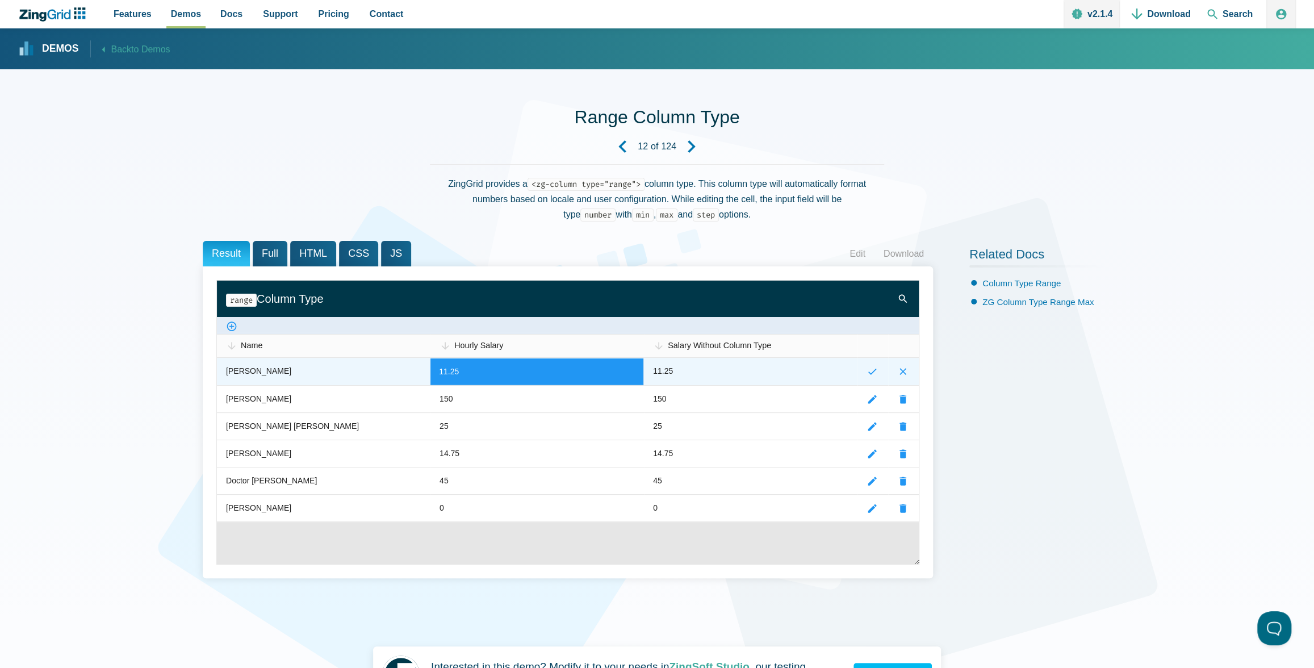
click at [767, 372] on zg-cell "11.25" at bounding box center [750, 371] width 213 height 27
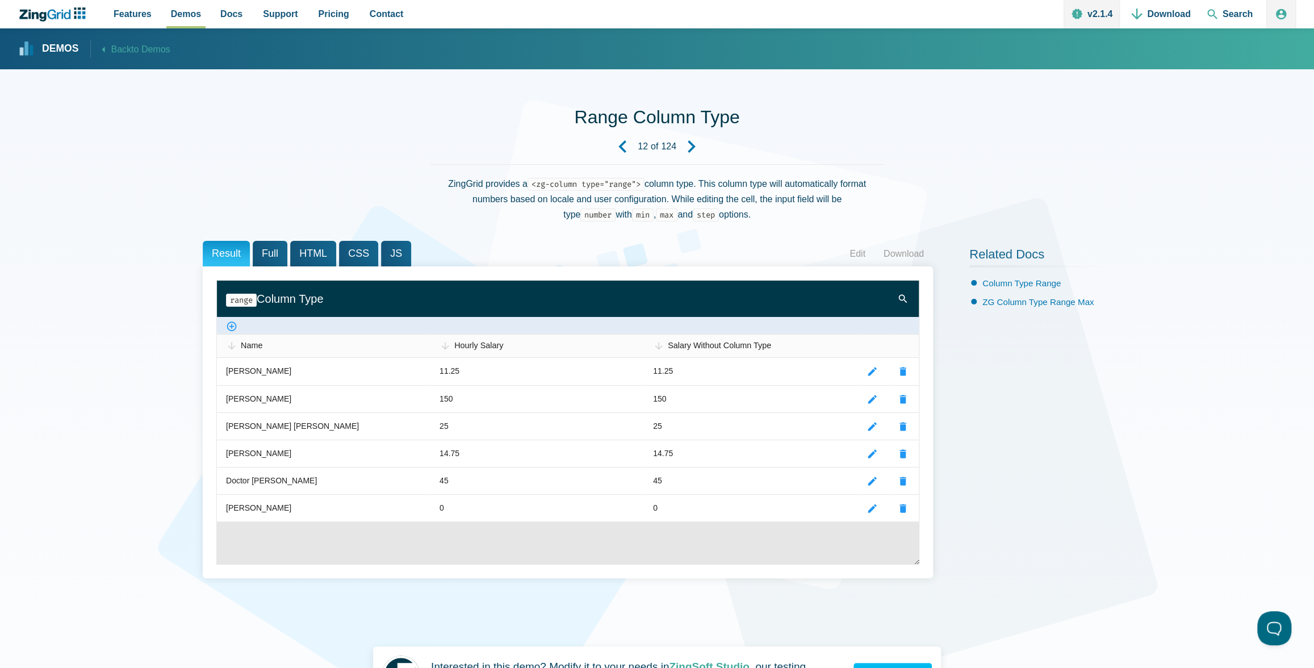
click at [620, 145] on use "Previous Demo" at bounding box center [622, 146] width 8 height 12
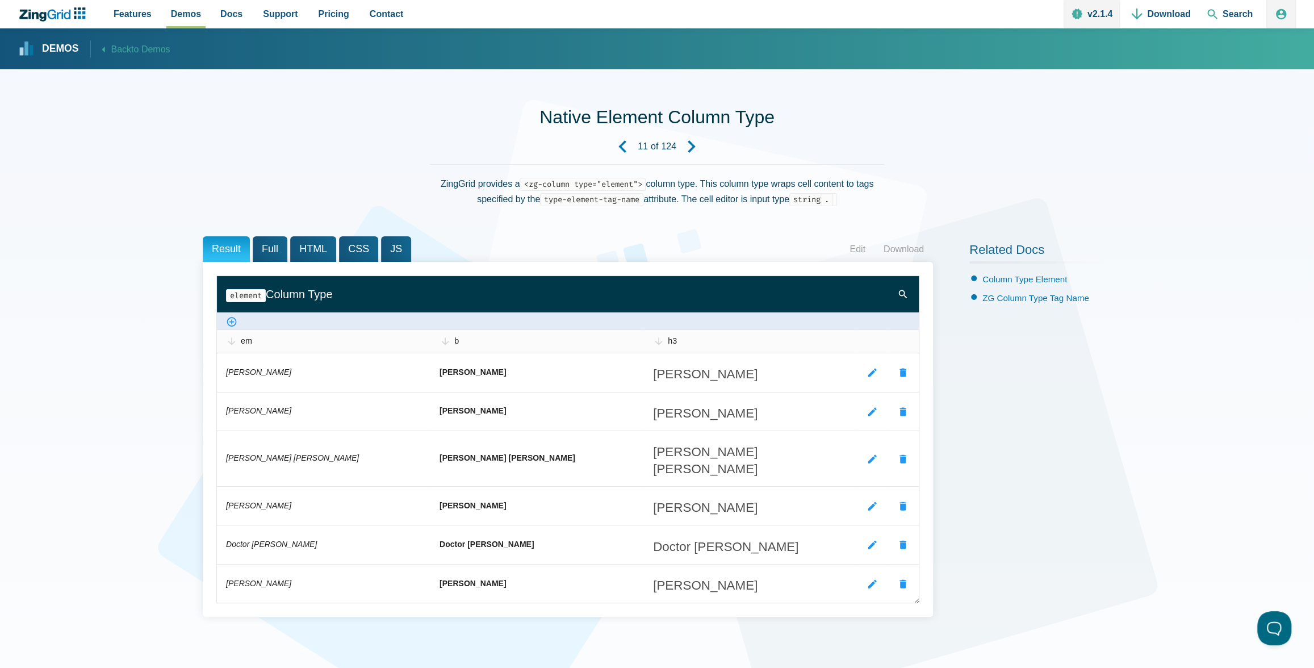
click at [622, 142] on use "Previous Demo" at bounding box center [622, 146] width 8 height 12
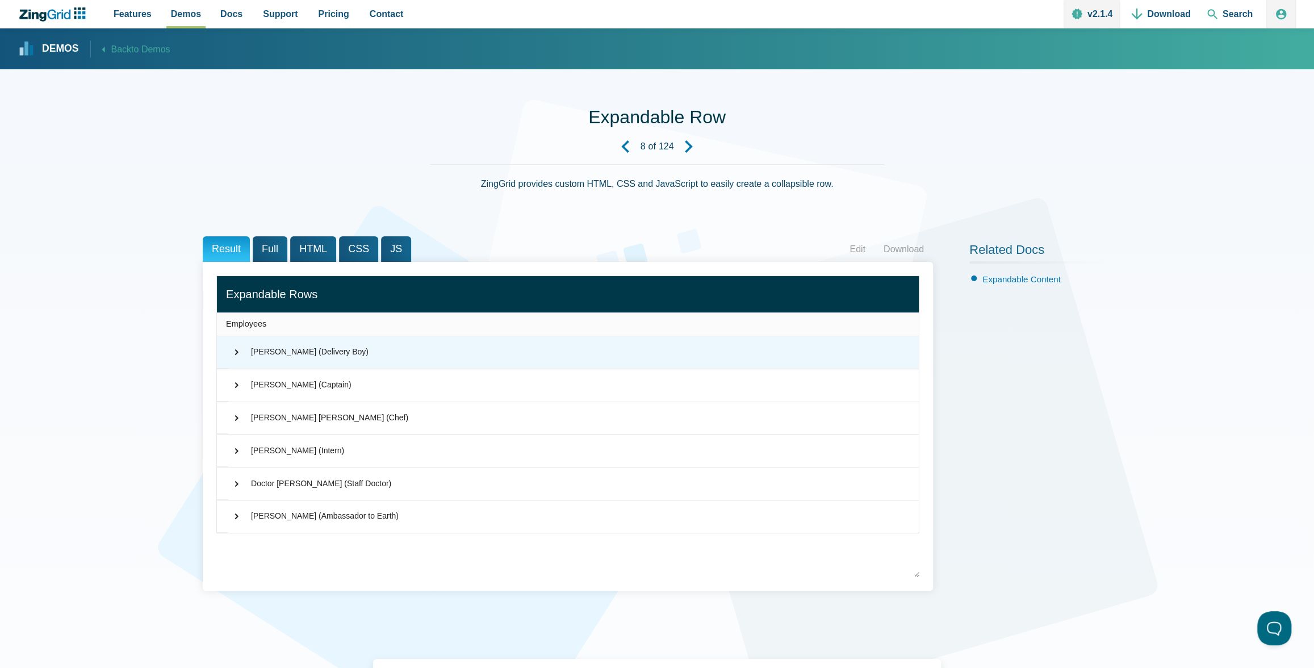
click at [236, 348] on span "⌃" at bounding box center [233, 351] width 14 height 11
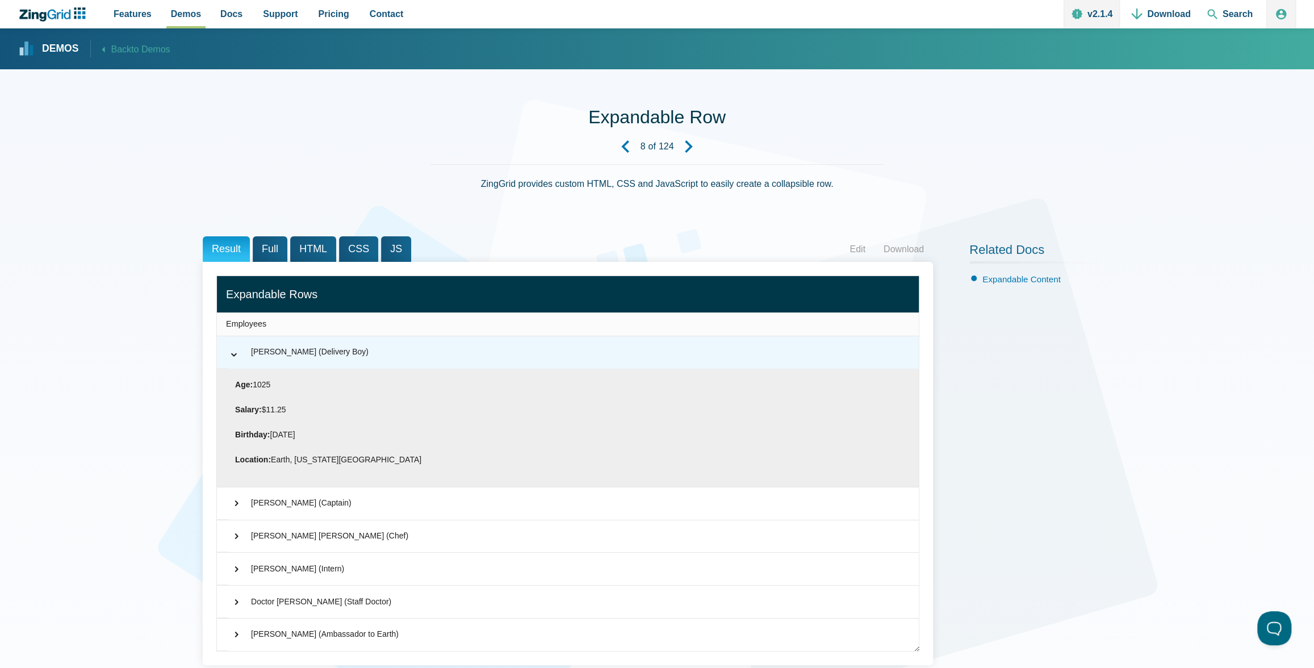
click at [236, 348] on span "⌃" at bounding box center [233, 351] width 11 height 14
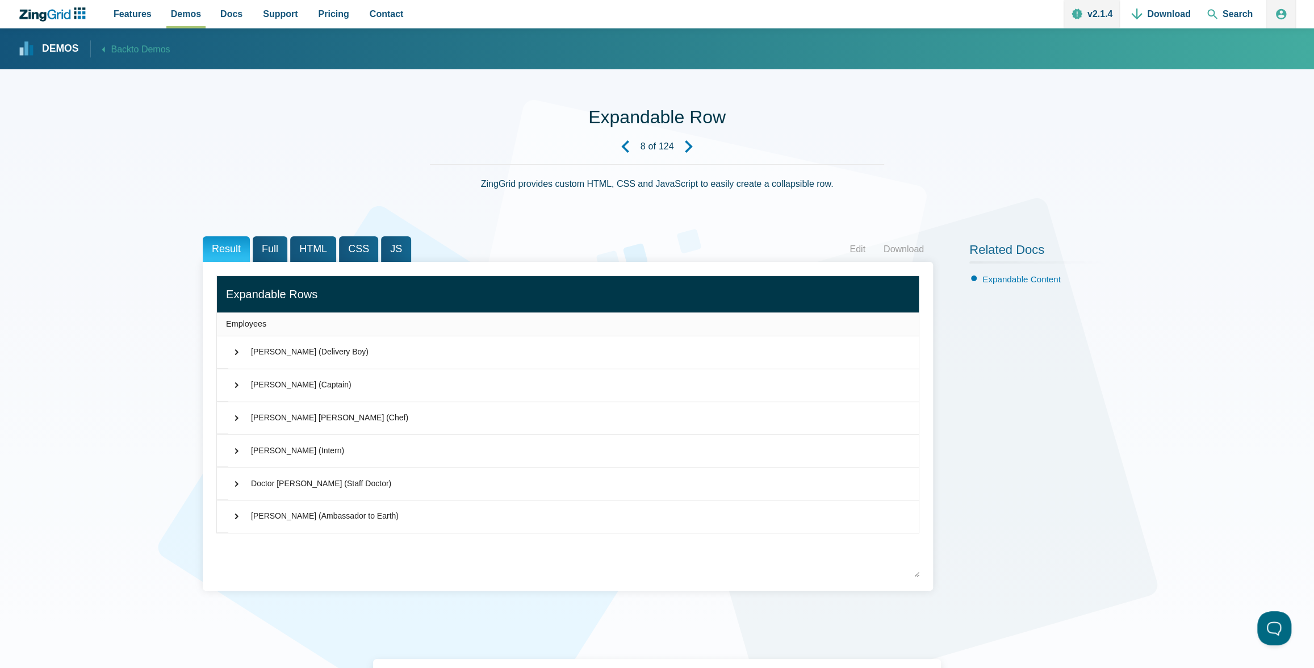
click at [622, 147] on use "Previous Demo" at bounding box center [625, 146] width 8 height 12
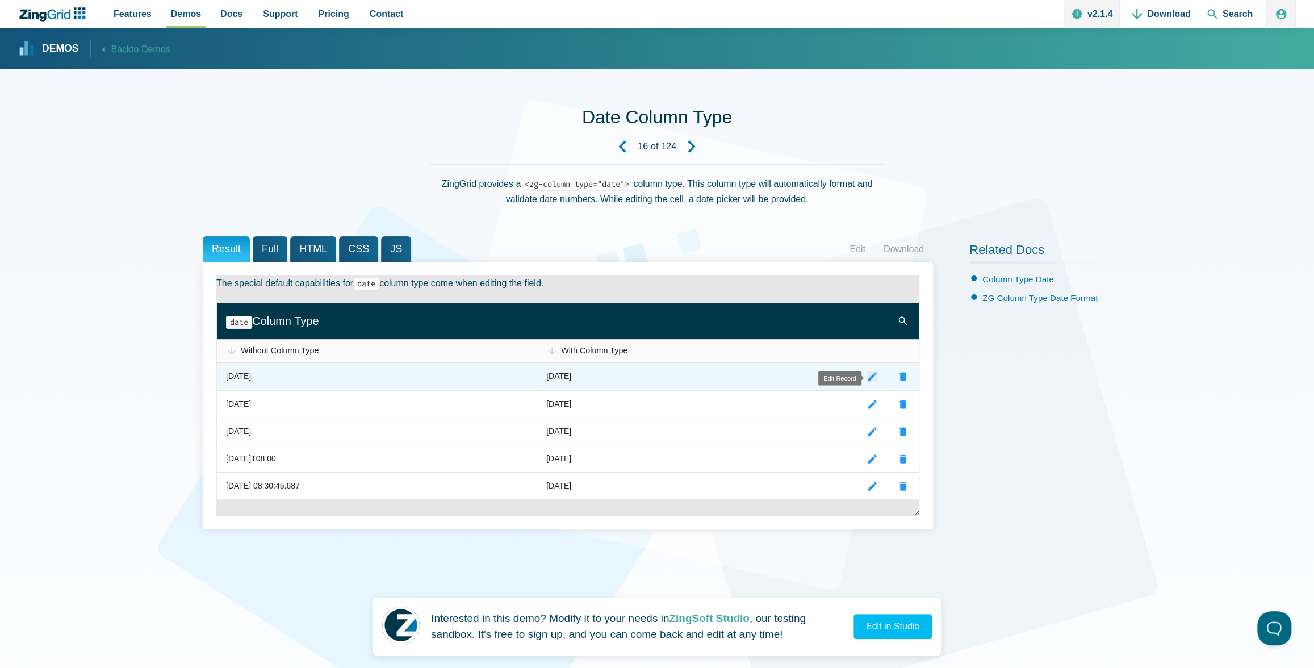
click at [868, 378] on zg-icon "editrecord" at bounding box center [871, 376] width 11 height 11
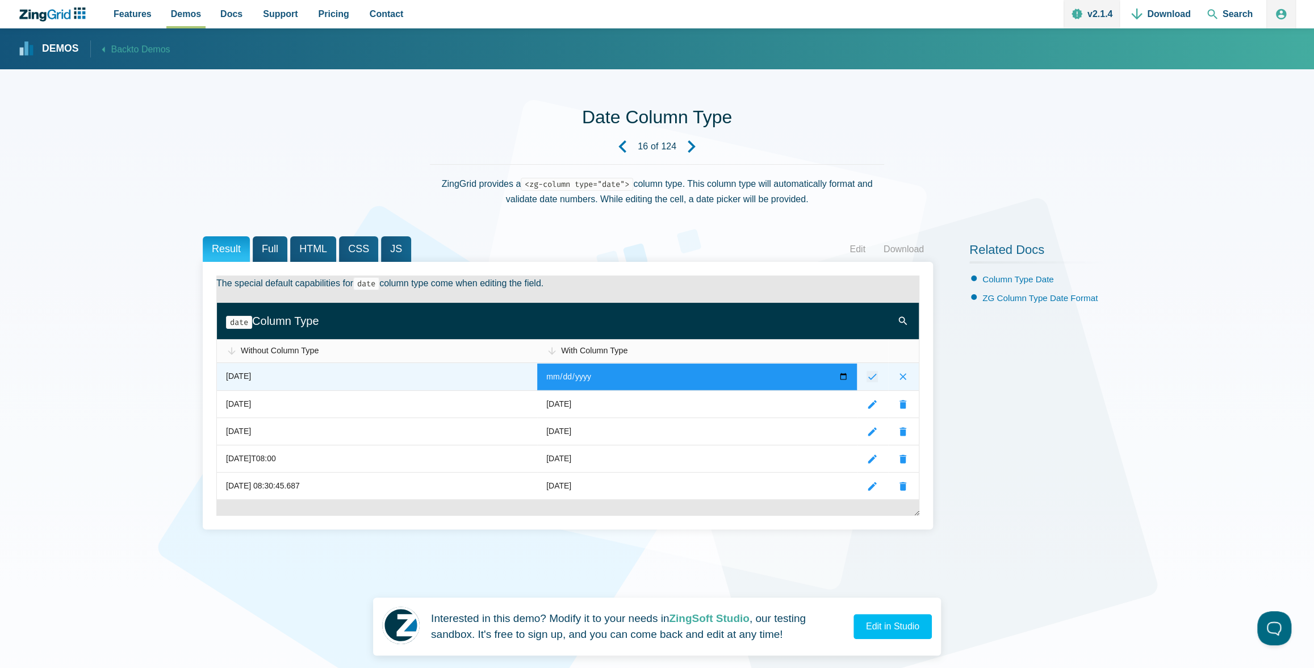
click at [868, 378] on zg-icon "submitrecord" at bounding box center [871, 376] width 11 height 11
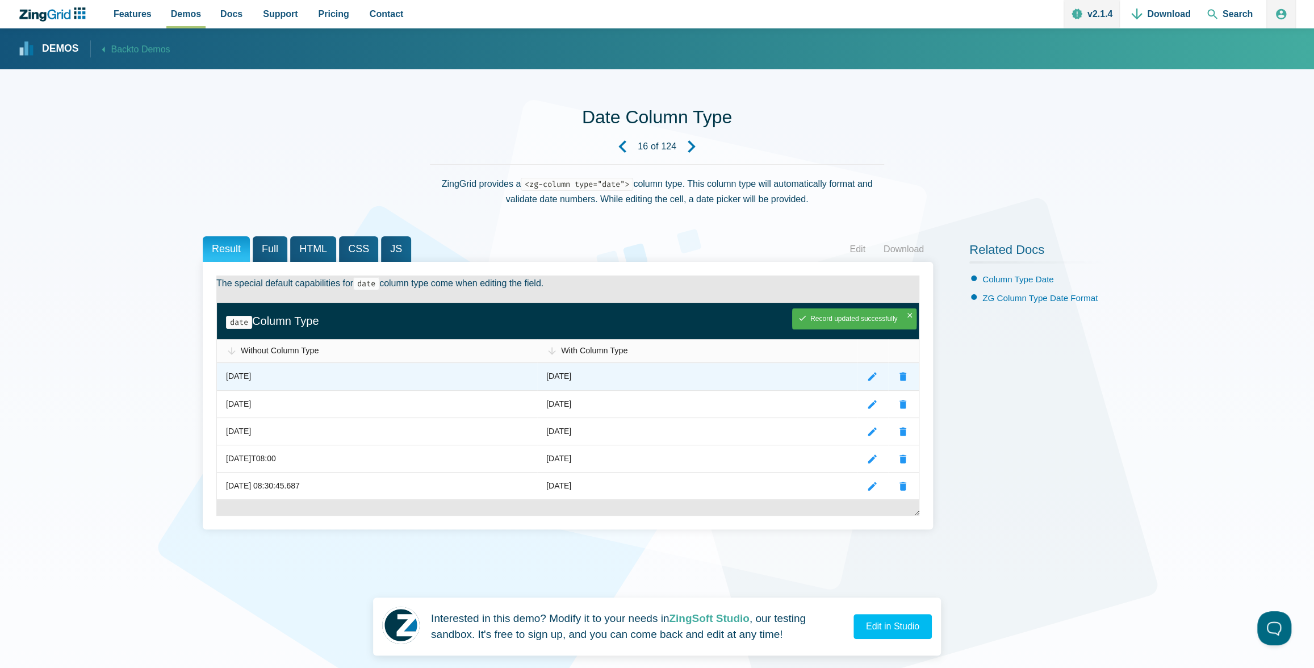
click at [251, 379] on div "1974-09-14" at bounding box center [238, 377] width 25 height 14
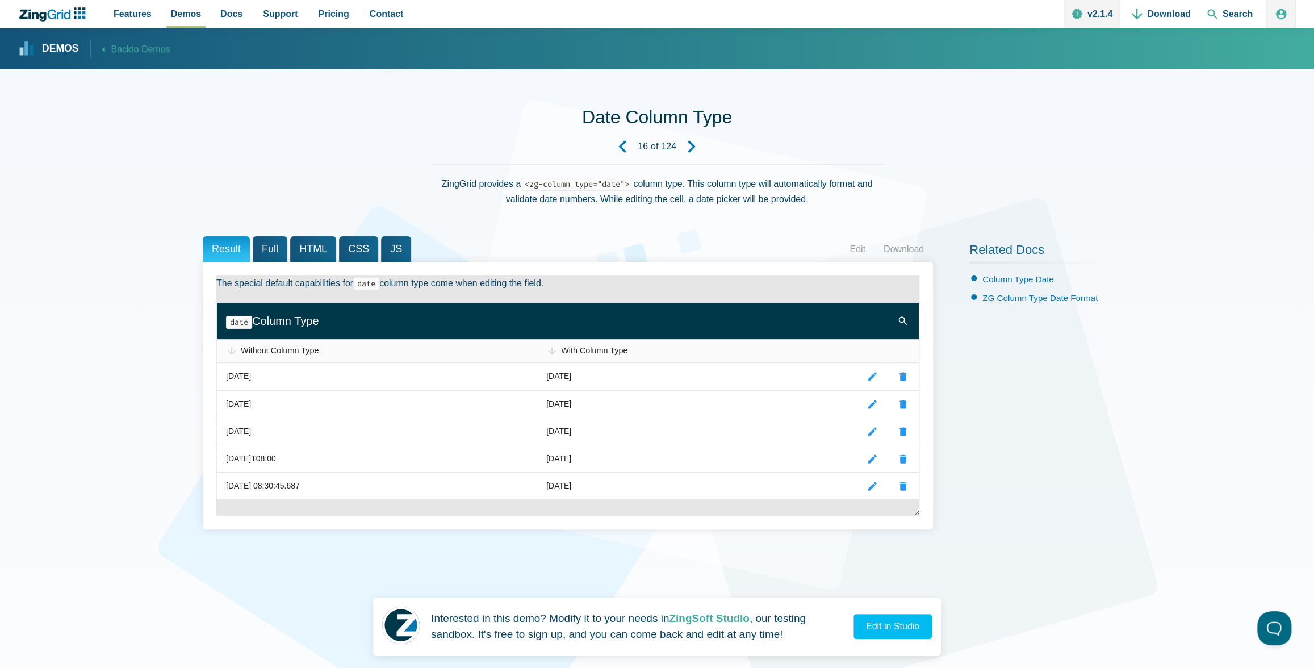
click at [691, 149] on use "Next Demo" at bounding box center [692, 146] width 8 height 12
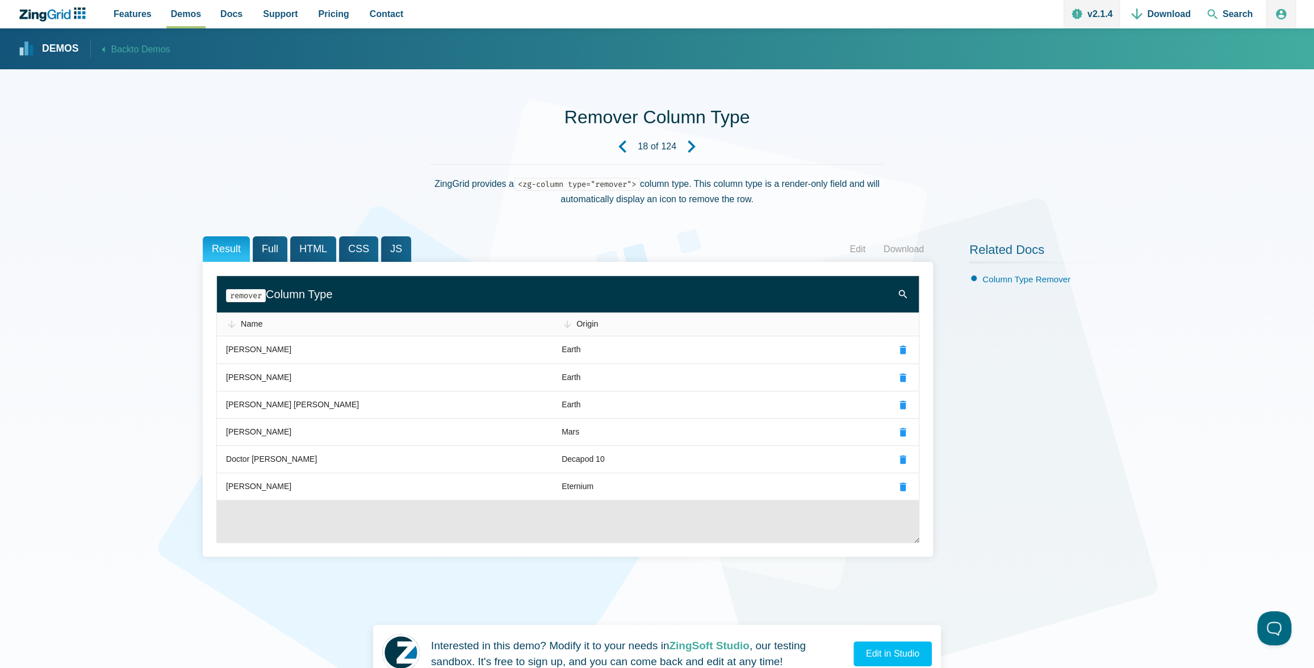
click at [691, 145] on use "Next Demo" at bounding box center [692, 146] width 8 height 12
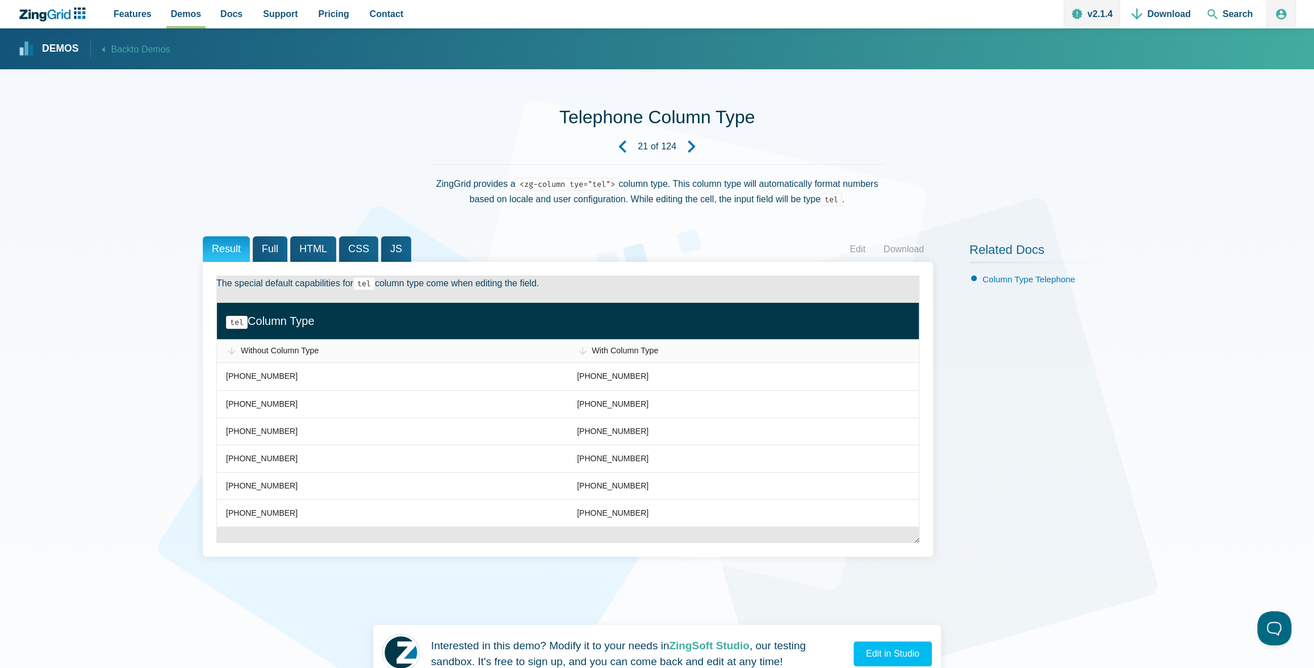
click at [695, 146] on icon "Next Demo" at bounding box center [691, 146] width 12 height 12
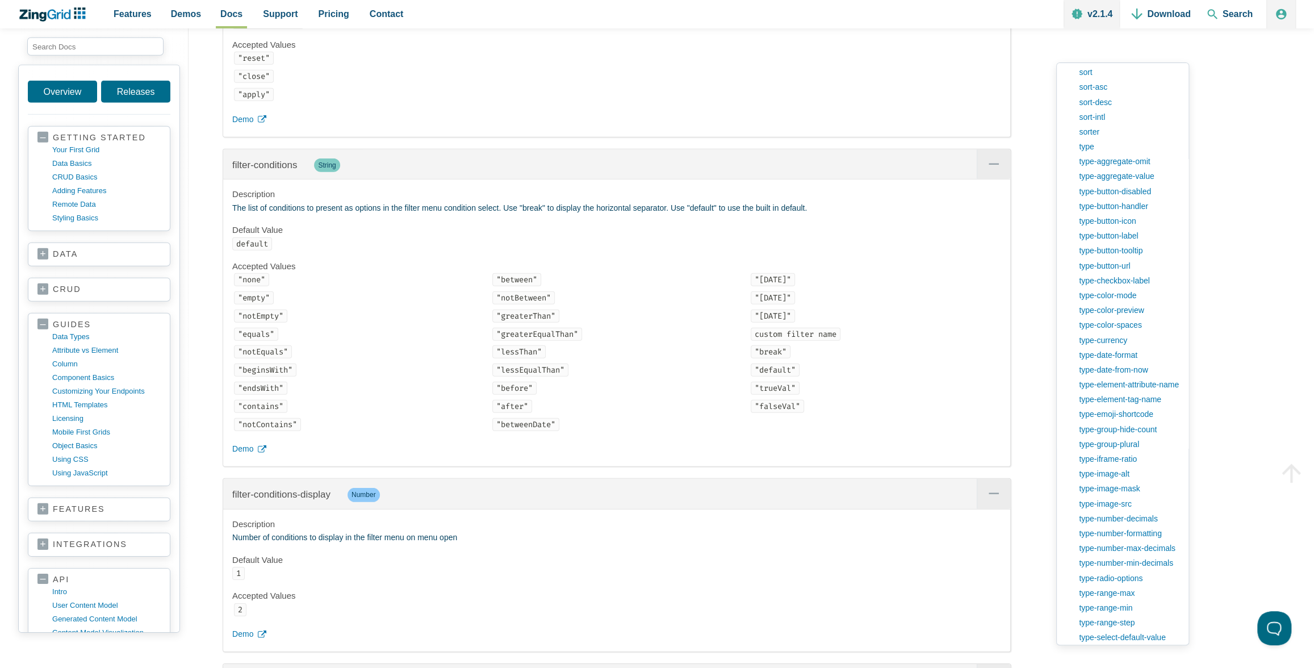
scroll to position [6239, 0]
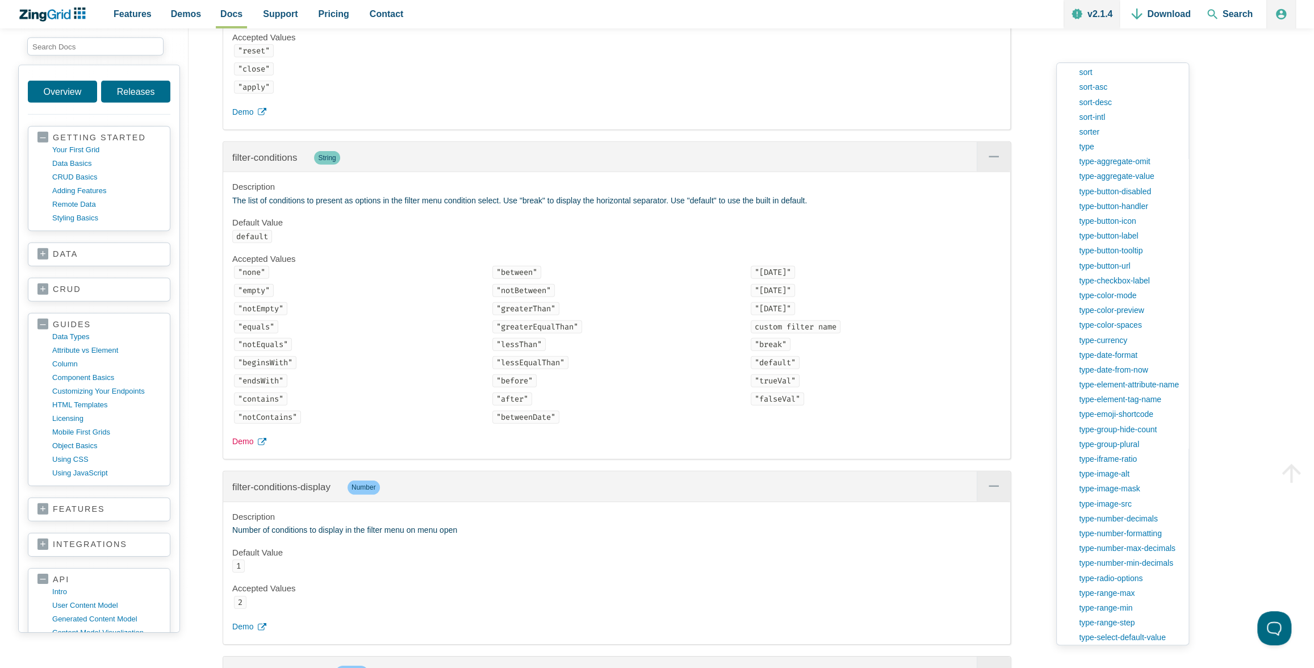
click at [244, 449] on span "Demo" at bounding box center [242, 442] width 21 height 14
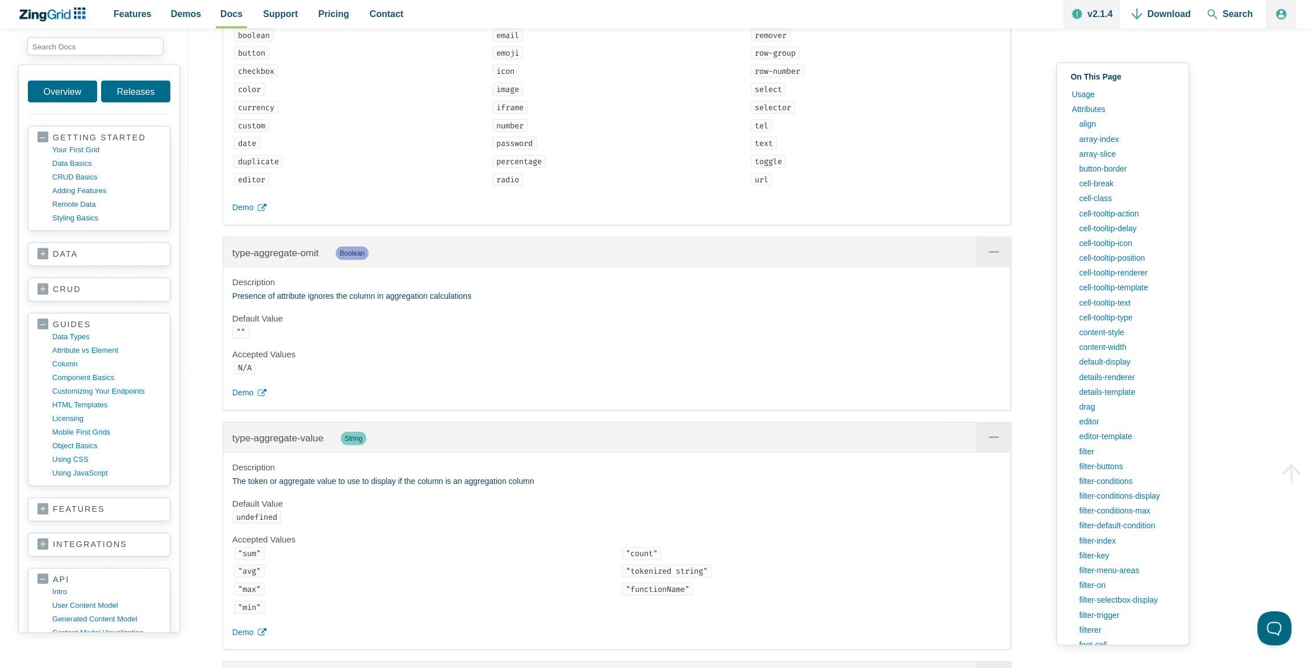
scroll to position [16284, 0]
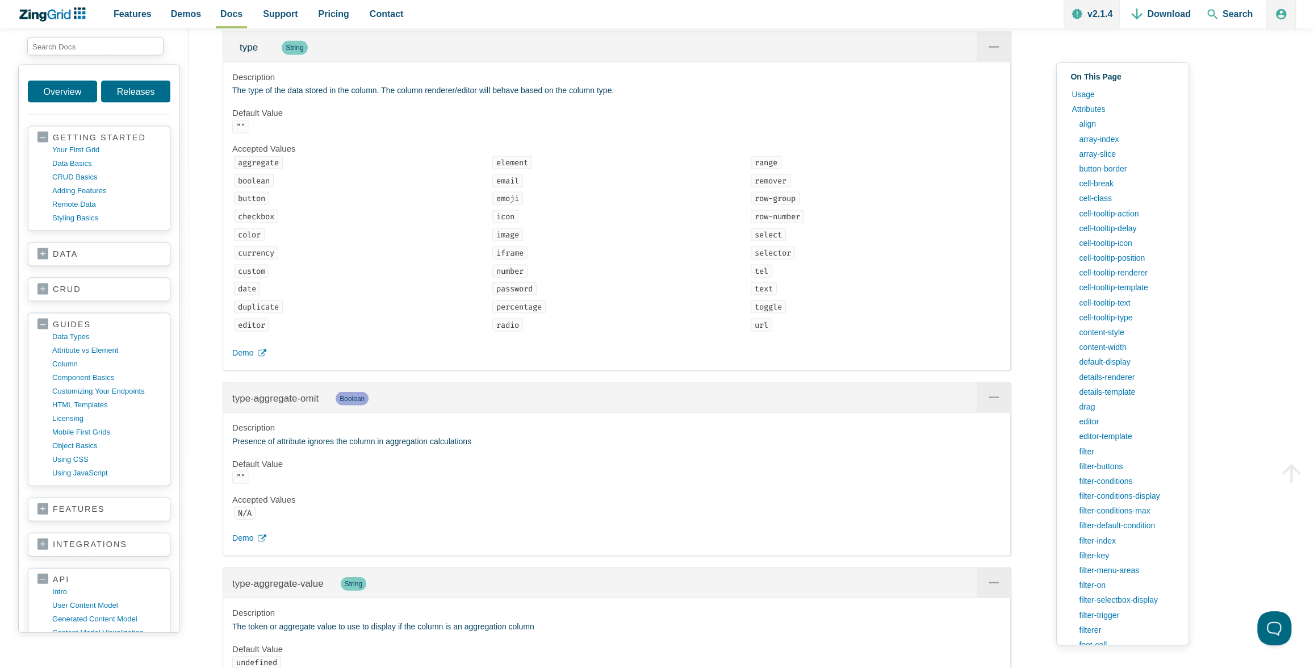
click at [600, 322] on ul "aggregate boolean button checkbox color currency custom date duplicate editor e…" at bounding box center [616, 245] width 769 height 179
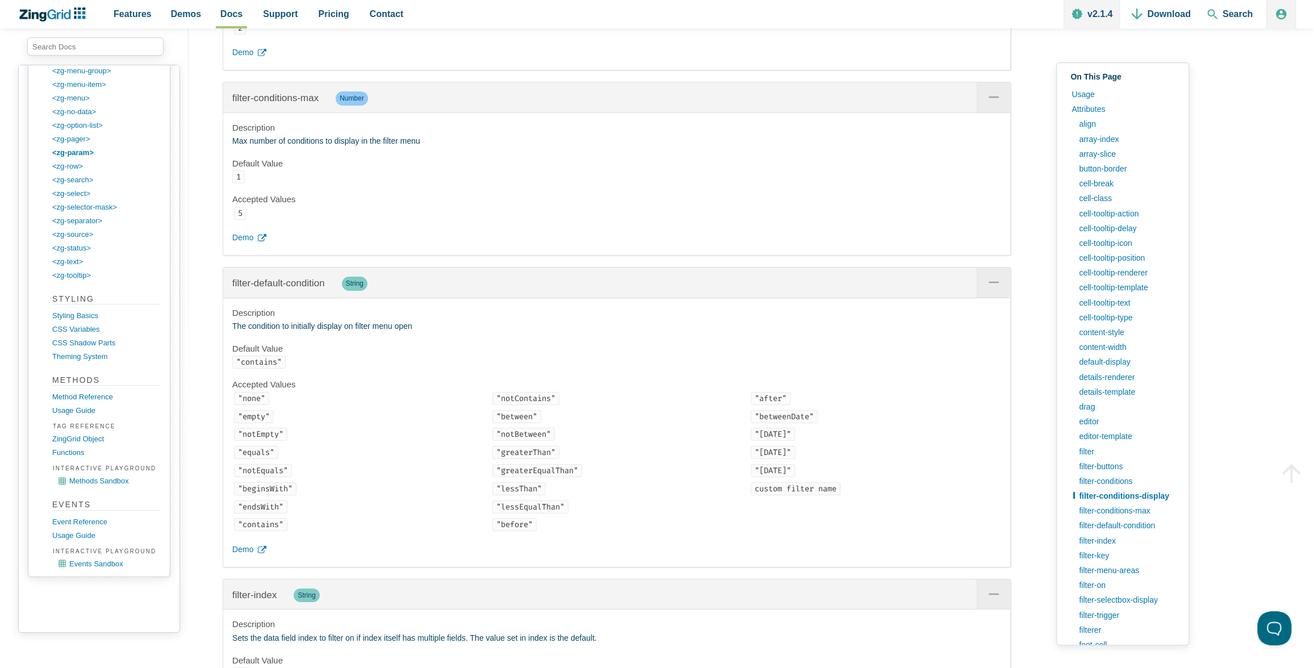
scroll to position [6816, 0]
click at [234, 331] on use "App Content" at bounding box center [238, 333] width 10 height 5
click at [235, 535] on link "filter-index" at bounding box center [254, 567] width 58 height 64
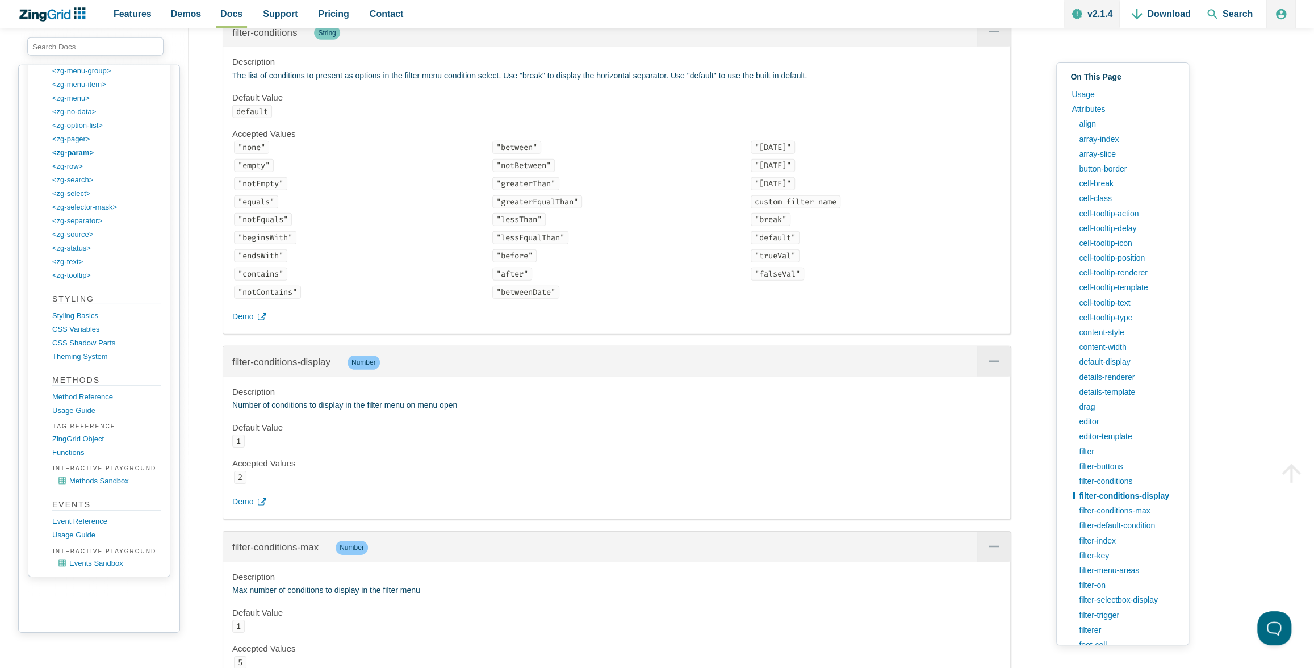
scroll to position [6355, 0]
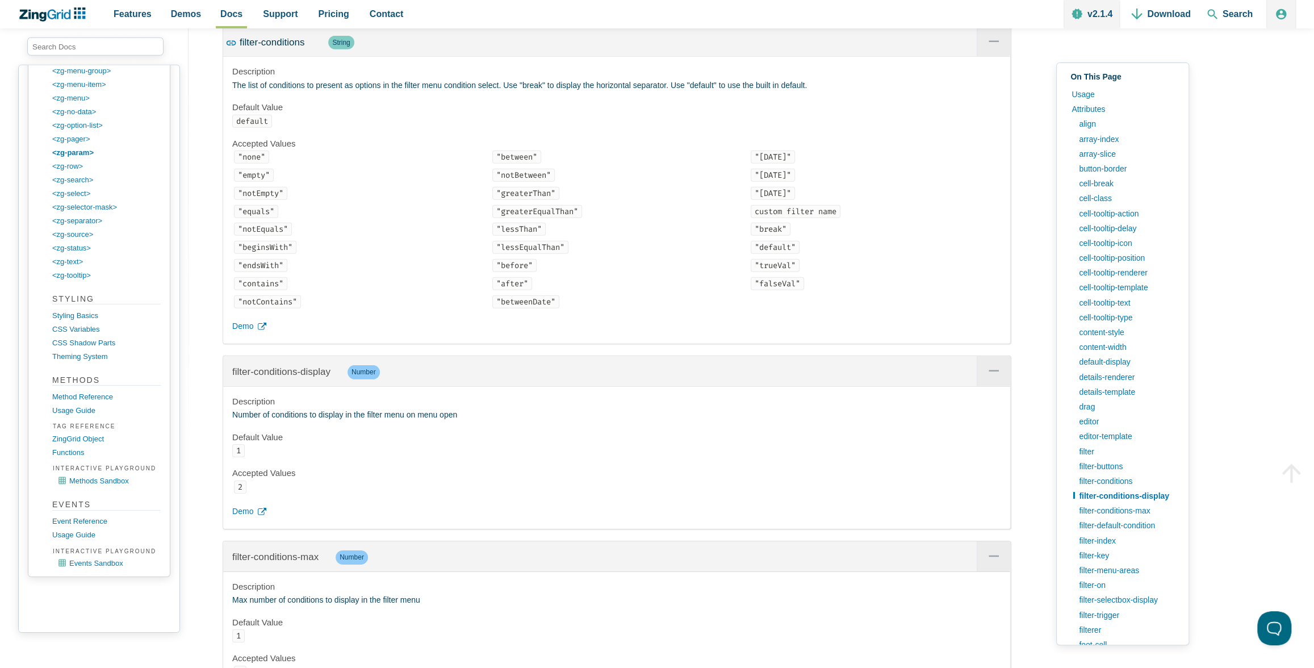
click at [282, 48] on span "filter-conditions" at bounding box center [272, 42] width 65 height 11
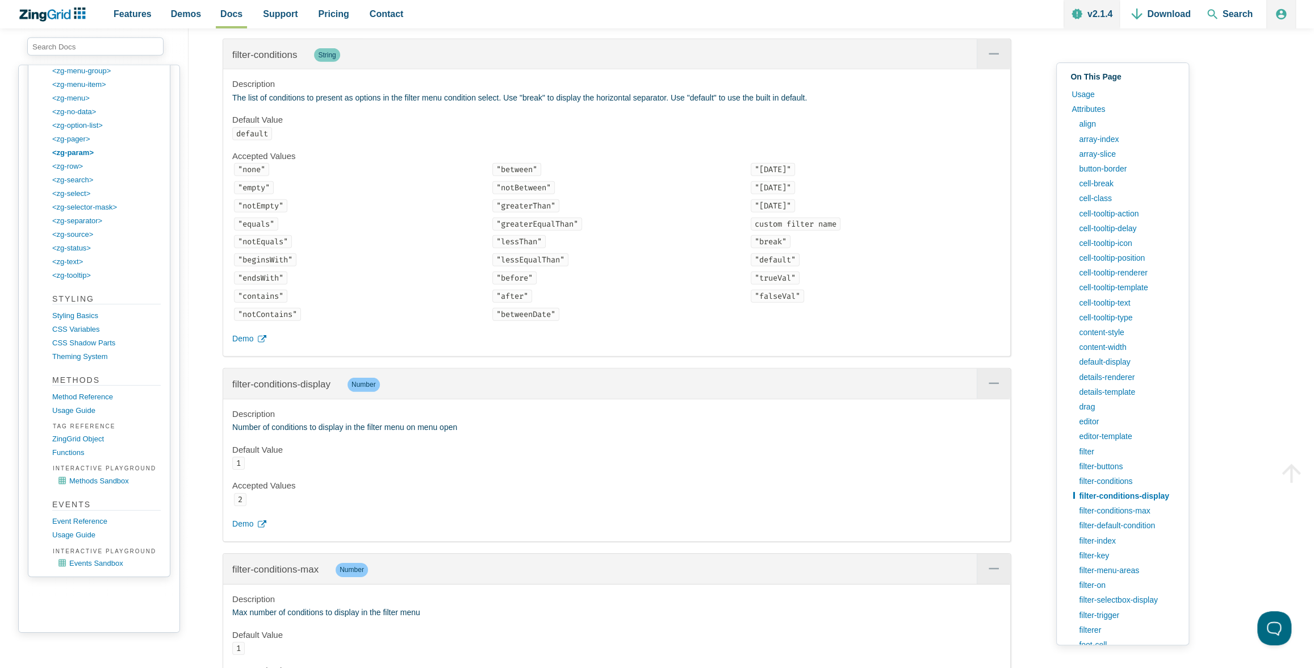
click at [995, 69] on span "App Content" at bounding box center [992, 54] width 33 height 30
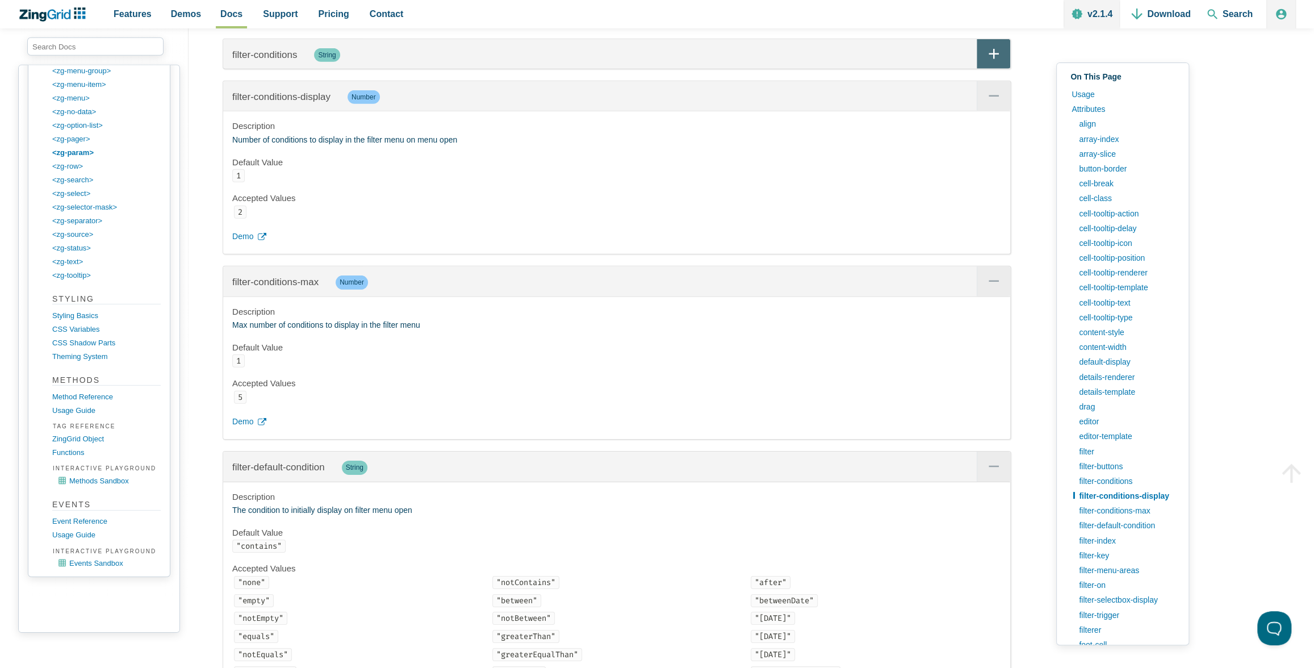
click at [995, 69] on span "App Content" at bounding box center [992, 54] width 33 height 30
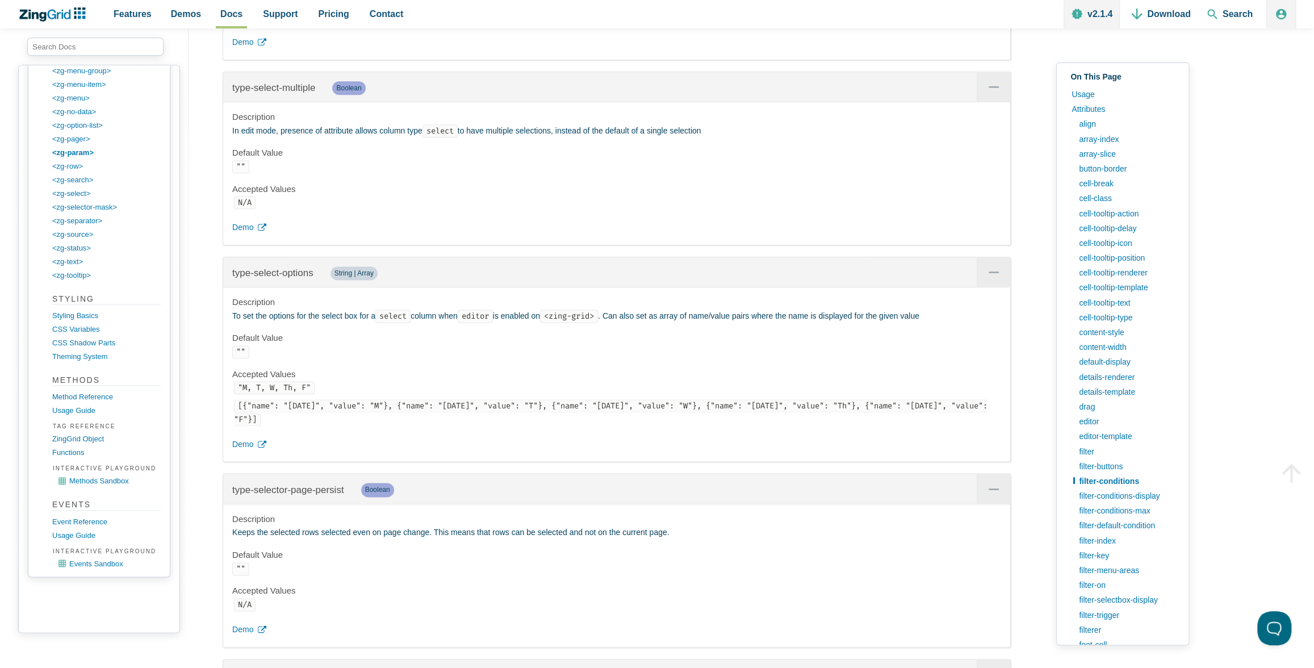
scroll to position [6221, 0]
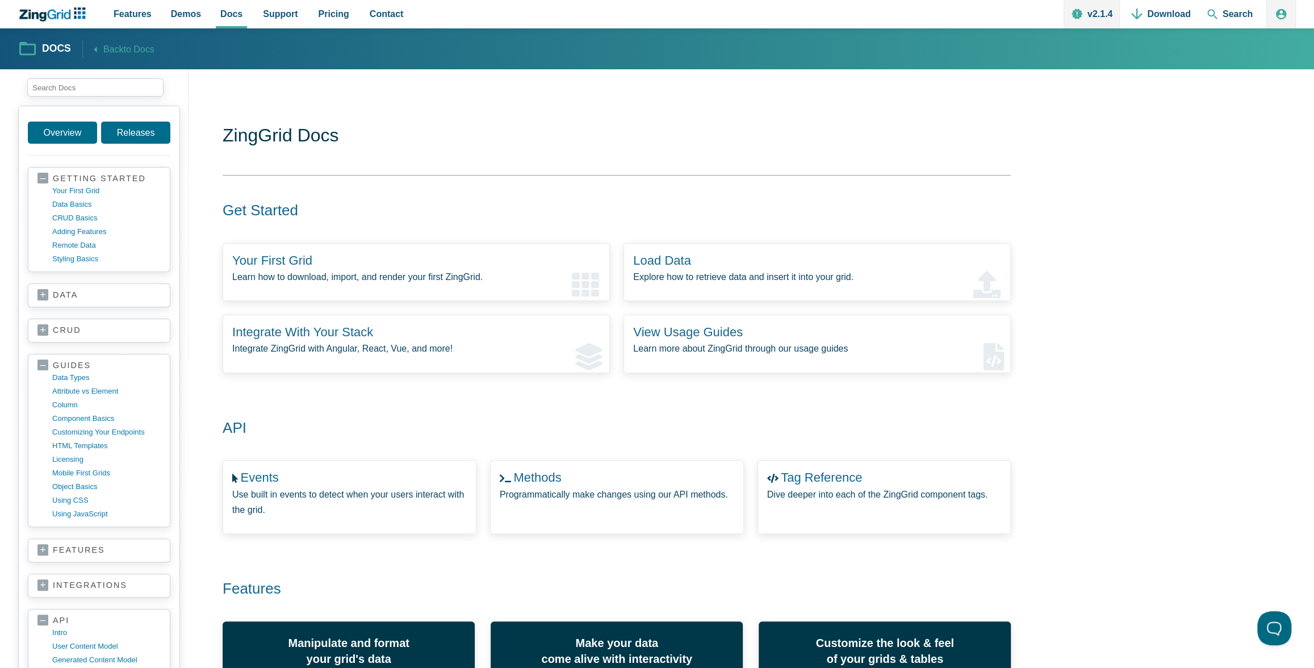
scroll to position [248, 0]
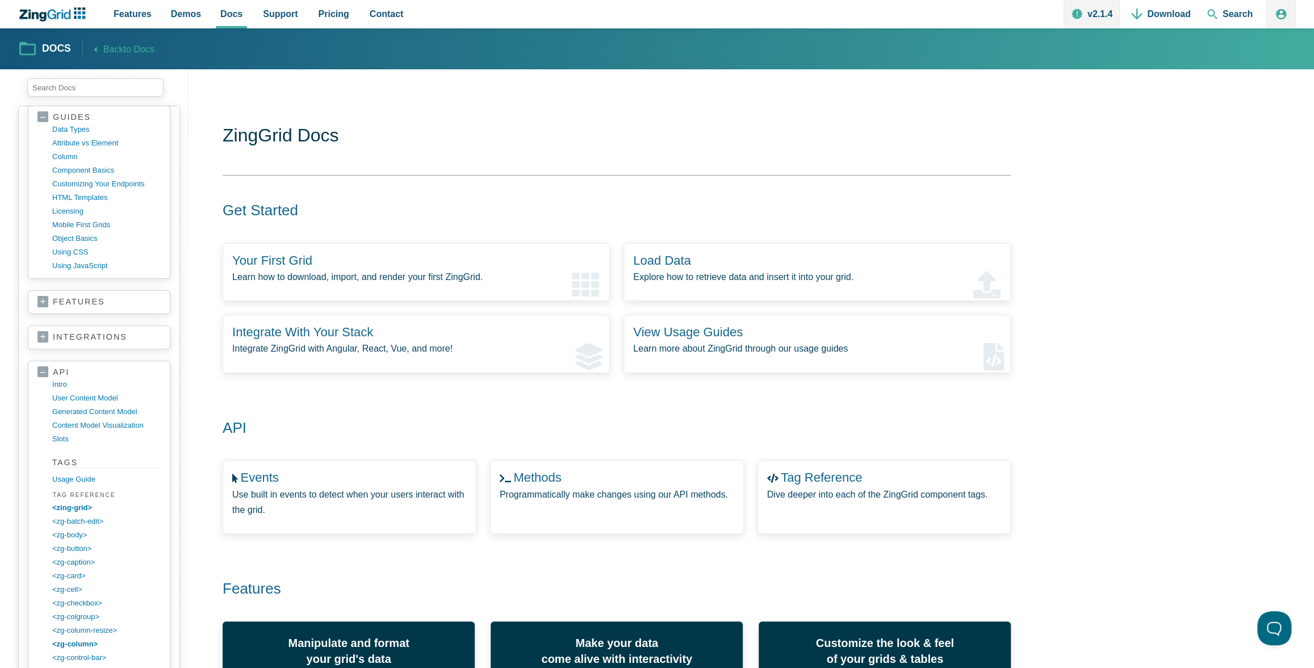
click at [39, 298] on link "features" at bounding box center [98, 301] width 123 height 11
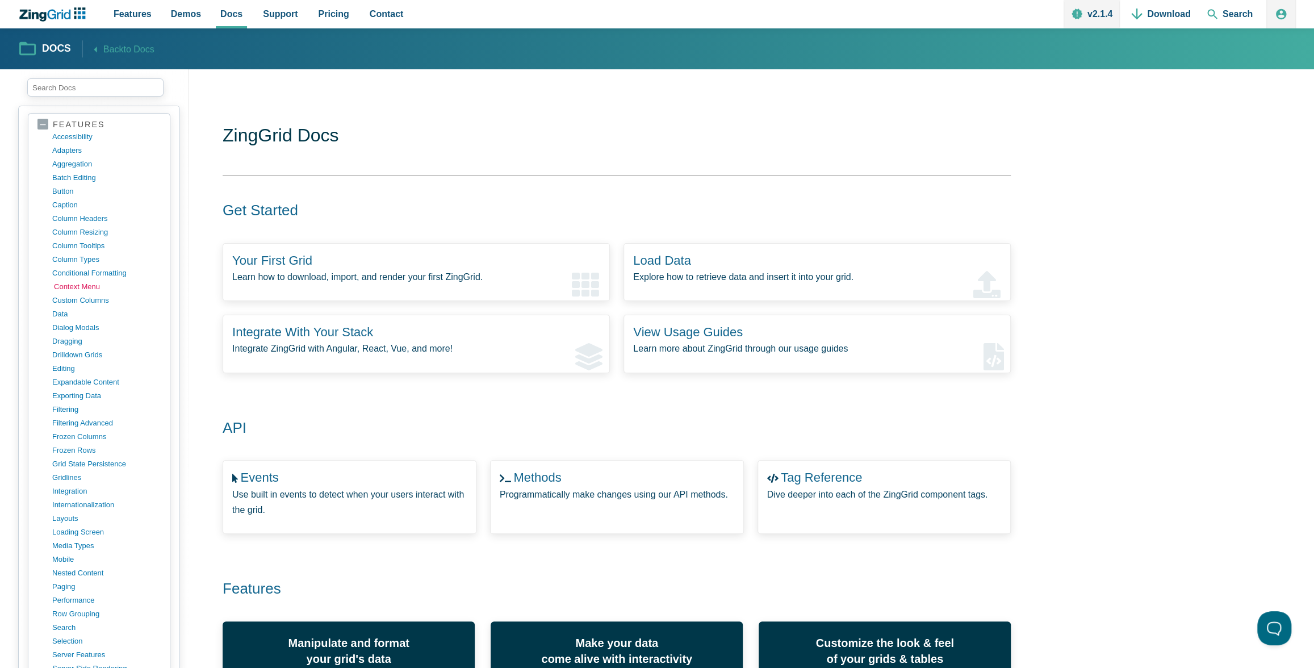
scroll to position [426, 0]
click at [72, 402] on link "filtering" at bounding box center [108, 409] width 108 height 14
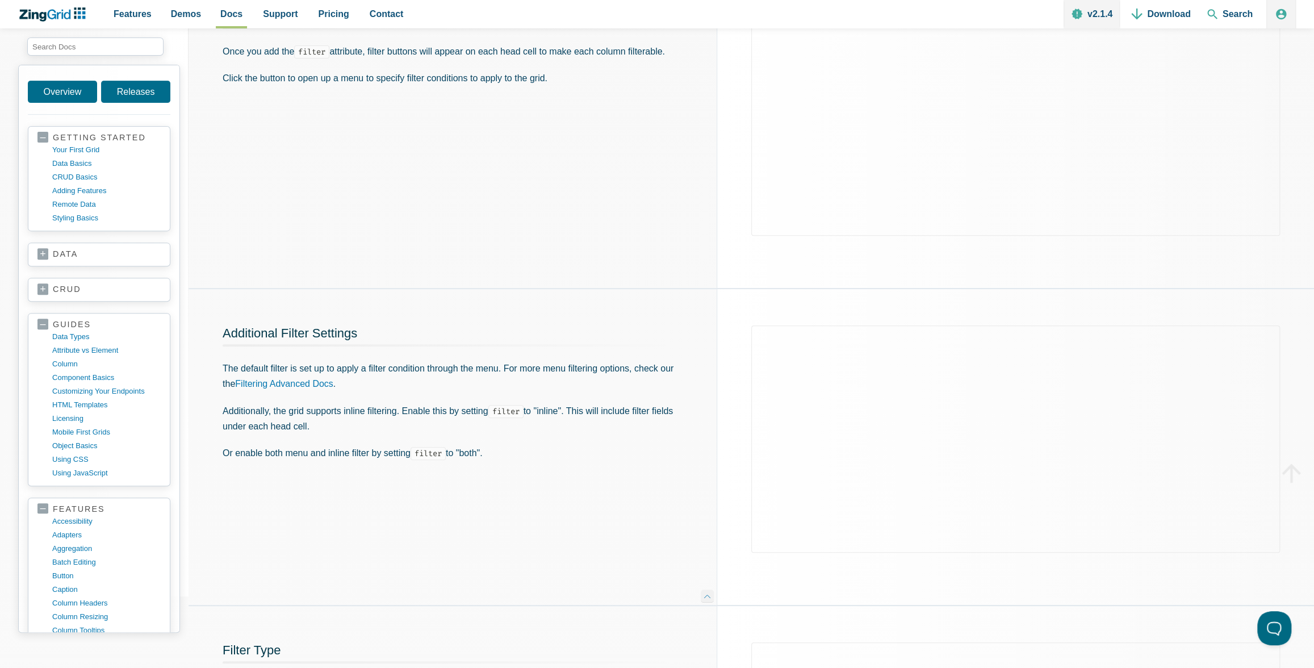
scroll to position [341, 0]
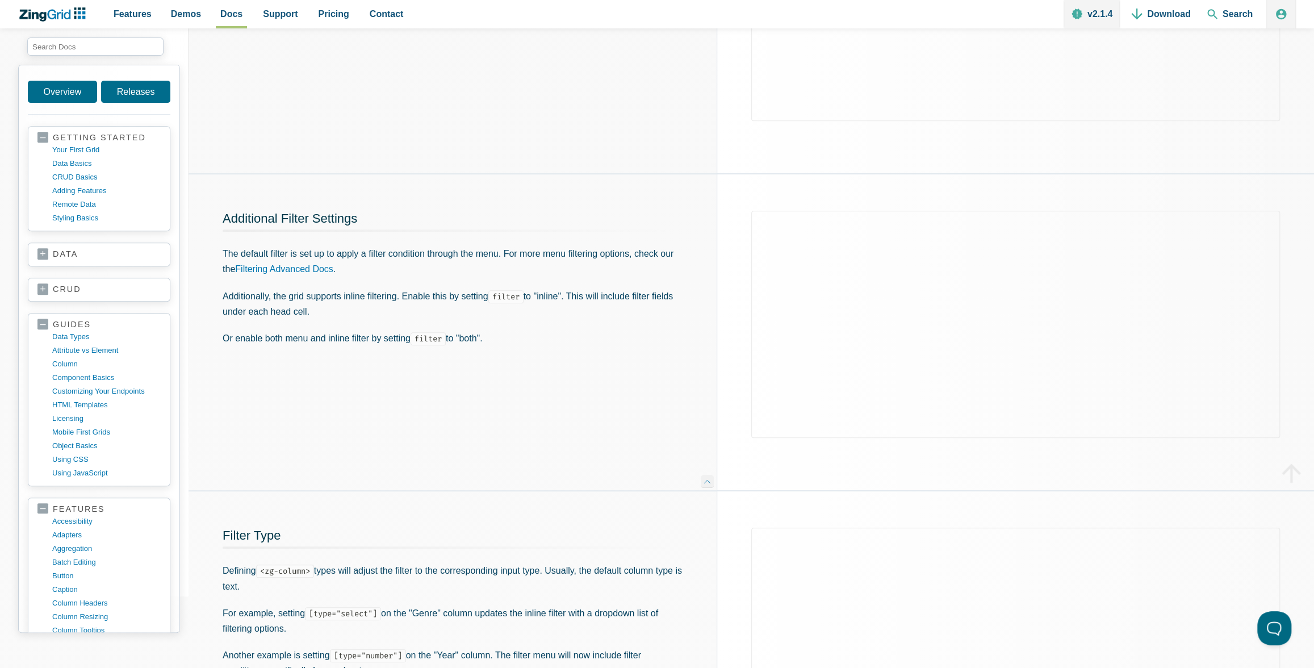
drag, startPoint x: 723, startPoint y: 325, endPoint x: 693, endPoint y: 327, distance: 30.7
click at [723, 326] on div "App Content" at bounding box center [1015, 332] width 597 height 316
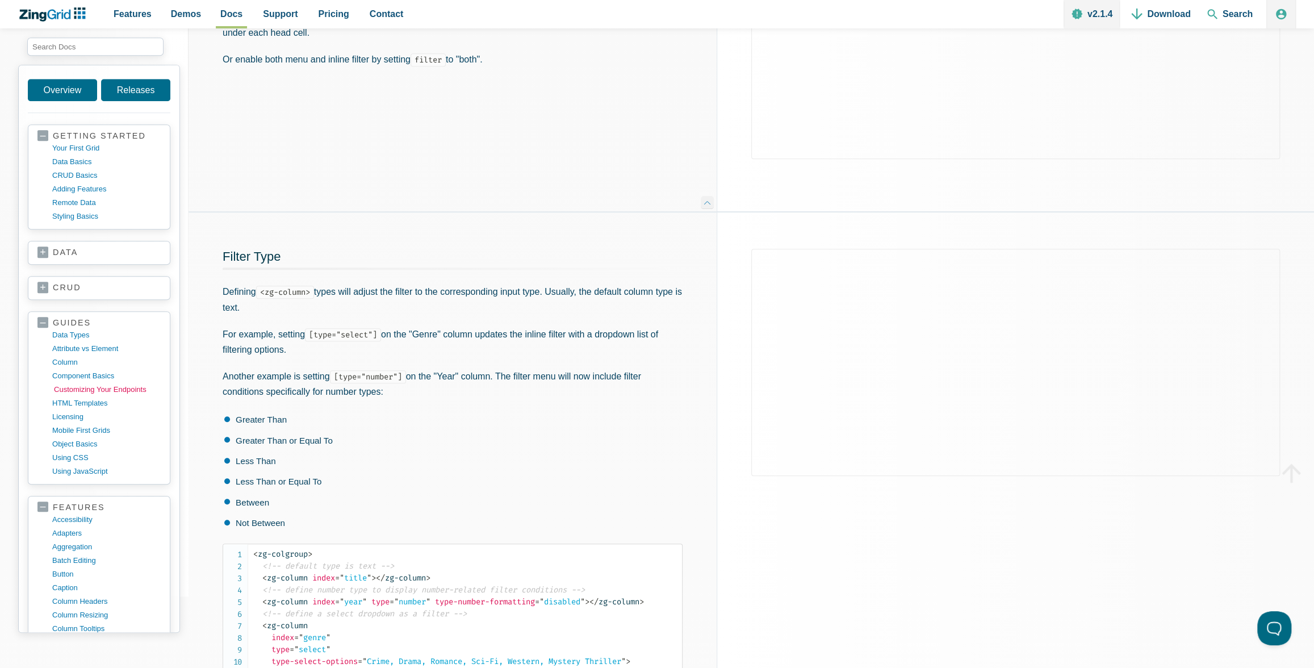
scroll to position [7, 0]
click at [72, 353] on link "column" at bounding box center [108, 357] width 108 height 14
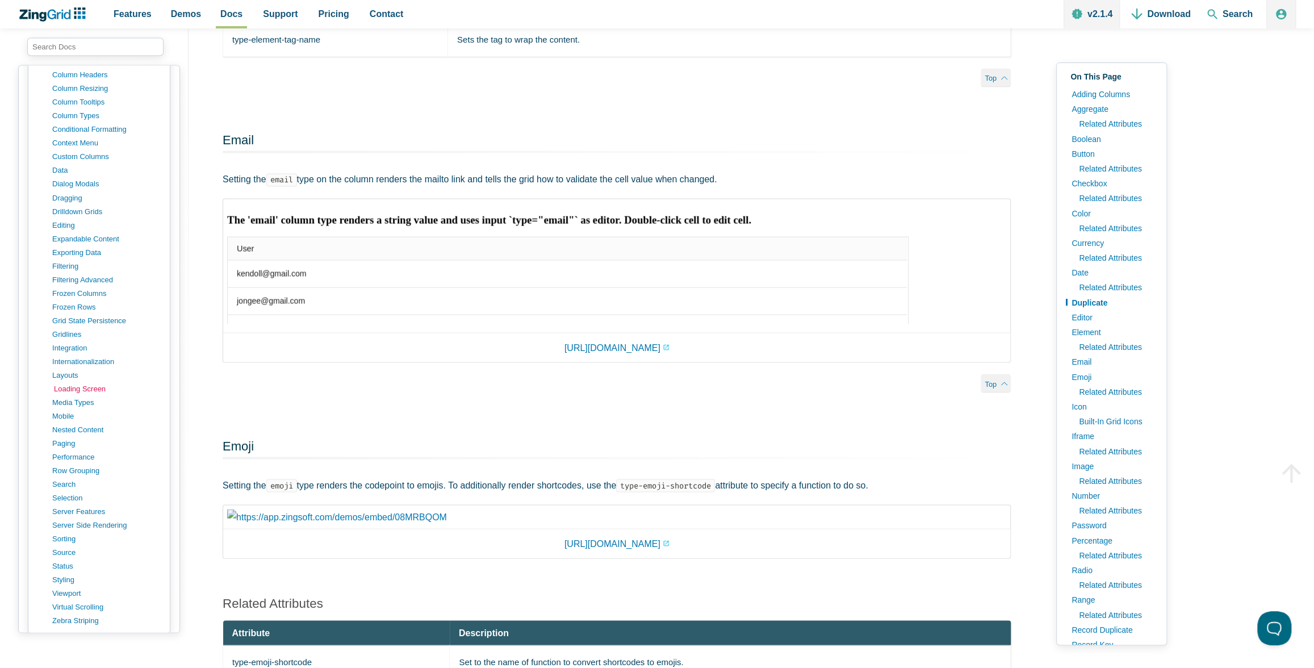
scroll to position [529, 0]
click at [62, 367] on link "layouts" at bounding box center [108, 374] width 108 height 14
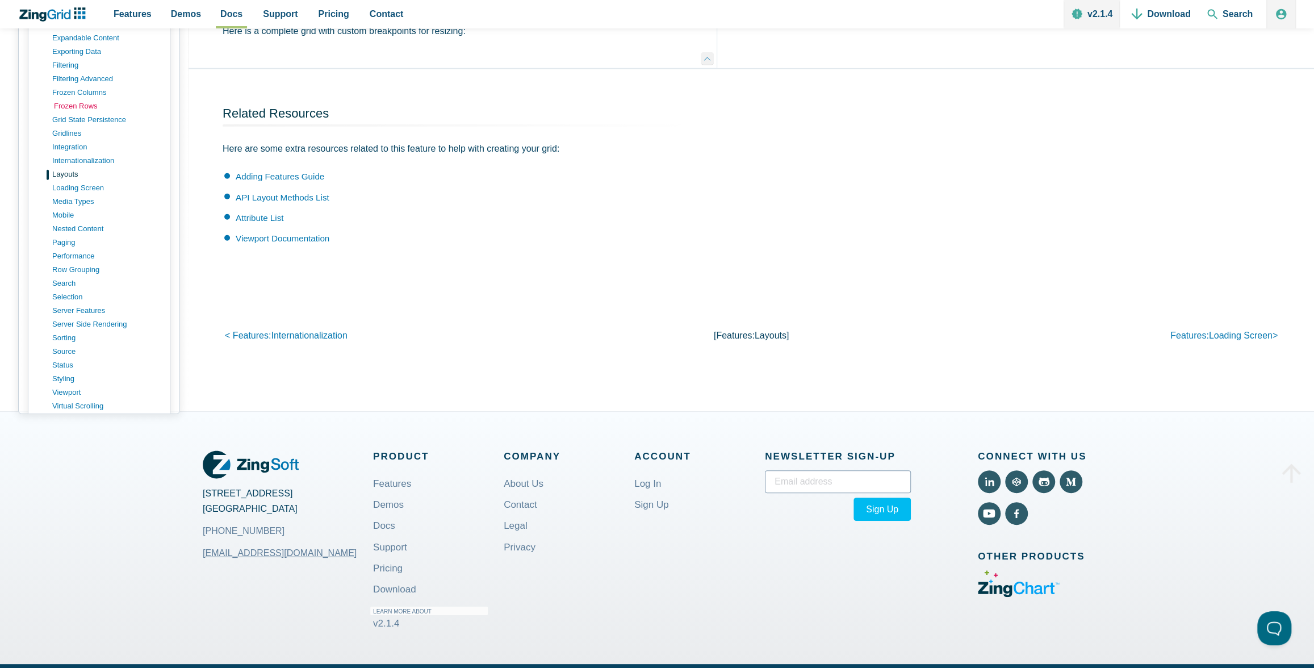
scroll to position [535, 0]
click at [66, 203] on link "loading screen" at bounding box center [108, 197] width 108 height 14
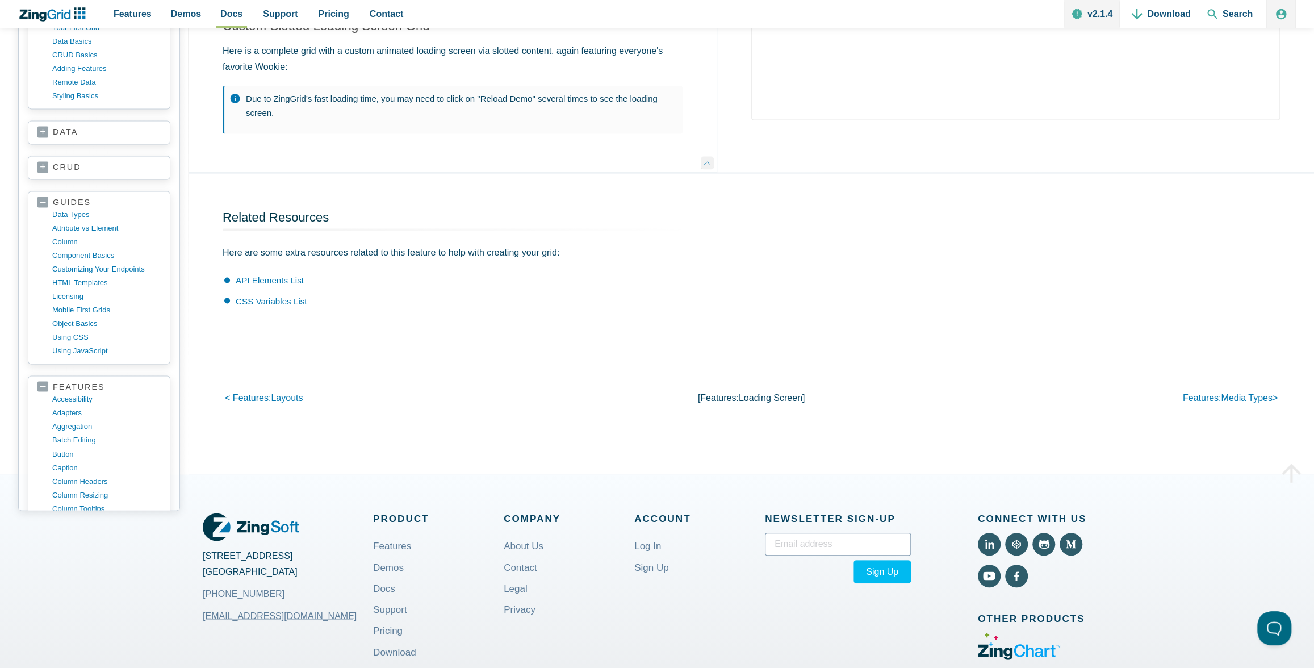
scroll to position [954, 0]
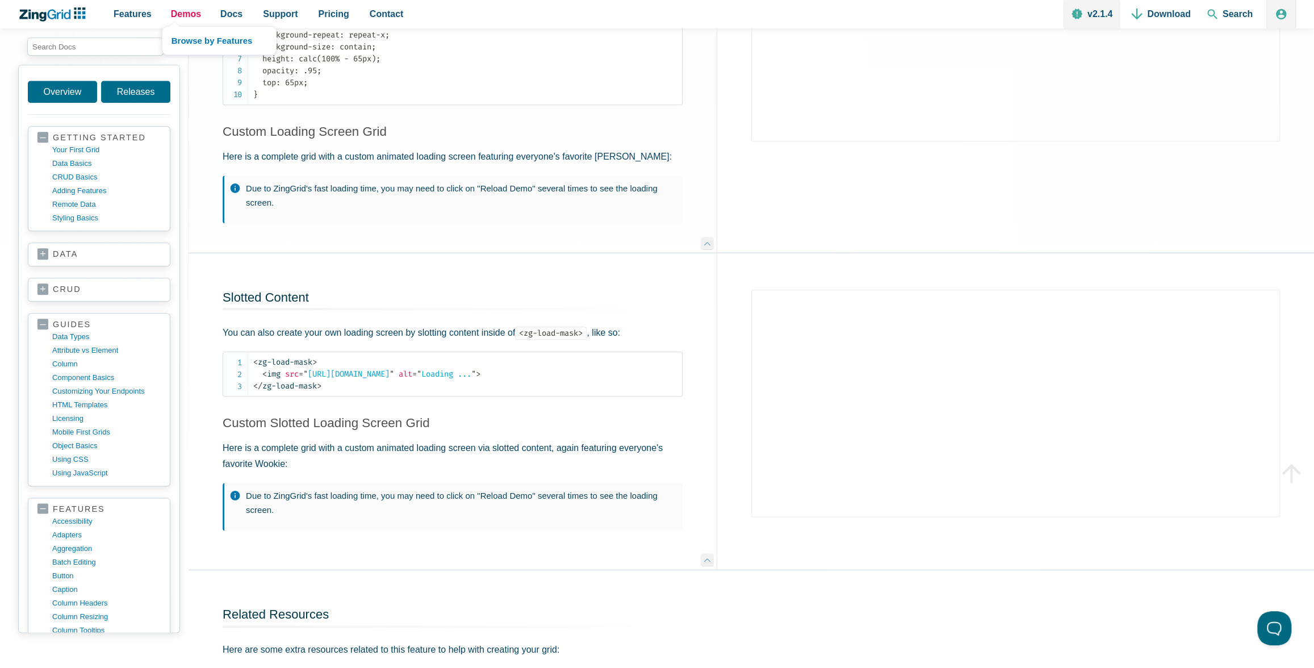
click at [181, 20] on span "Demos" at bounding box center [186, 13] width 30 height 15
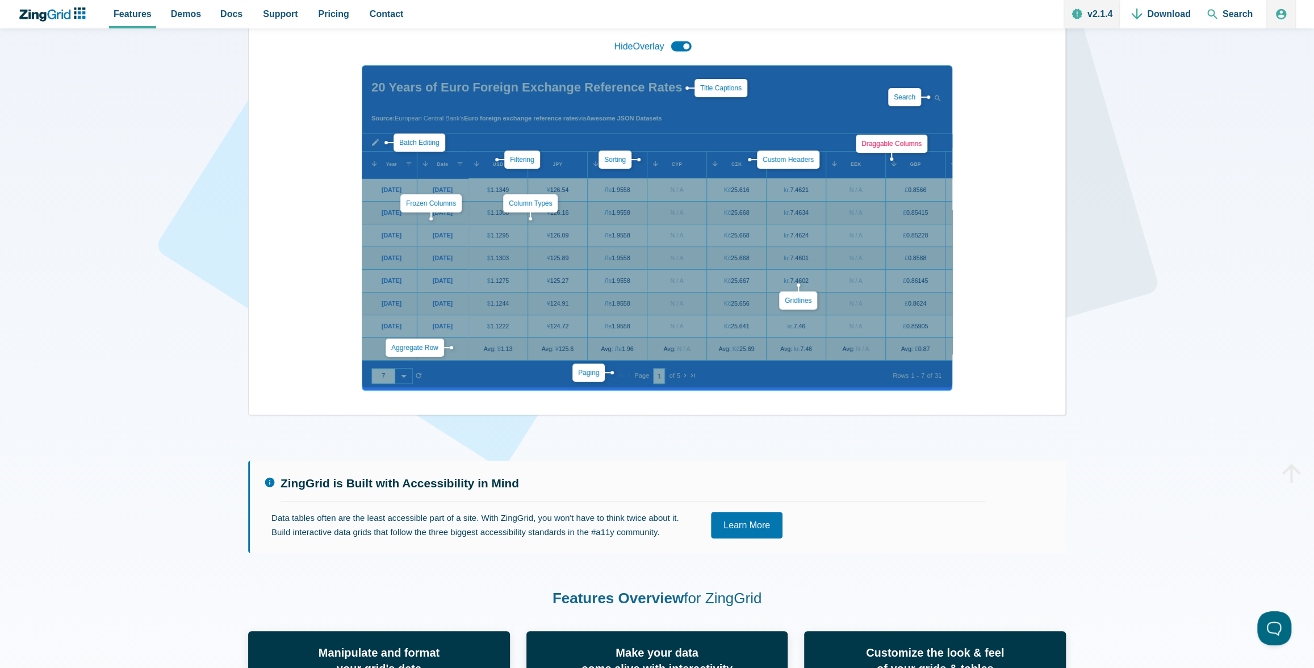
click at [887, 141] on link "Draggable Columns" at bounding box center [891, 144] width 60 height 8
click at [790, 158] on link "Custom Headers" at bounding box center [787, 160] width 51 height 8
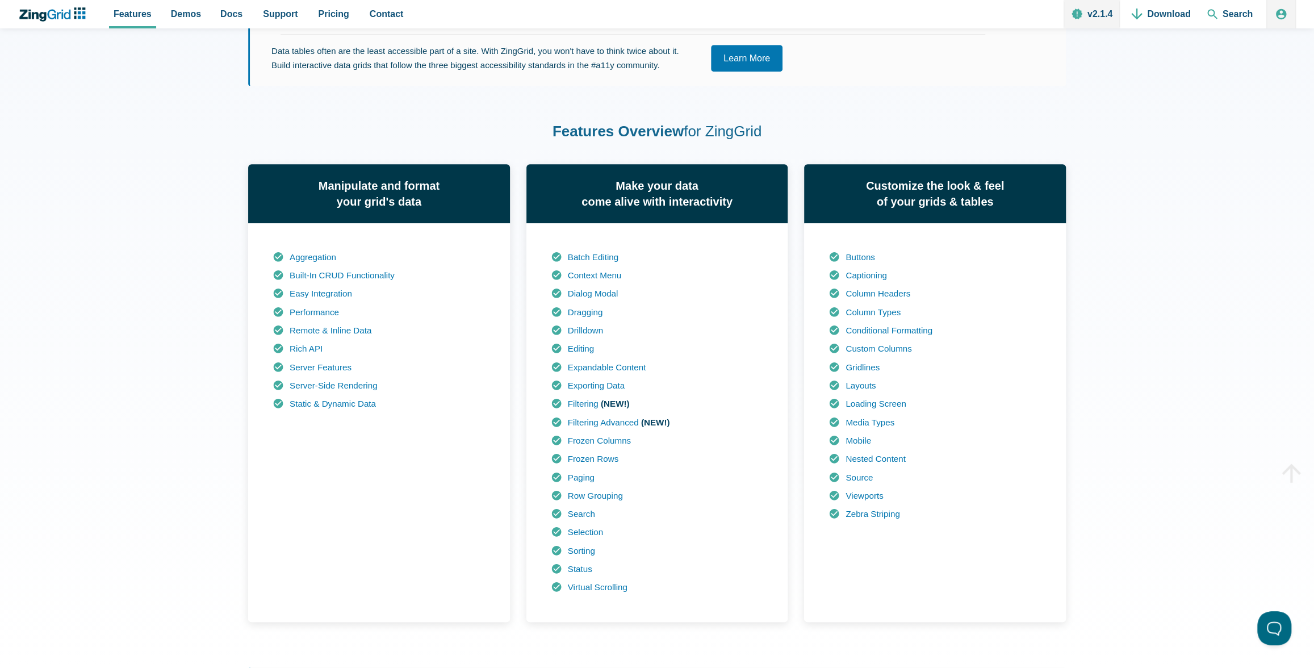
scroll to position [679, 0]
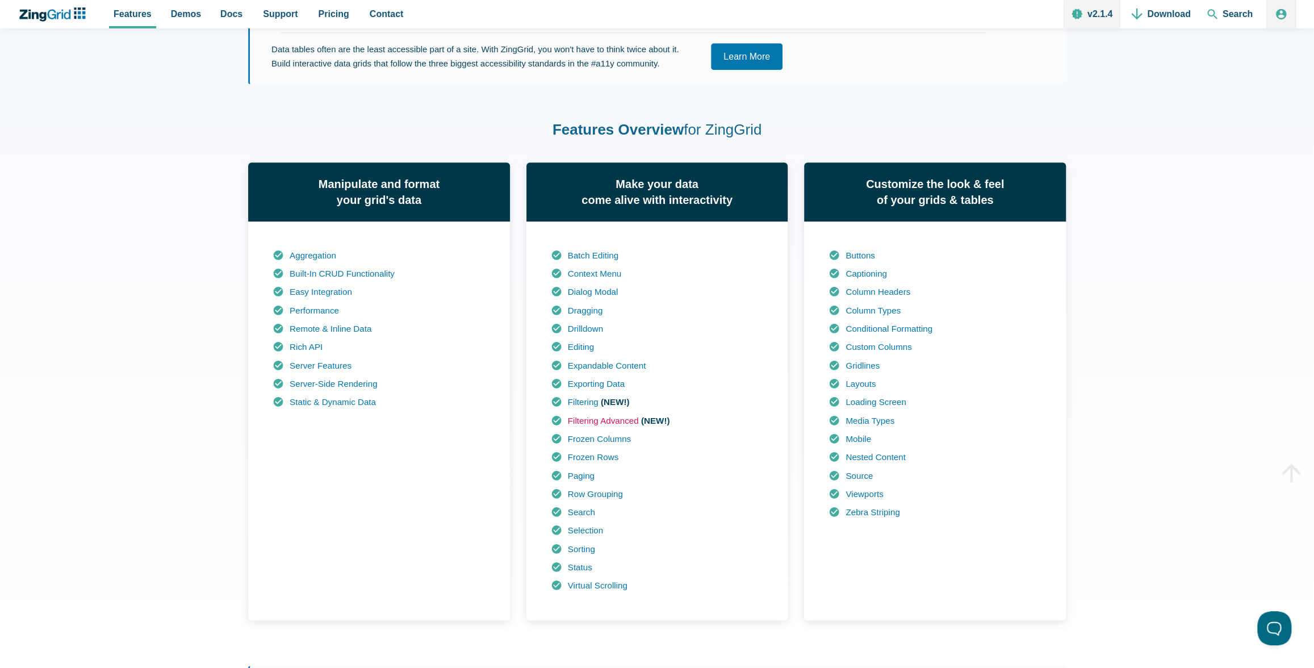
click at [592, 419] on link "Filtering Advanced" at bounding box center [603, 421] width 71 height 10
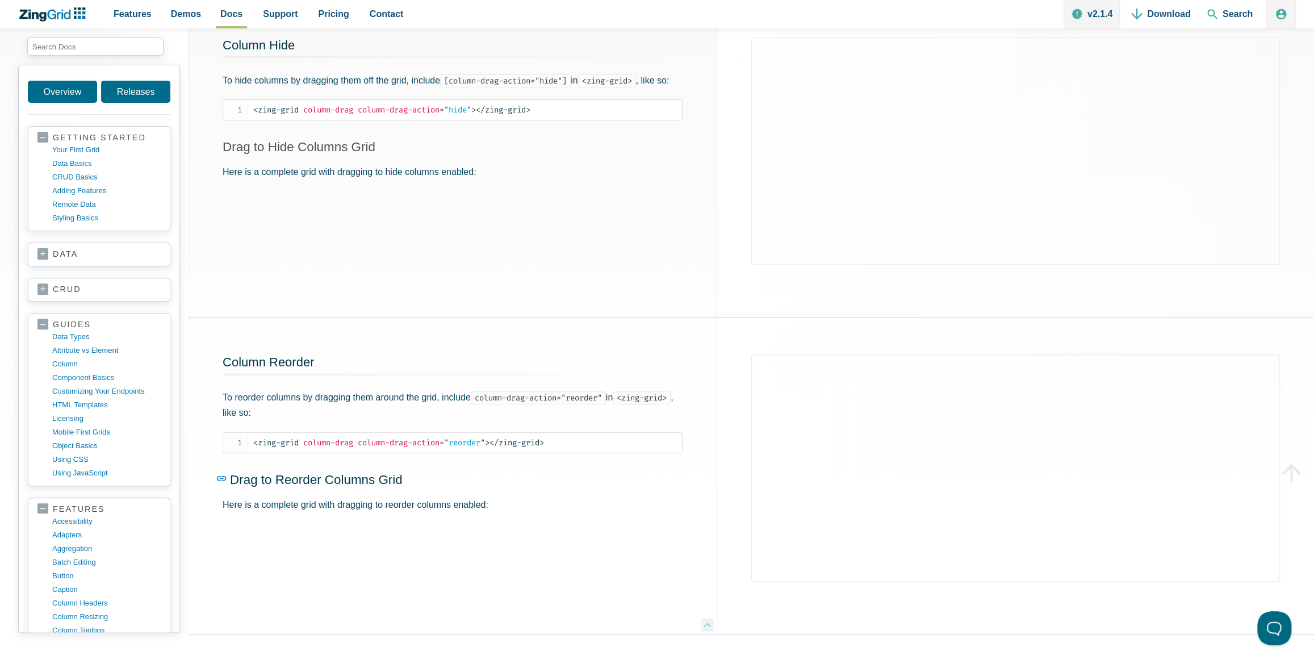
scroll to position [236, 0]
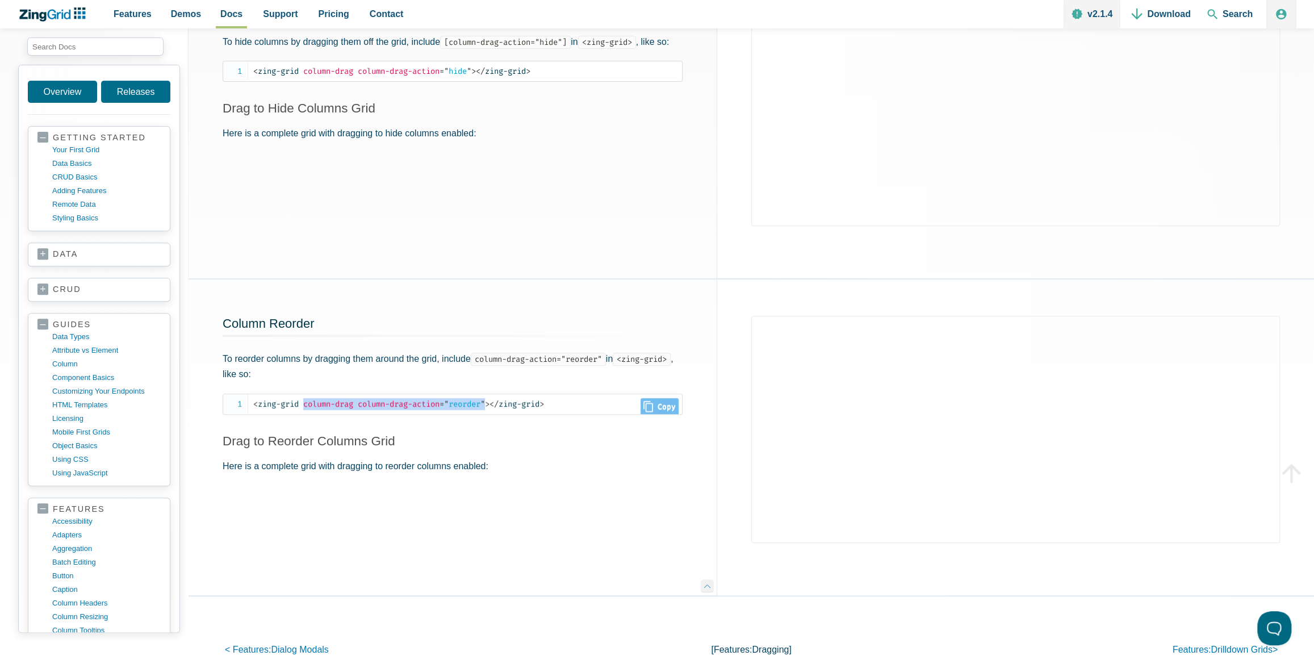
drag, startPoint x: 306, startPoint y: 402, endPoint x: 494, endPoint y: 401, distance: 188.5
click at [489, 401] on span "< zing-grid column-drag column-drag-action = " reorder " >" at bounding box center [371, 404] width 236 height 10
copy span "column-drag column-drag-action = " reorder ""
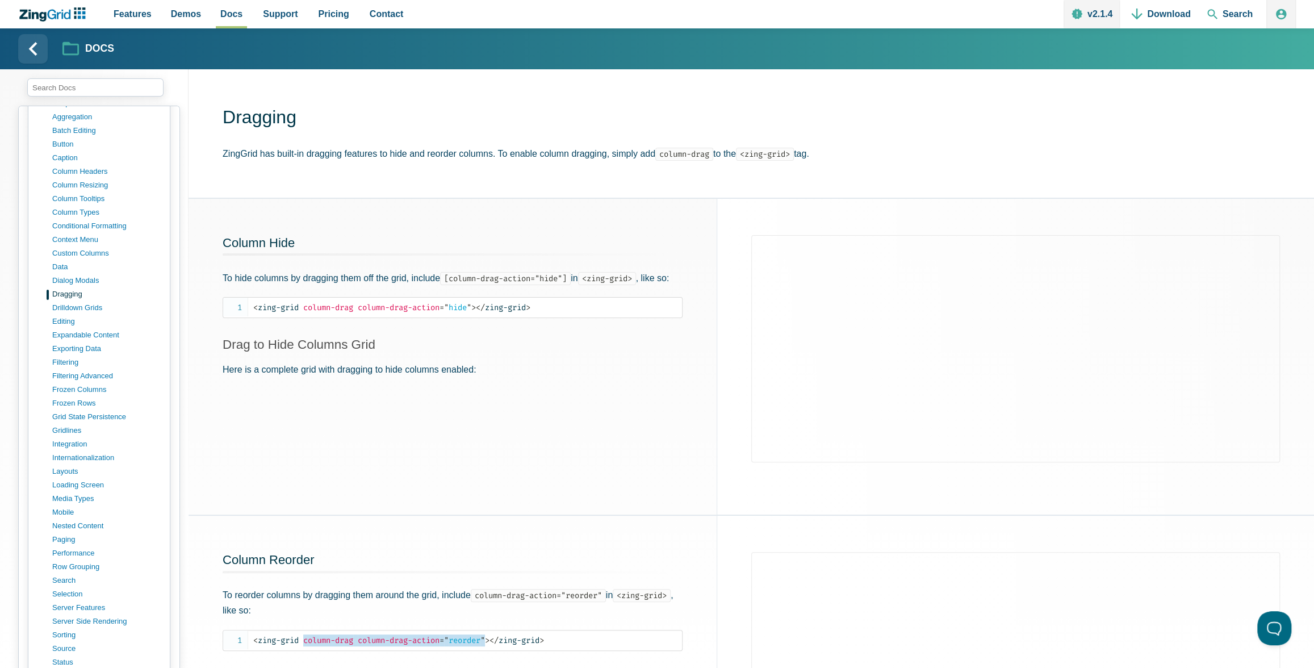
scroll to position [0, 0]
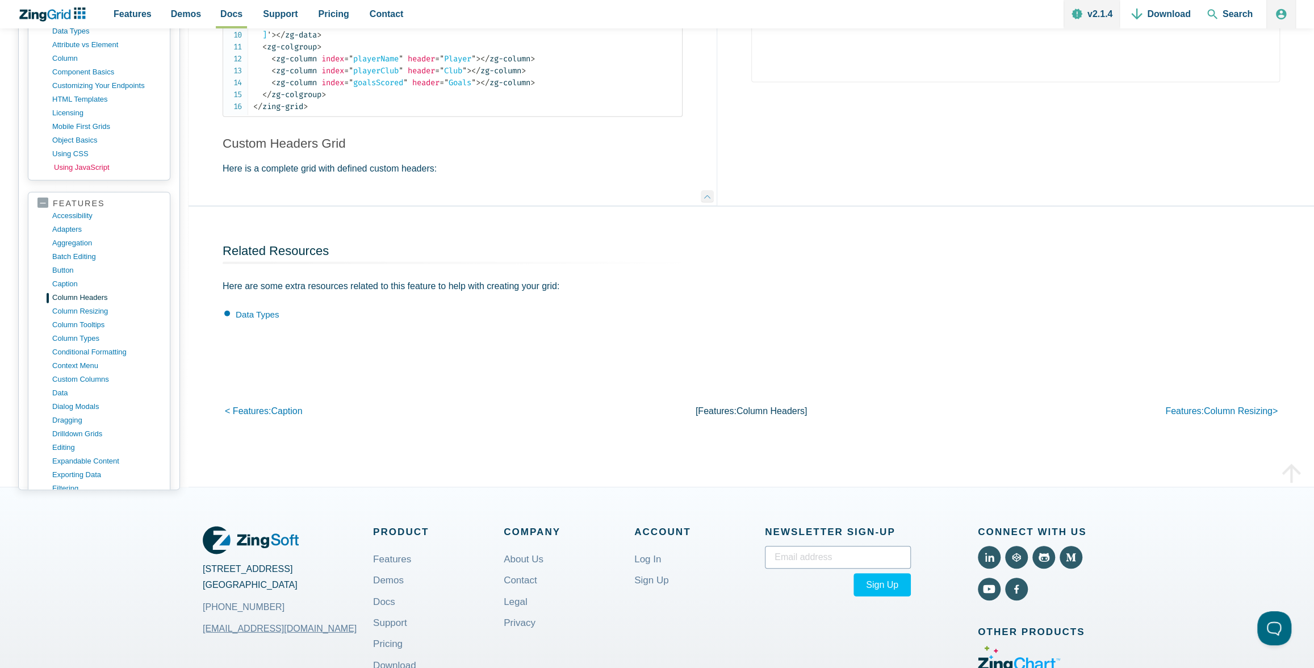
scroll to position [197, 0]
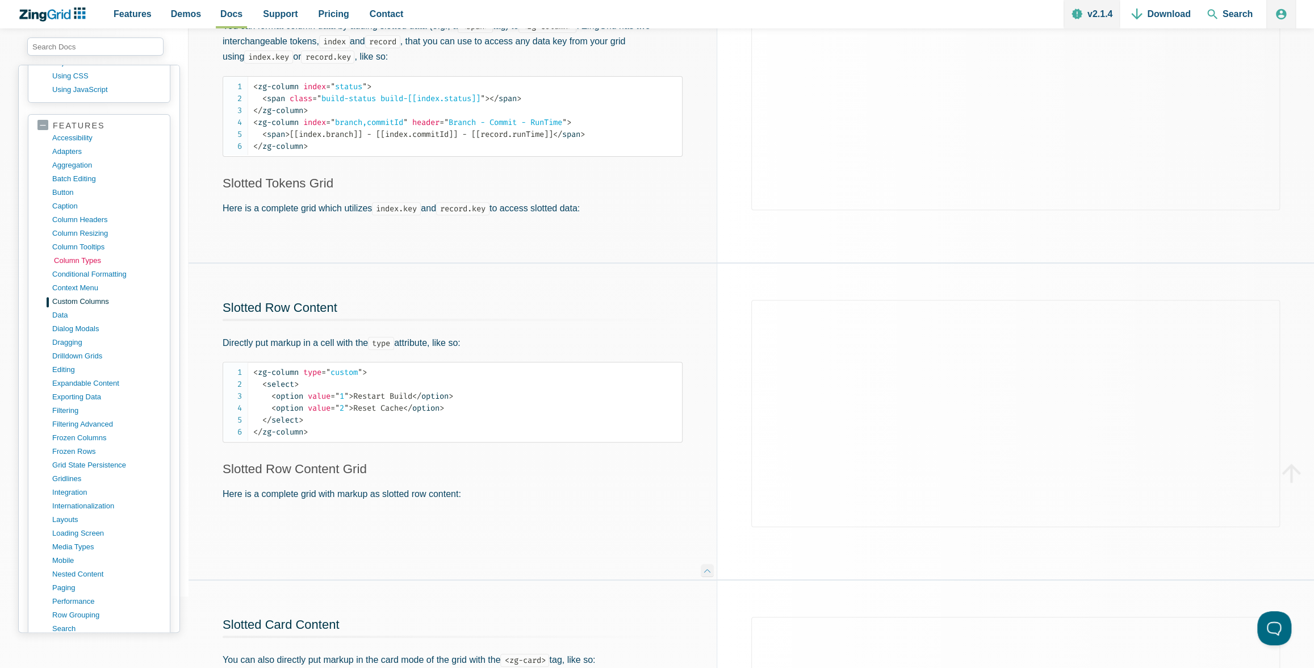
scroll to position [384, 0]
click at [68, 336] on link "dragging" at bounding box center [108, 342] width 108 height 14
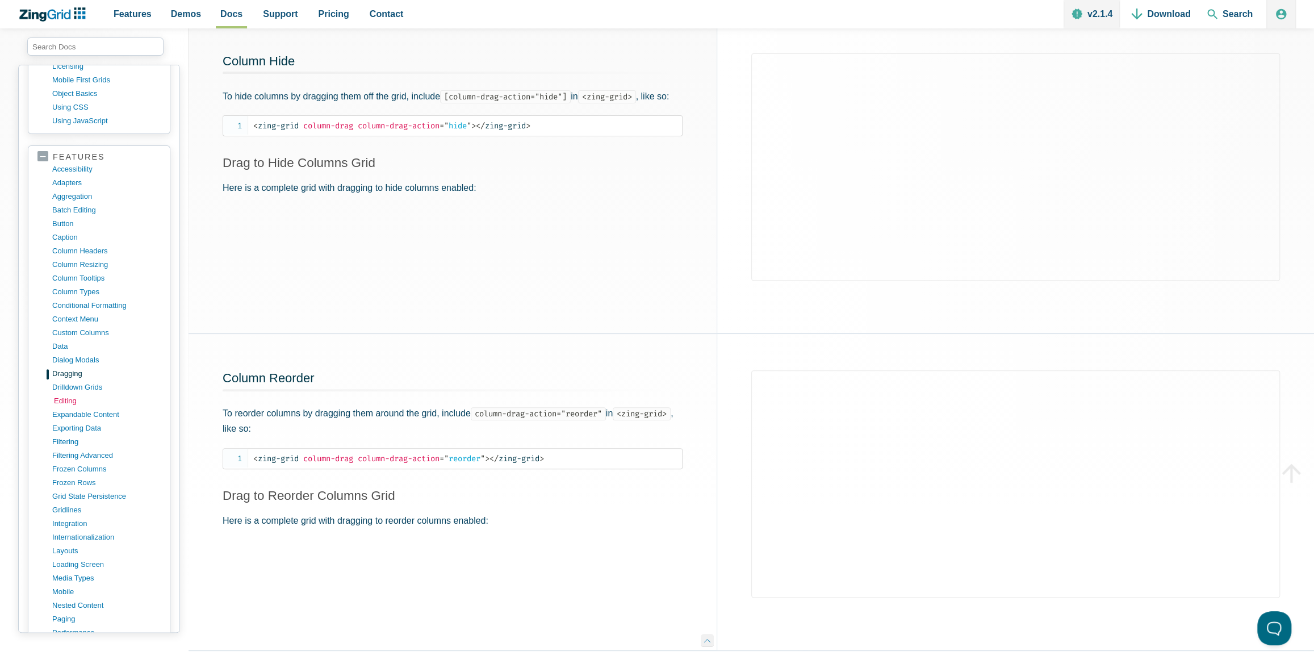
scroll to position [353, 0]
click at [81, 380] on link "drilldown grids" at bounding box center [108, 387] width 108 height 14
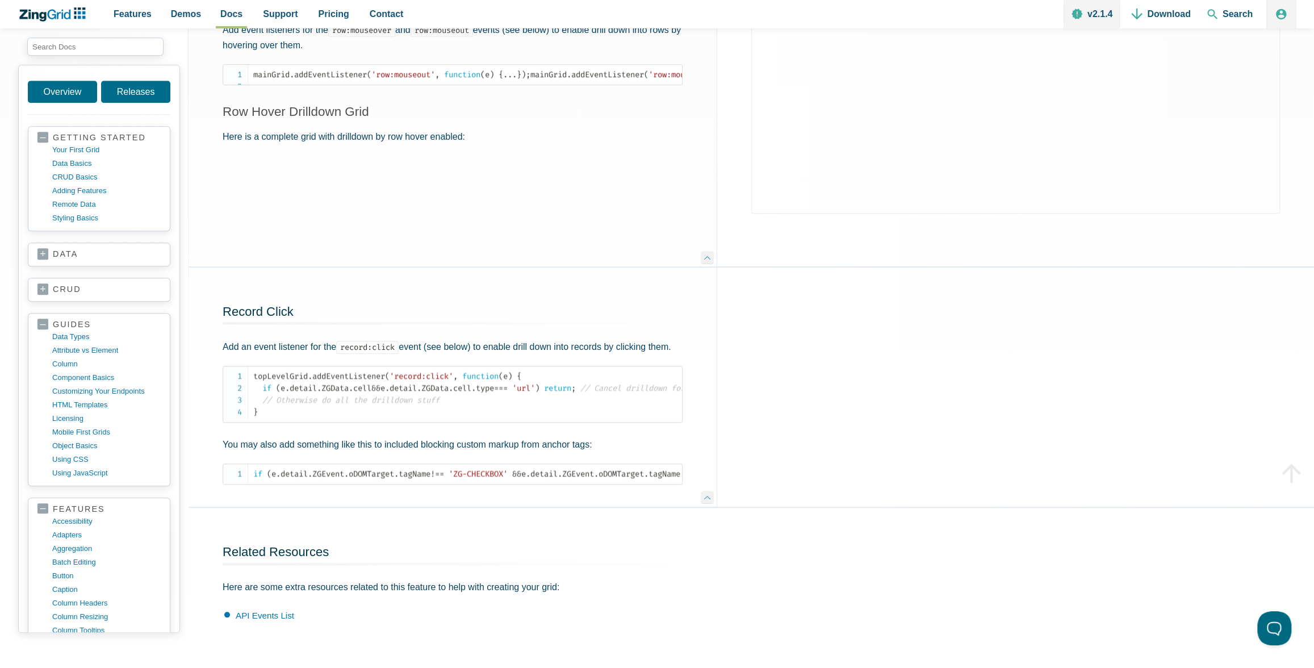
scroll to position [840, 0]
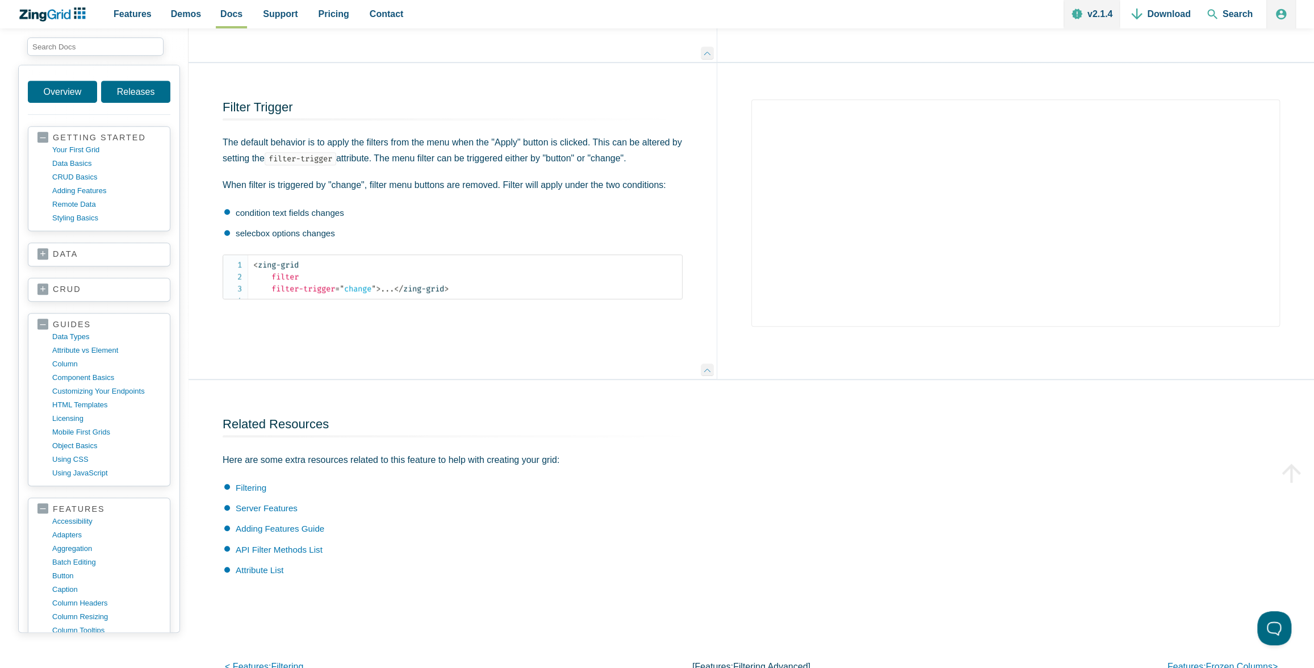
scroll to position [4259, 0]
